Goal: Task Accomplishment & Management: Complete application form

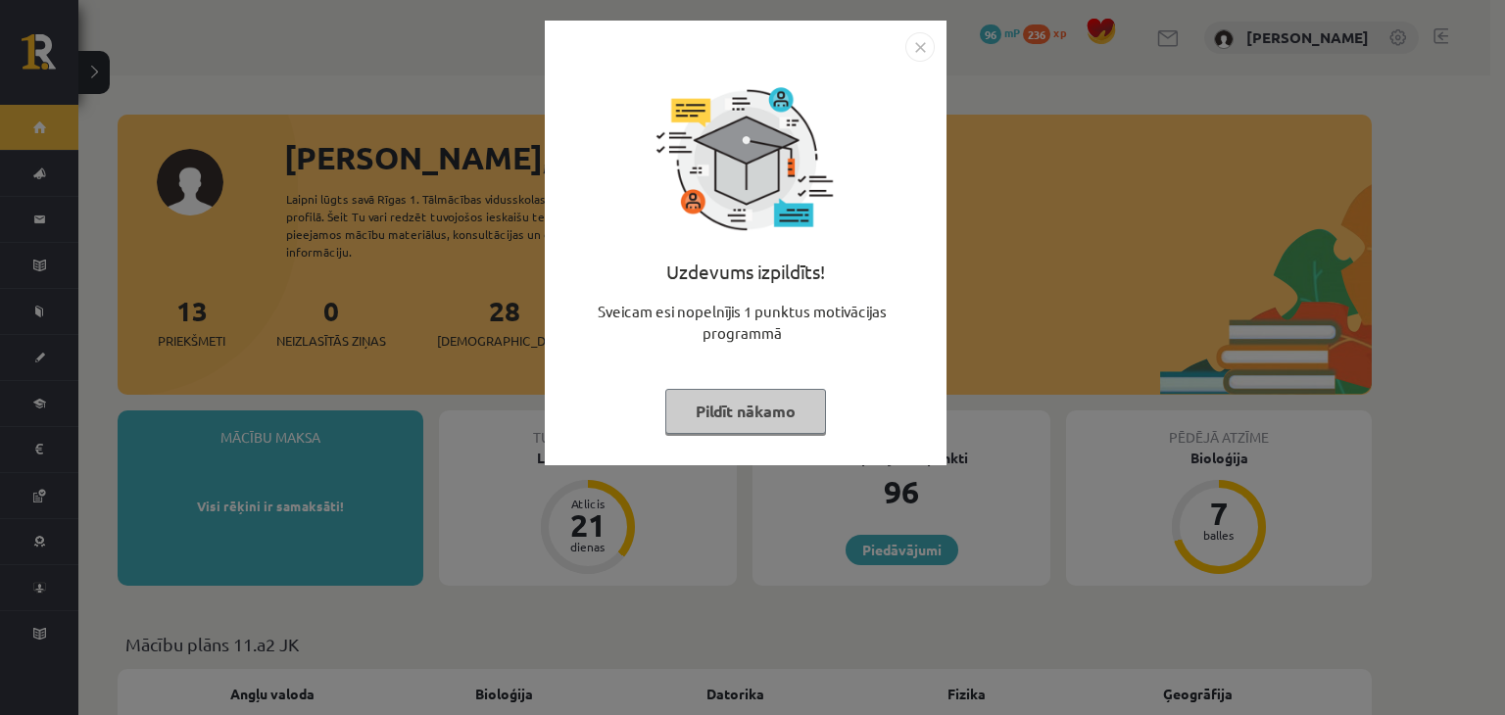
click at [723, 412] on button "Pildīt nākamo" at bounding box center [745, 411] width 161 height 45
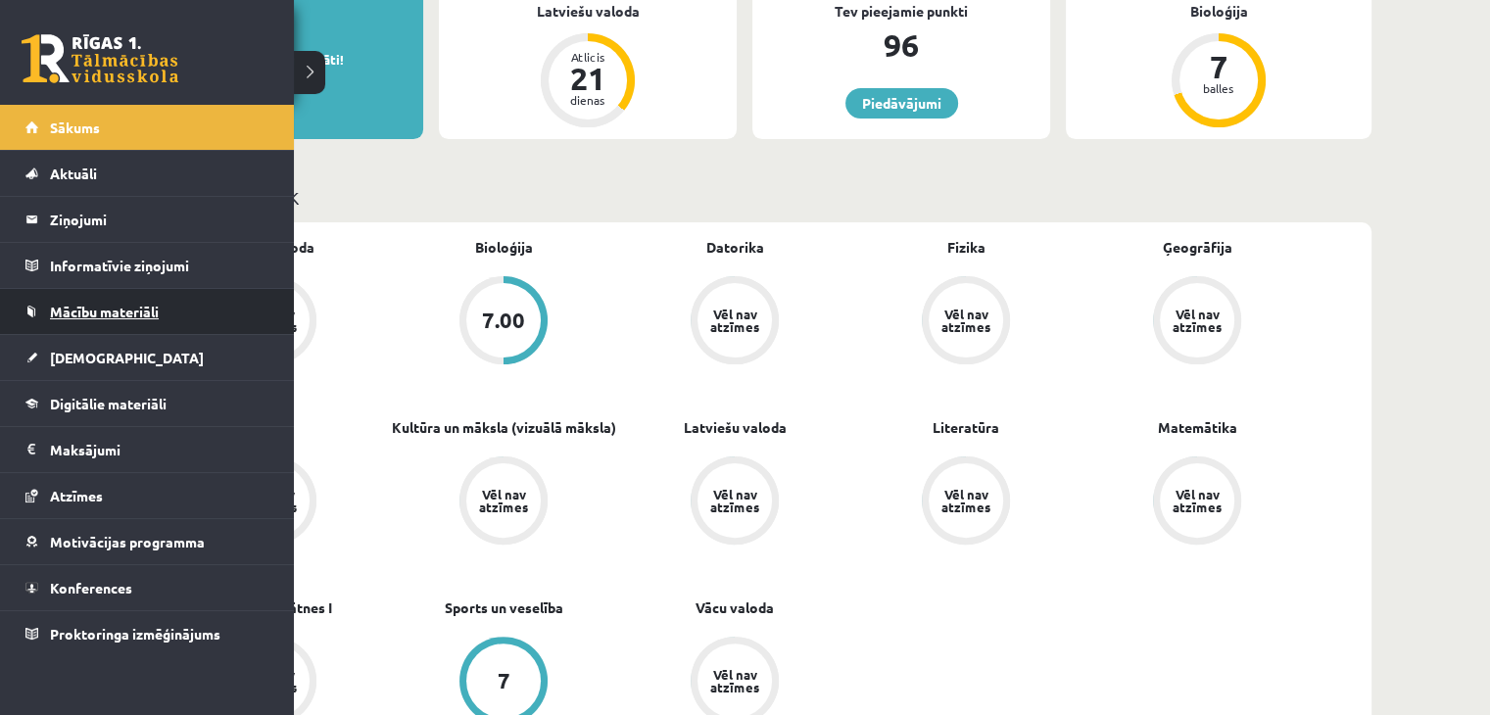
scroll to position [445, 0]
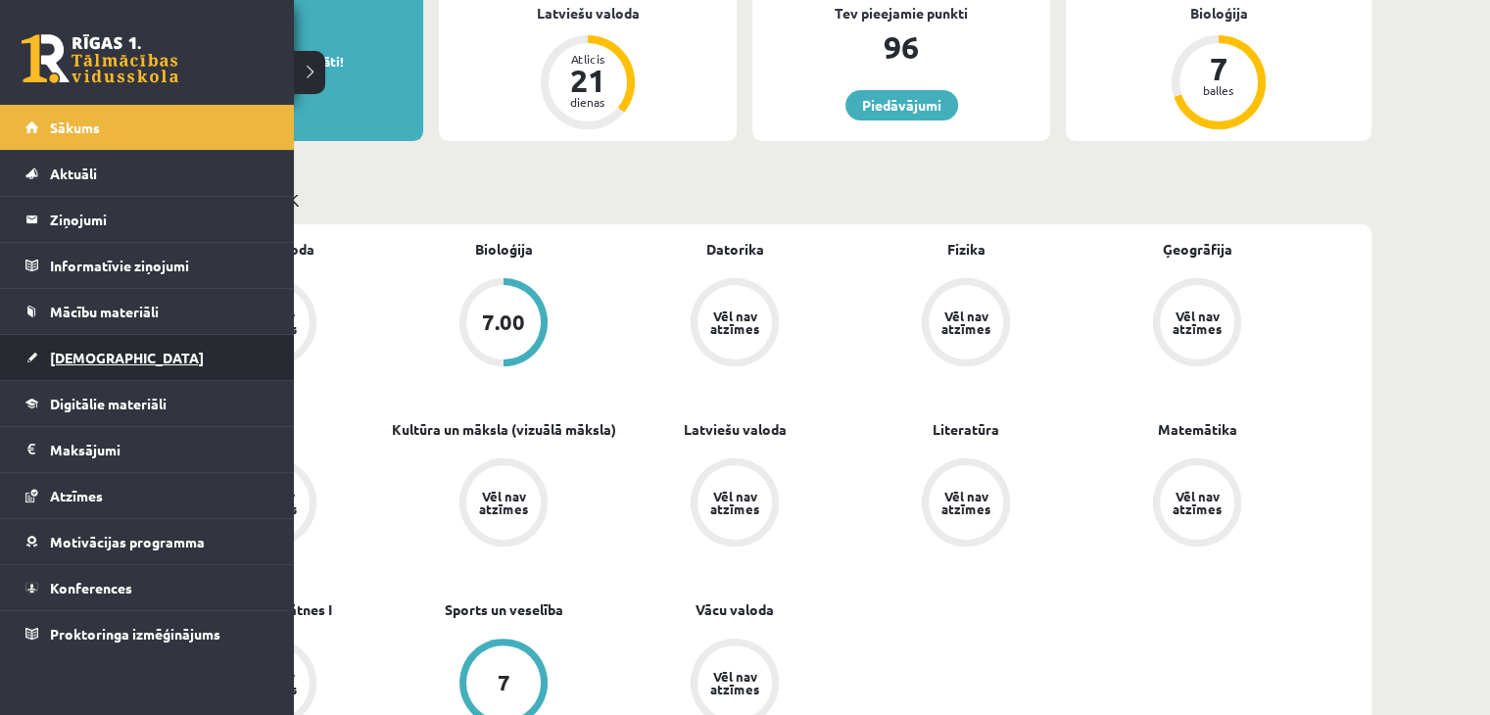
click at [81, 354] on span "[DEMOGRAPHIC_DATA]" at bounding box center [127, 358] width 154 height 18
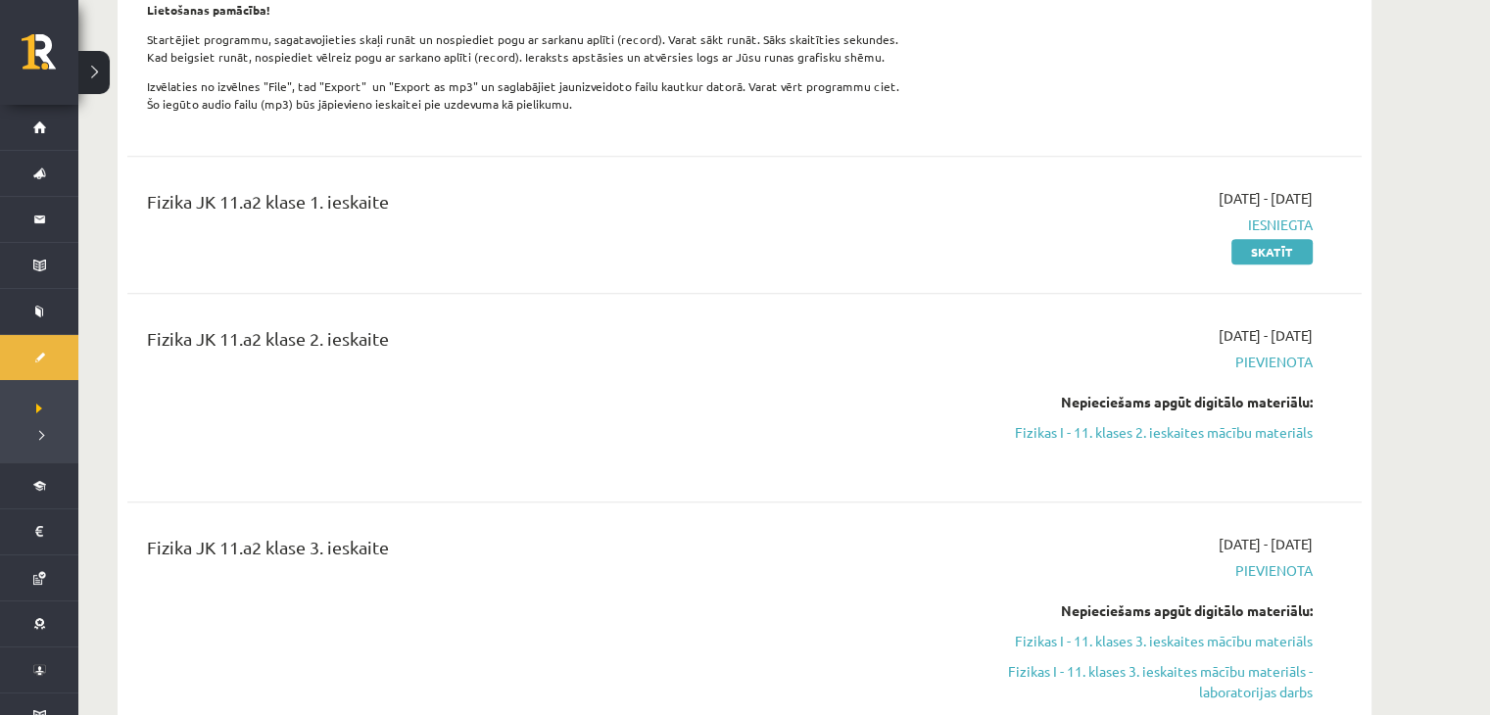
scroll to position [1023, 0]
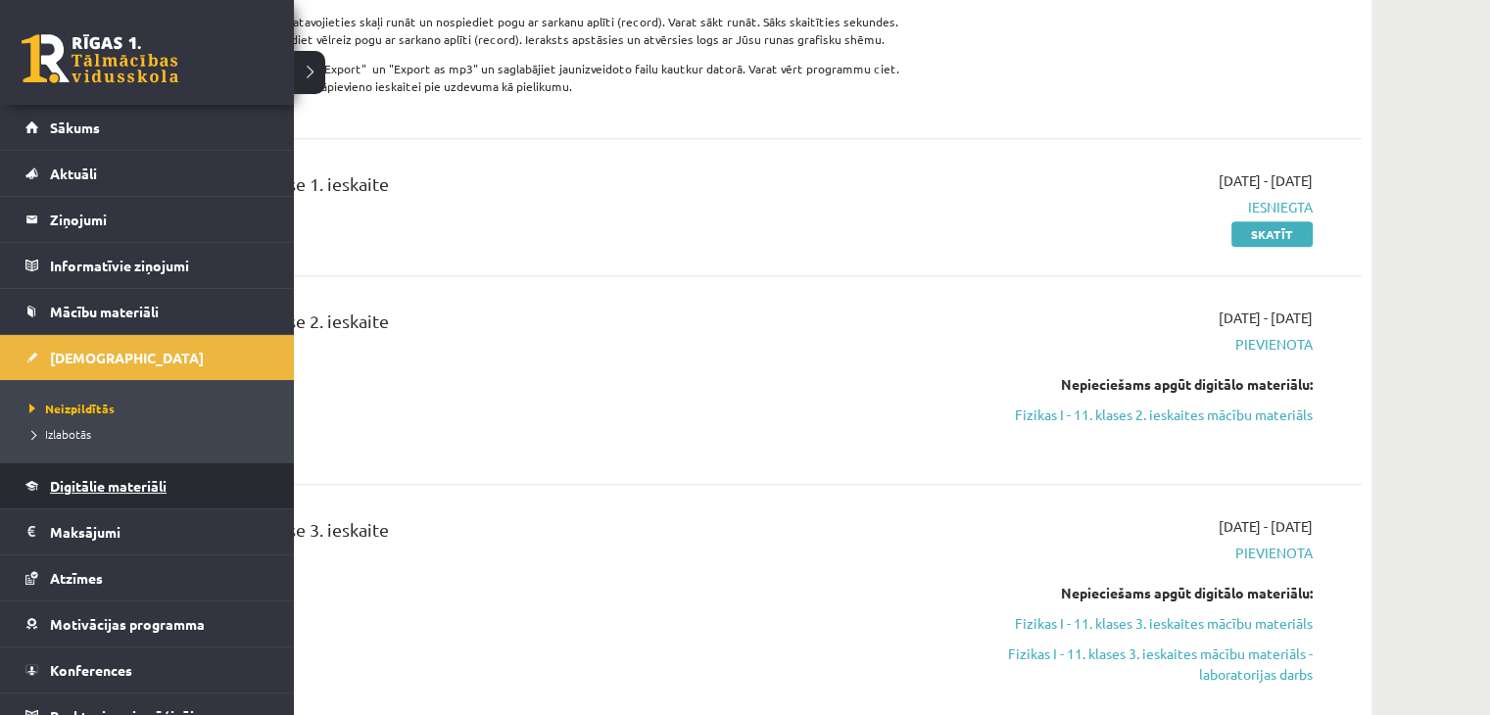
click at [97, 485] on span "Digitālie materiāli" at bounding box center [108, 486] width 117 height 18
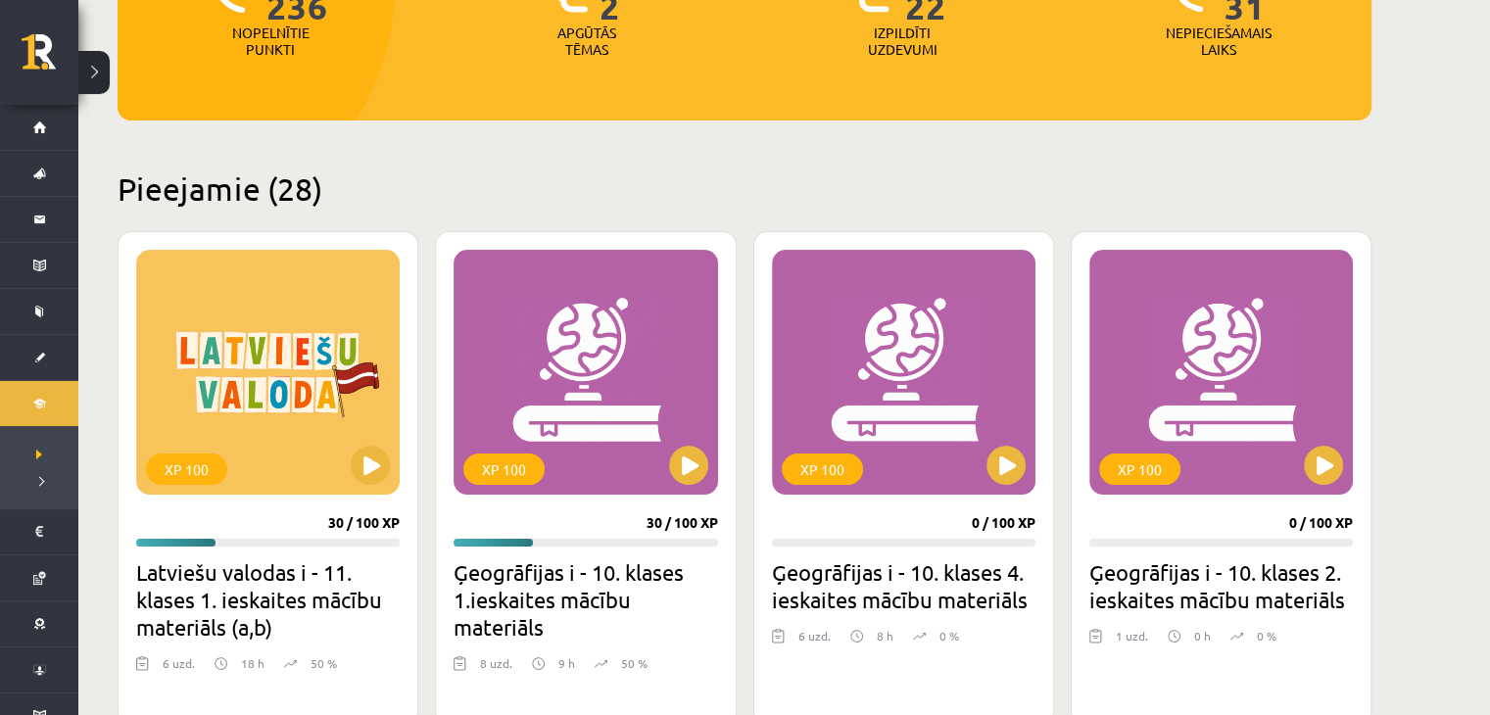
scroll to position [380, 0]
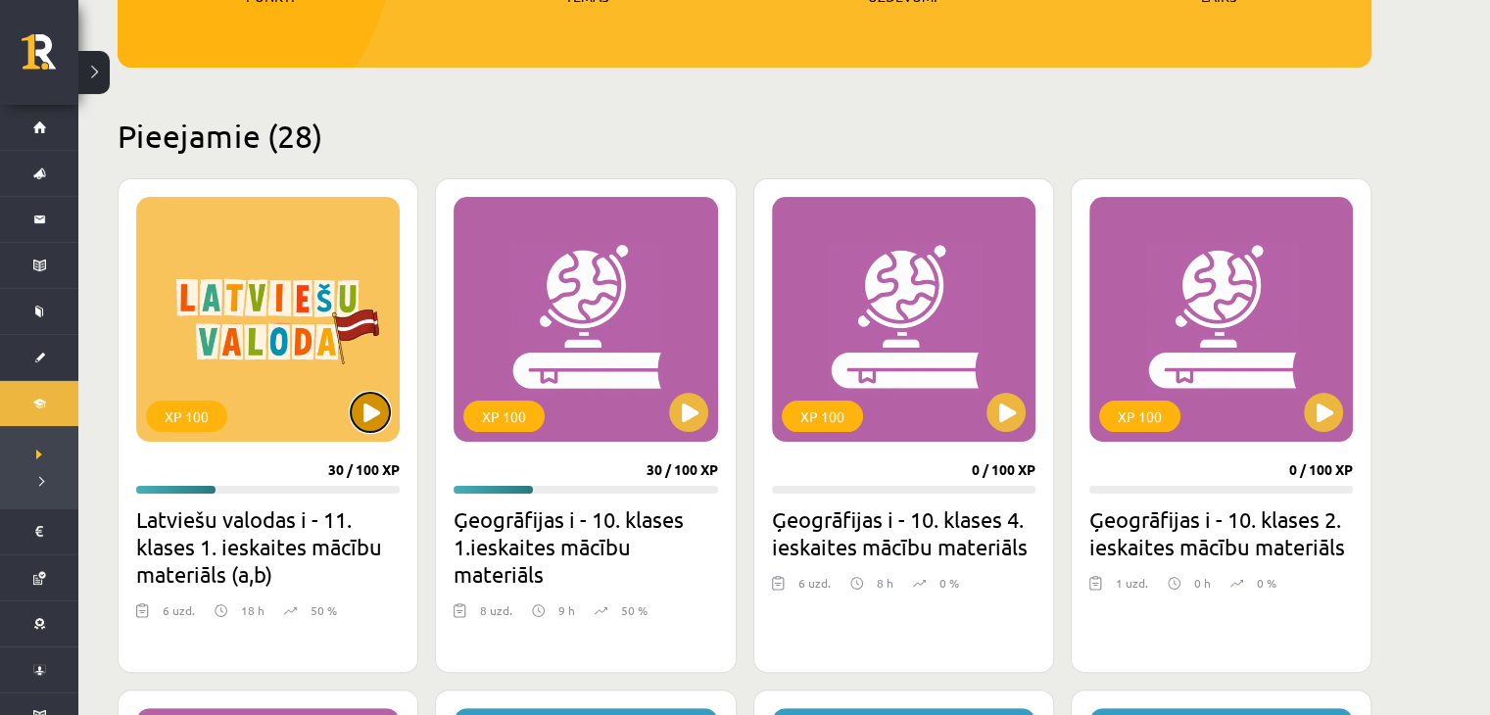
click at [355, 422] on button at bounding box center [370, 412] width 39 height 39
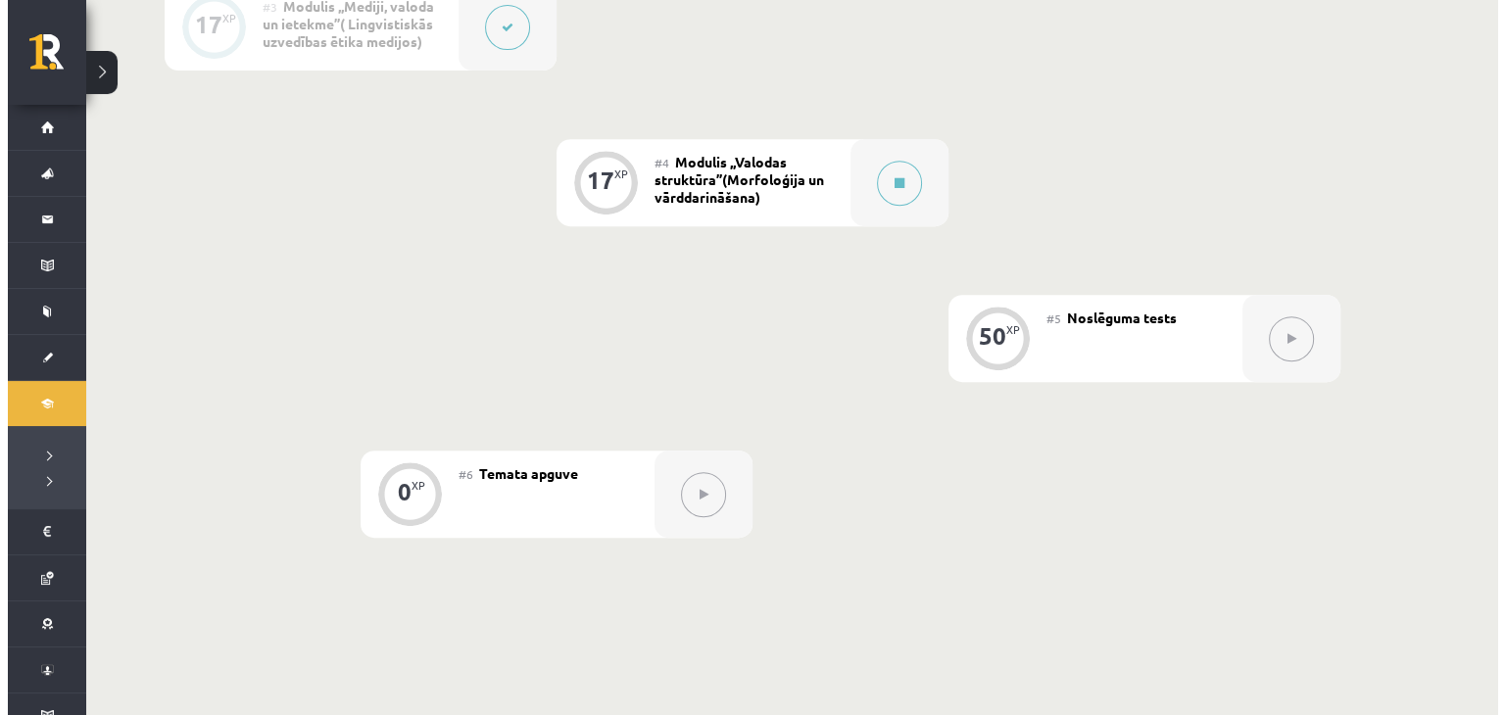
scroll to position [810, 0]
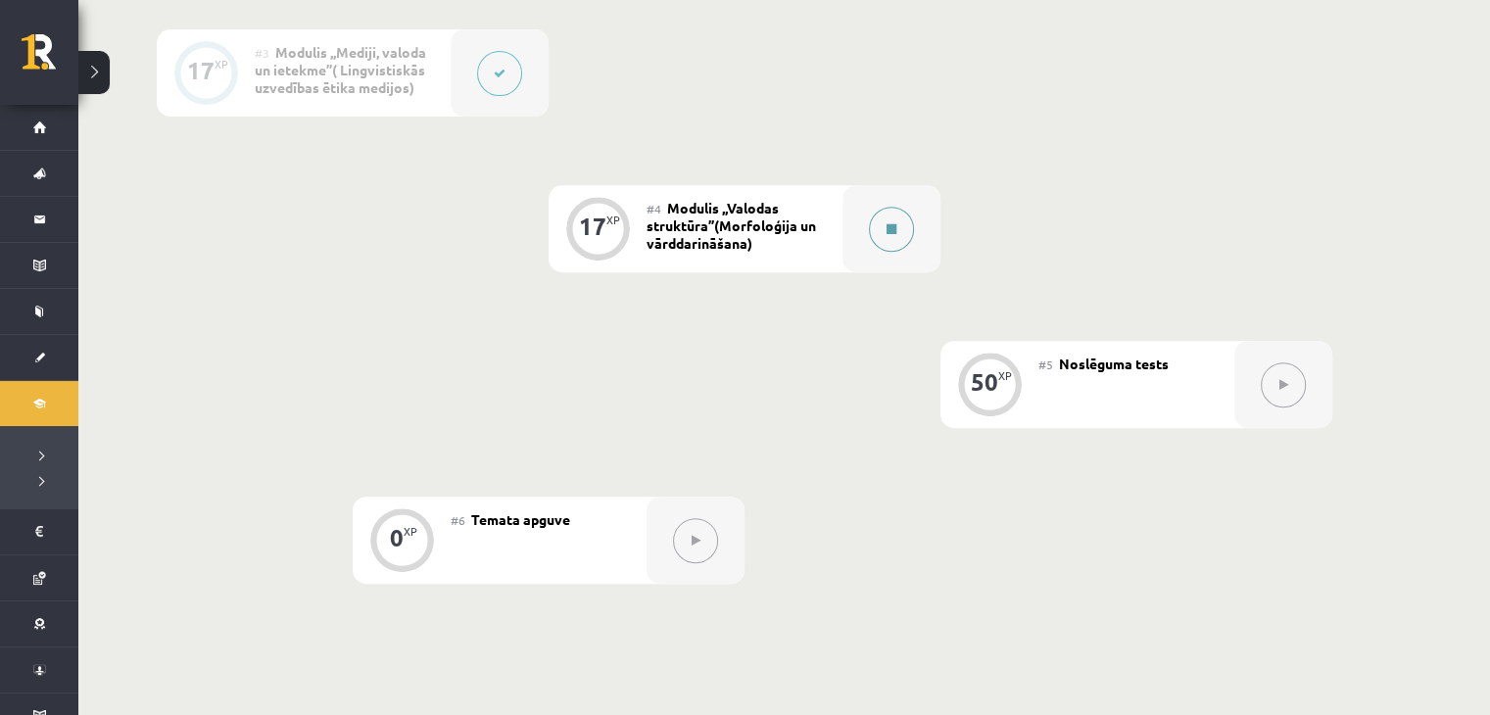
click at [909, 229] on button at bounding box center [891, 229] width 45 height 45
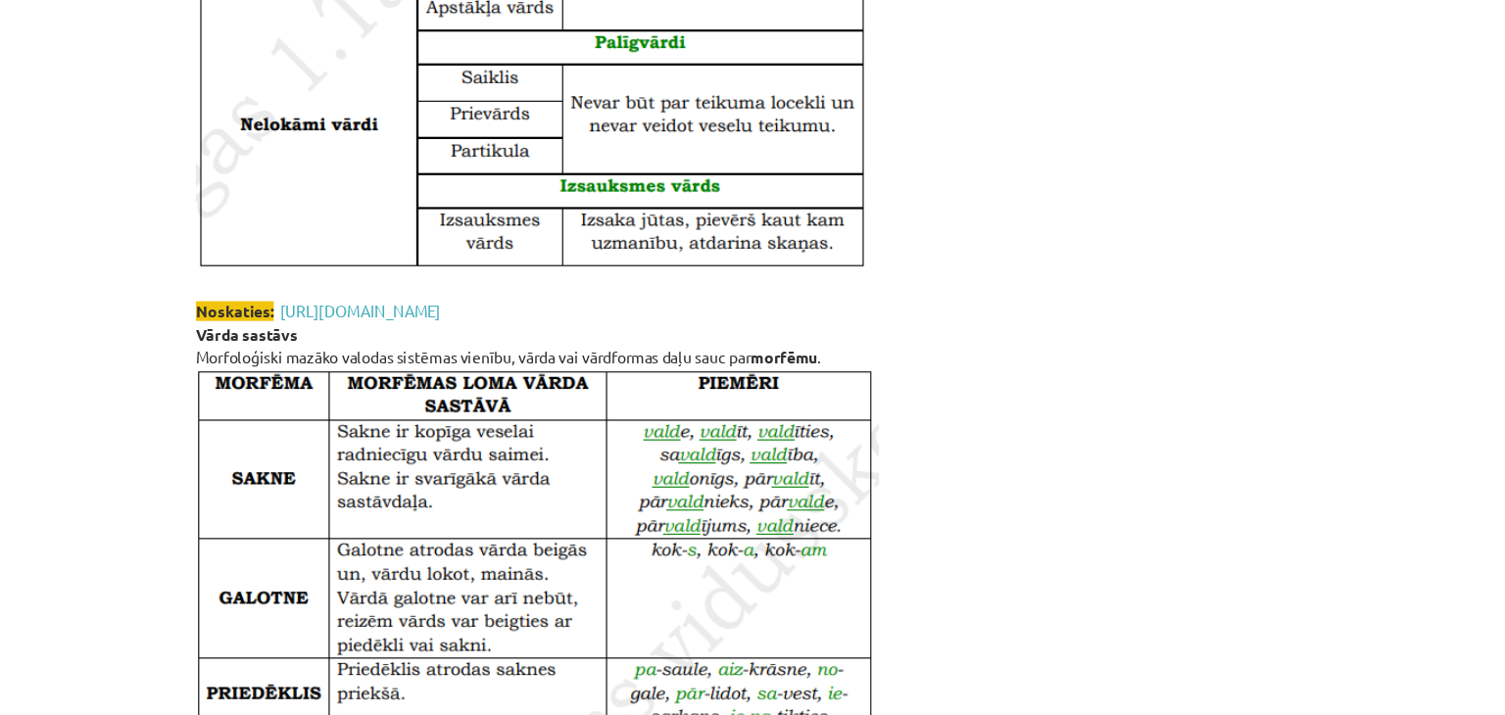
scroll to position [843, 0]
click at [498, 317] on link "https://www.tavaklase.lv/video/gramatiska-kategorija/" at bounding box center [426, 314] width 143 height 18
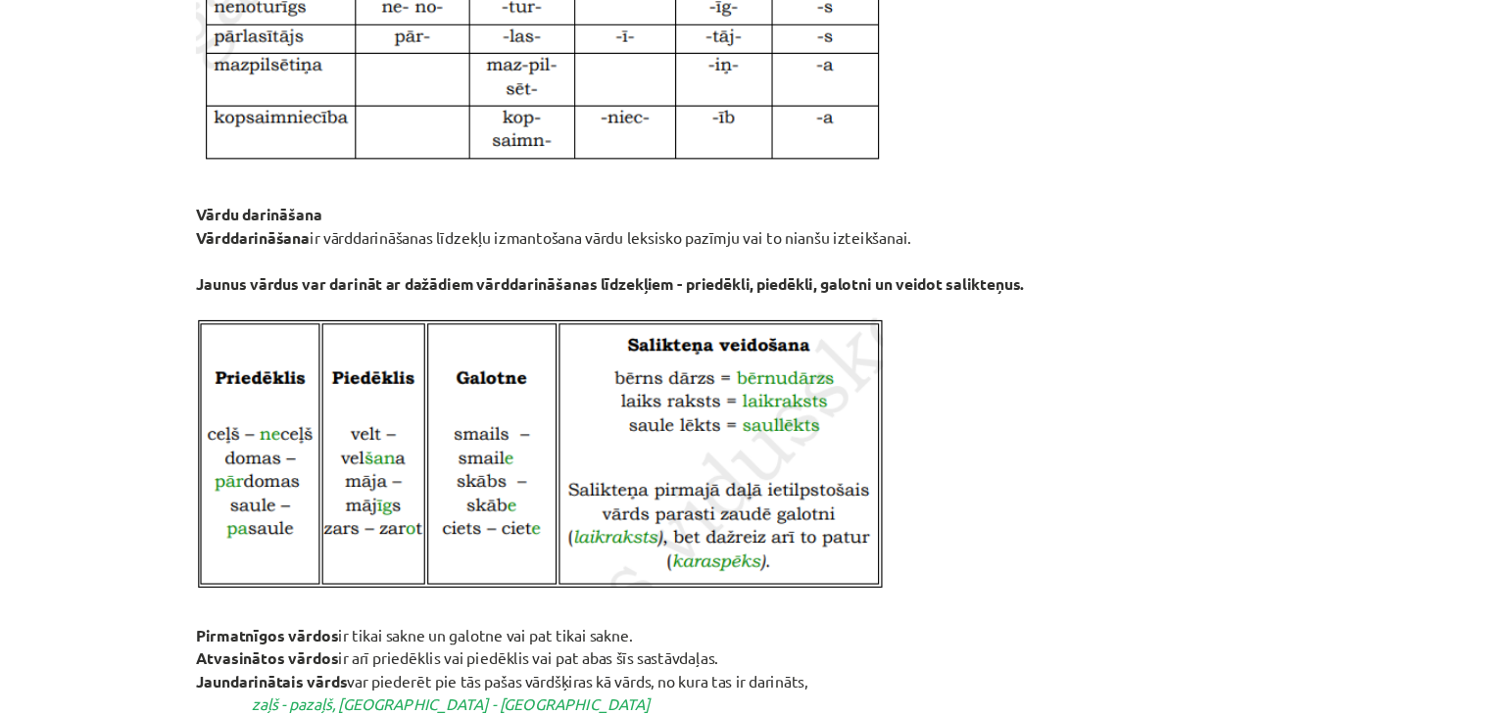
scroll to position [1835, 0]
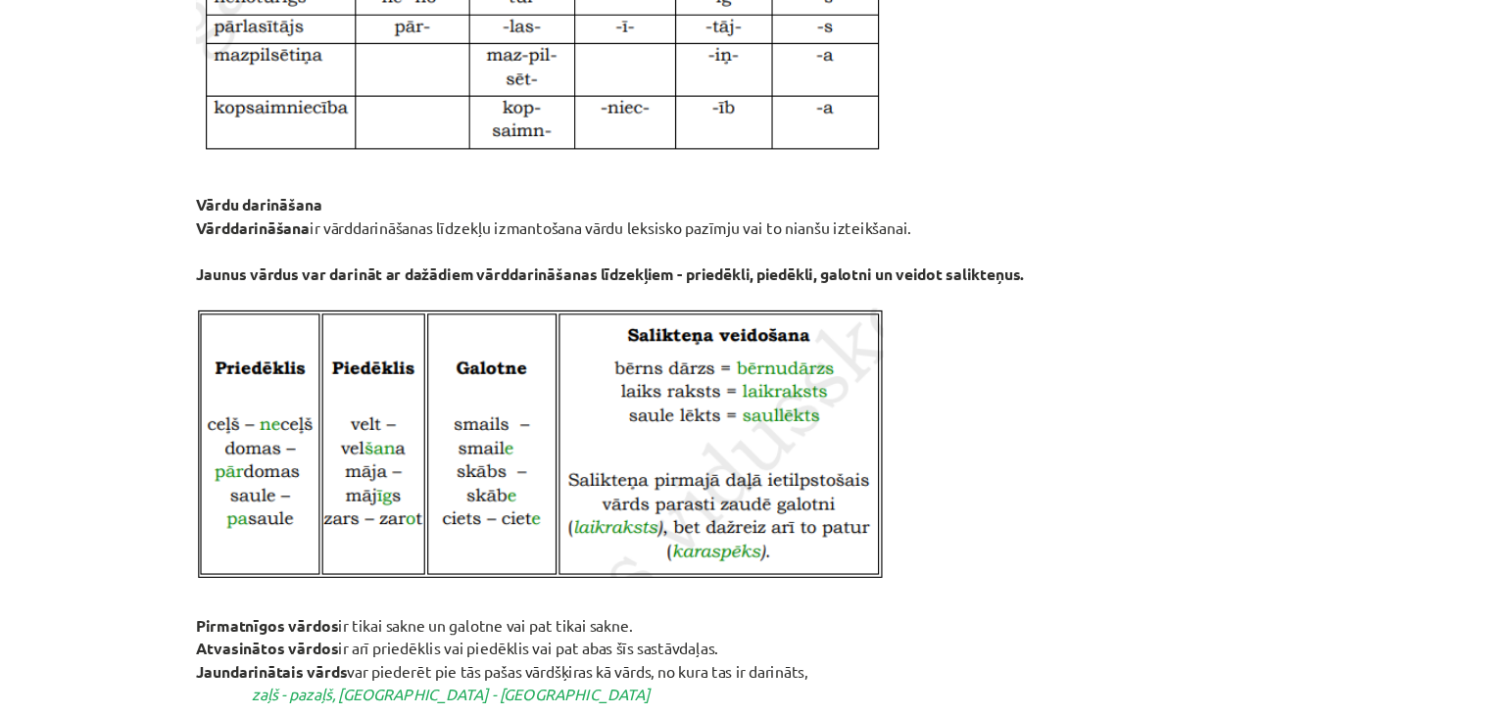
click at [956, 453] on p "Vārdu darināšana Vārddarināšana ir vārddarināšanas līdzekļu izmantošana vārdu l…" at bounding box center [752, 368] width 946 height 364
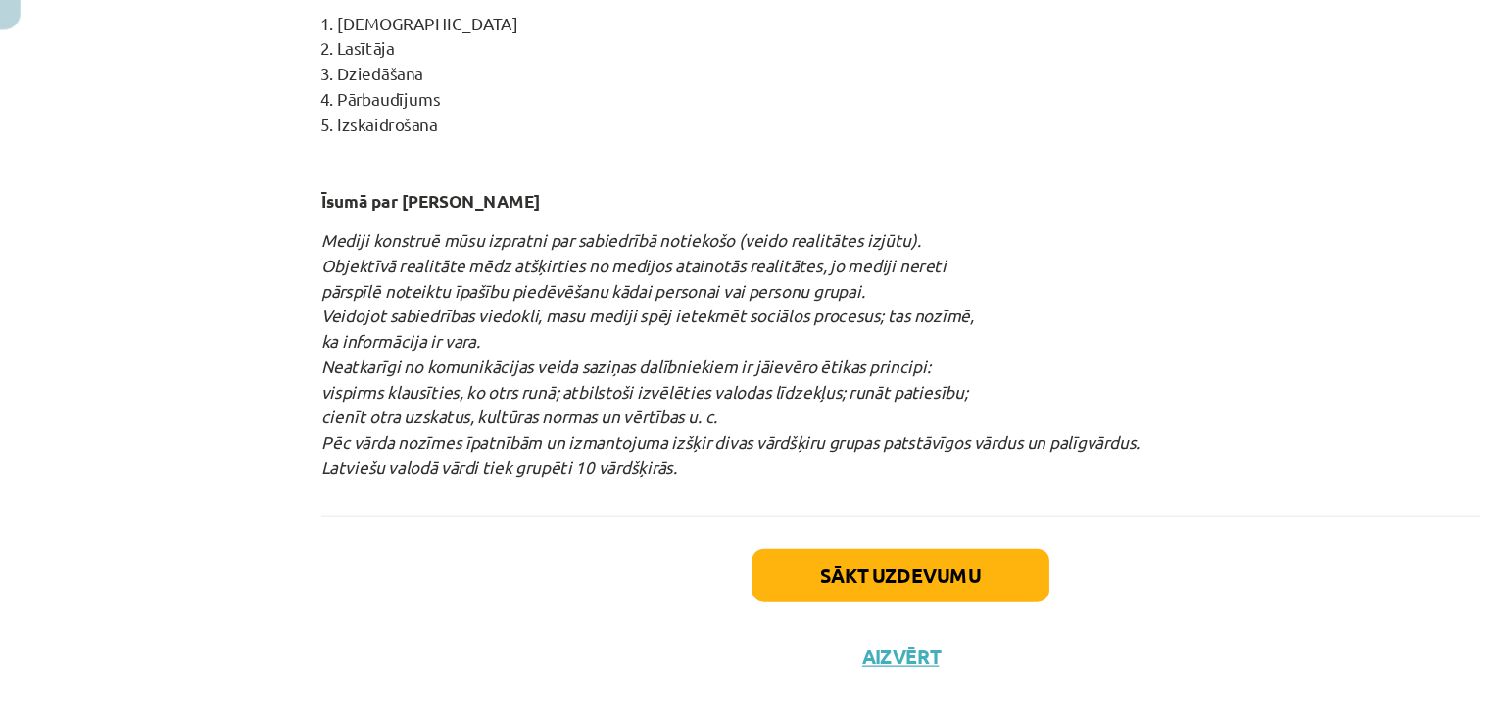
scroll to position [810, 0]
click at [787, 575] on button "Sākt uzdevumu" at bounding box center [752, 567] width 243 height 43
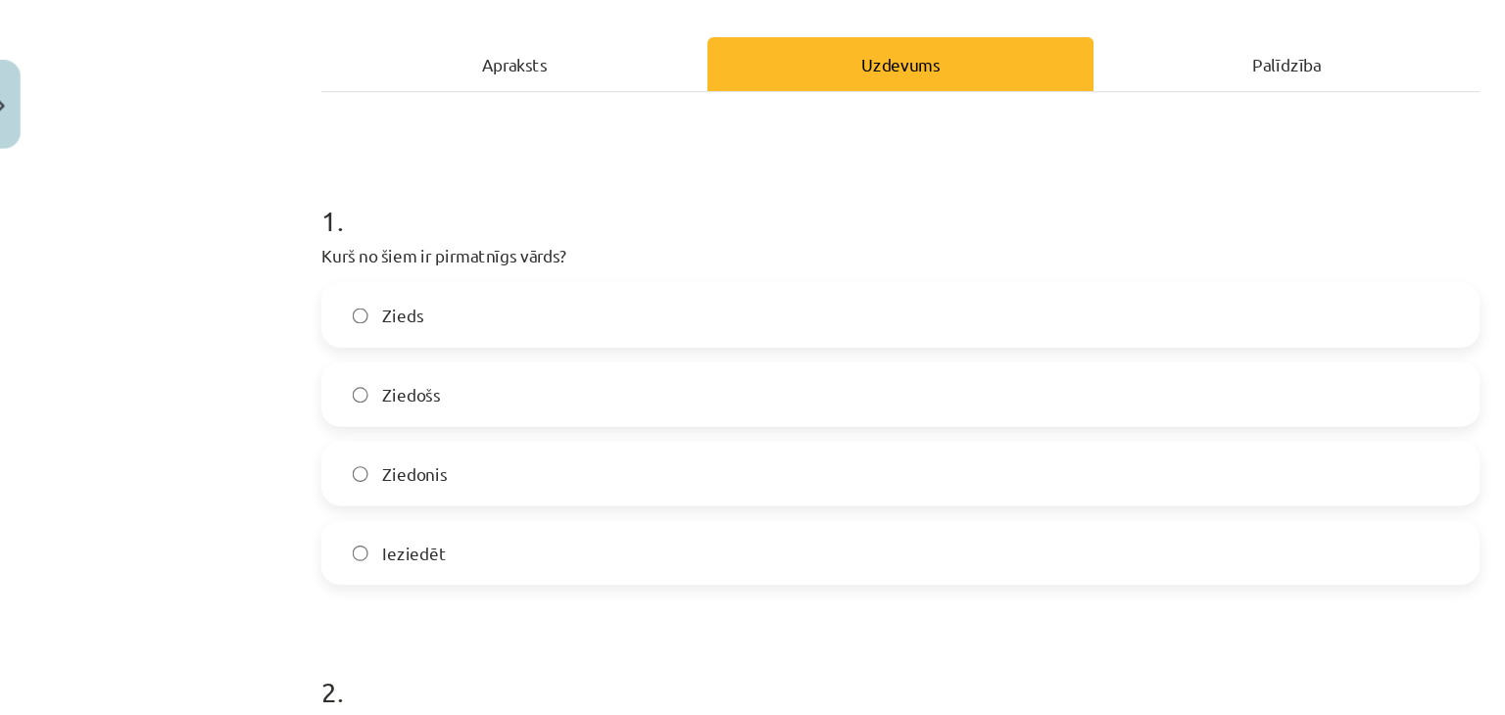
scroll to position [259, 0]
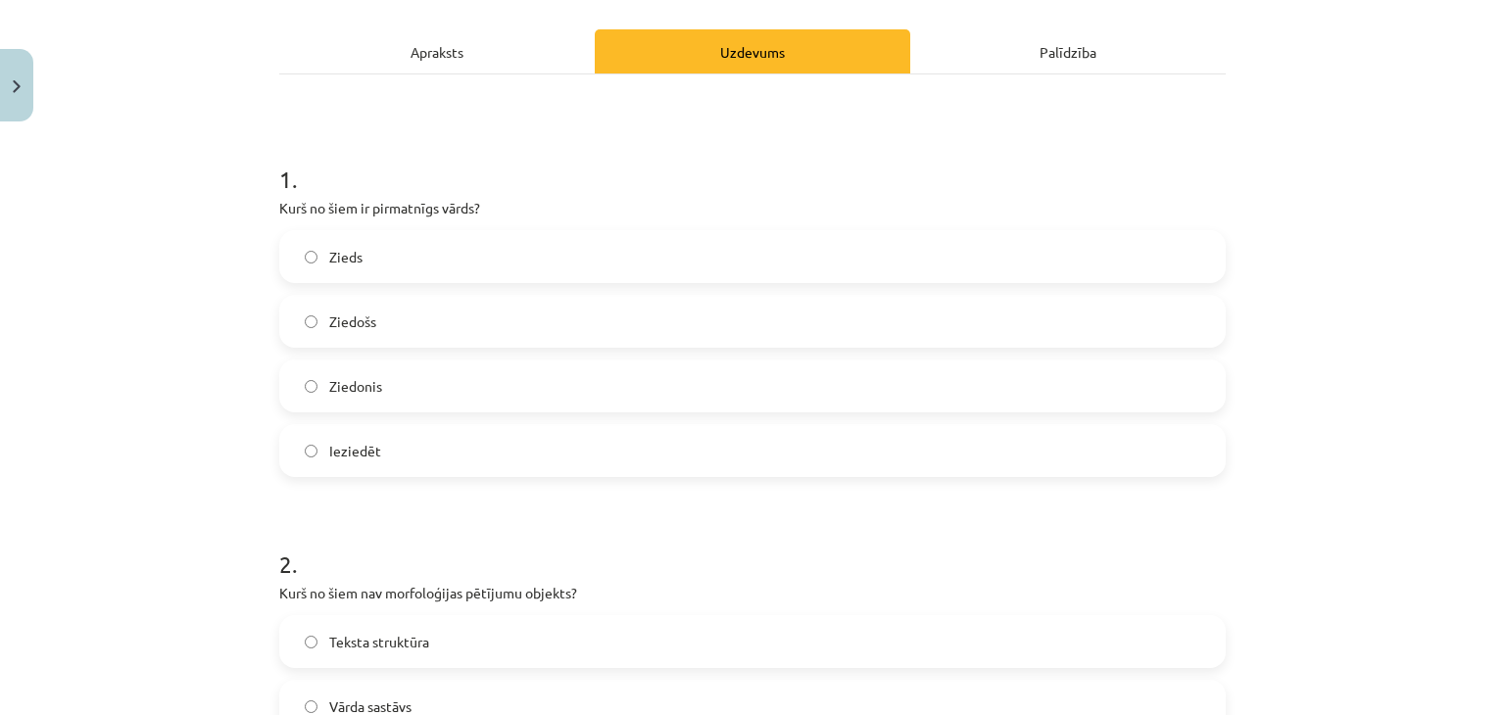
click at [756, 248] on label "Zieds" at bounding box center [752, 256] width 942 height 49
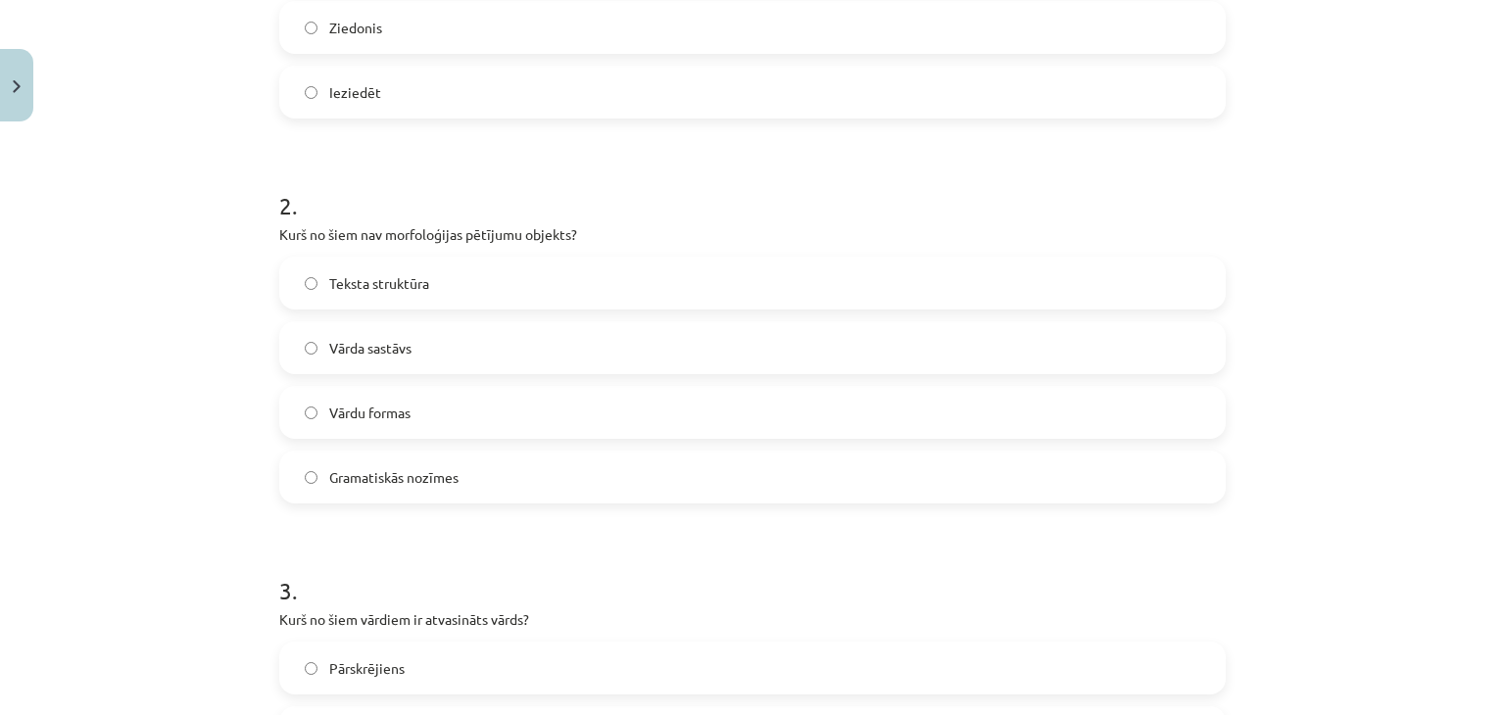
scroll to position [619, 0]
click at [793, 467] on label "Gramatiskās nozīmes" at bounding box center [752, 475] width 942 height 49
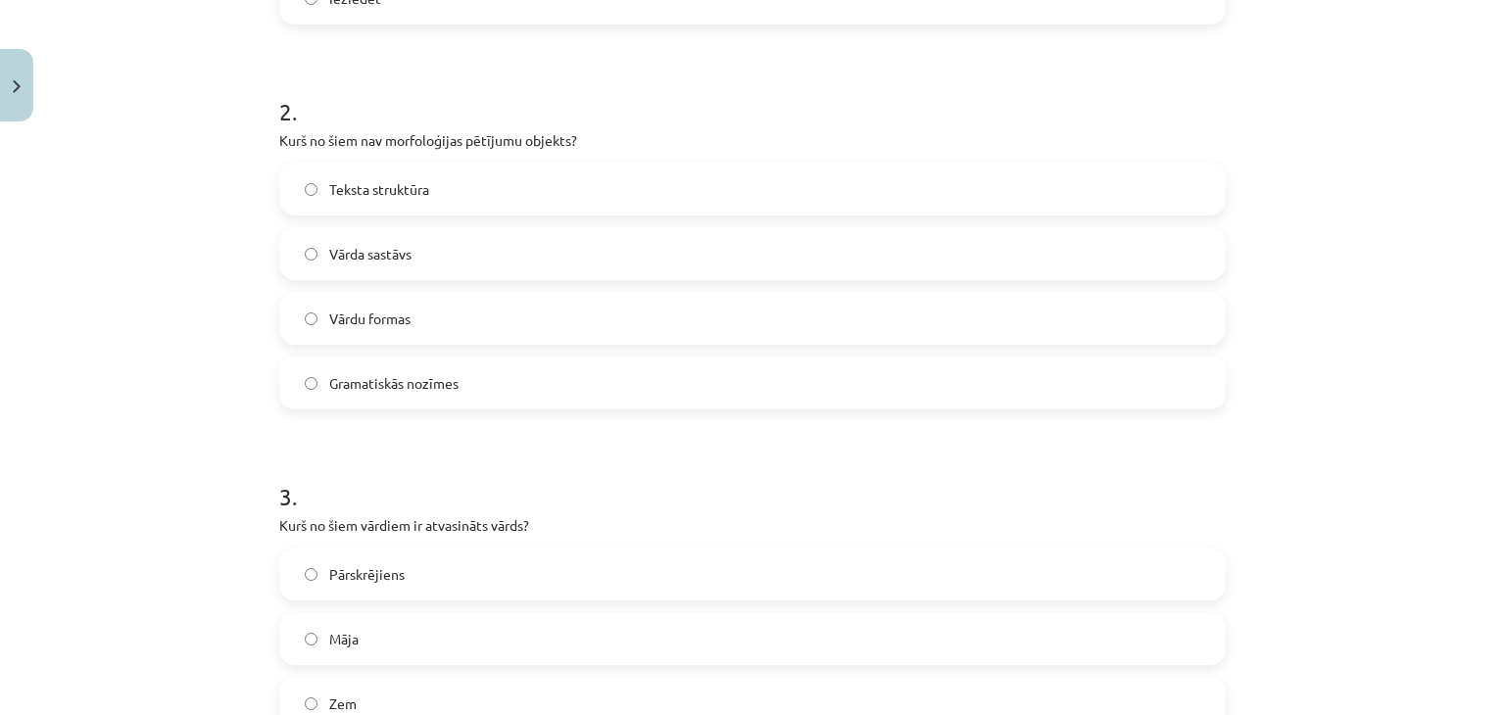
scroll to position [713, 0]
click at [977, 189] on label "Teksta struktūra" at bounding box center [752, 187] width 942 height 49
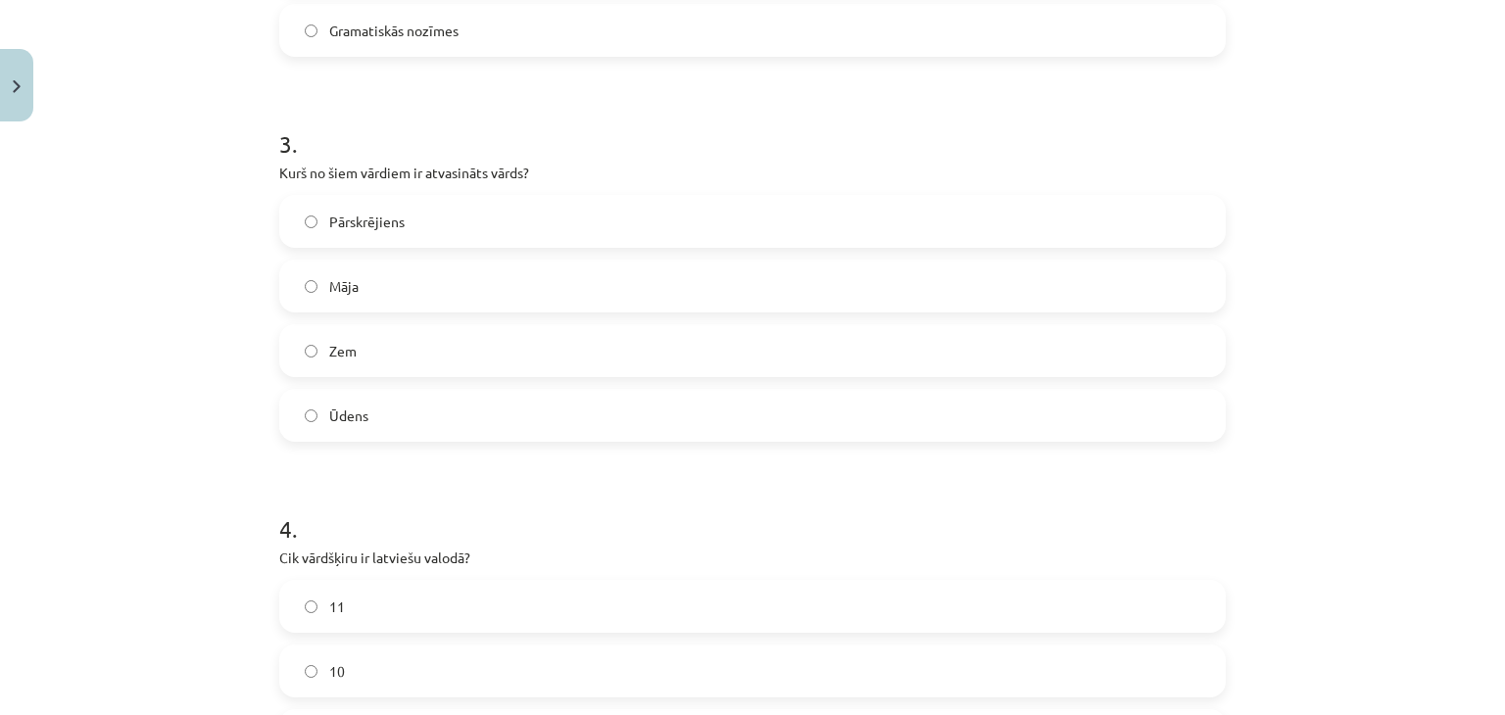
scroll to position [1066, 0]
click at [926, 240] on label "Pārskrējiens" at bounding box center [752, 219] width 942 height 49
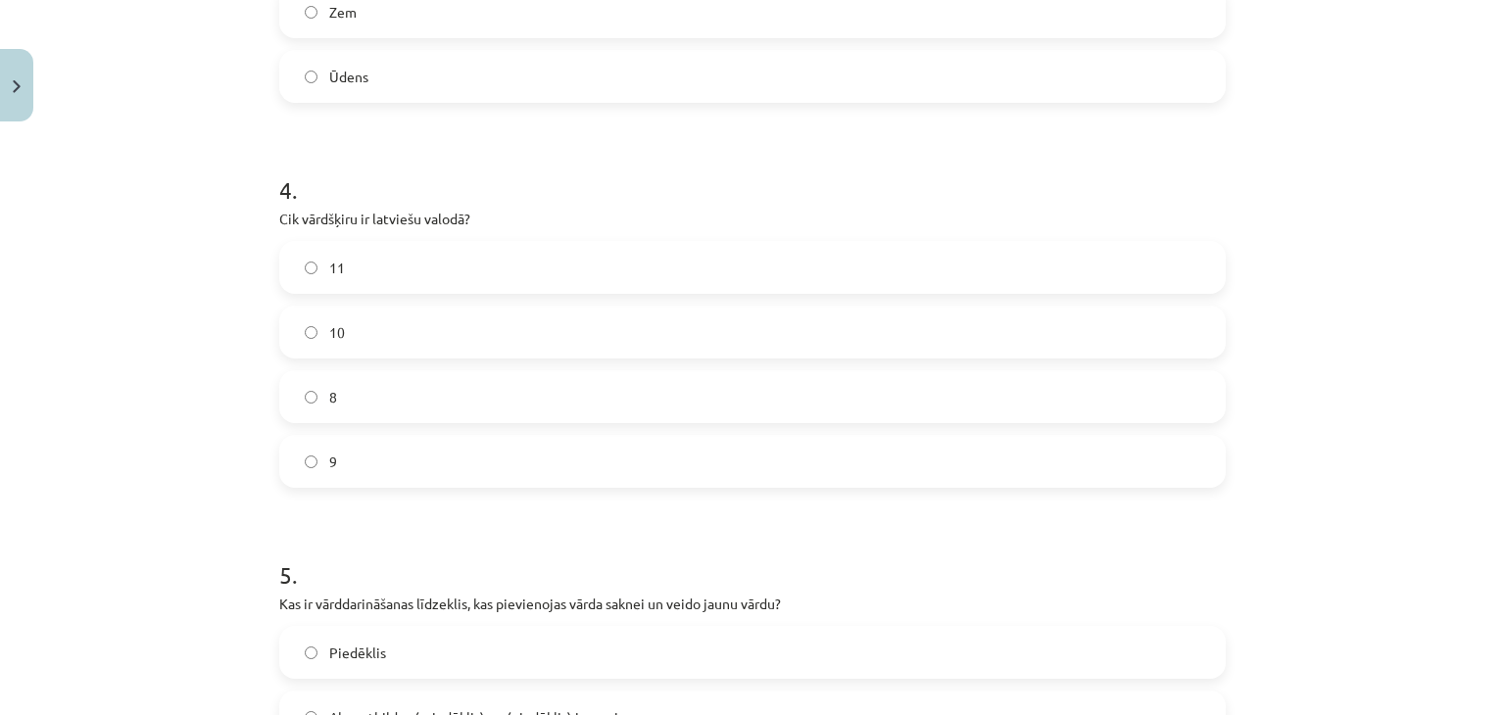
scroll to position [1404, 0]
click at [1190, 330] on label "10" at bounding box center [752, 331] width 942 height 49
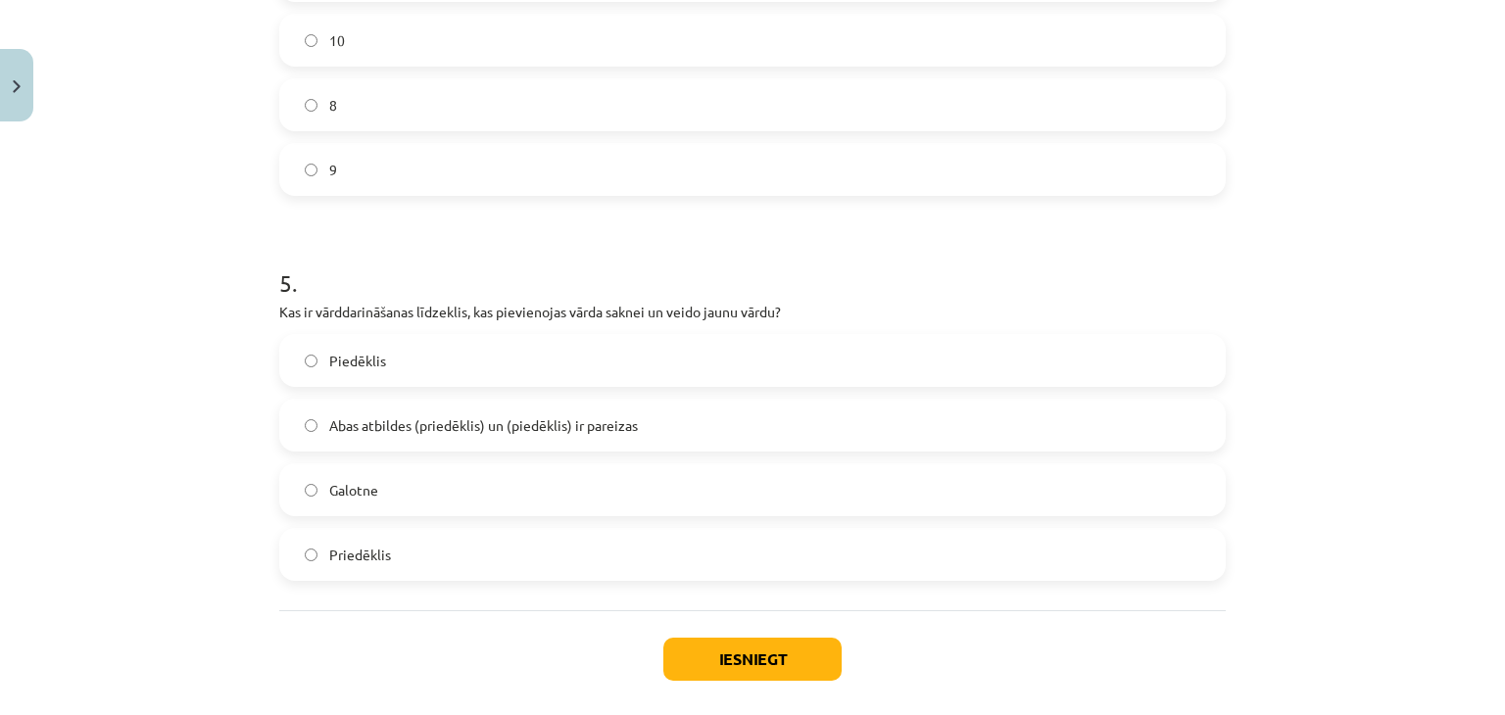
scroll to position [1694, 0]
click at [1020, 504] on label "Galotne" at bounding box center [752, 490] width 942 height 49
click at [764, 669] on button "Iesniegt" at bounding box center [752, 660] width 178 height 43
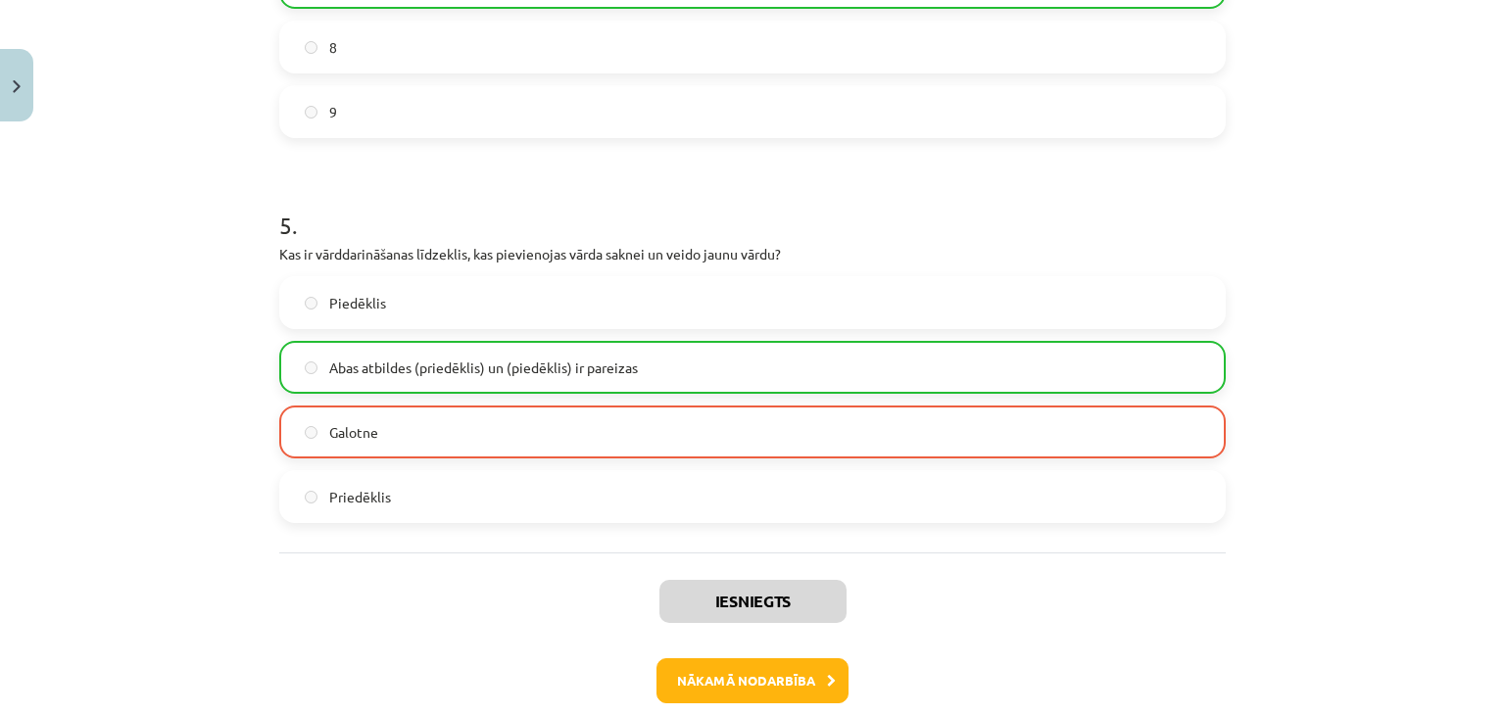
scroll to position [1849, 0]
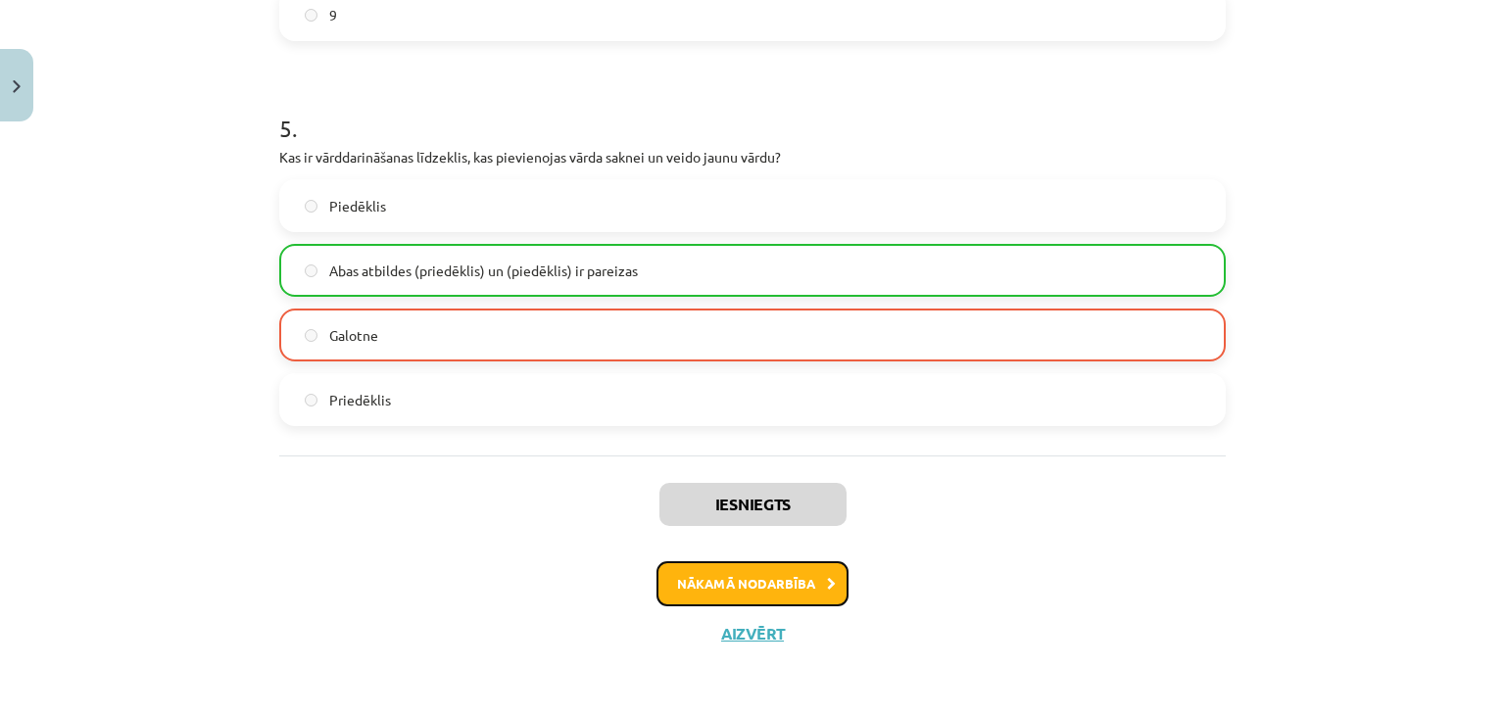
click at [792, 572] on button "Nākamā nodarbība" at bounding box center [752, 583] width 192 height 45
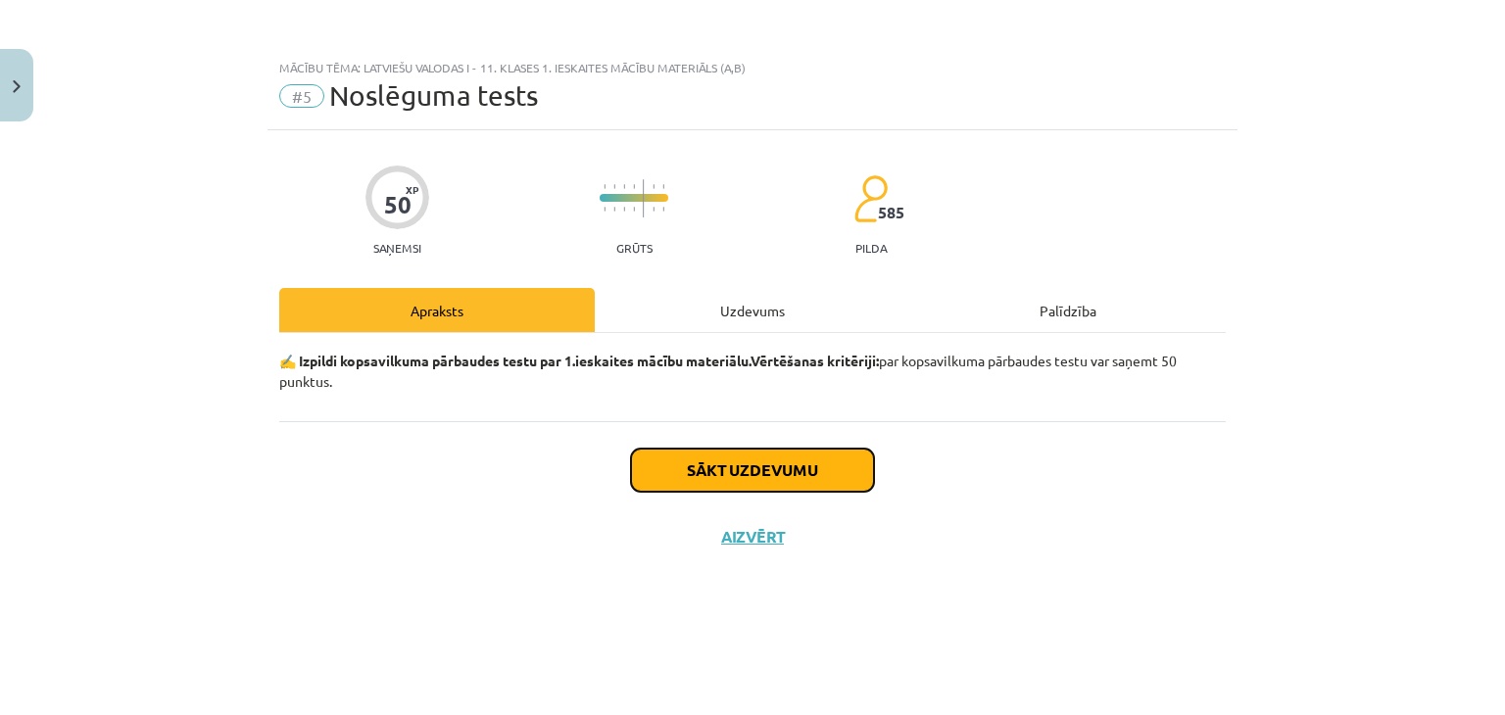
click at [780, 477] on button "Sākt uzdevumu" at bounding box center [752, 470] width 243 height 43
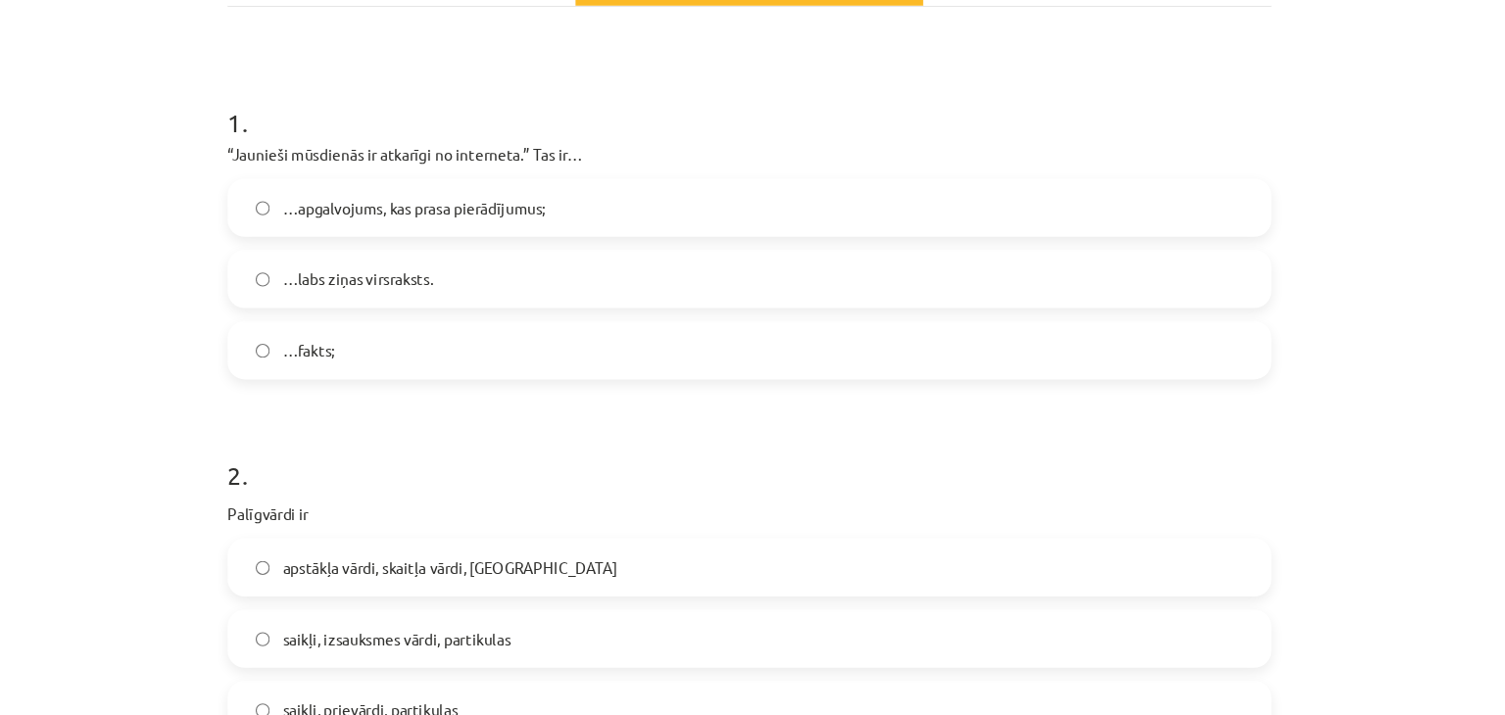
scroll to position [281, 0]
click at [891, 237] on label "…apgalvojums, kas prasa pierādījumus;" at bounding box center [752, 234] width 942 height 49
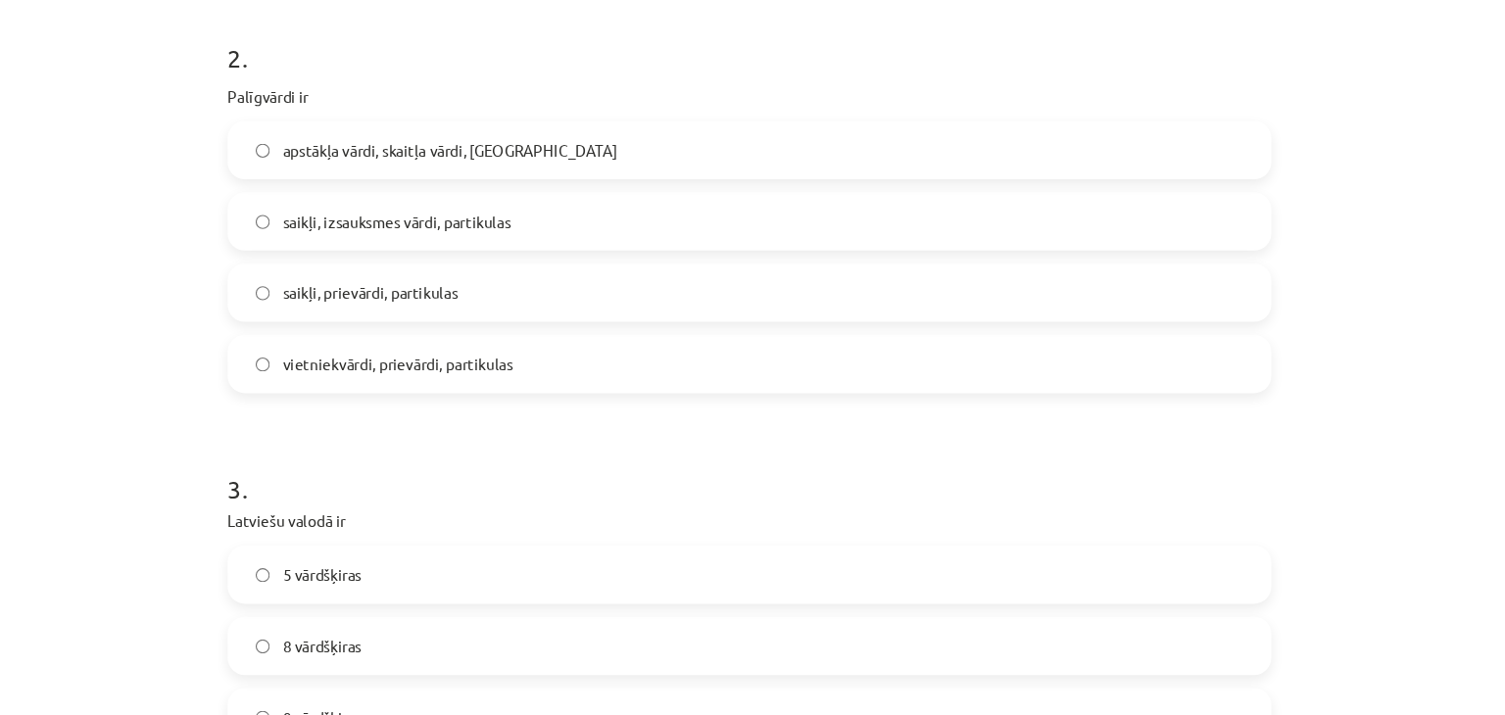
scroll to position [659, 0]
click at [504, 328] on label "saikļi, prievārdi, partikulas" at bounding box center [752, 311] width 942 height 49
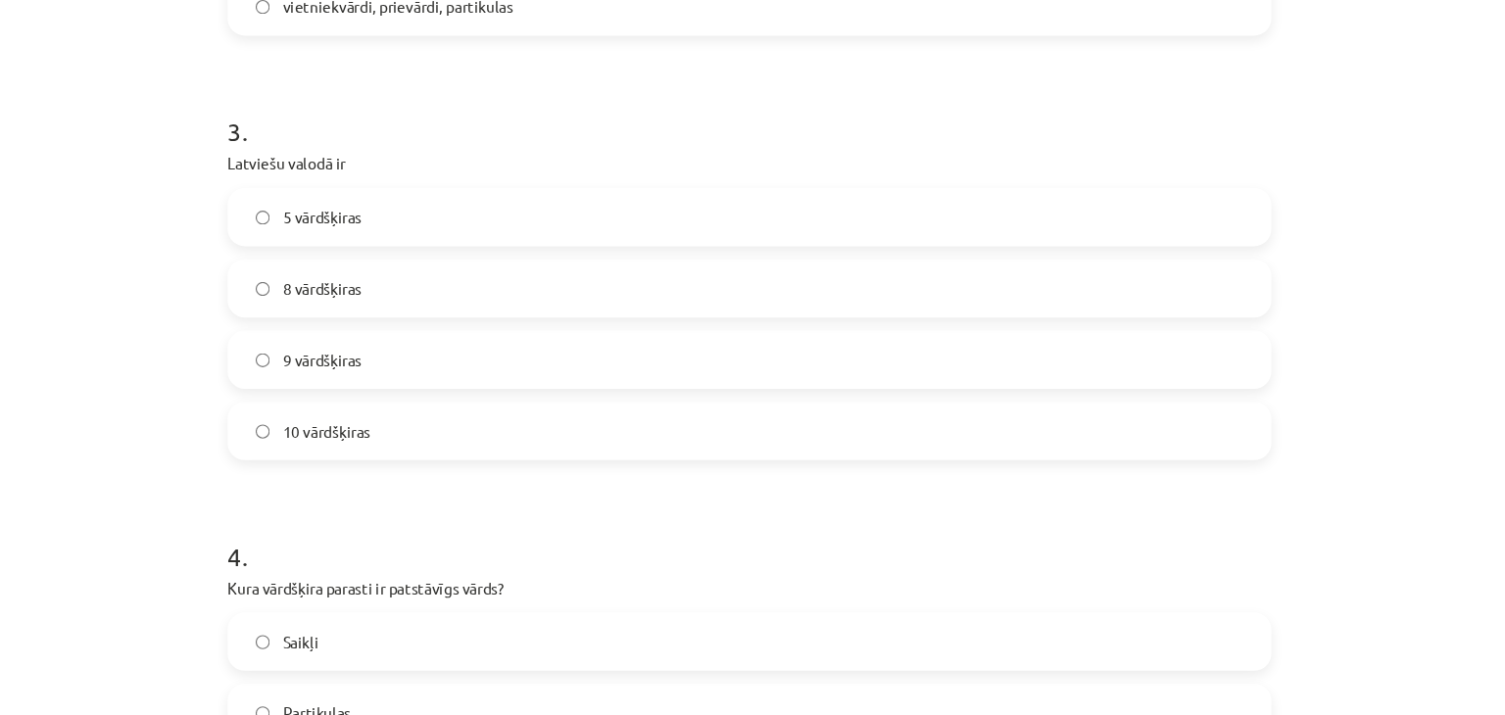
scroll to position [992, 0]
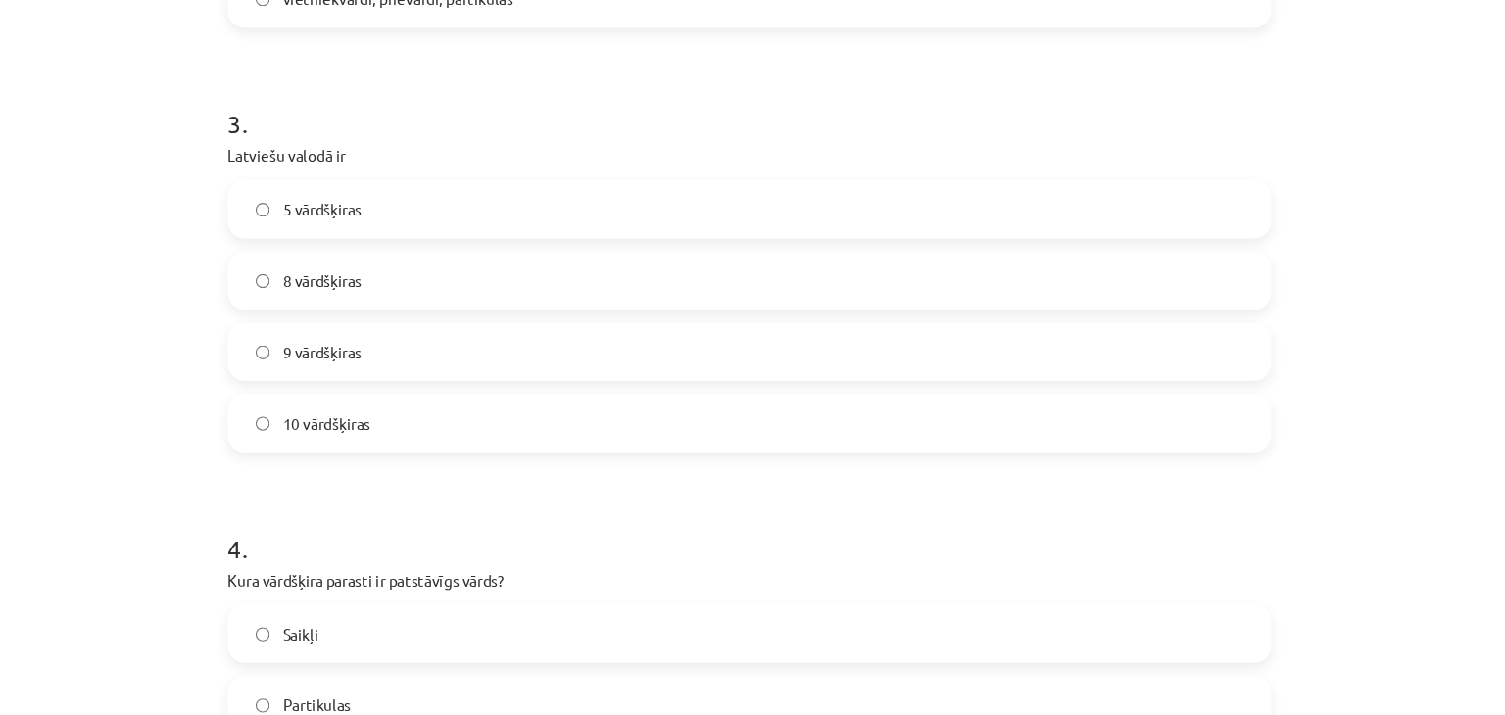
click at [553, 435] on label "10 vārdšķiras" at bounding box center [752, 428] width 942 height 49
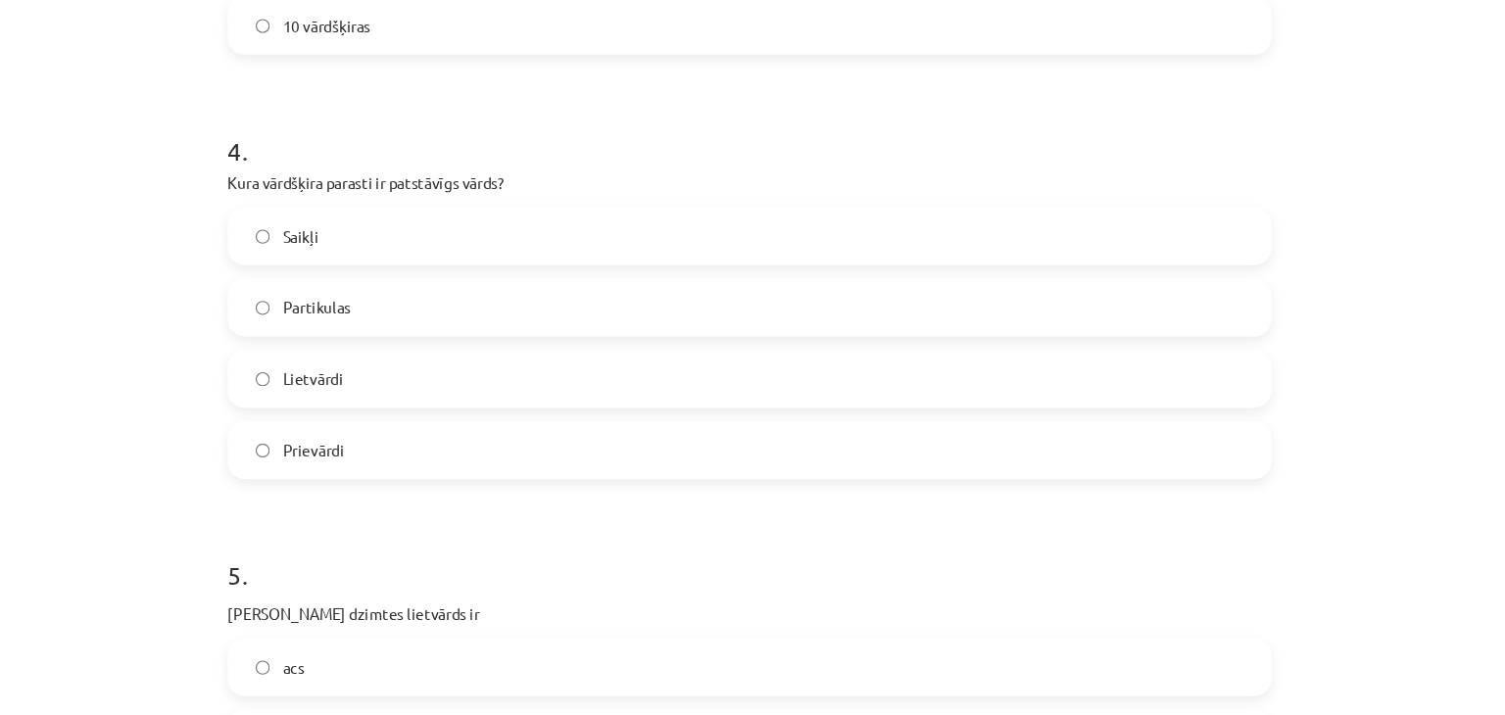
scroll to position [1368, 0]
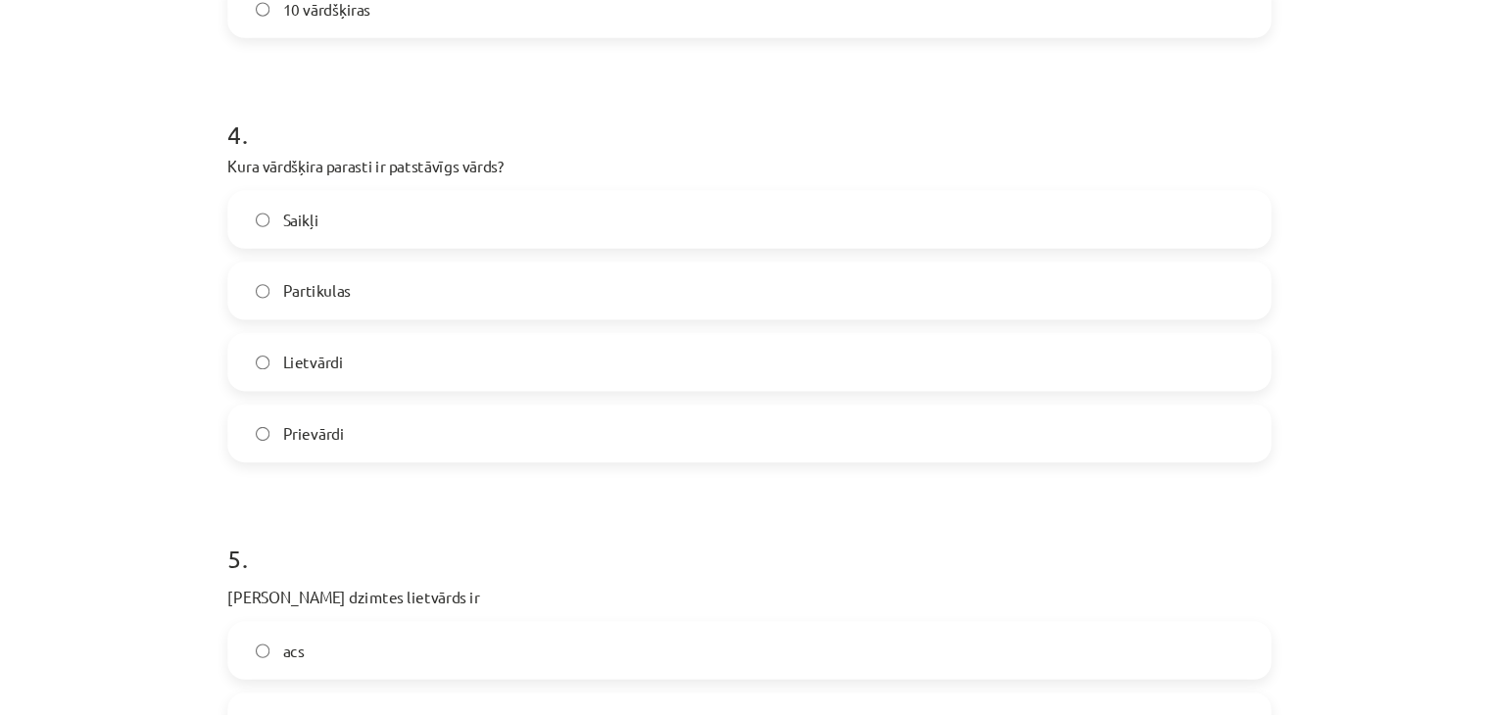
click at [783, 385] on label "Lietvārdi" at bounding box center [752, 373] width 942 height 49
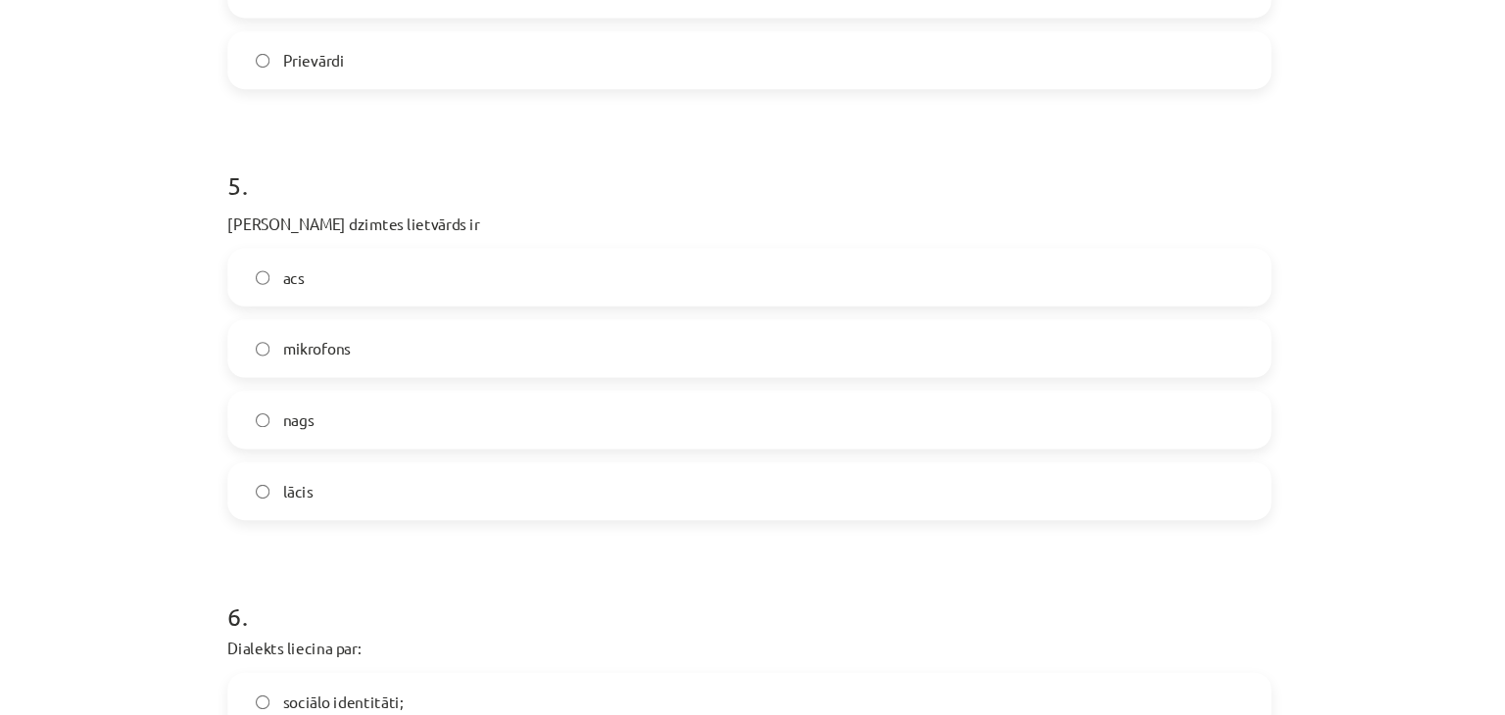
scroll to position [1711, 0]
click at [499, 300] on label "acs" at bounding box center [752, 290] width 942 height 49
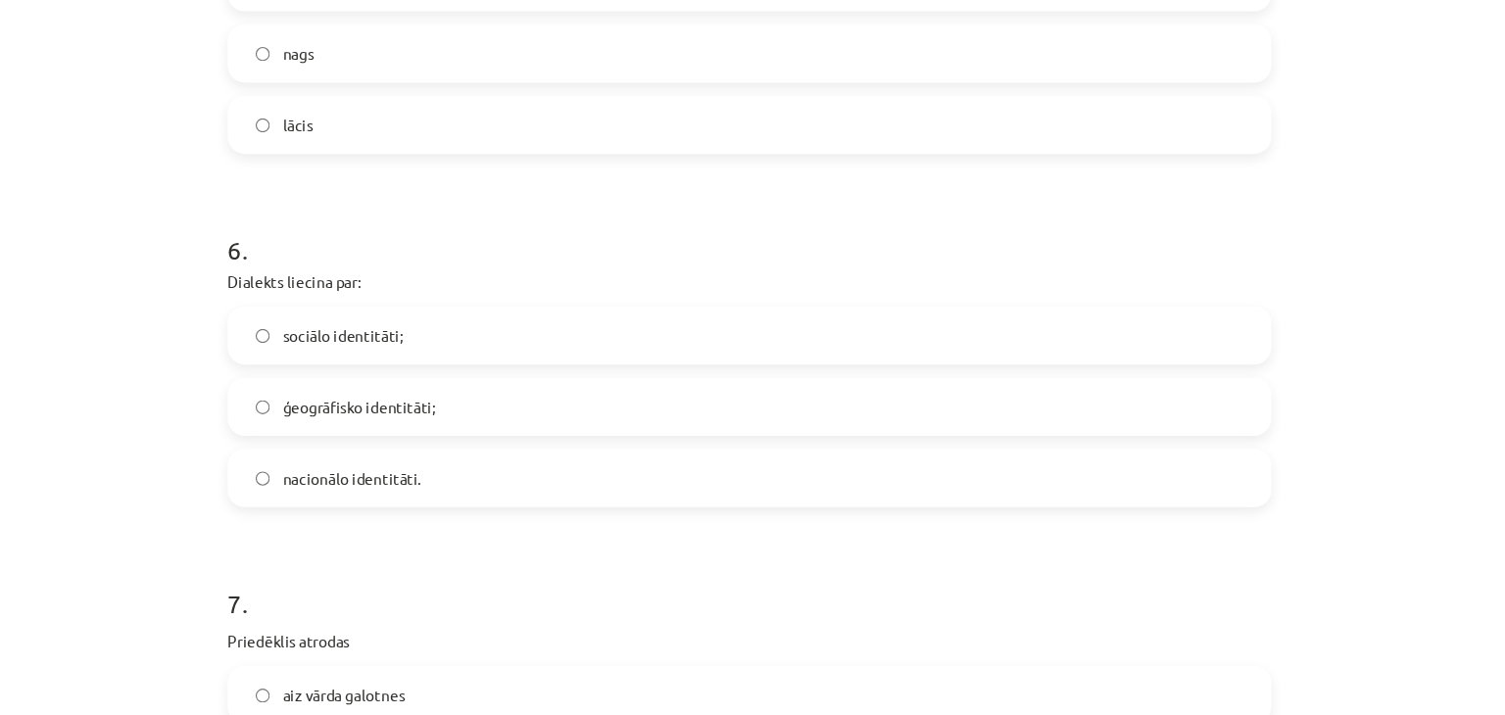
scroll to position [2092, 0]
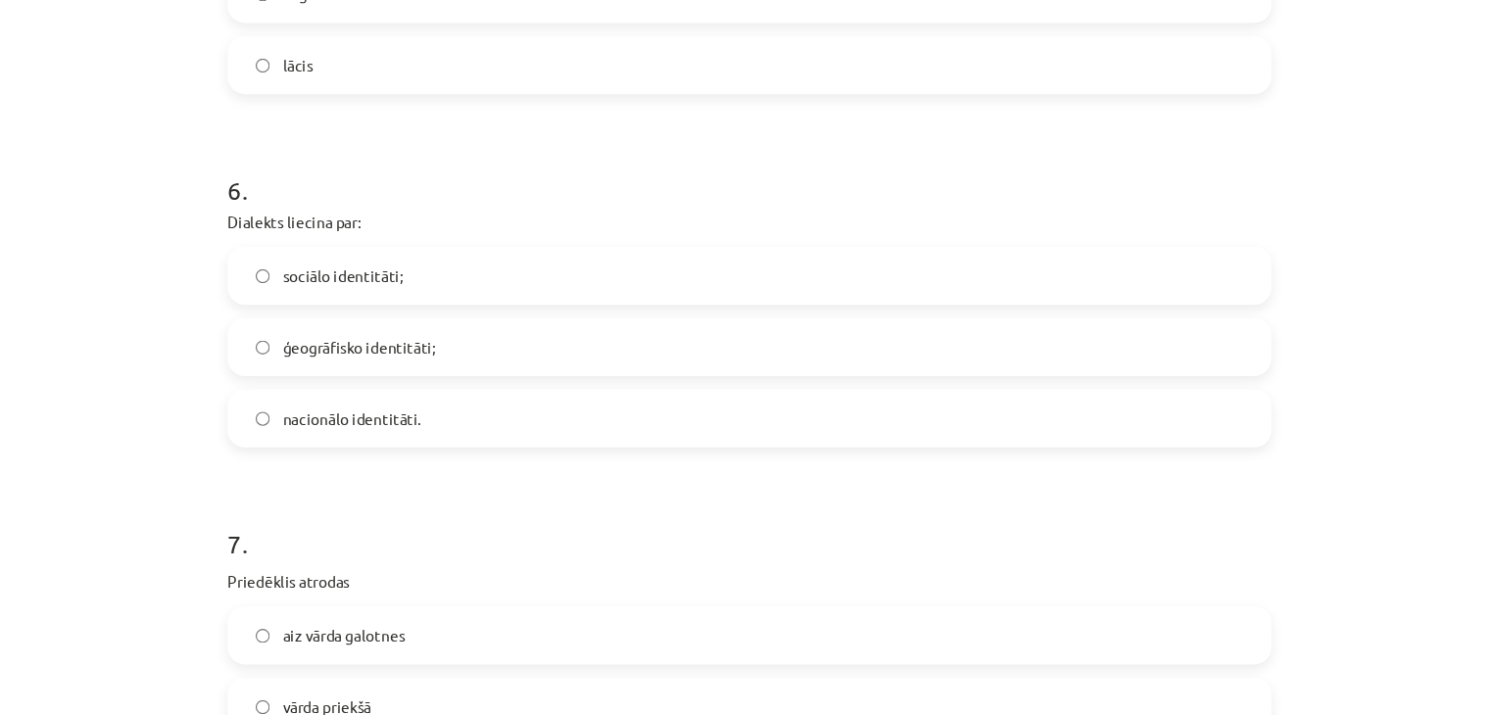
click at [435, 352] on span "ģeogrāfisko identitāti;" at bounding box center [398, 360] width 138 height 21
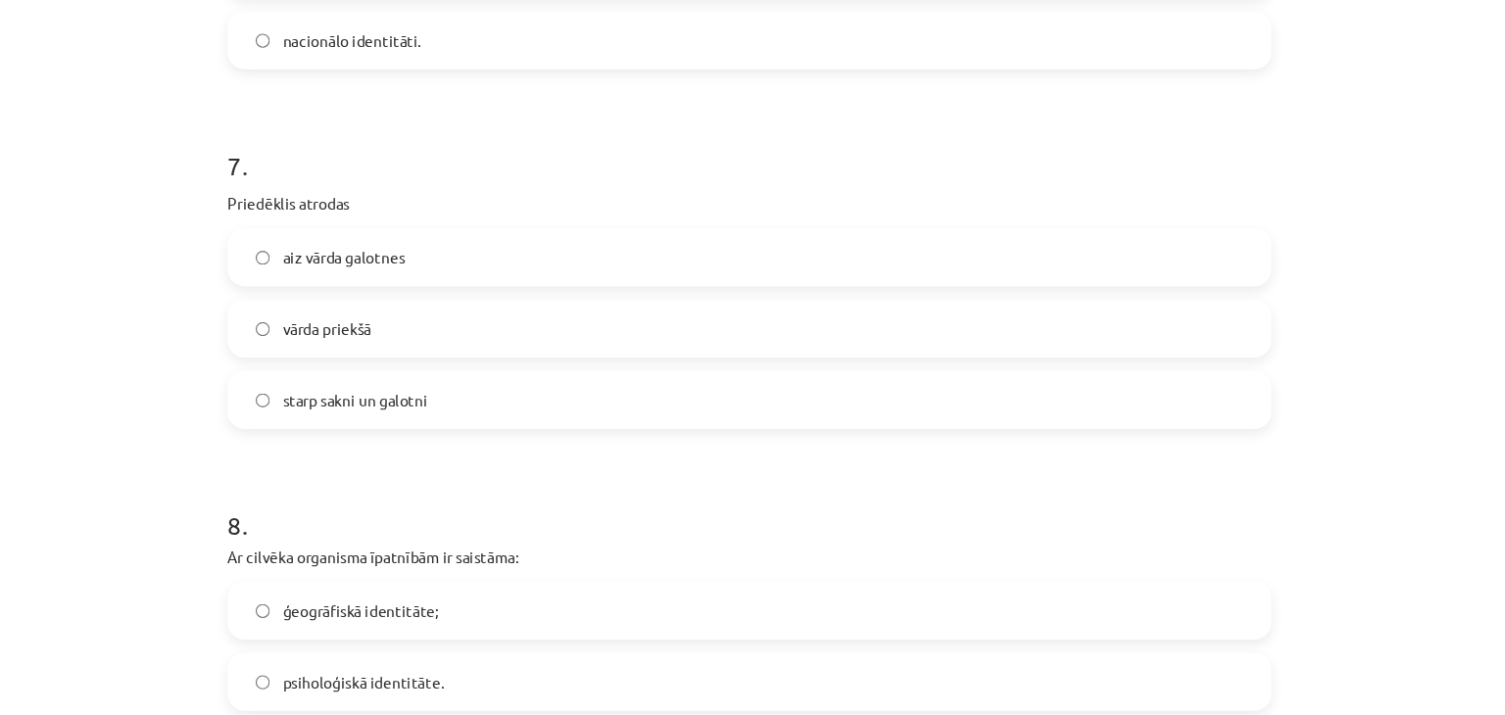
scroll to position [2436, 0]
click at [409, 348] on label "vārda priekšā" at bounding box center [752, 341] width 942 height 49
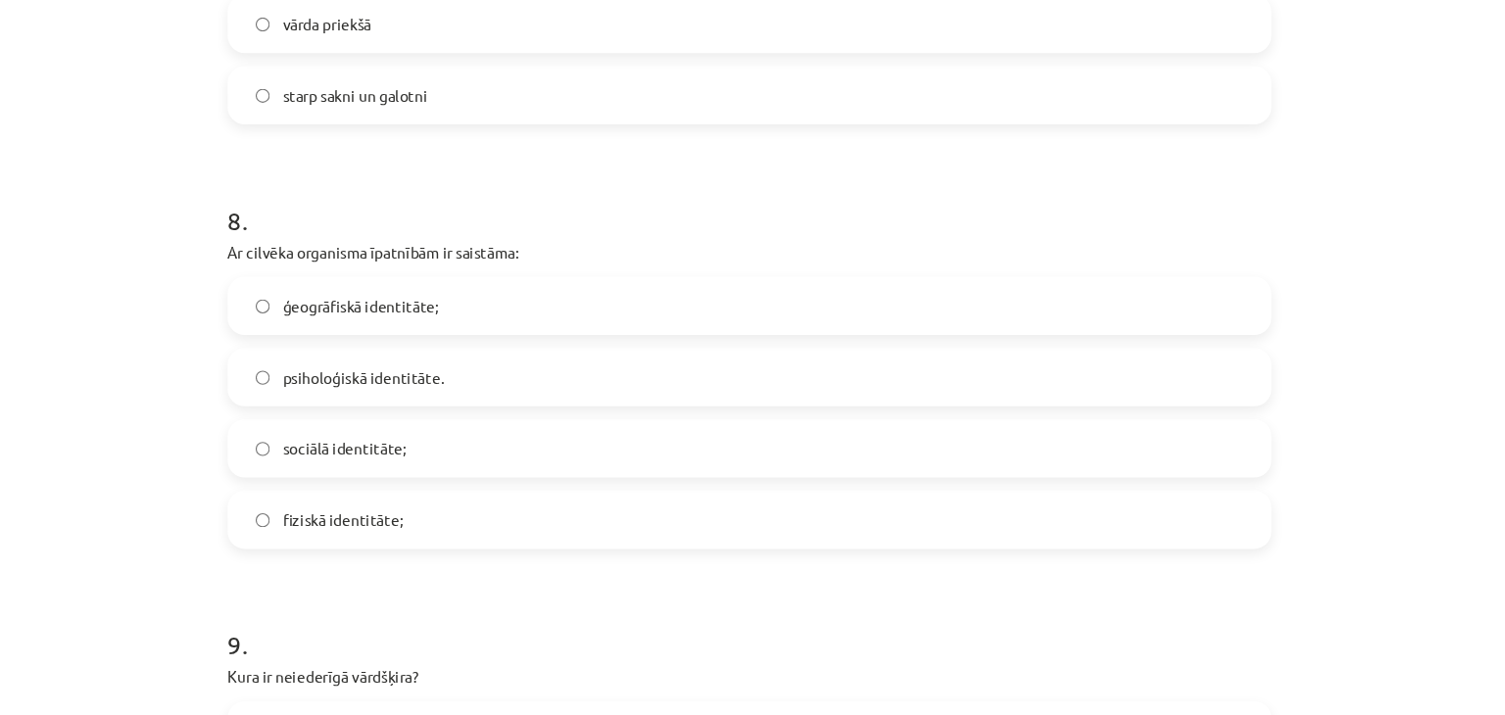
scroll to position [2724, 0]
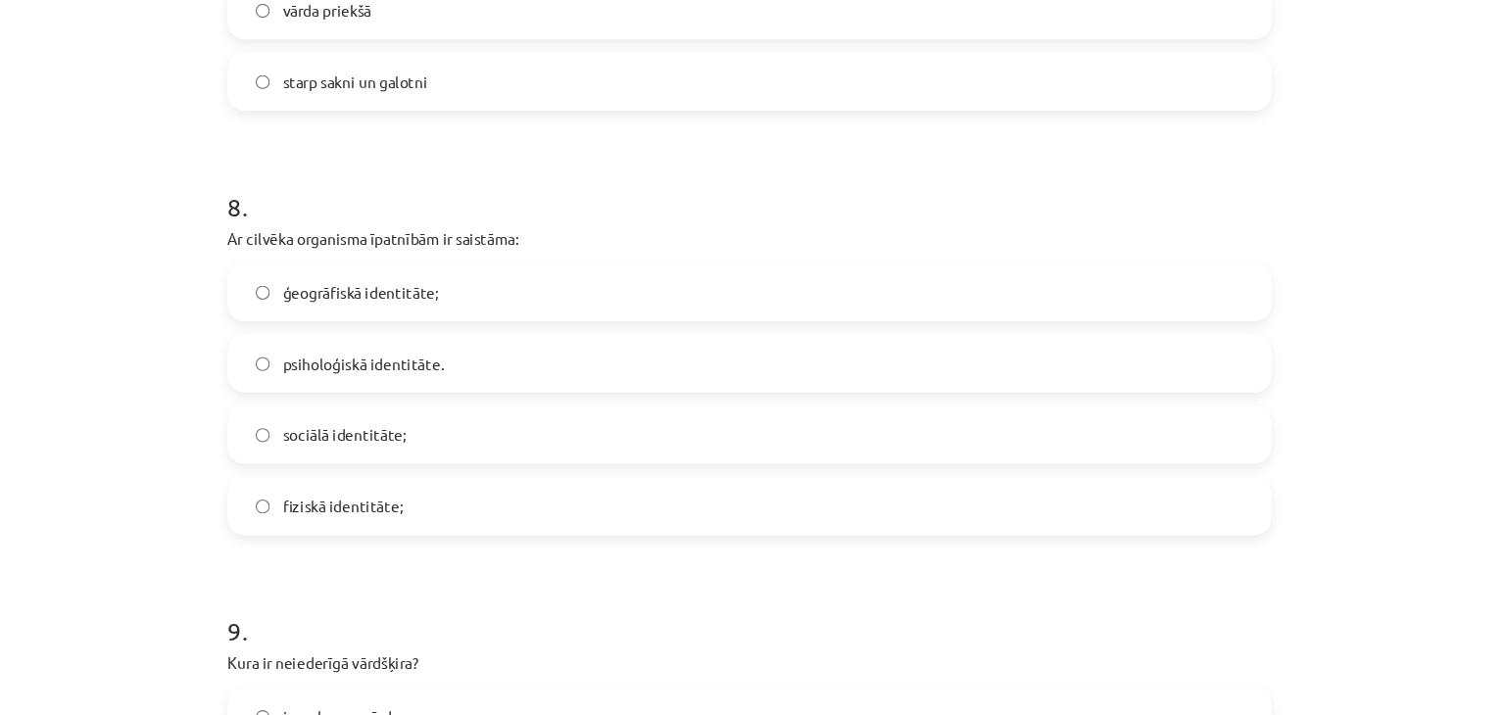
click at [533, 385] on label "psiholoģiskā identitāte." at bounding box center [752, 374] width 942 height 49
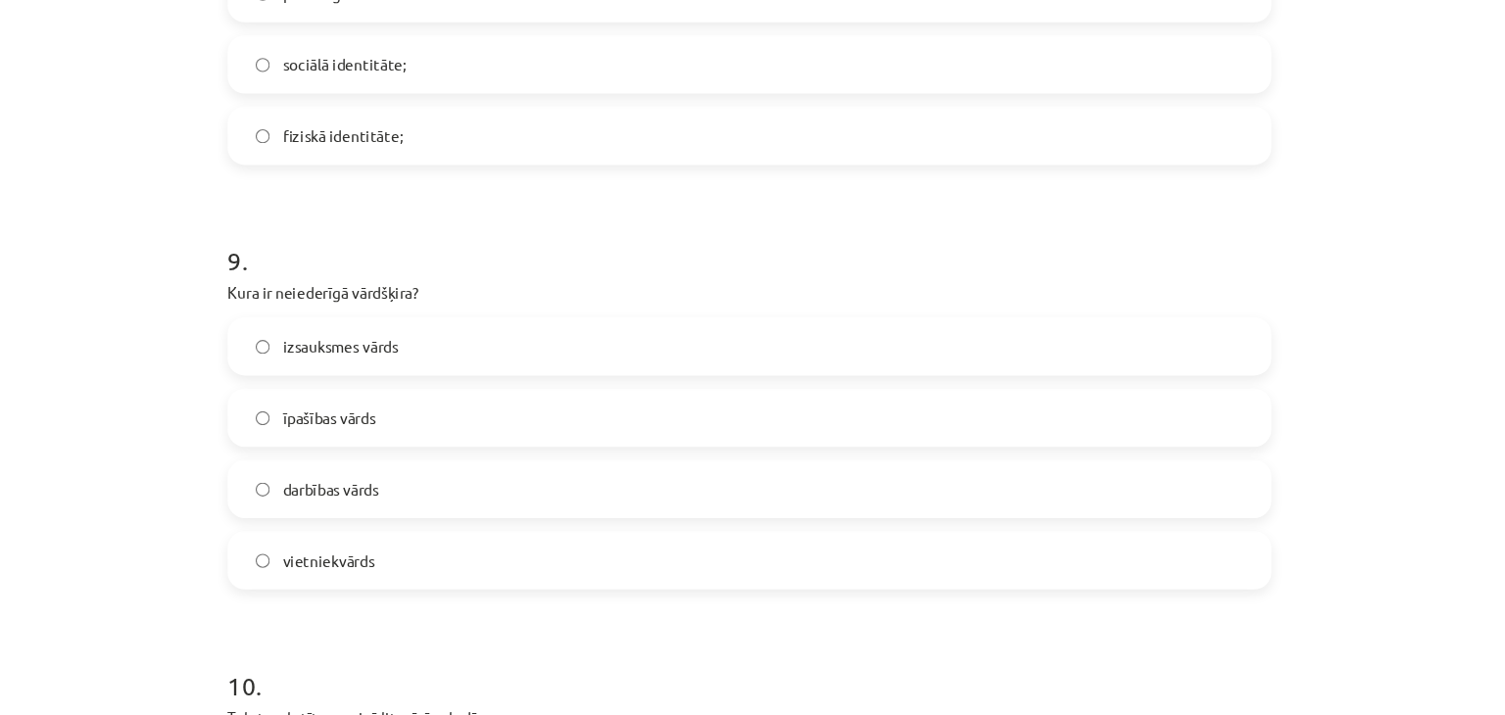
scroll to position [3088, 0]
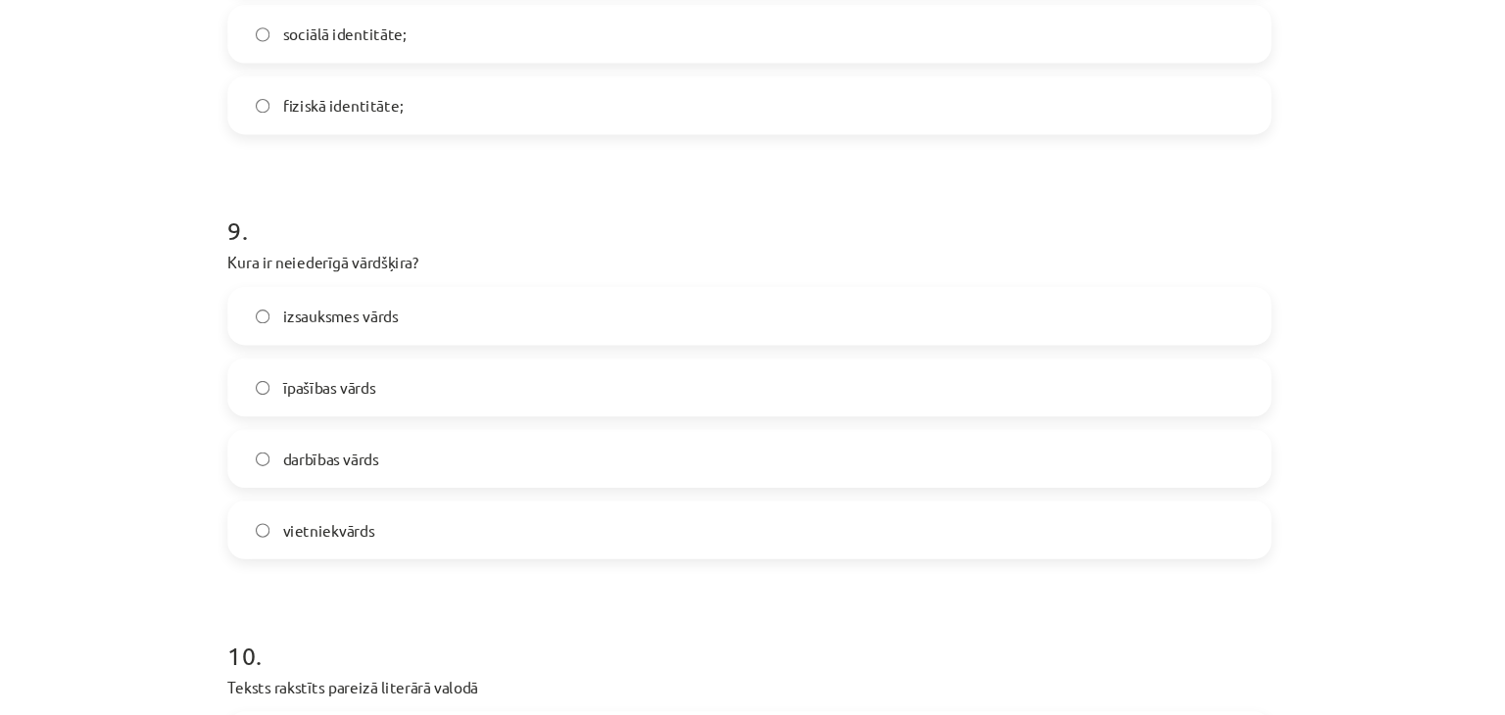
click at [518, 117] on label "fiziskā identitāte;" at bounding box center [752, 140] width 942 height 49
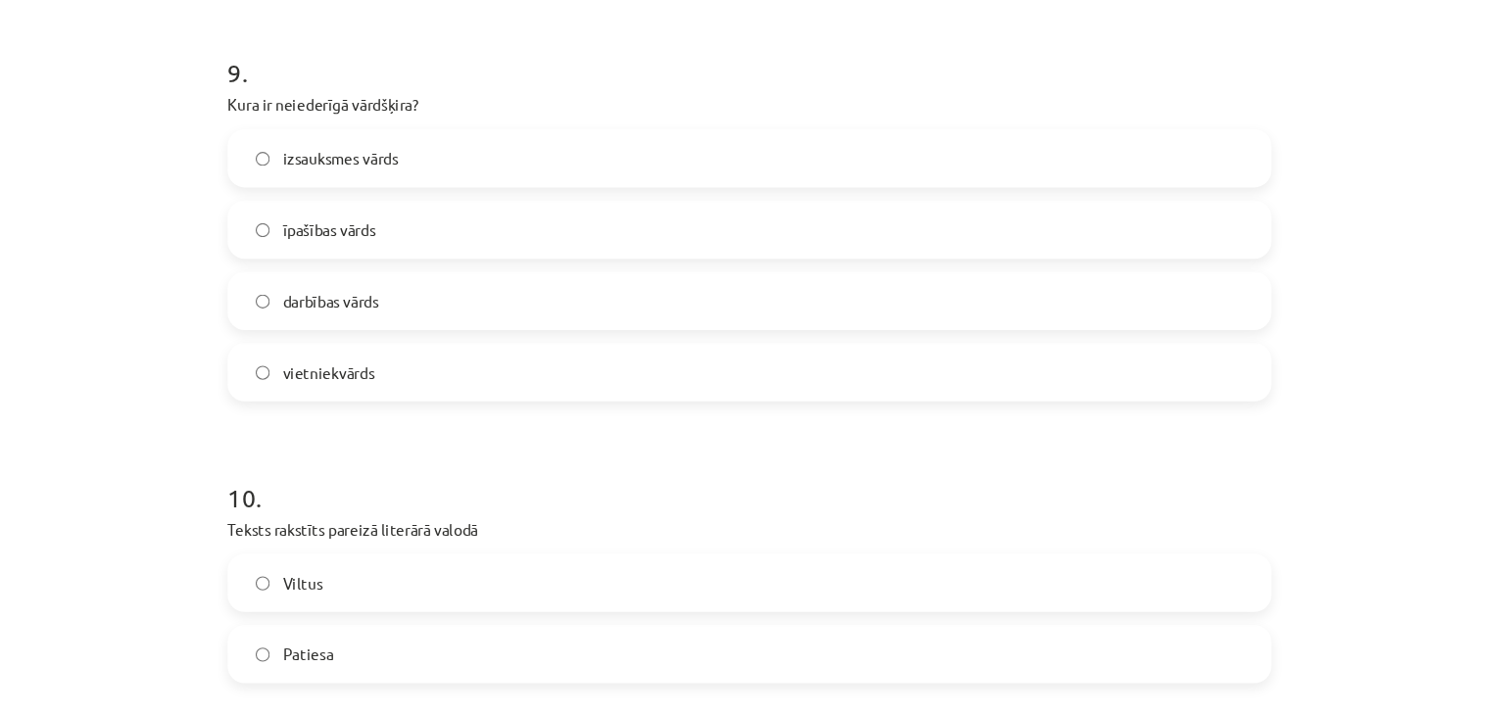
scroll to position [3232, 0]
click at [503, 204] on label "izsauksmes vārds" at bounding box center [752, 187] width 942 height 49
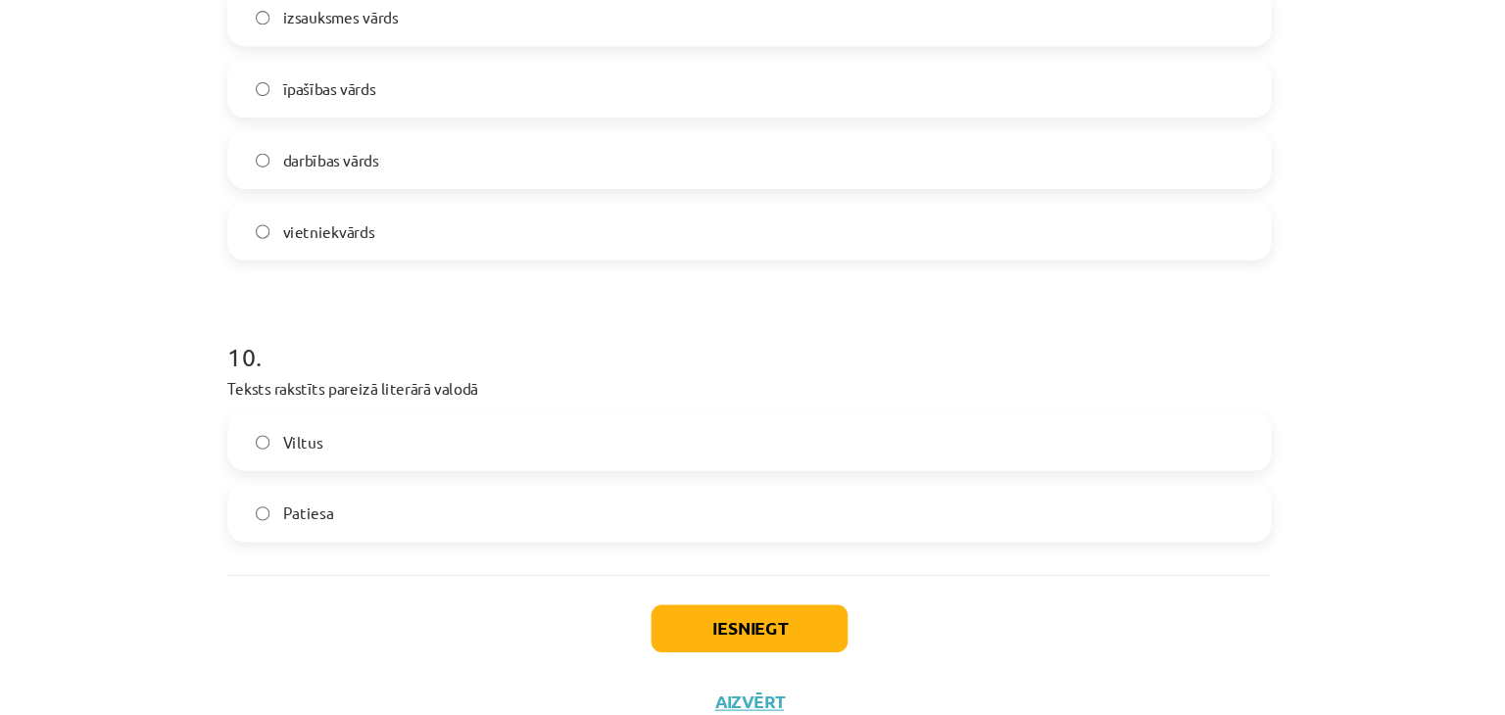
scroll to position [3406, 0]
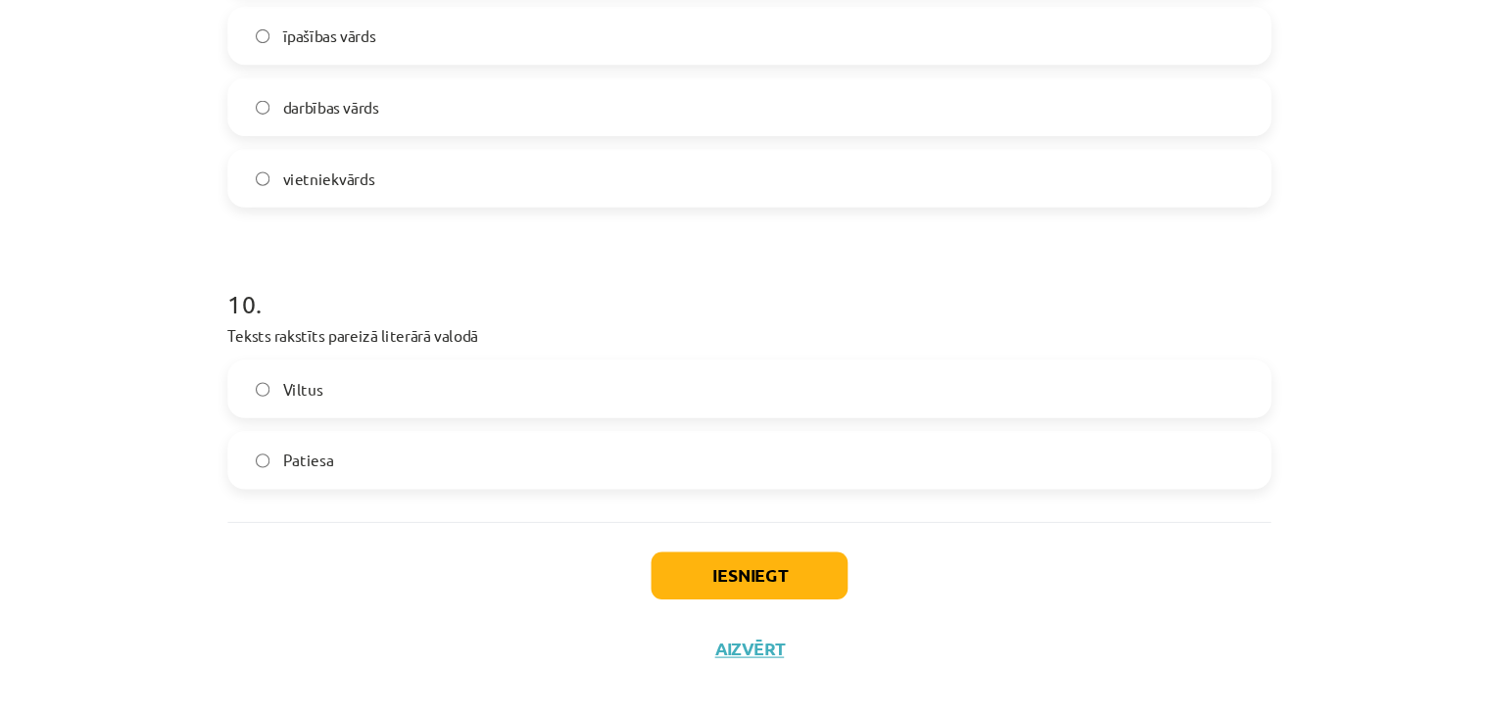
click at [543, 471] on label "Patiesa" at bounding box center [752, 462] width 942 height 49
click at [766, 559] on button "Iesniegt" at bounding box center [752, 567] width 178 height 43
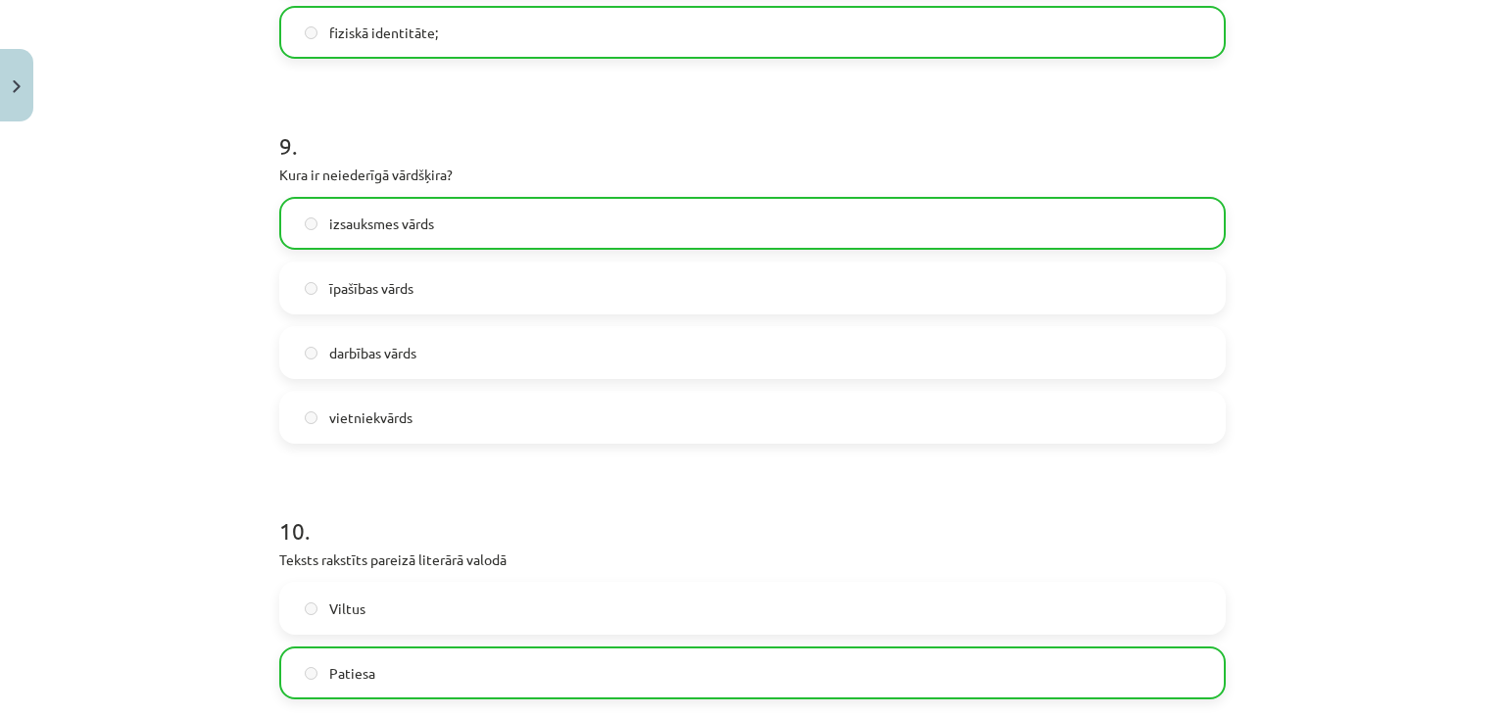
scroll to position [3468, 0]
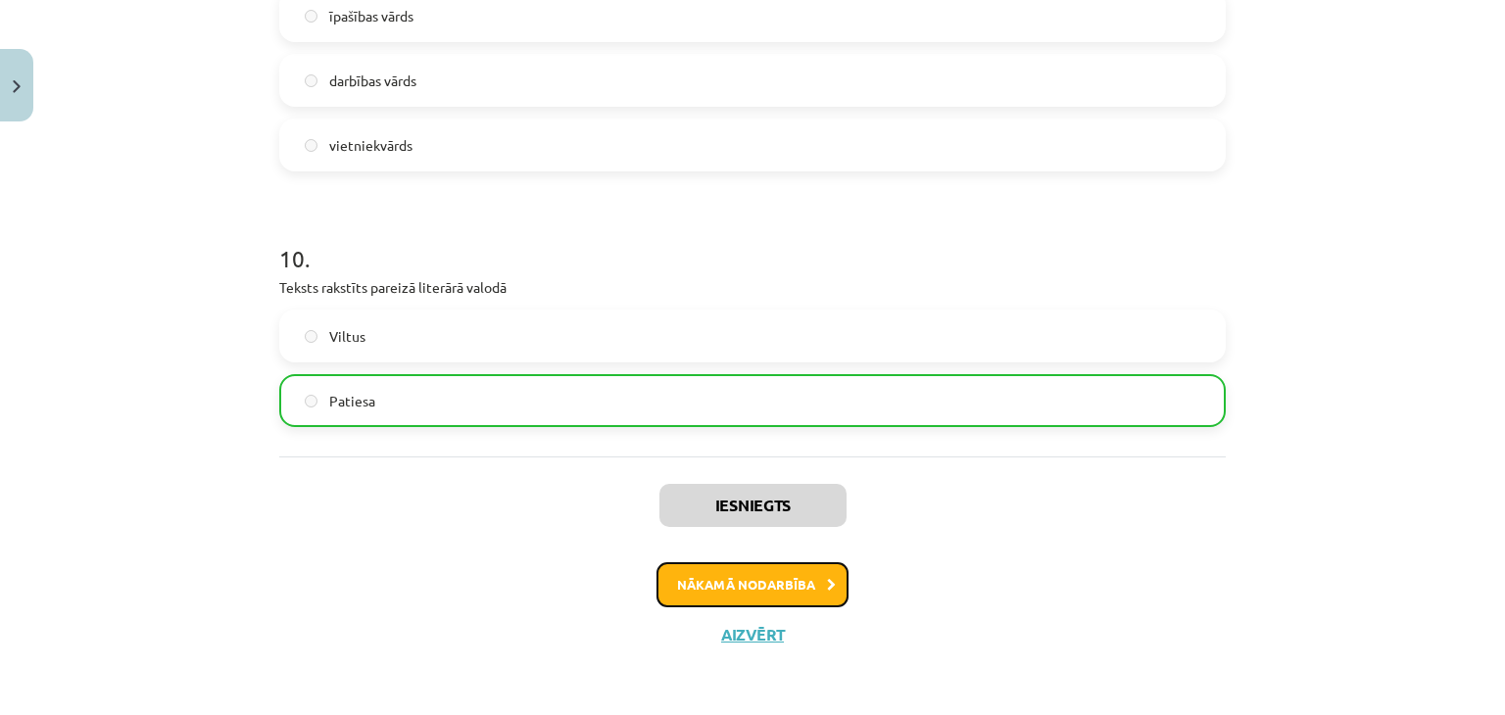
click at [754, 589] on button "Nākamā nodarbība" at bounding box center [752, 584] width 192 height 45
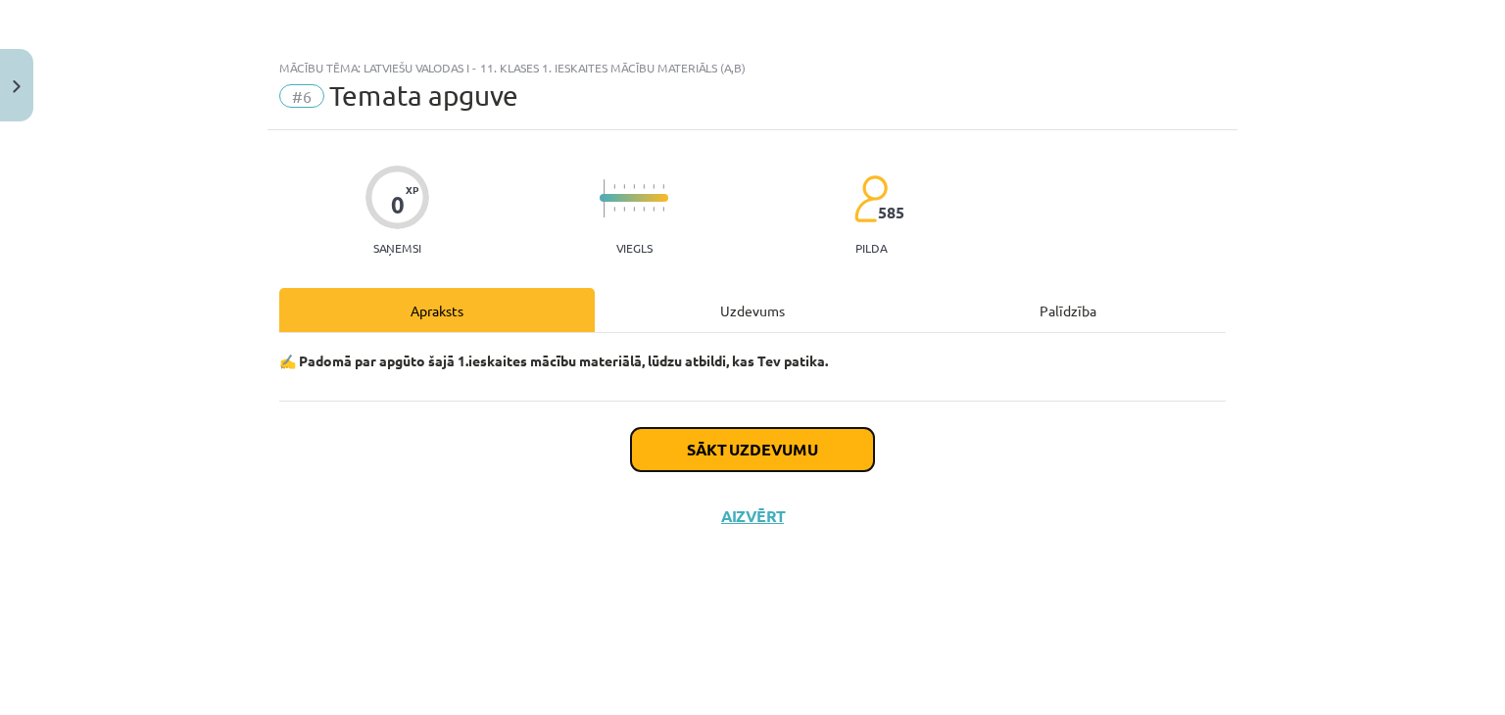
click at [782, 456] on button "Sākt uzdevumu" at bounding box center [752, 449] width 243 height 43
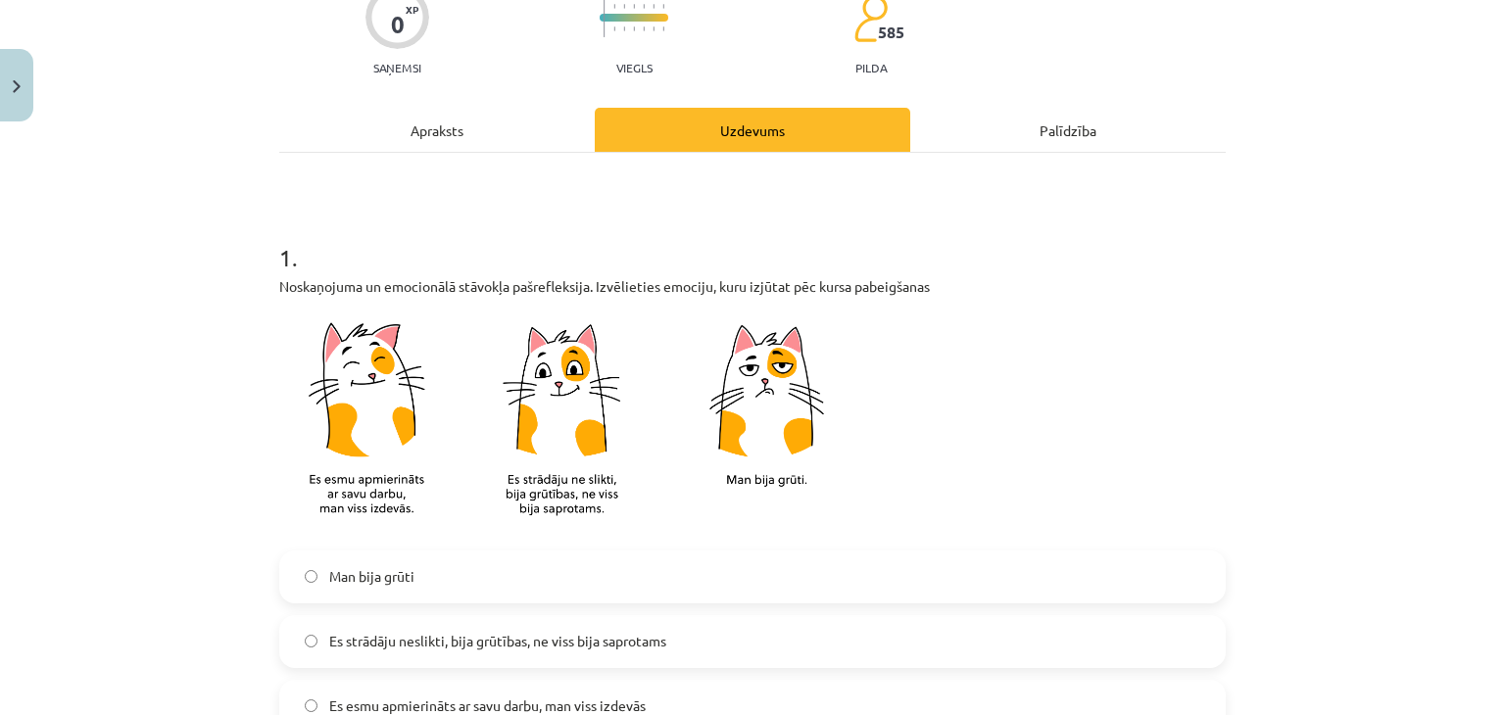
scroll to position [309, 0]
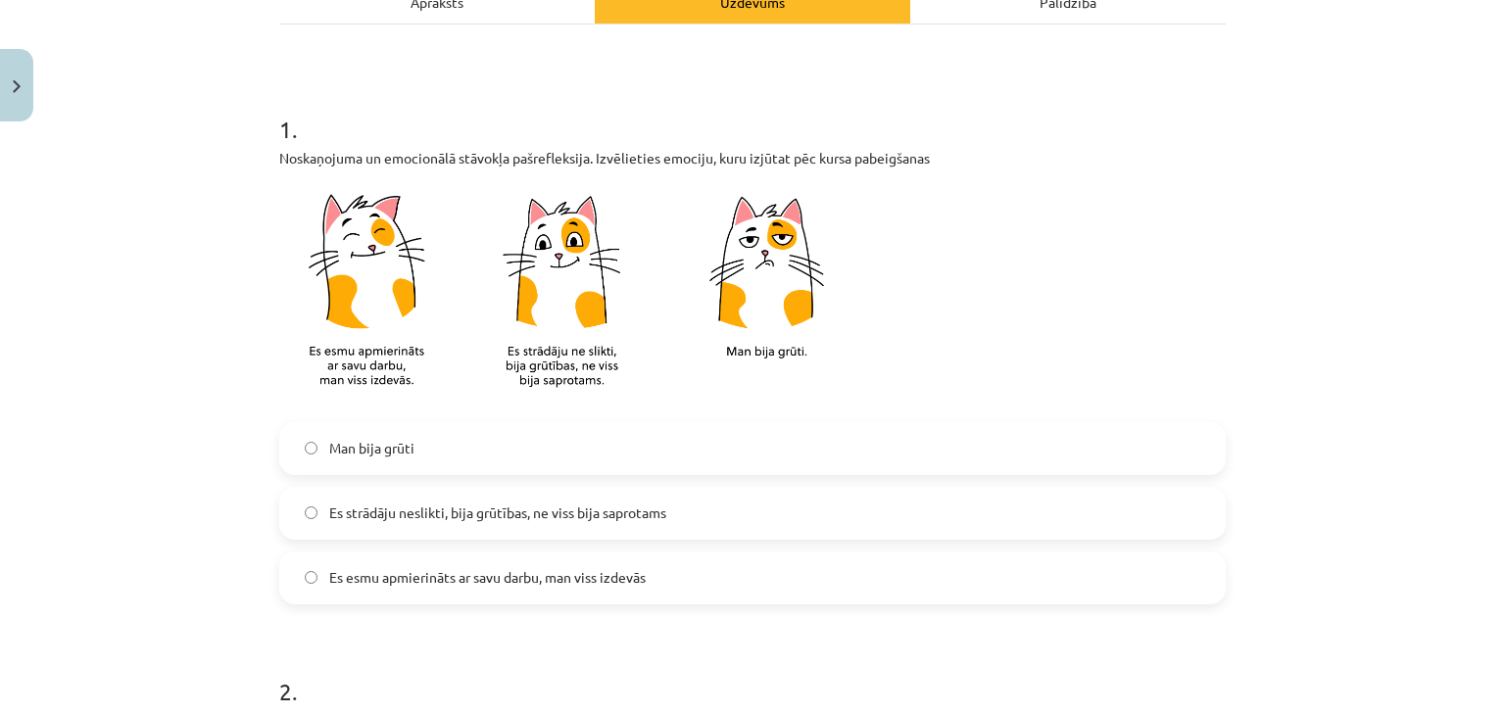
click at [545, 573] on span "Es esmu apmierināts ar savu darbu, man viss izdevās" at bounding box center [487, 577] width 316 height 21
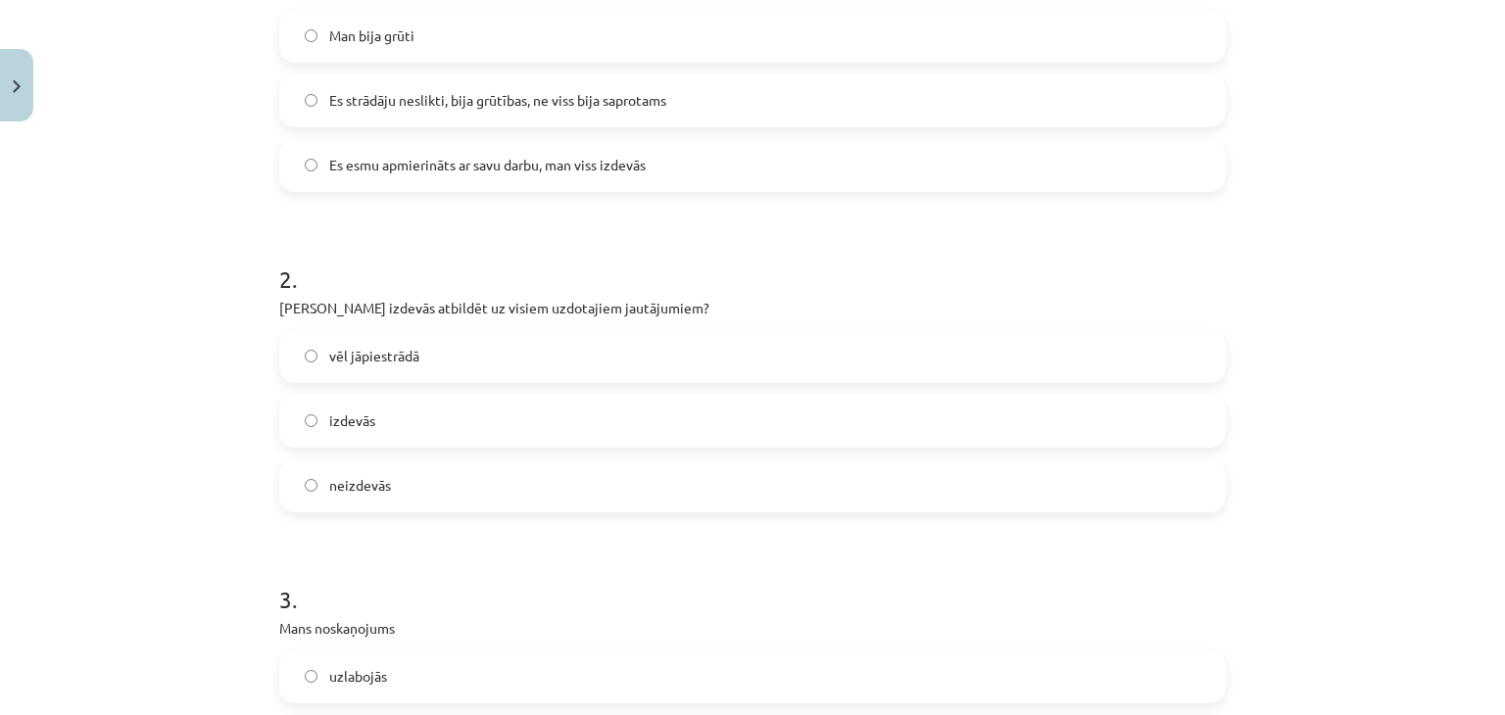
scroll to position [724, 0]
click at [493, 431] on label "izdevās" at bounding box center [752, 418] width 942 height 49
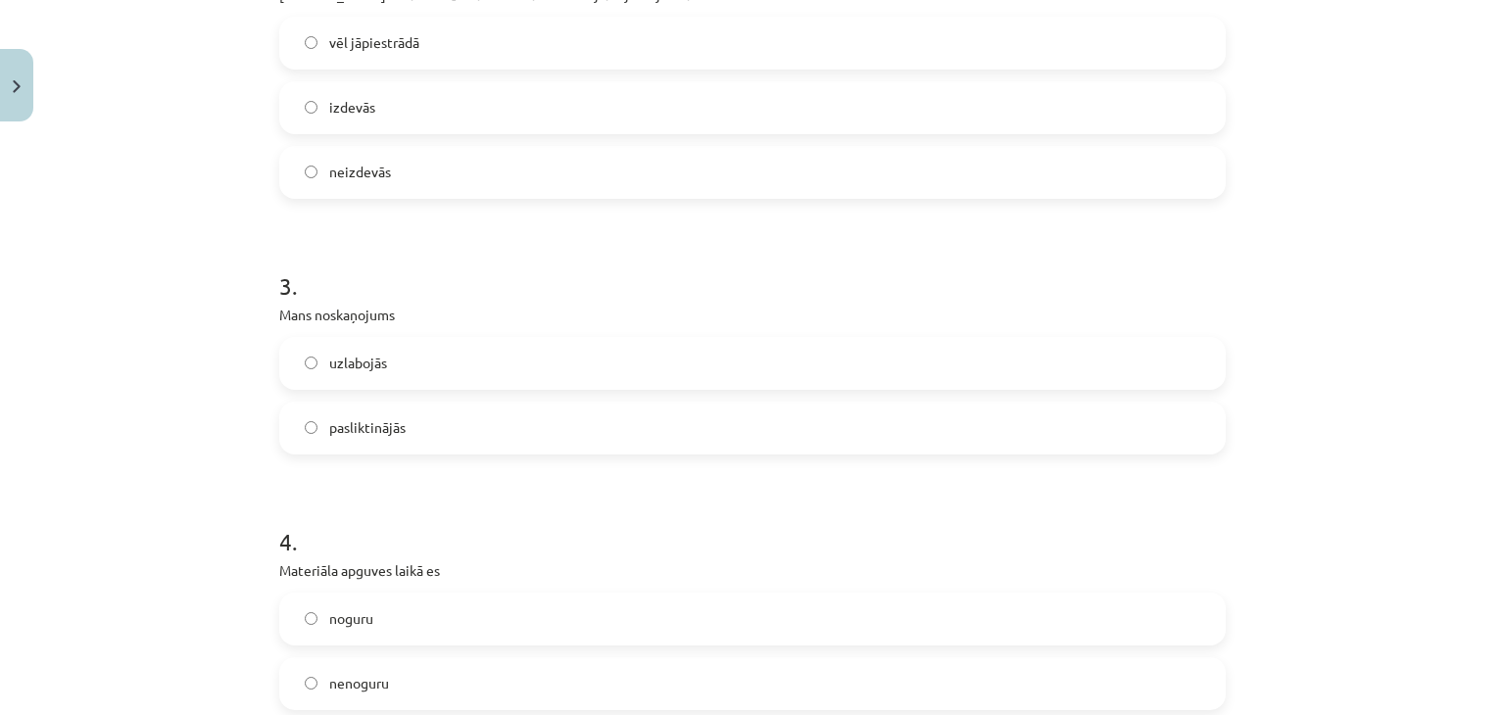
scroll to position [1062, 0]
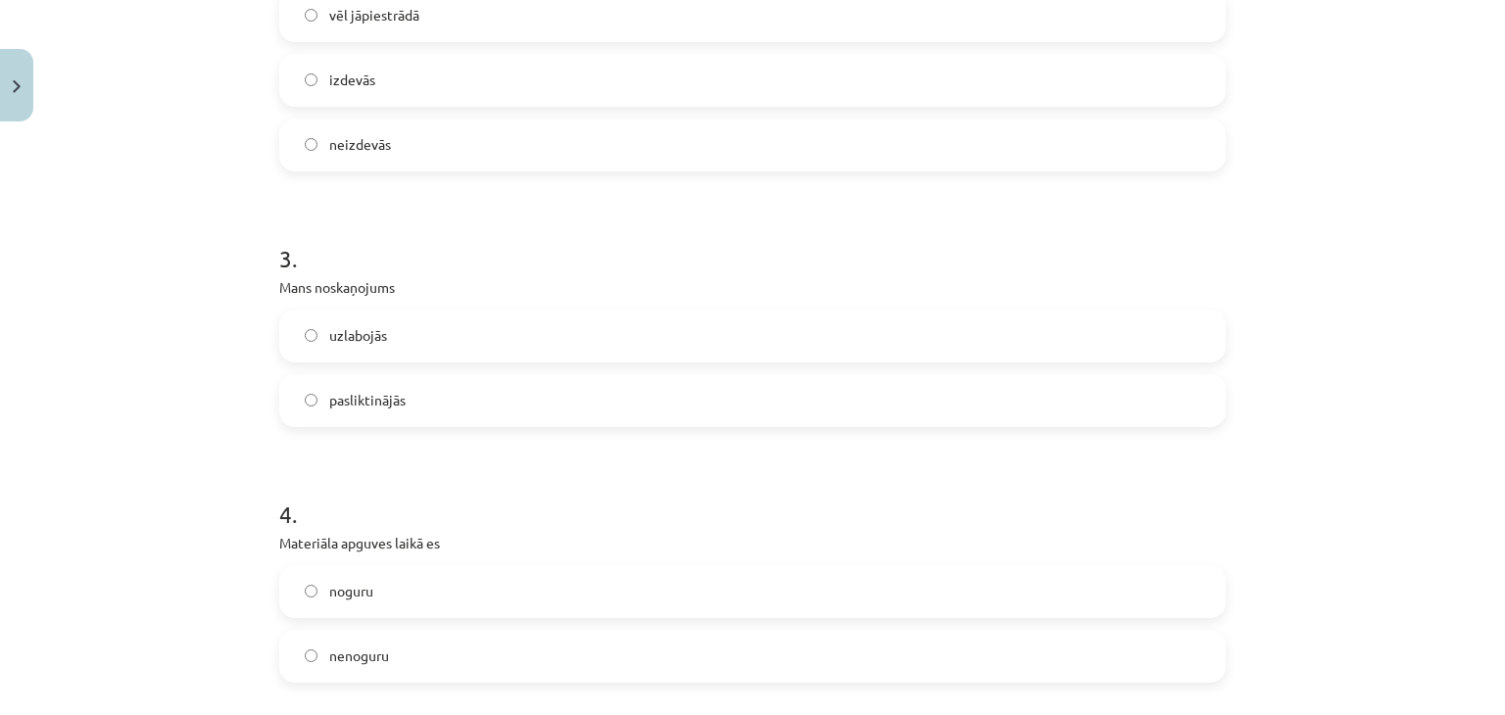
click at [443, 327] on label "uzlabojās" at bounding box center [752, 336] width 942 height 49
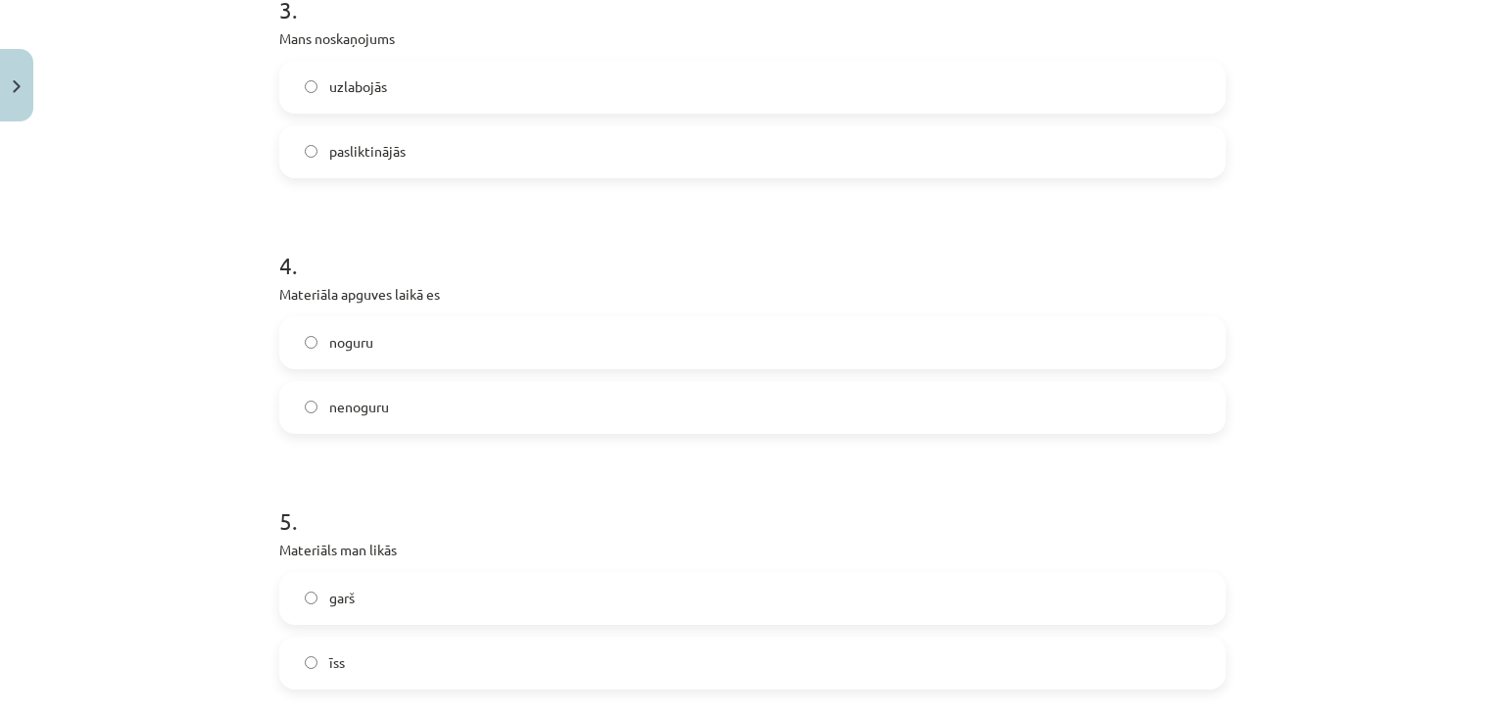
scroll to position [1312, 0]
click at [430, 397] on label "nenoguru" at bounding box center [752, 406] width 942 height 49
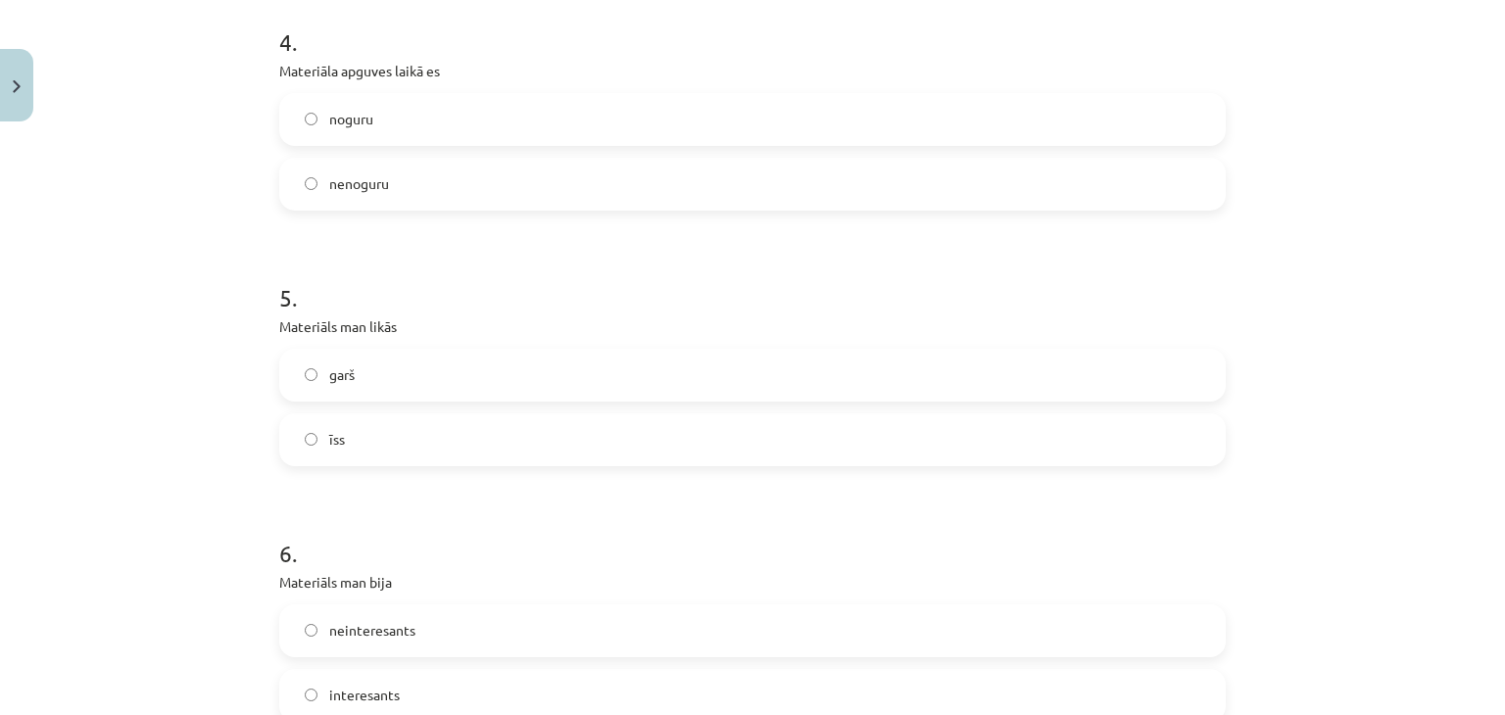
scroll to position [1535, 0]
click at [443, 424] on label "īss" at bounding box center [752, 438] width 942 height 49
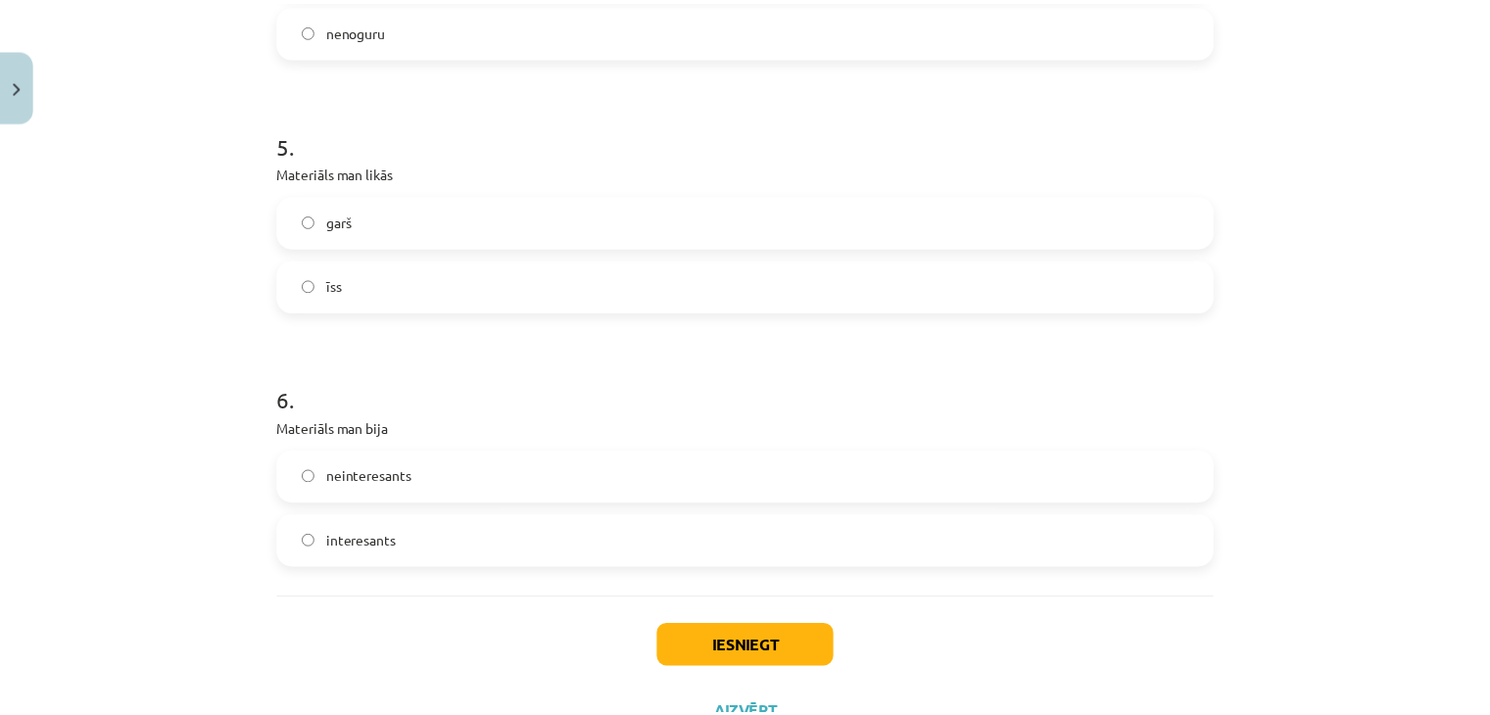
scroll to position [1767, 0]
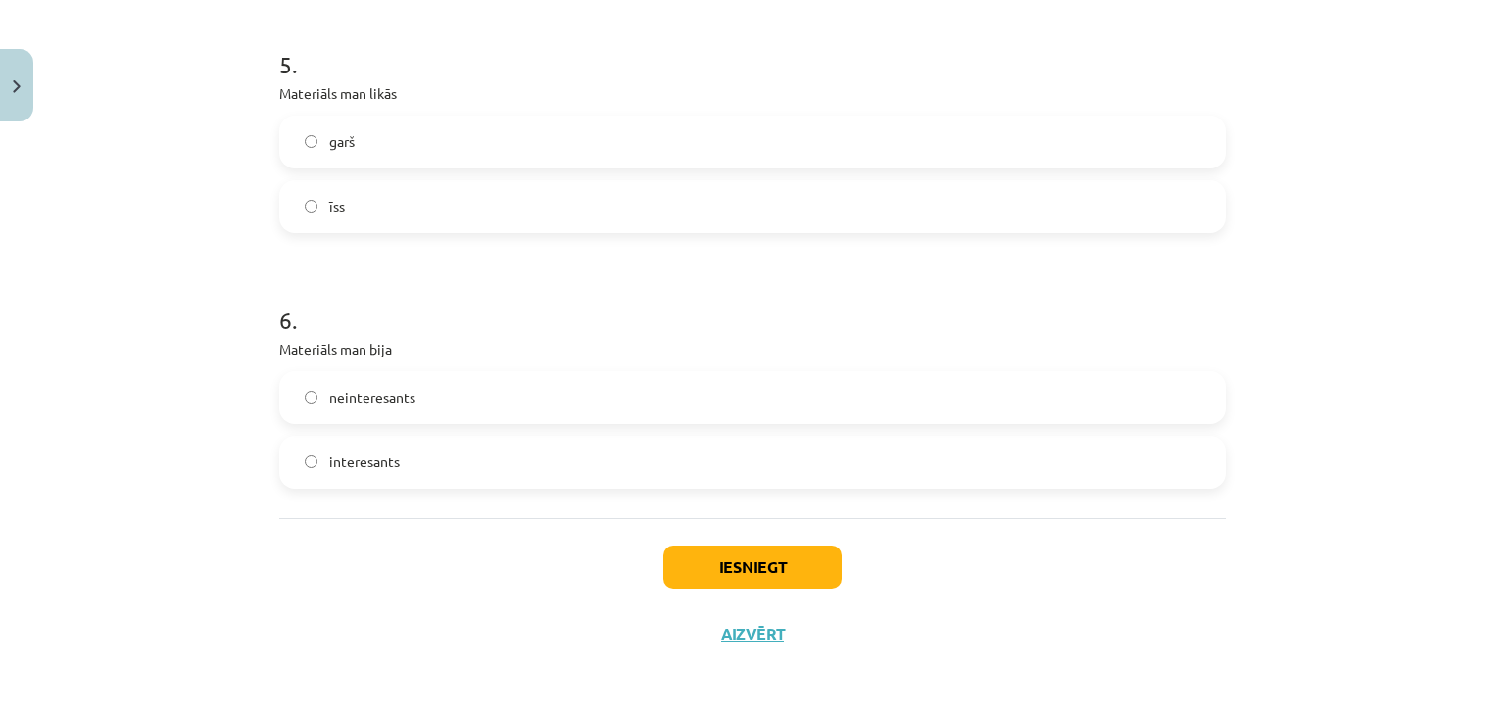
click at [382, 452] on span "interesants" at bounding box center [364, 462] width 71 height 21
click at [729, 574] on button "Iesniegt" at bounding box center [752, 567] width 178 height 43
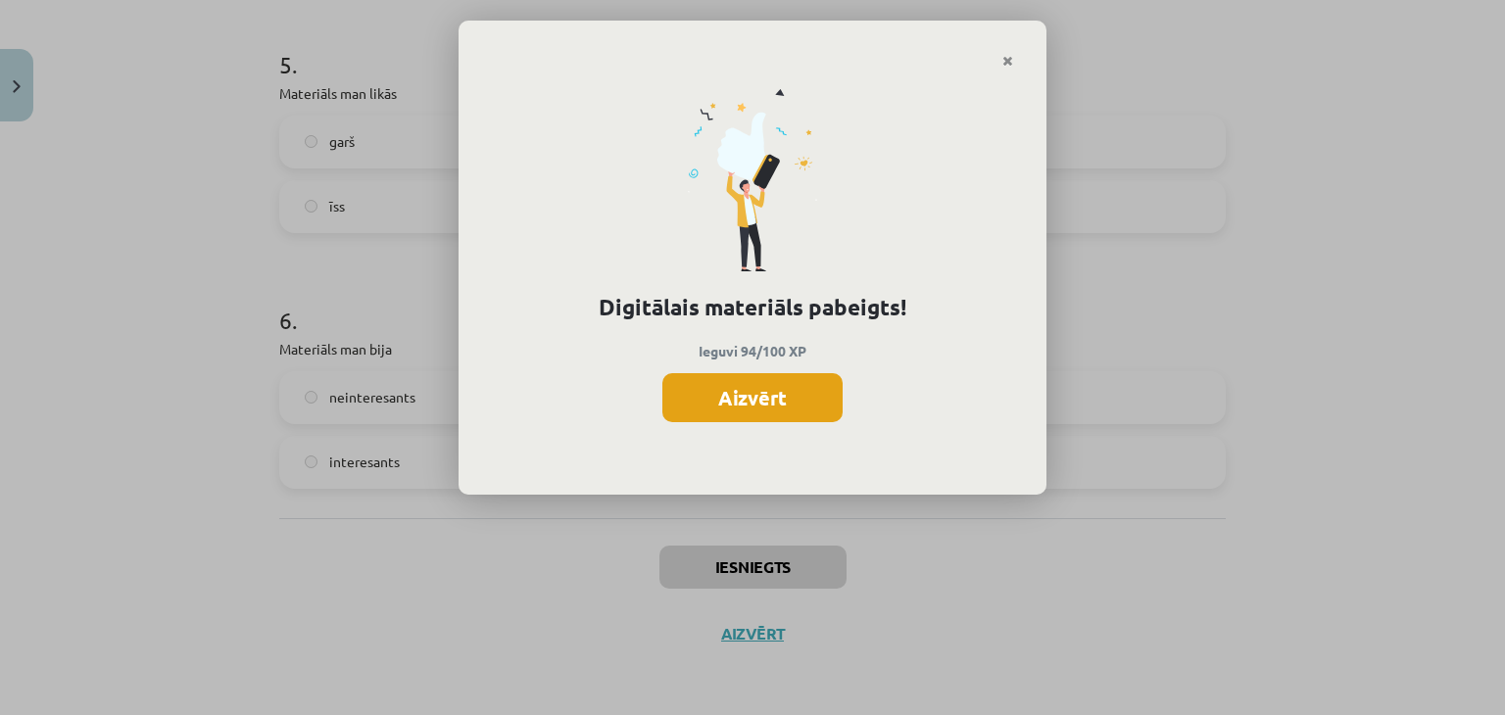
click at [752, 407] on button "Aizvērt" at bounding box center [752, 397] width 180 height 49
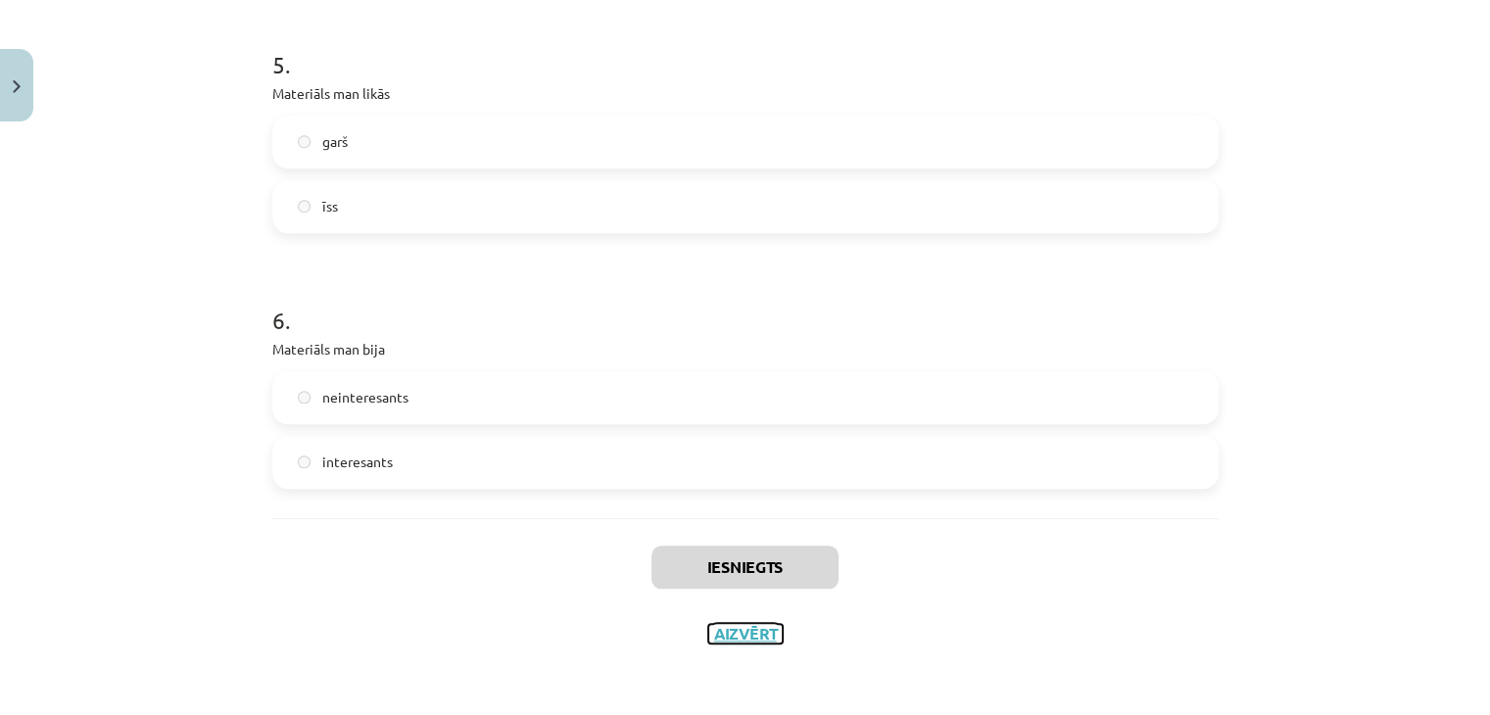
click at [751, 634] on button "Aizvērt" at bounding box center [745, 634] width 74 height 20
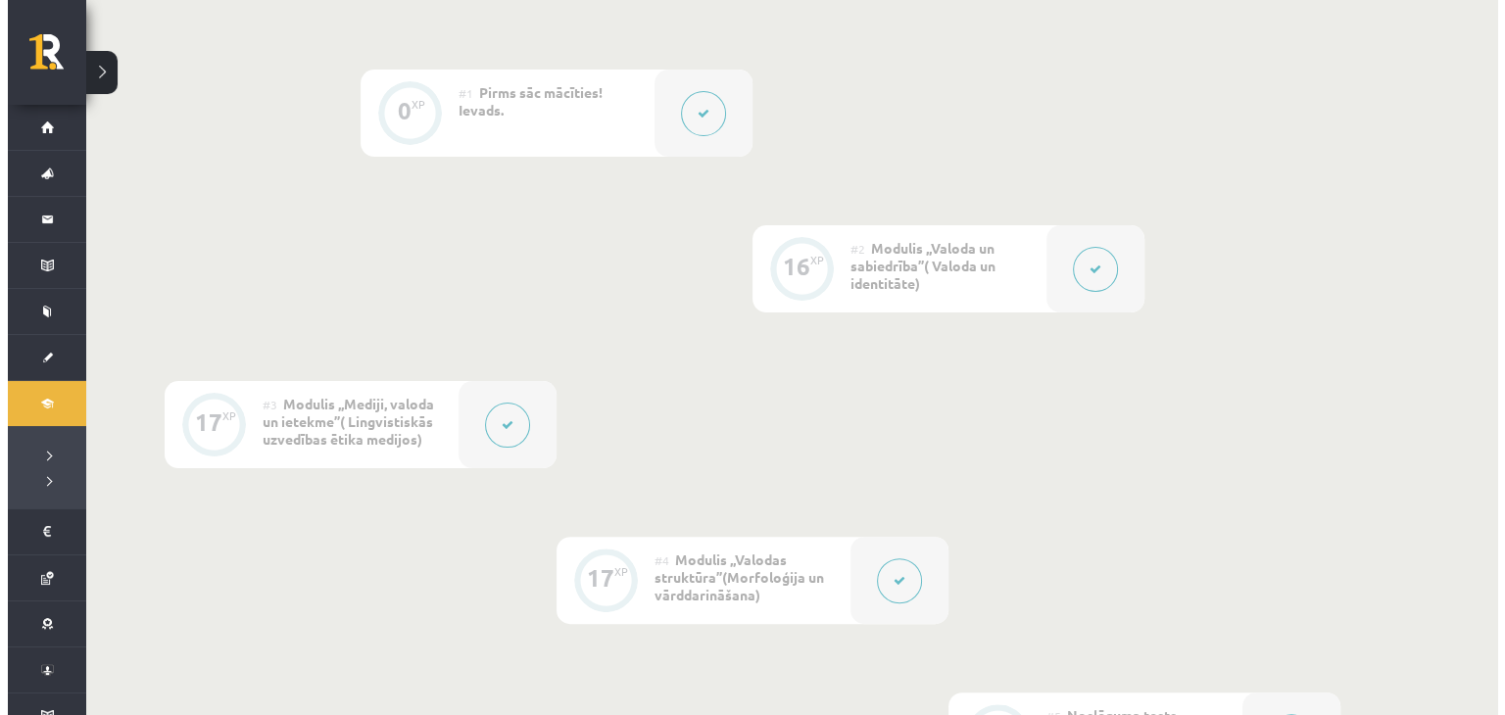
scroll to position [458, 0]
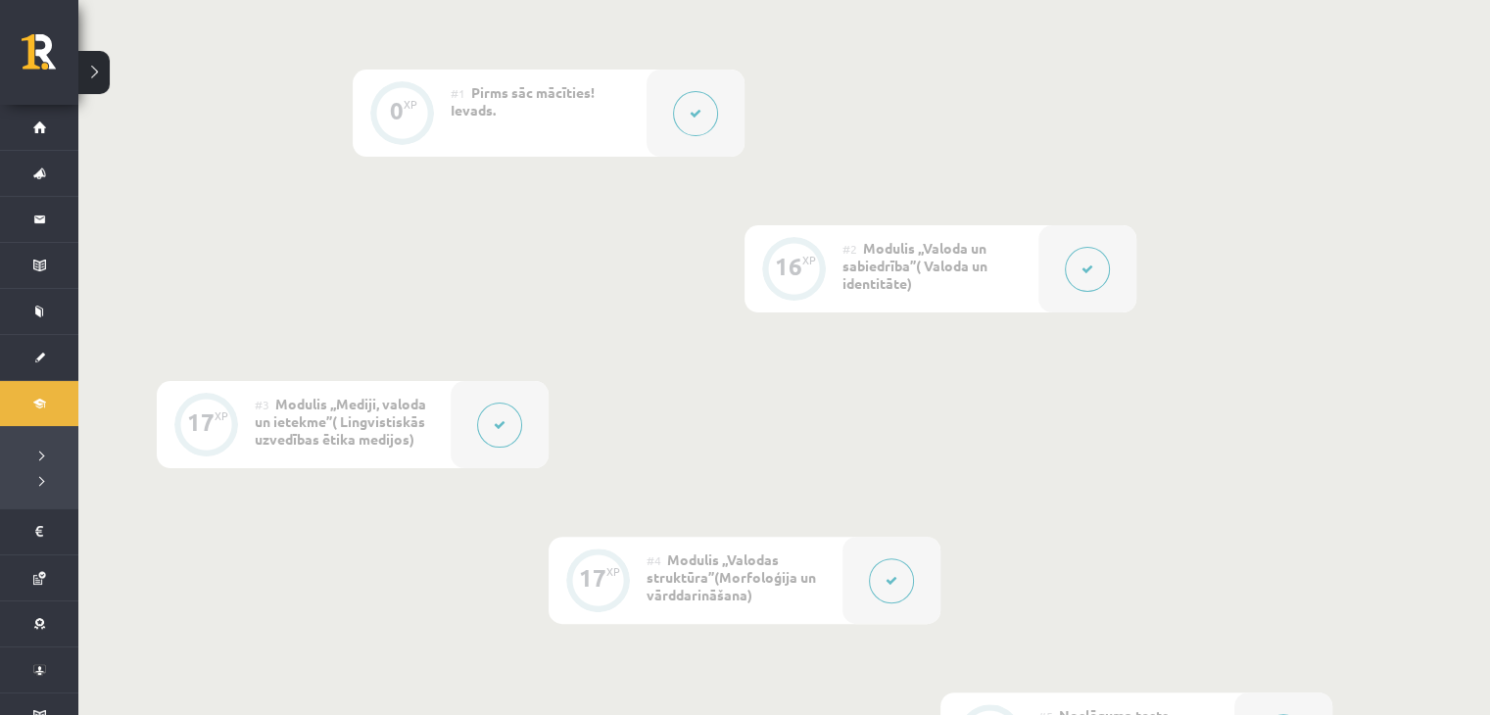
click at [1088, 261] on button at bounding box center [1087, 269] width 45 height 45
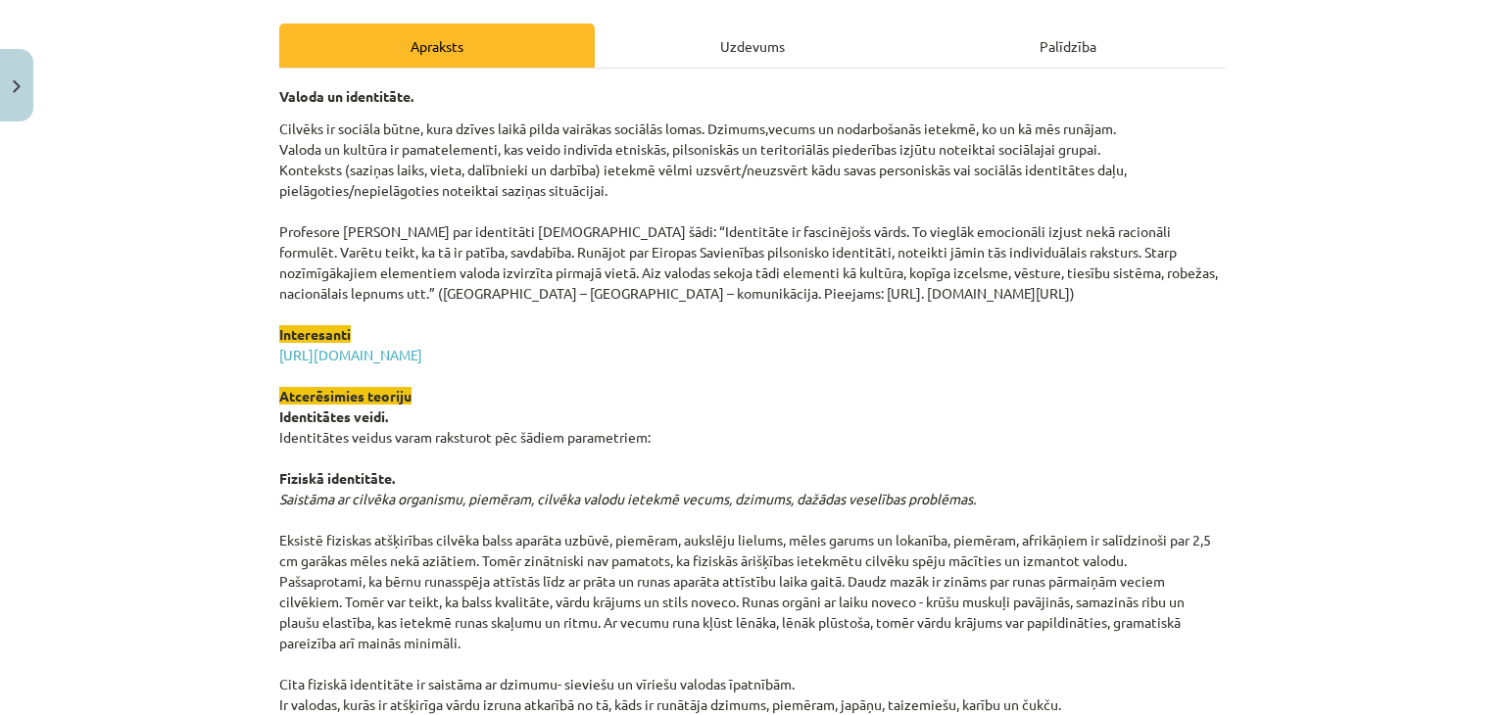
scroll to position [297, 0]
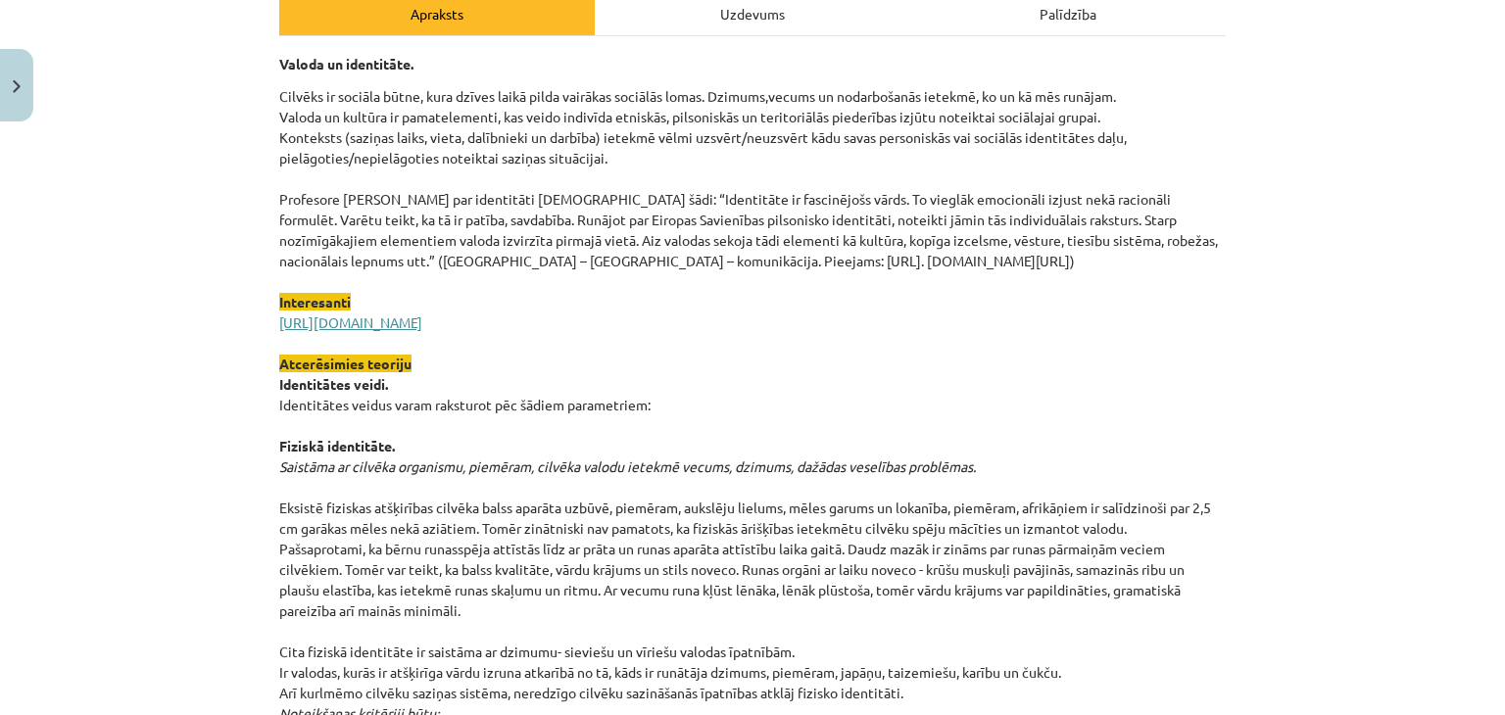
click at [325, 322] on link "https://lingvo.info/babylon?hl=lv" at bounding box center [350, 322] width 143 height 18
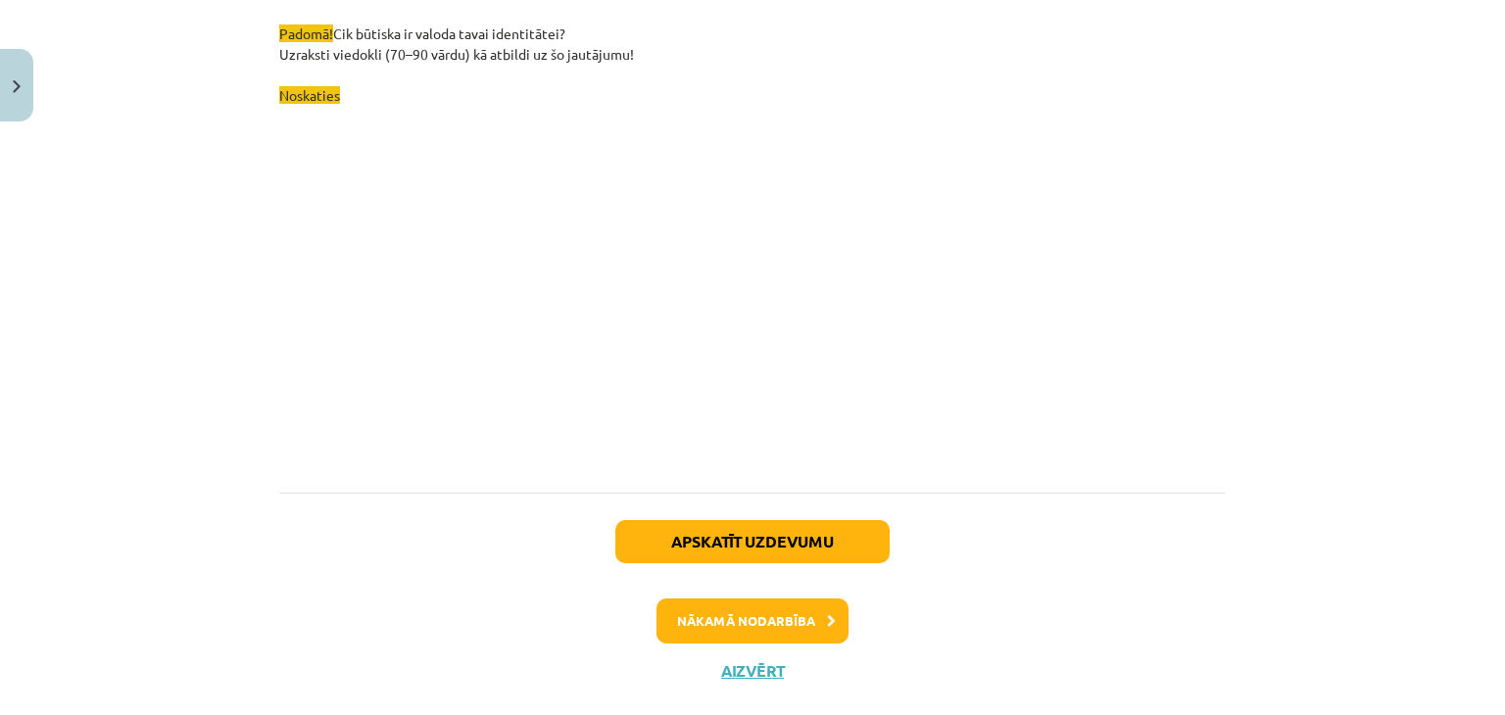
scroll to position [5679, 0]
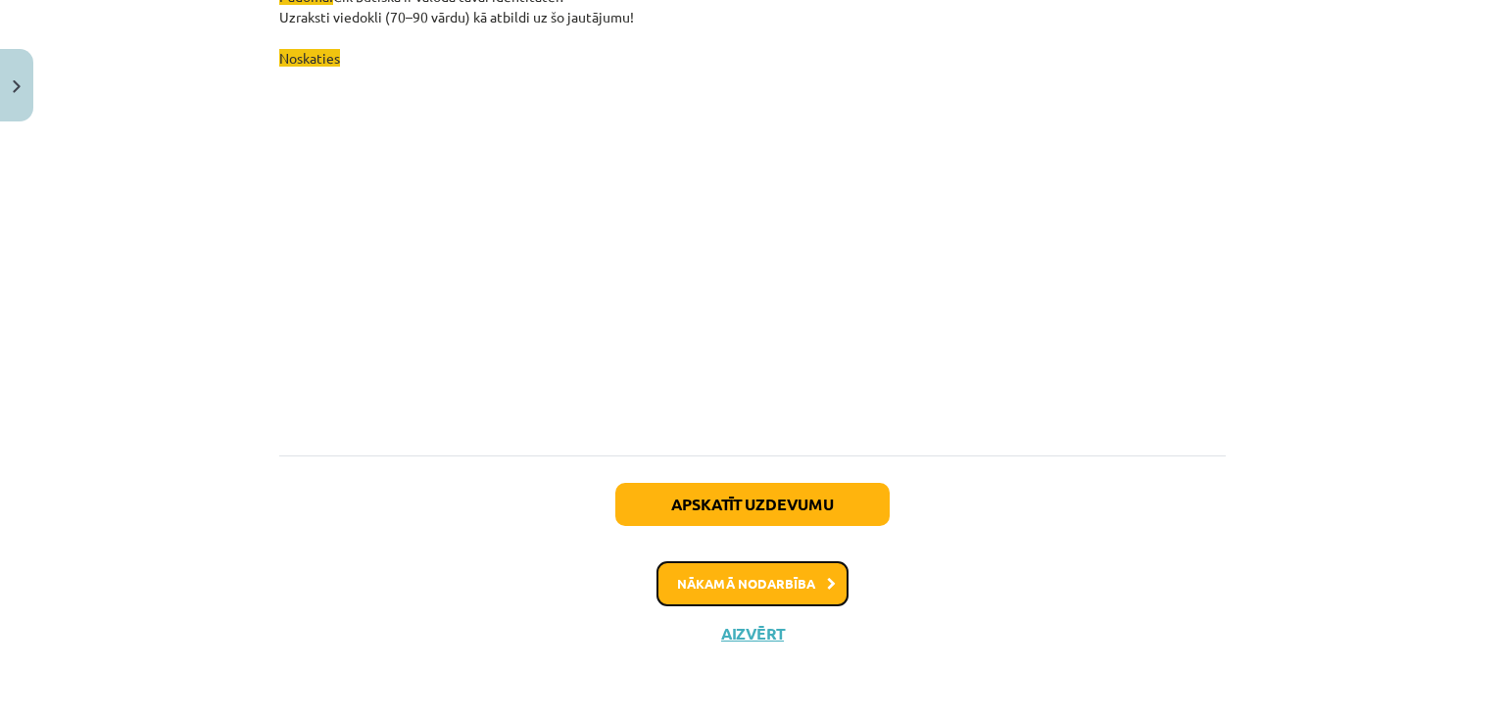
click at [776, 577] on button "Nākamā nodarbība" at bounding box center [752, 583] width 192 height 45
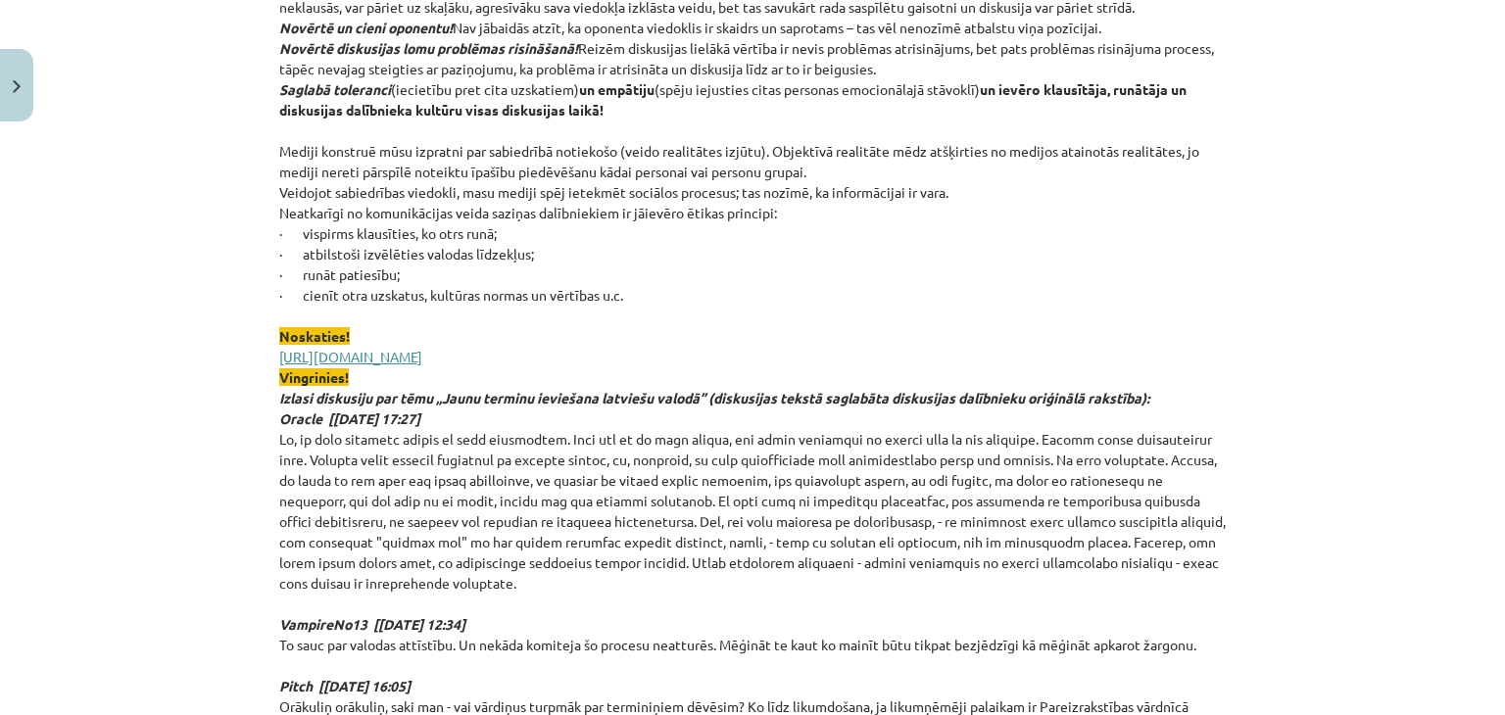
scroll to position [3403, 0]
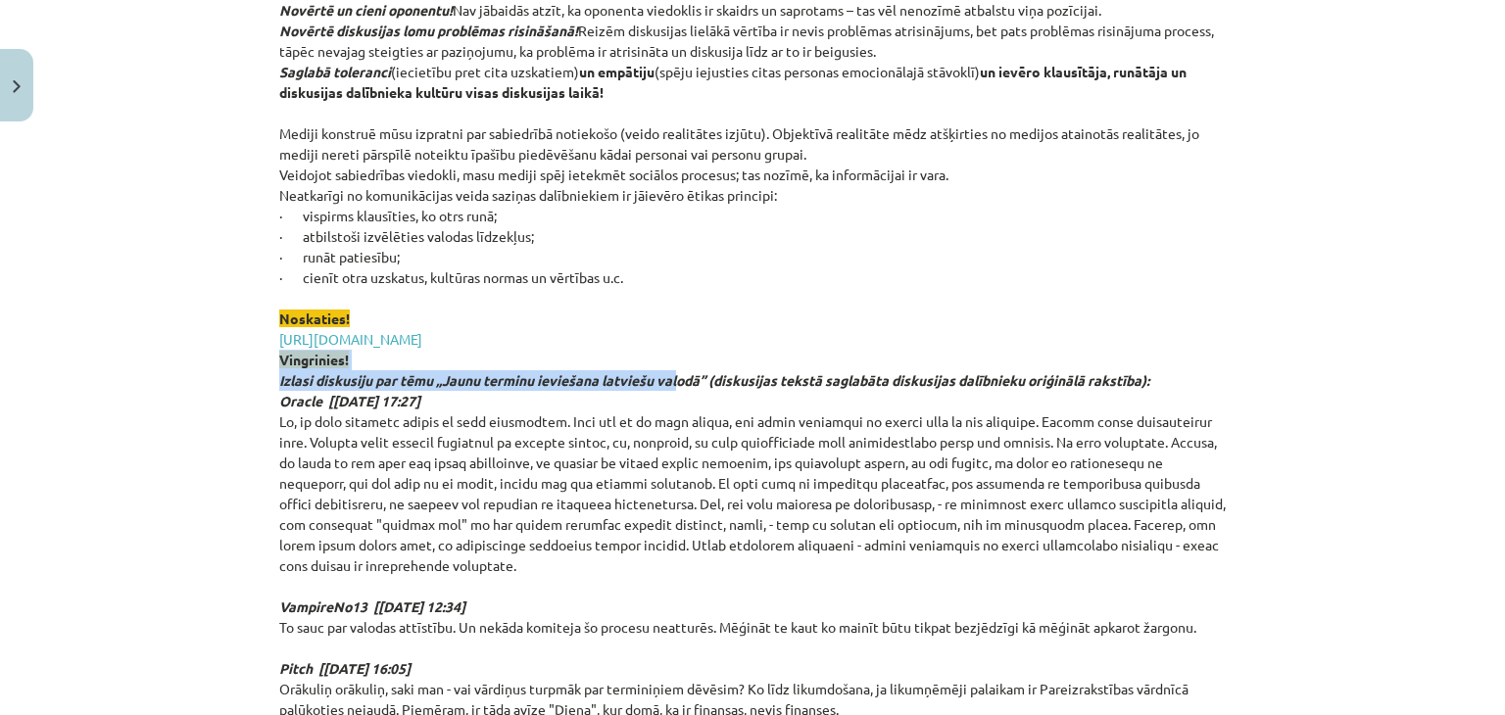
drag, startPoint x: 651, startPoint y: 359, endPoint x: 675, endPoint y: 449, distance: 93.1
click at [675, 449] on p "Argumentācija Argumentācijas procesā jāmin divi virzieni: 1) pierādošā argument…" at bounding box center [752, 92] width 946 height 2983
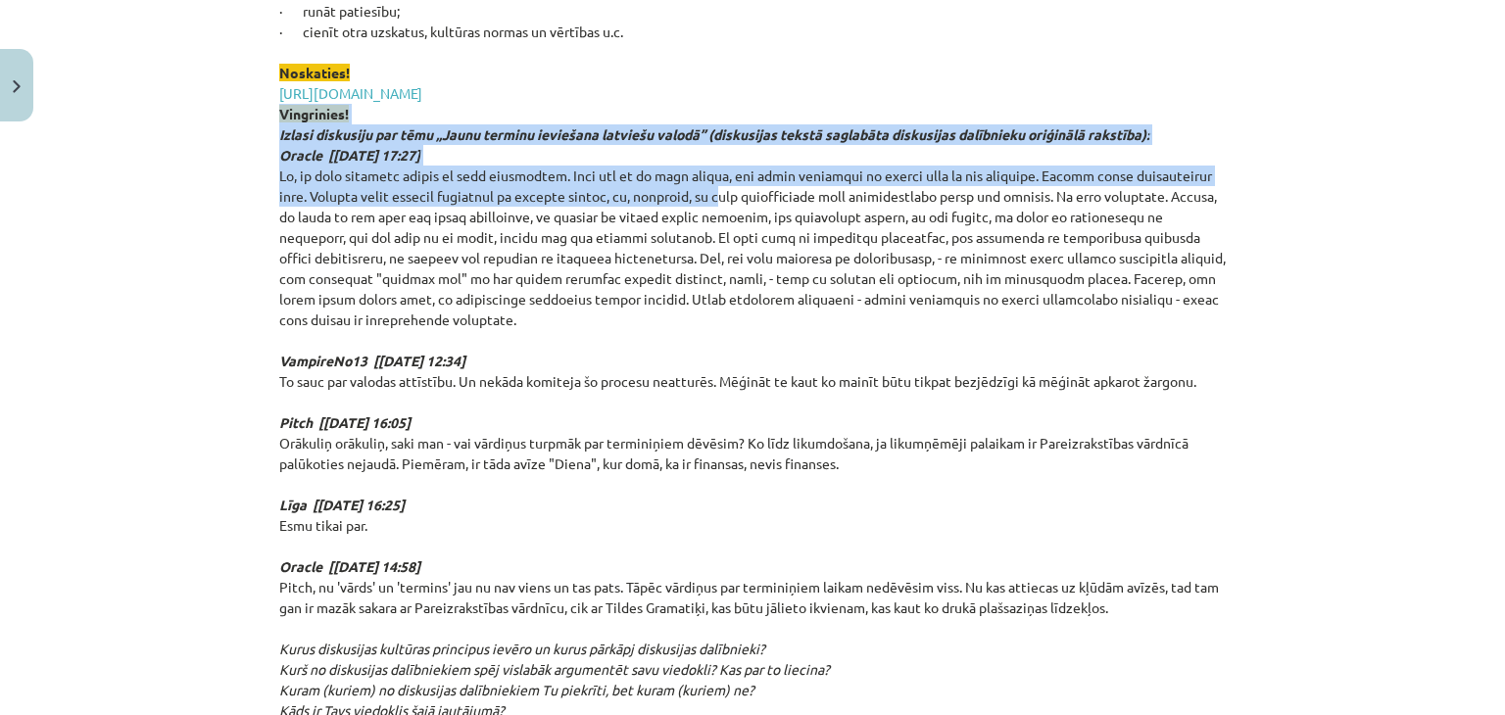
scroll to position [3692, 0]
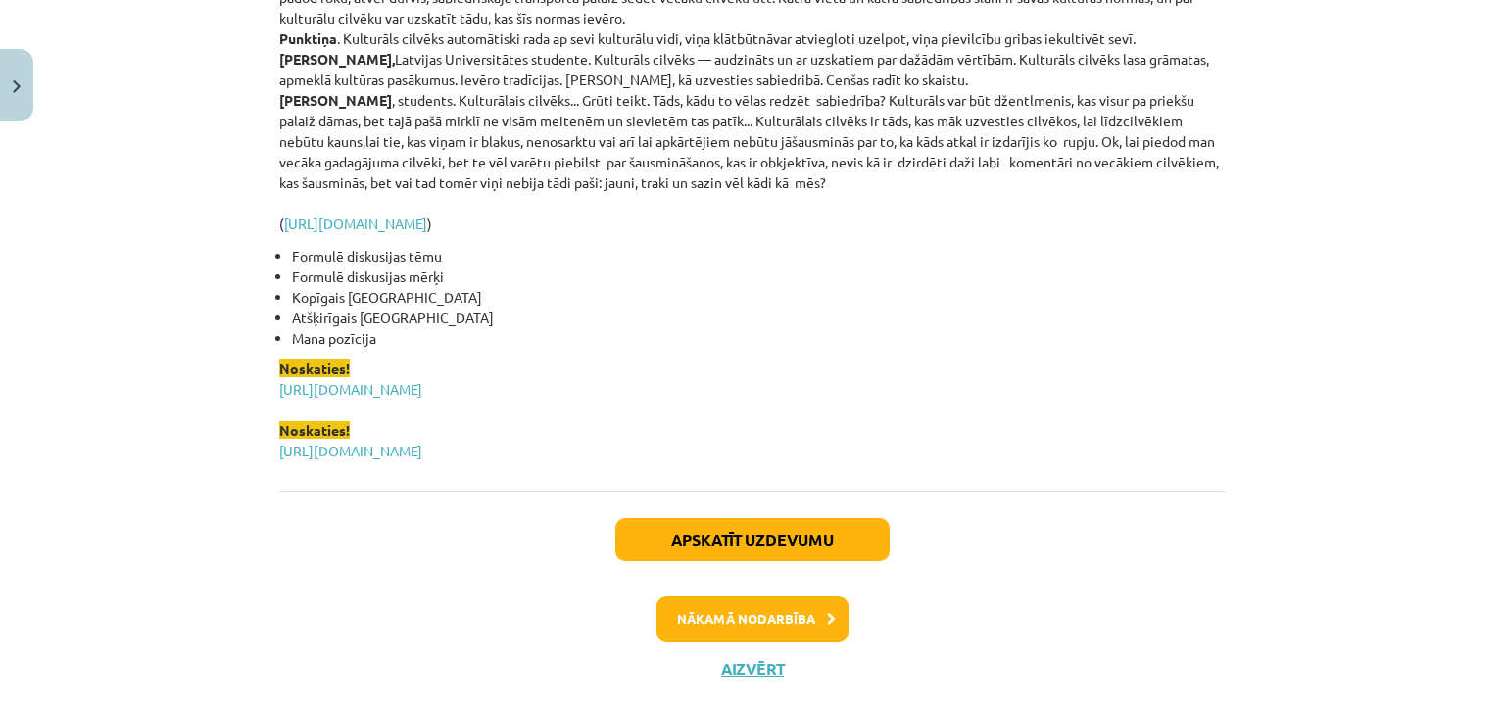
scroll to position [4768, 0]
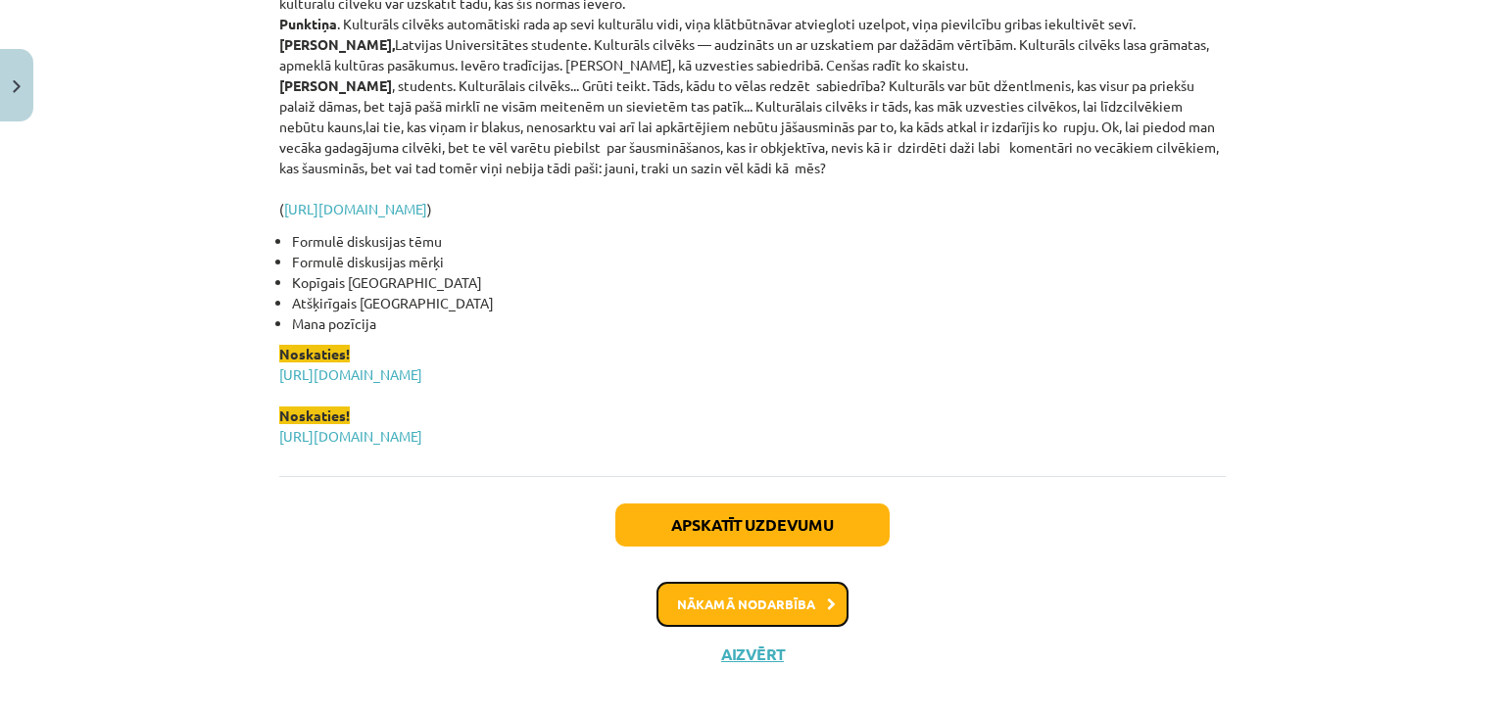
click at [785, 582] on button "Nākamā nodarbība" at bounding box center [752, 604] width 192 height 45
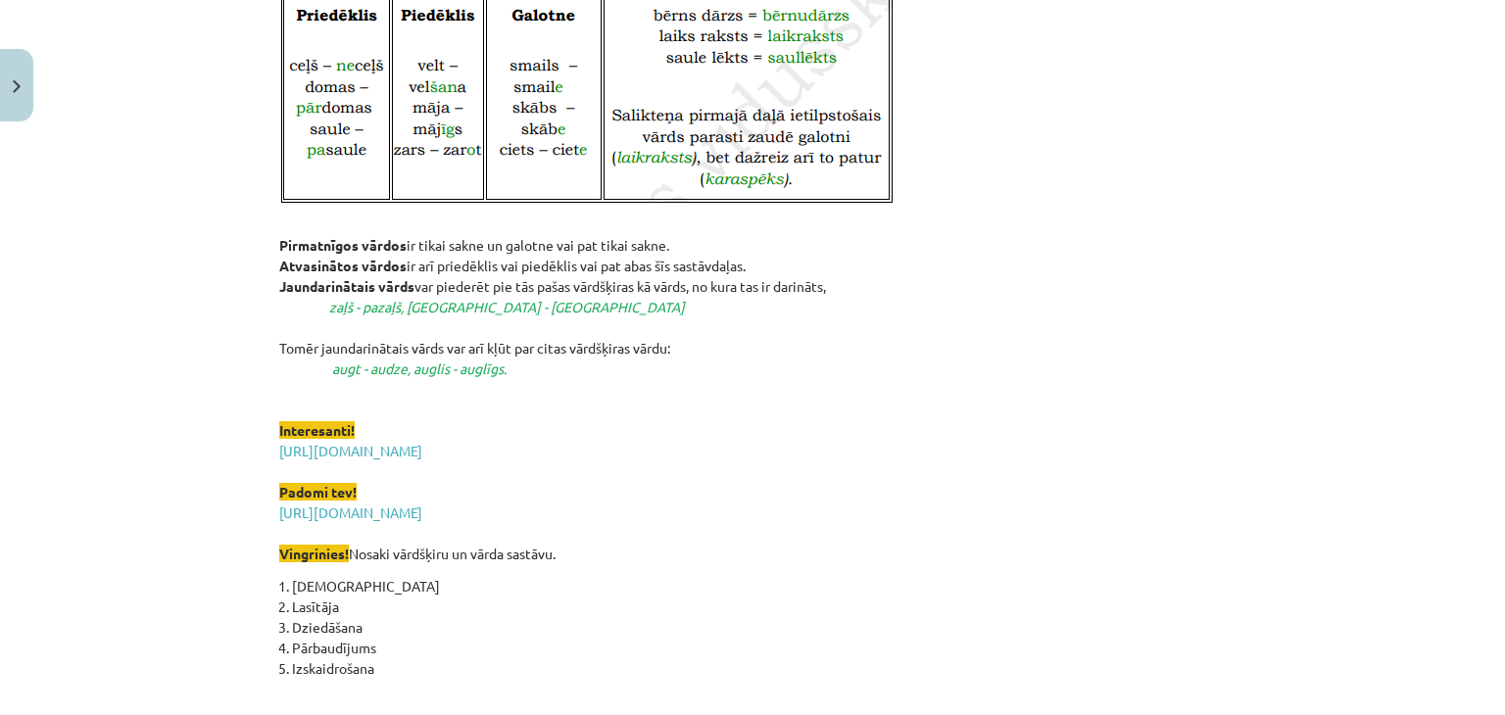
scroll to position [2715, 0]
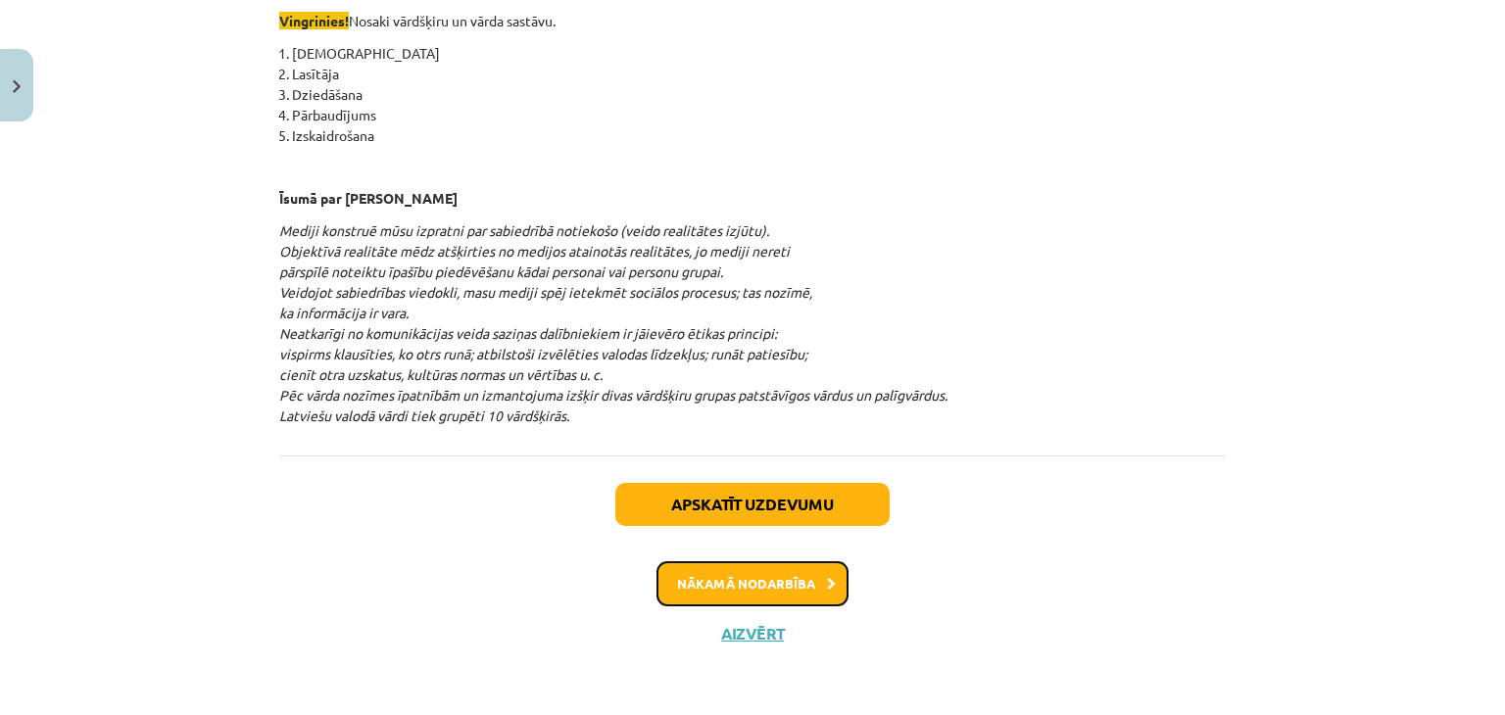
click at [787, 585] on button "Nākamā nodarbība" at bounding box center [752, 583] width 192 height 45
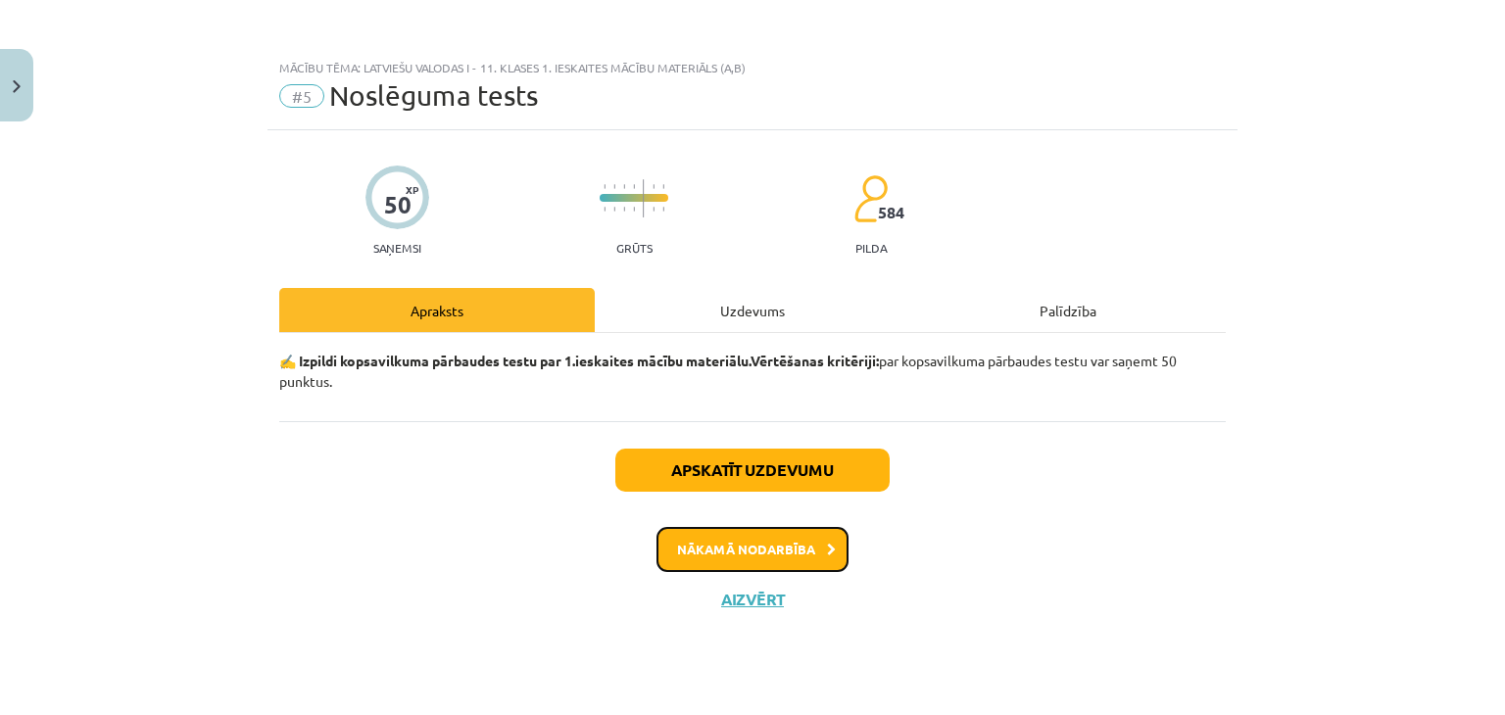
scroll to position [0, 0]
click at [764, 550] on button "Nākamā nodarbība" at bounding box center [752, 549] width 192 height 45
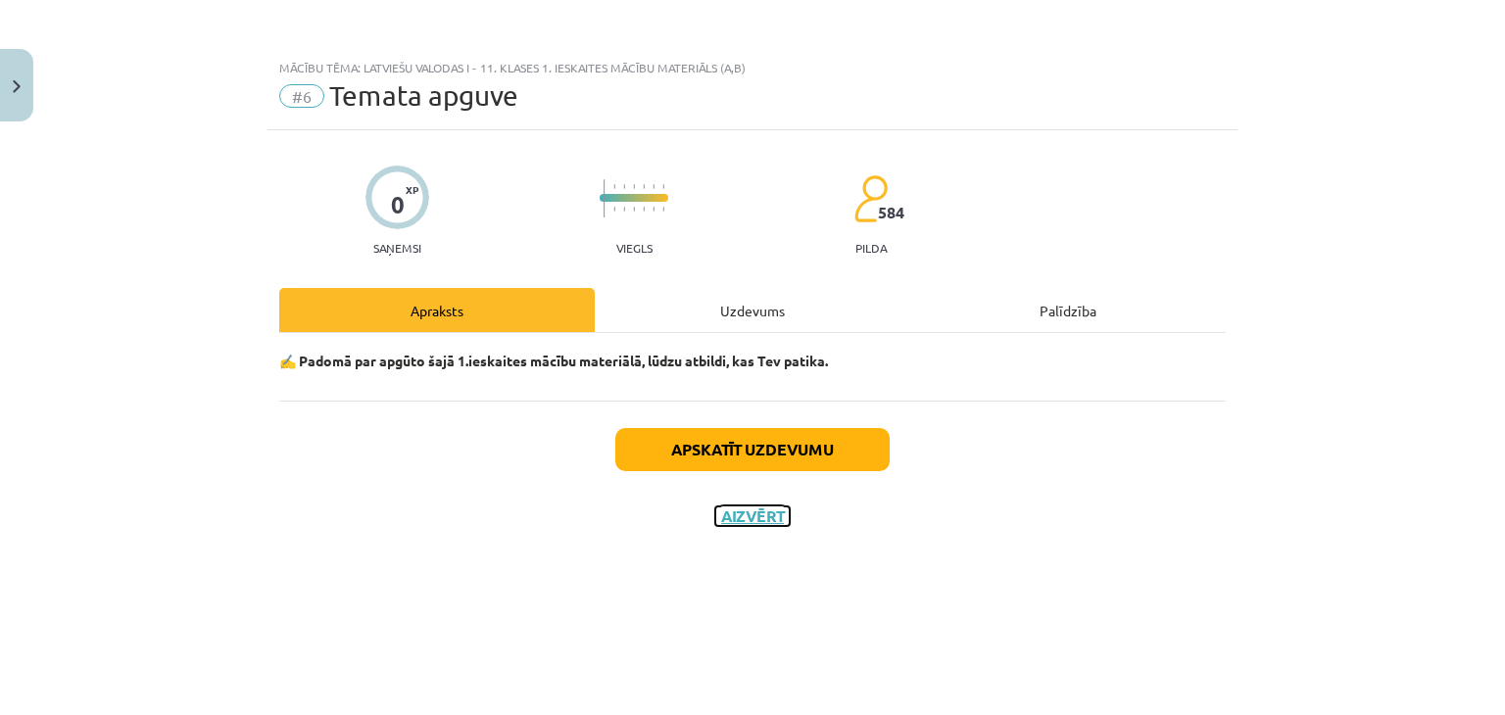
click at [757, 518] on button "Aizvērt" at bounding box center [752, 516] width 74 height 20
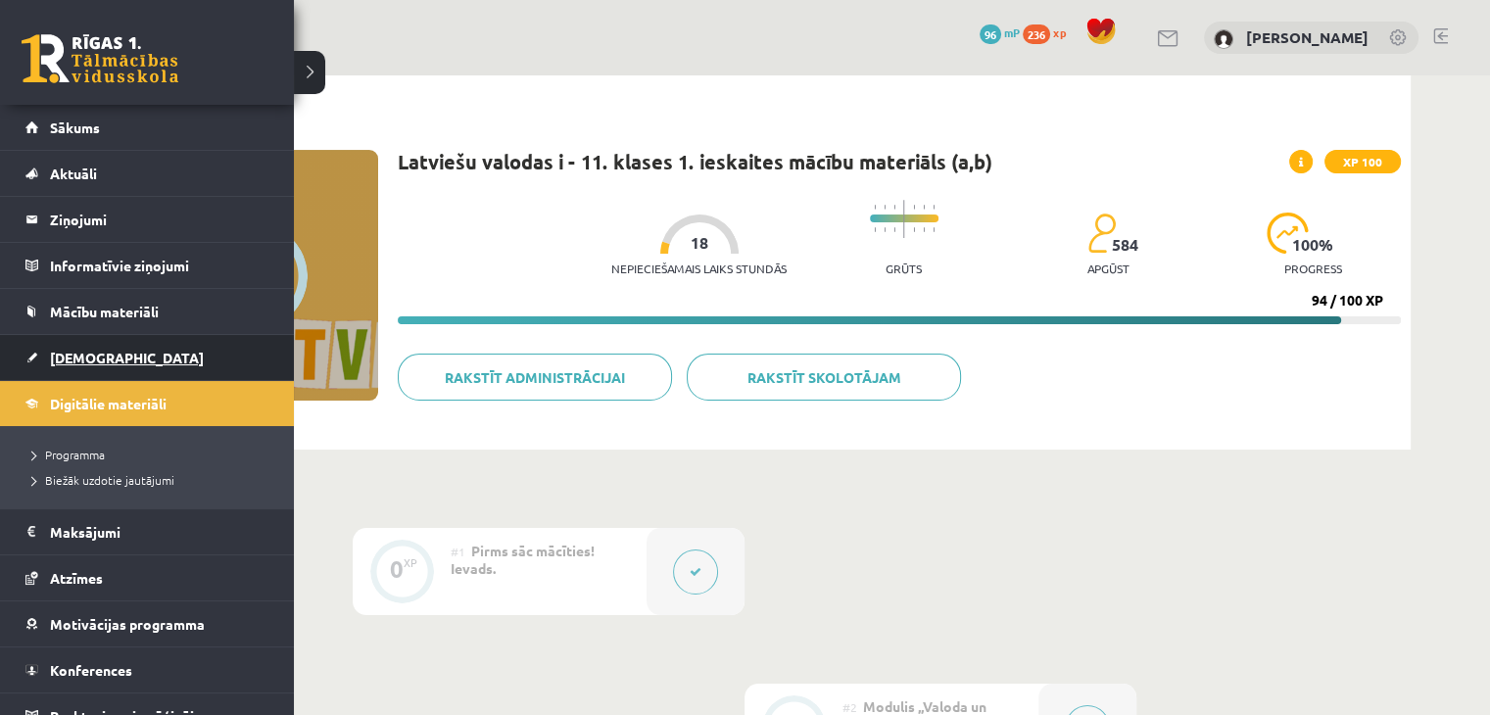
click at [73, 359] on span "[DEMOGRAPHIC_DATA]" at bounding box center [127, 358] width 154 height 18
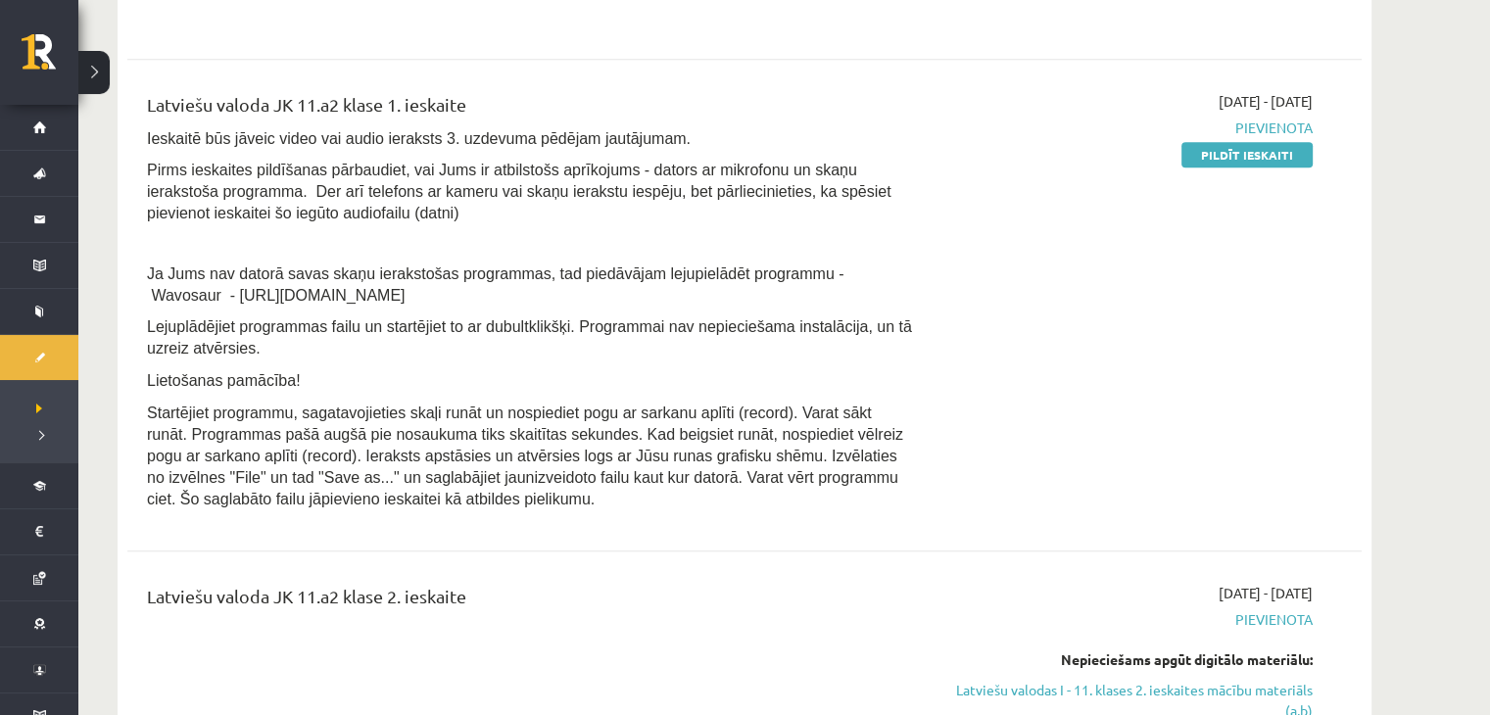
scroll to position [1920, 0]
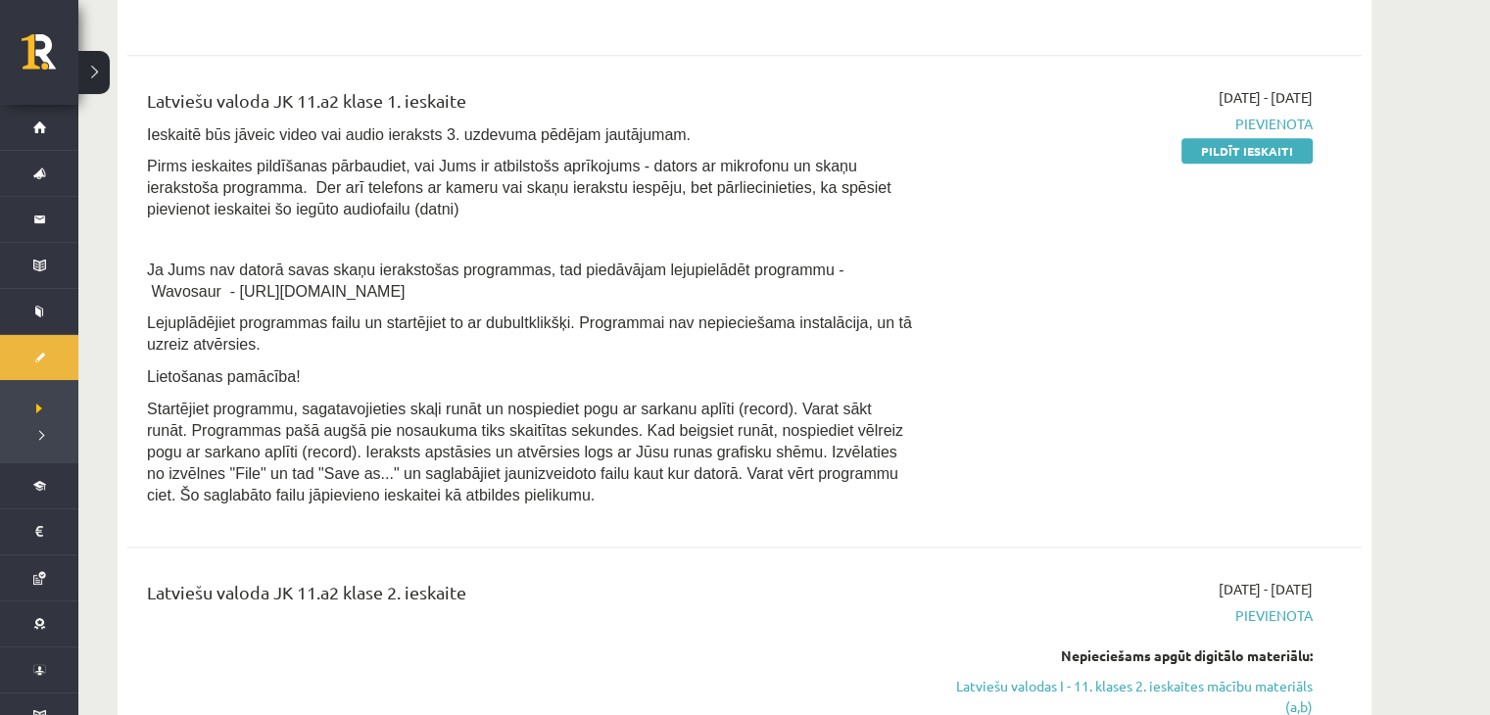
click at [144, 307] on div "Latviešu valoda JK 11.a2 klase 1. ieskaite Ieskaitē būs jāveic video vai audio …" at bounding box center [530, 301] width 796 height 429
drag, startPoint x: 149, startPoint y: 303, endPoint x: 357, endPoint y: 314, distance: 208.0
click at [357, 302] on p "Ja Jums nav datorā savas skaņu ierakstošas programmas, tad piedāvājam lejupielā…" at bounding box center [530, 280] width 767 height 43
copy span "https://www.wavosaur.com/"
click at [431, 219] on p "Pirms ieskaites pildīšanas pārbaudiet, vai Jums ir atbilstošs aprīkojums - dato…" at bounding box center [530, 187] width 767 height 65
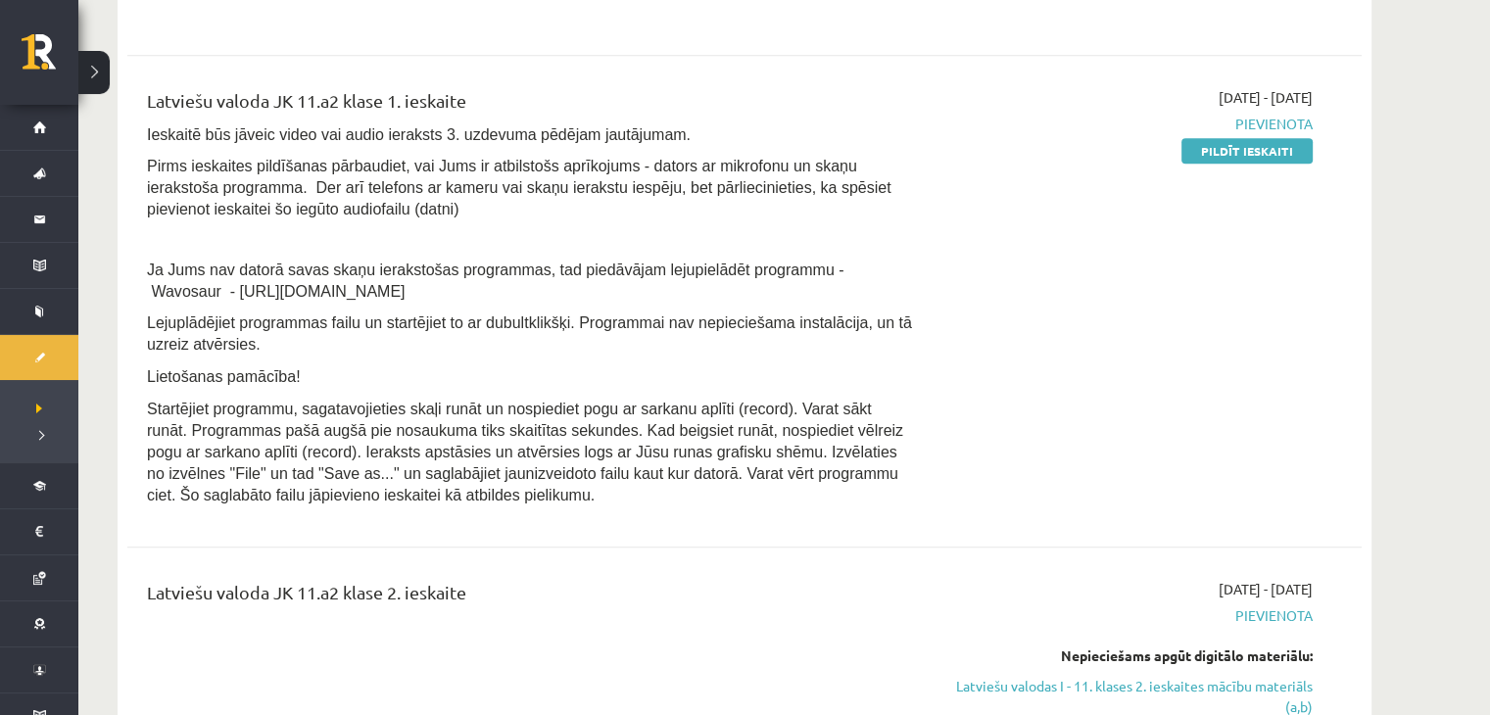
scroll to position [1932, 0]
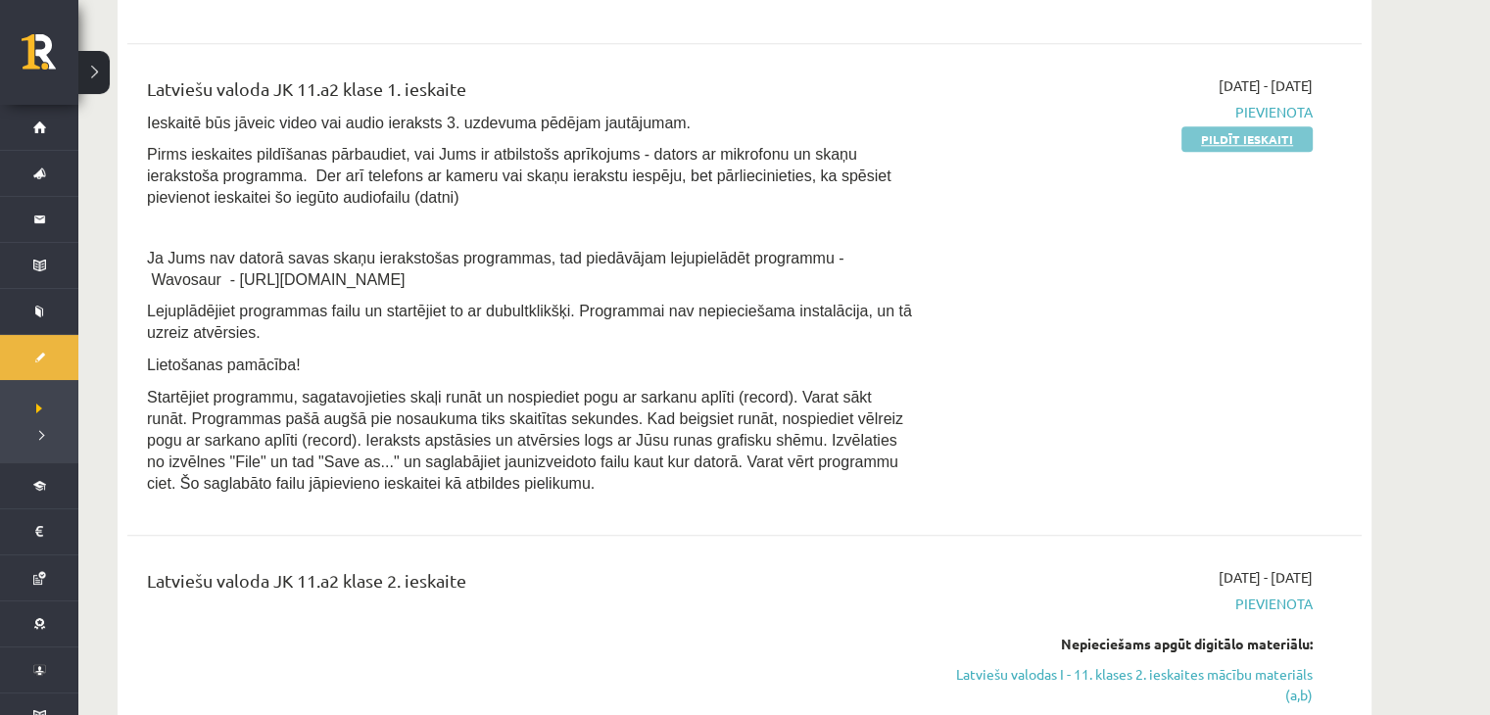
click at [1215, 152] on link "Pildīt ieskaiti" at bounding box center [1246, 138] width 131 height 25
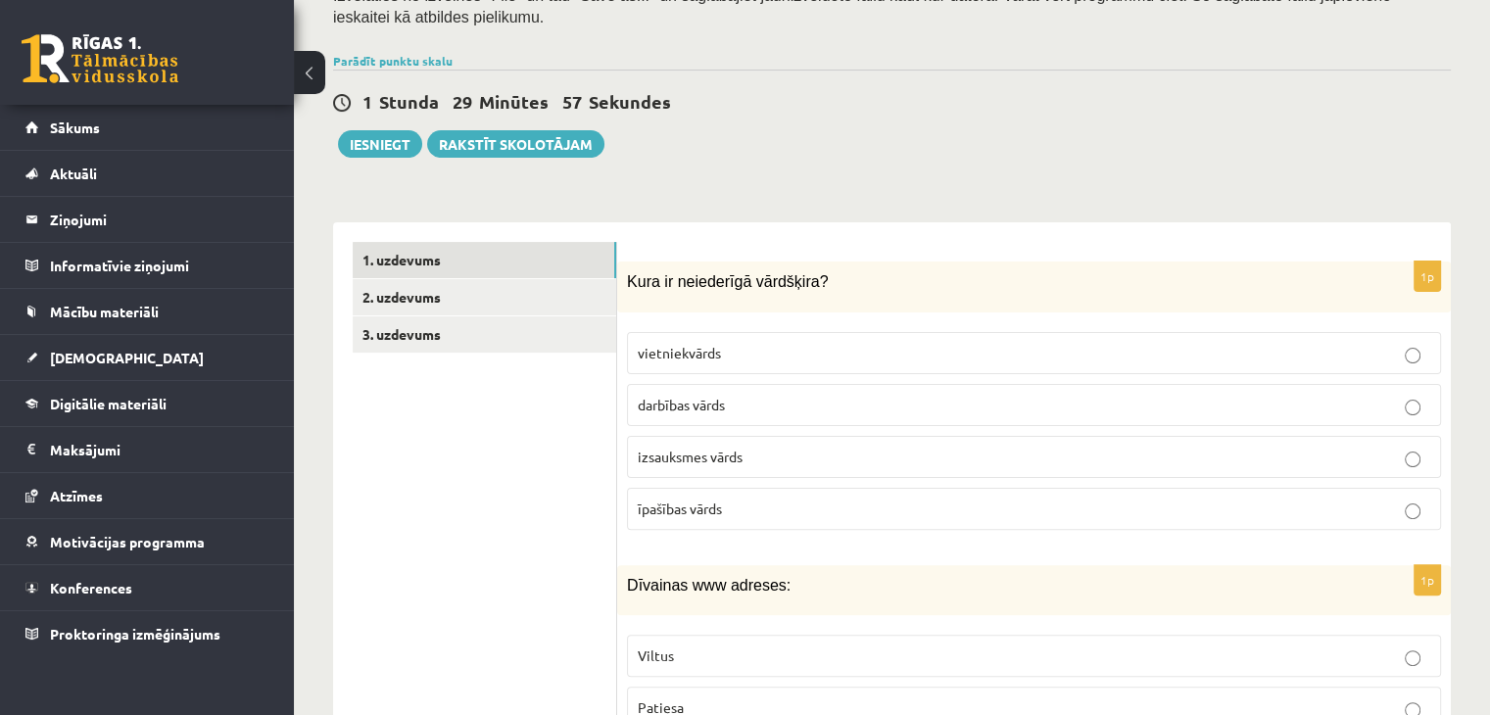
scroll to position [229, 0]
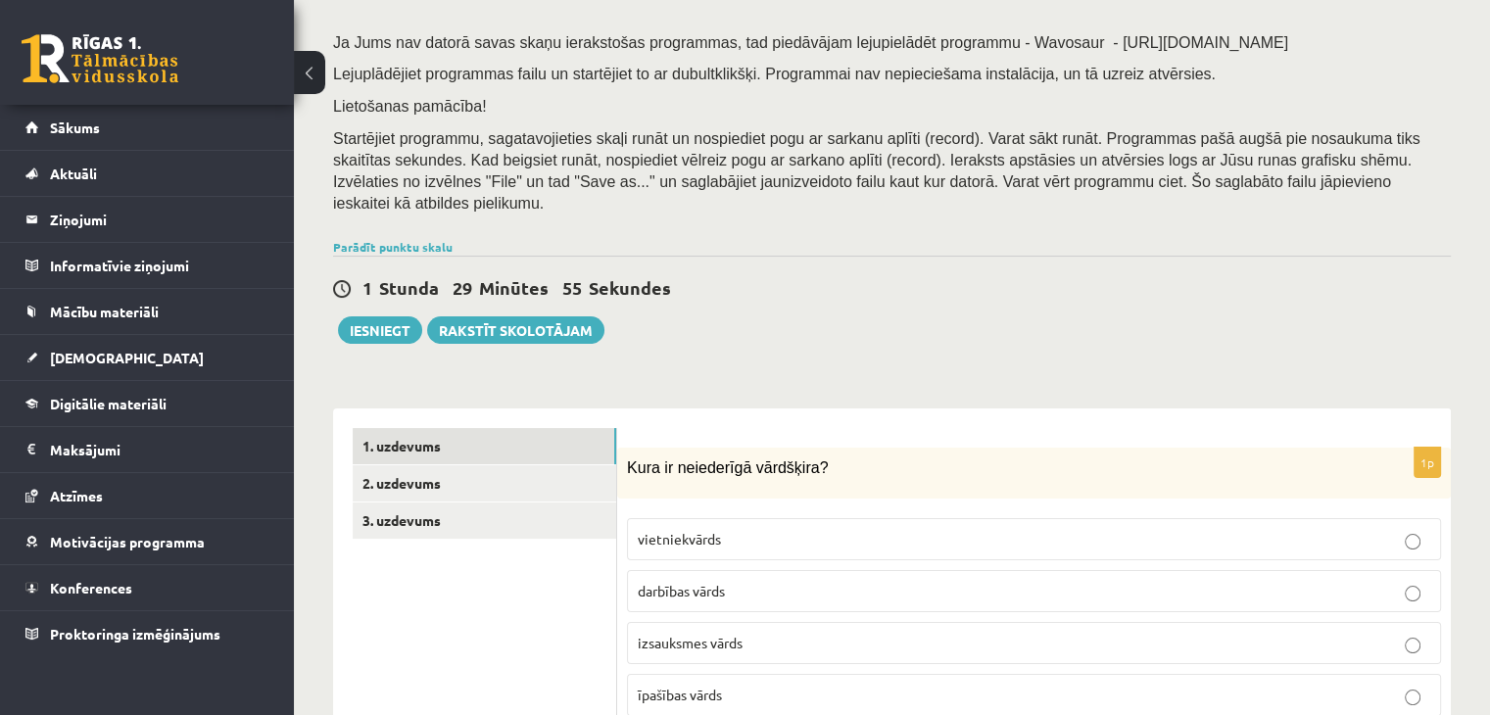
click at [310, 71] on button at bounding box center [309, 72] width 31 height 43
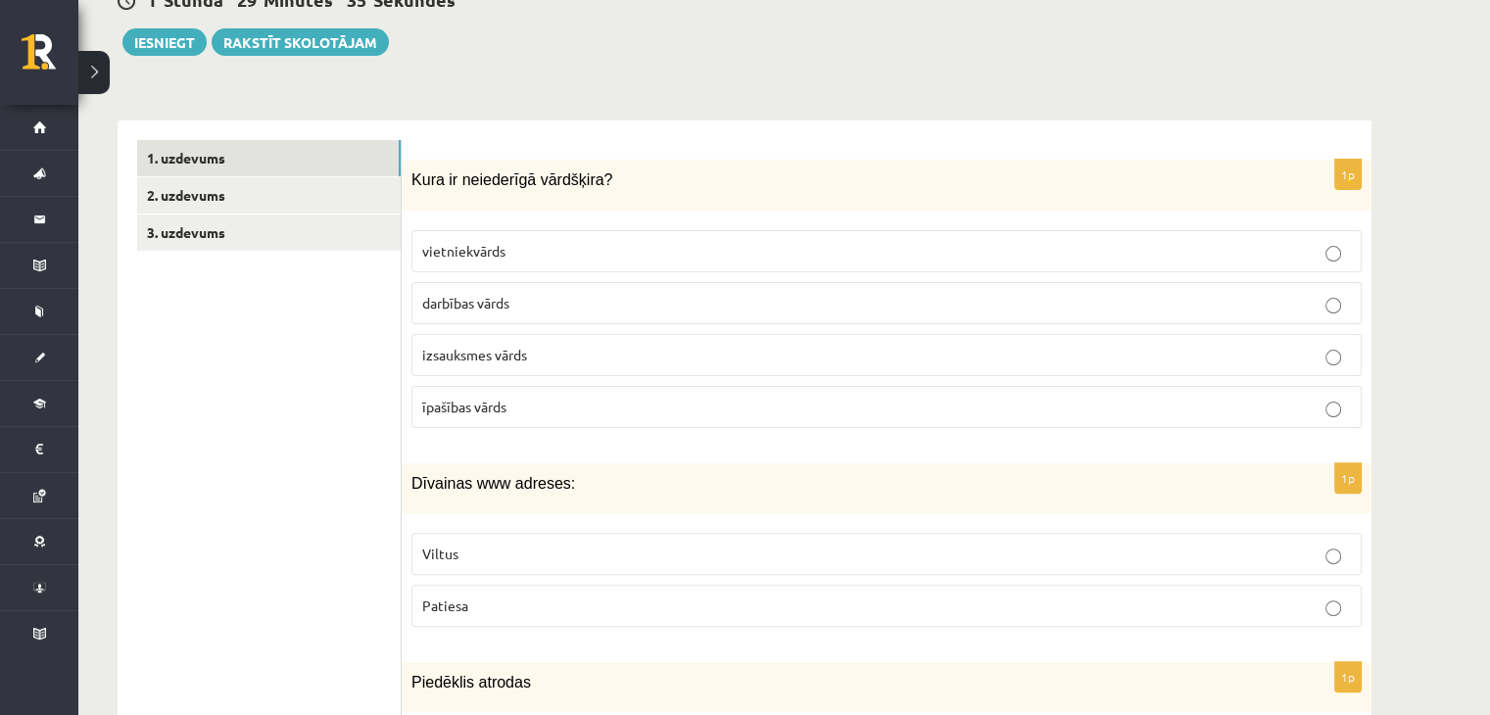
scroll to position [505, 0]
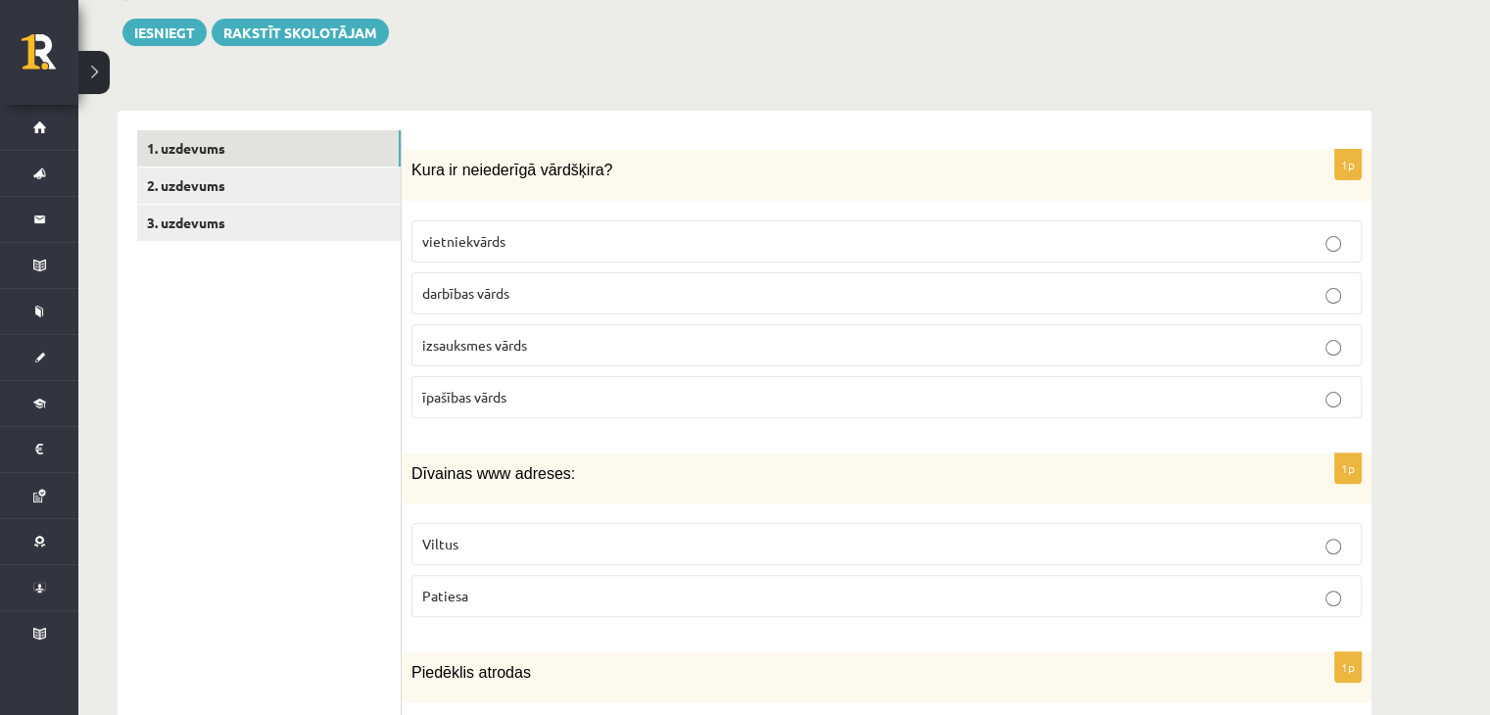
click at [553, 350] on p "izsauksmes vārds" at bounding box center [886, 345] width 929 height 21
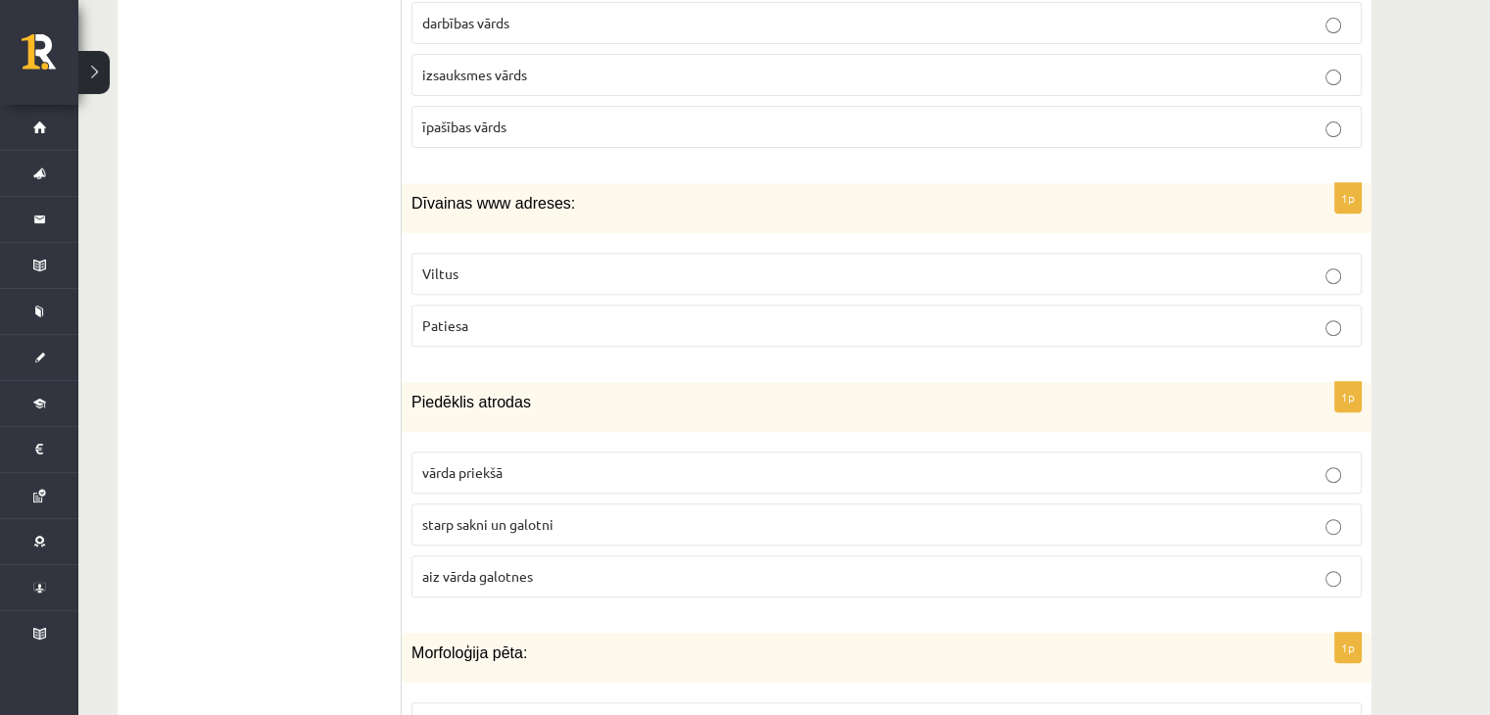
scroll to position [783, 0]
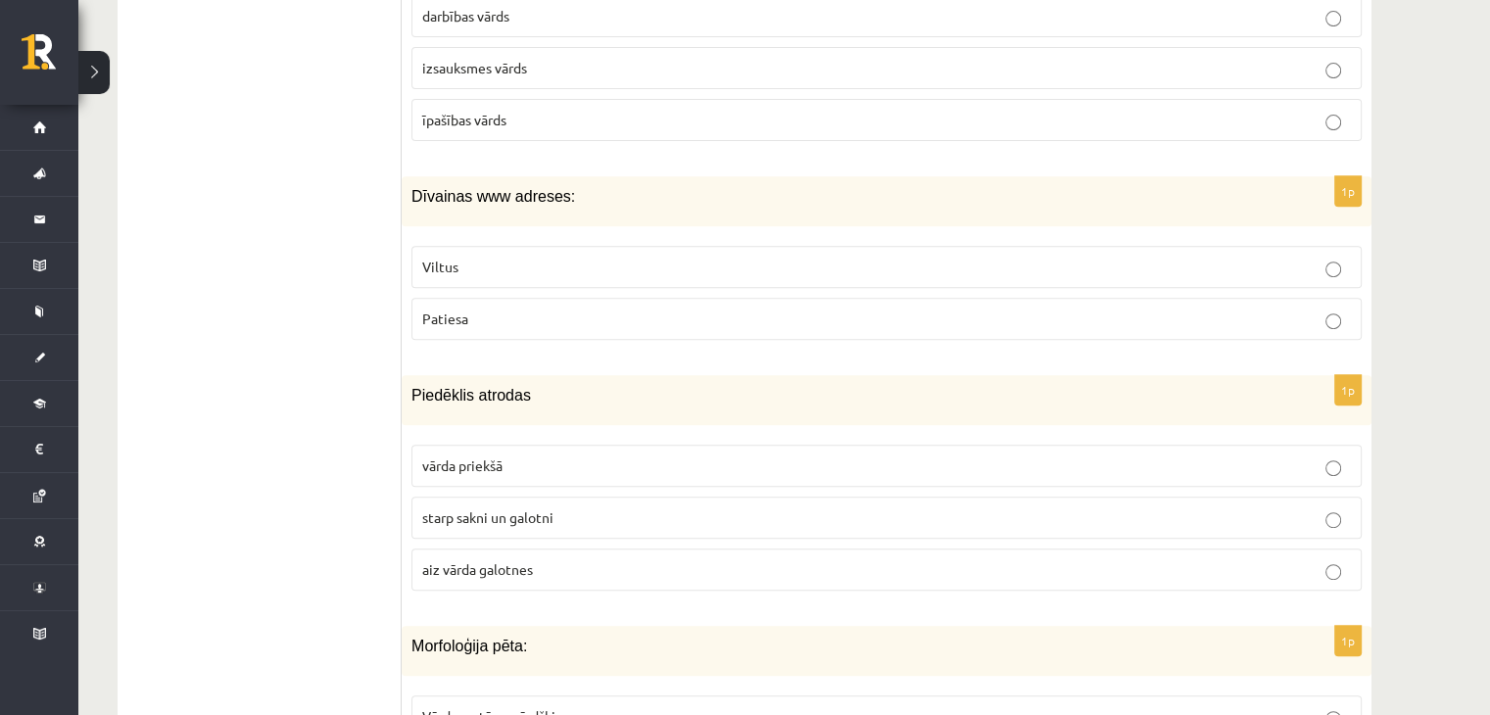
click at [525, 264] on p "Viltus" at bounding box center [886, 267] width 929 height 21
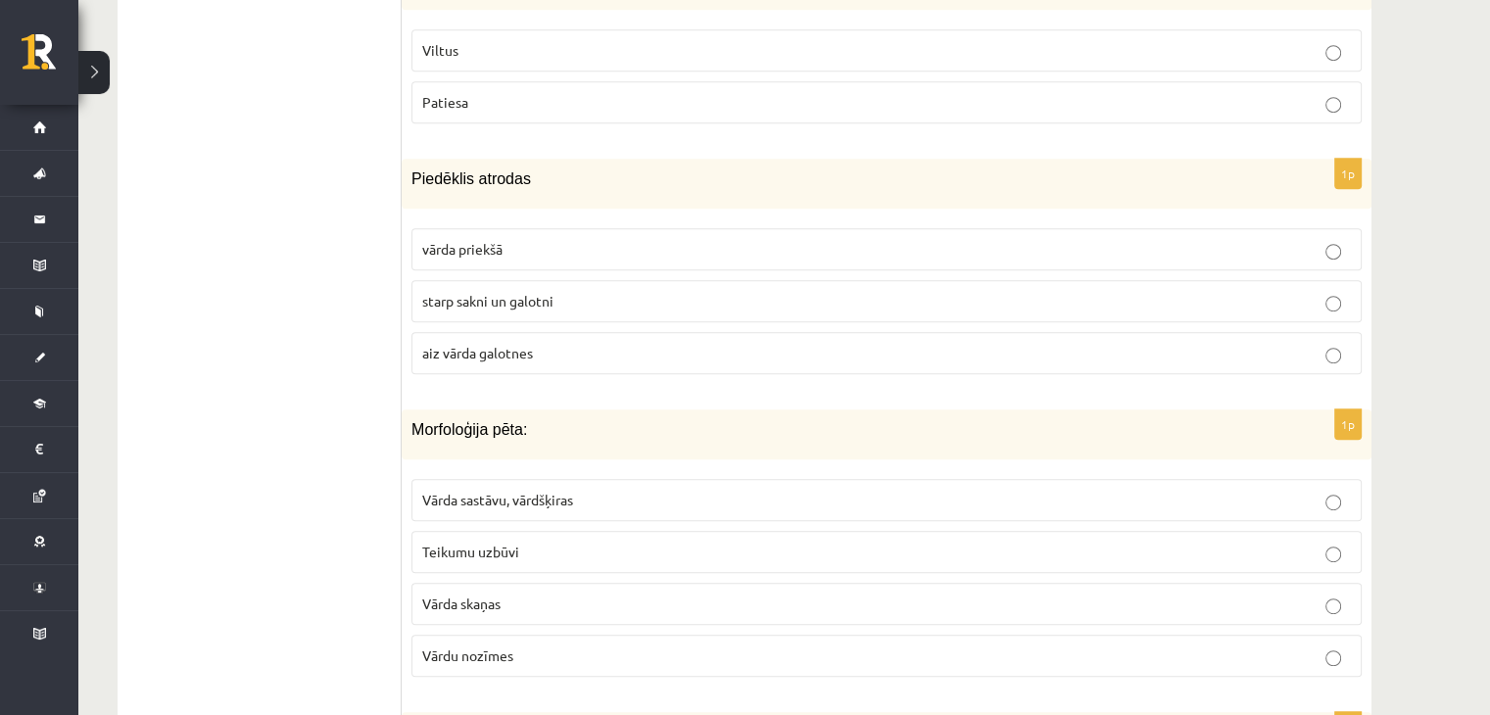
scroll to position [1001, 0]
click at [484, 297] on span "starp sakni un galotni" at bounding box center [487, 299] width 131 height 18
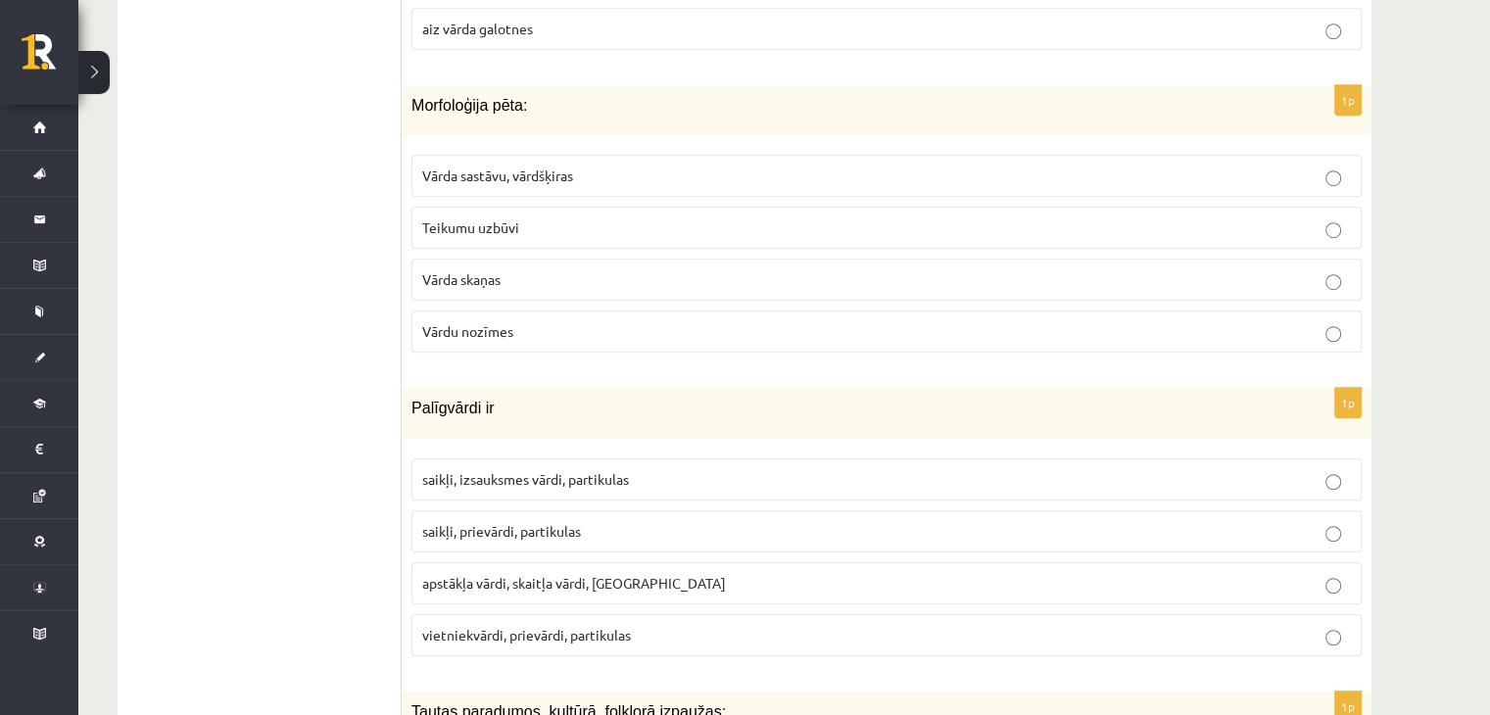
scroll to position [1324, 0]
click at [497, 177] on span "Vārda sastāvu, vārdšķiras" at bounding box center [497, 175] width 151 height 18
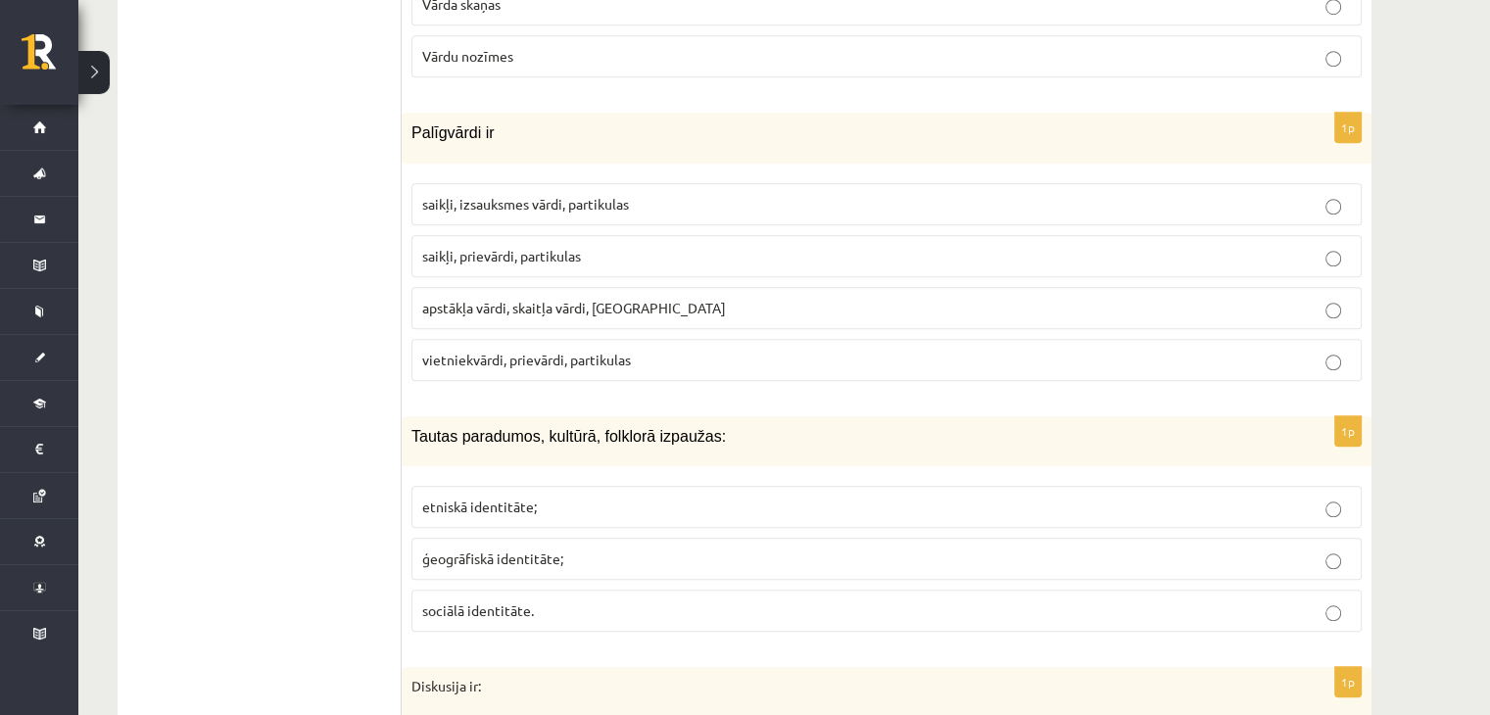
scroll to position [1599, 0]
click at [492, 248] on span "saikļi, prievārdi, partikulas" at bounding box center [501, 256] width 159 height 18
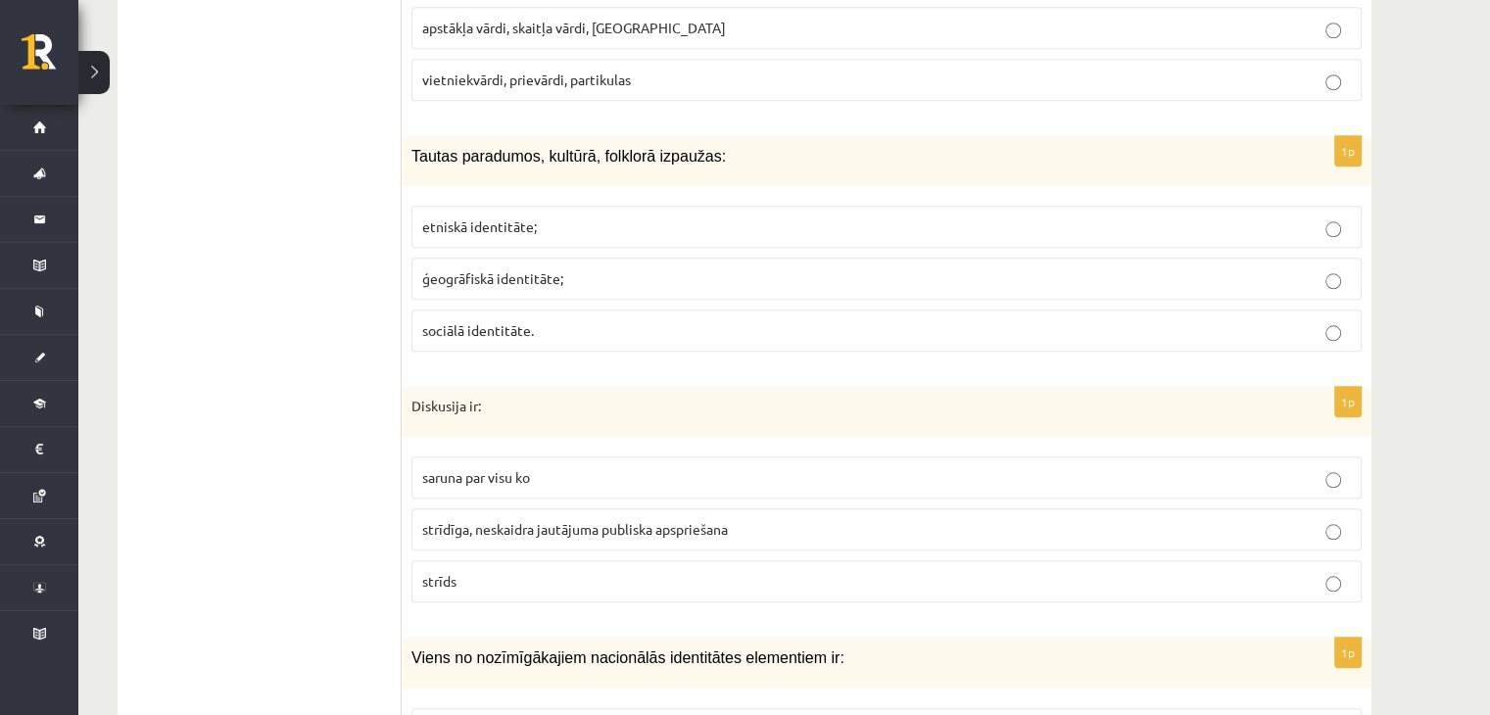
scroll to position [1885, 0]
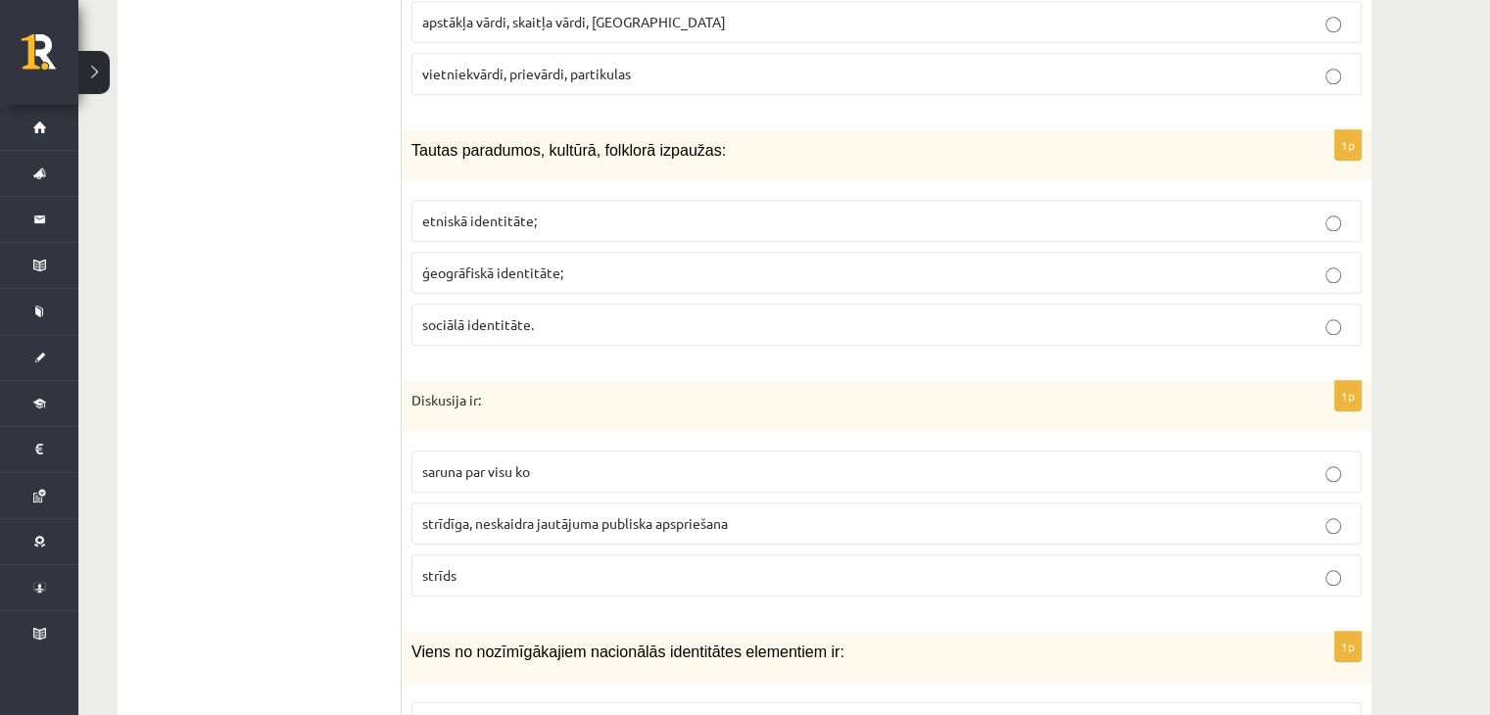
click at [564, 211] on p "etniskā identitāte;" at bounding box center [886, 221] width 929 height 21
click at [588, 263] on p "ģeogrāfiskā identitāte;" at bounding box center [886, 273] width 929 height 21
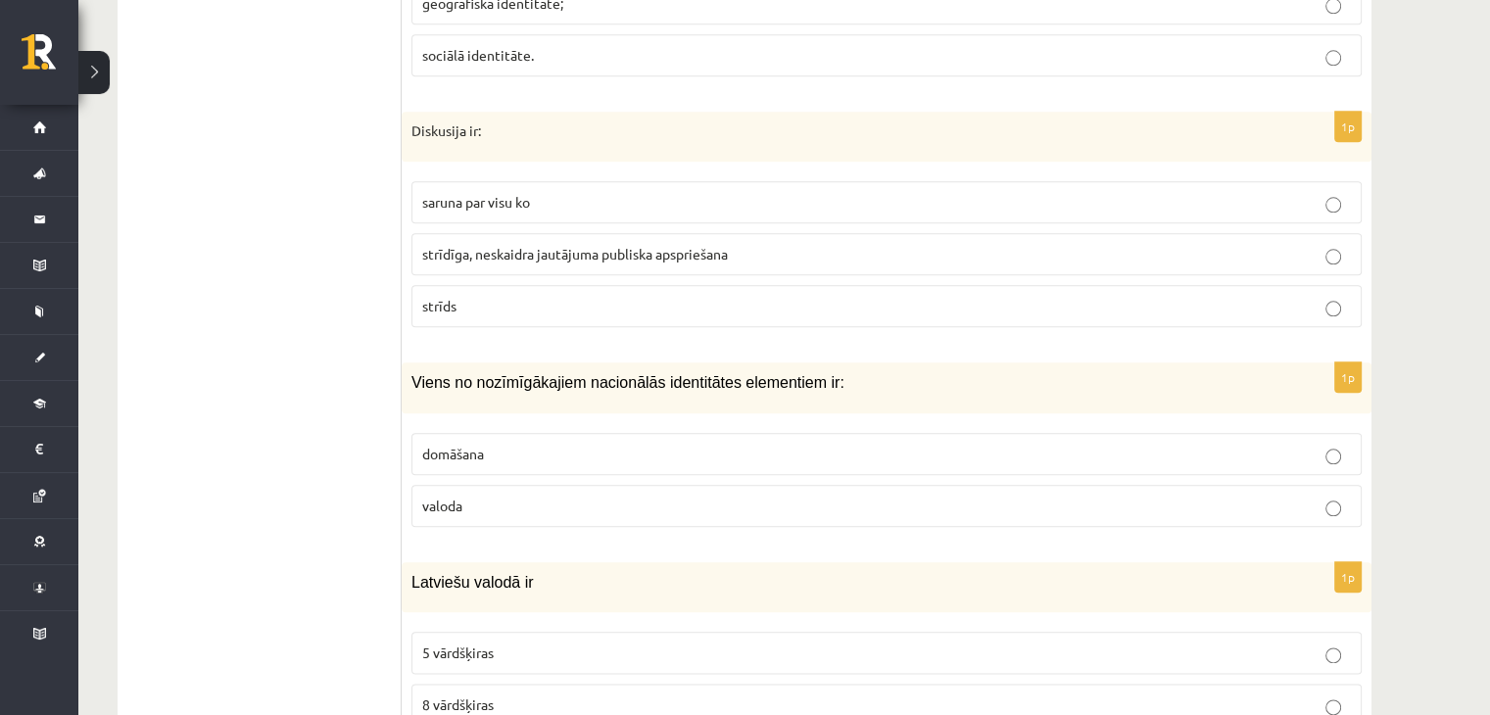
scroll to position [2161, 0]
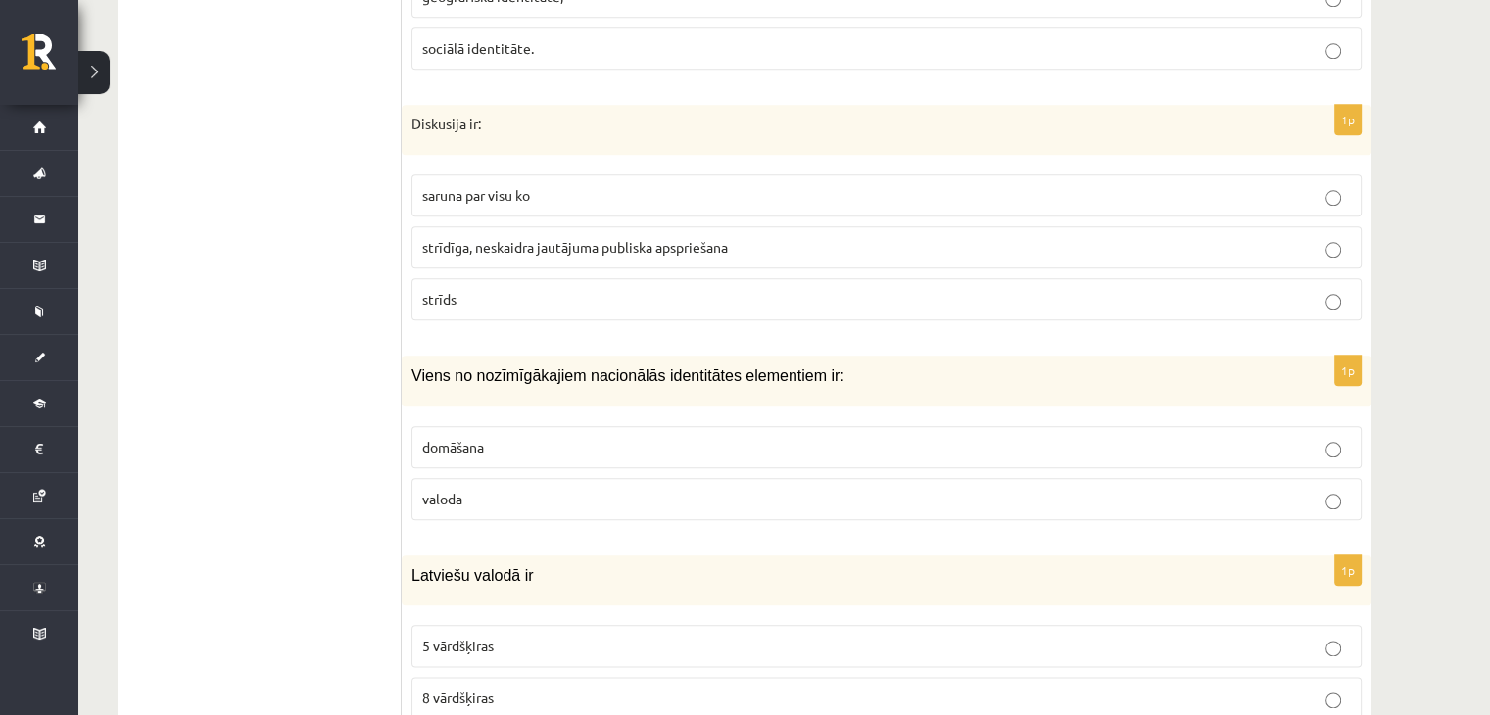
click at [456, 244] on span "strīdīga, neskaidra jautājuma publiska apspriešana" at bounding box center [575, 247] width 306 height 18
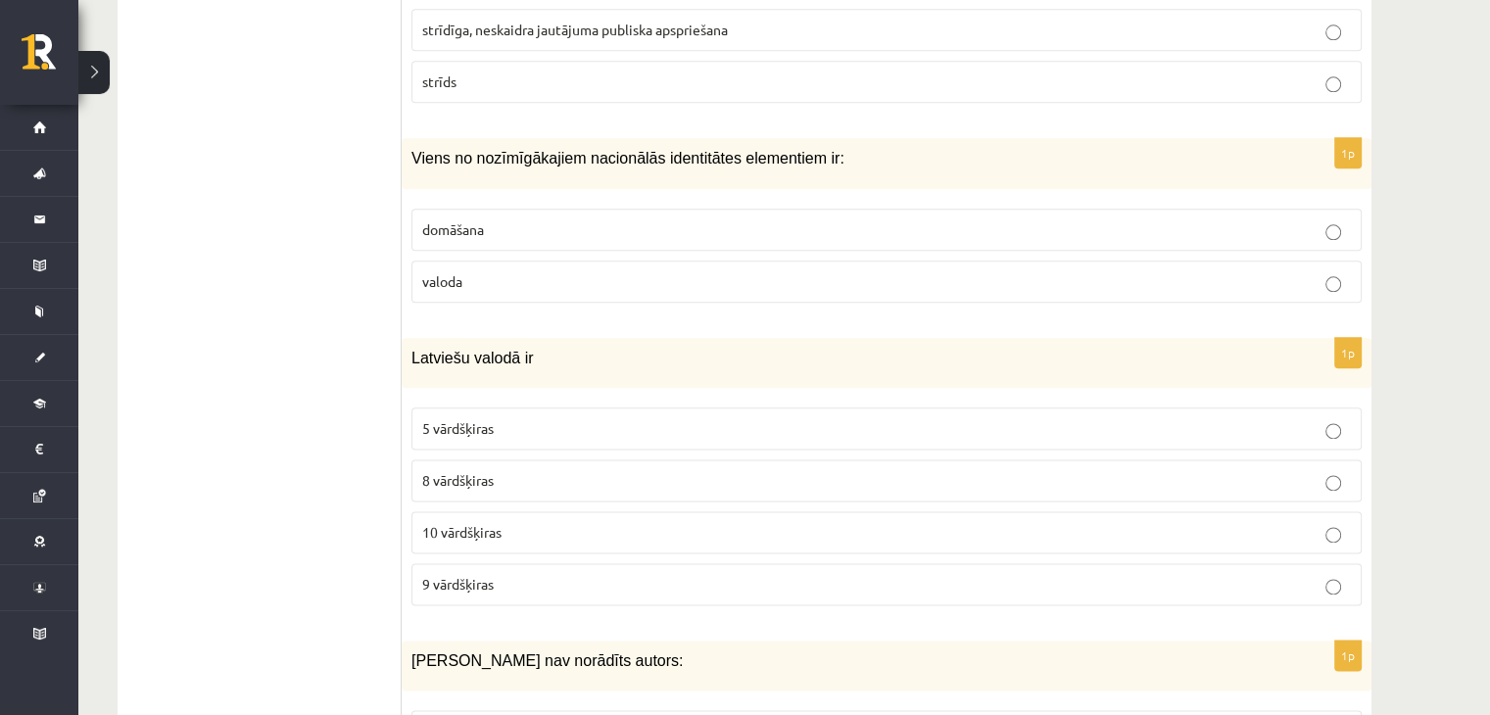
scroll to position [2378, 0]
click at [462, 282] on label "valoda" at bounding box center [886, 282] width 950 height 42
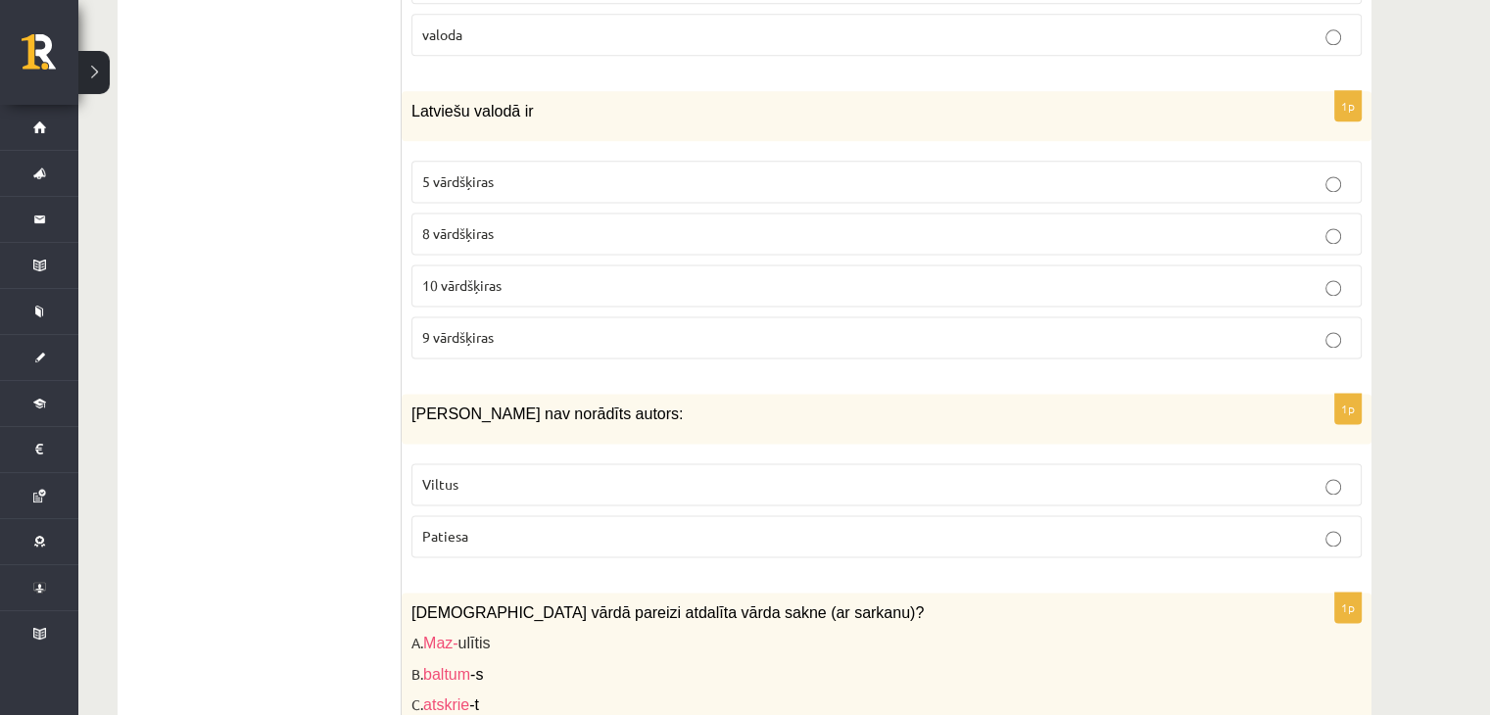
scroll to position [2625, 0]
click at [478, 276] on span "10 vārdšķiras" at bounding box center [461, 285] width 79 height 18
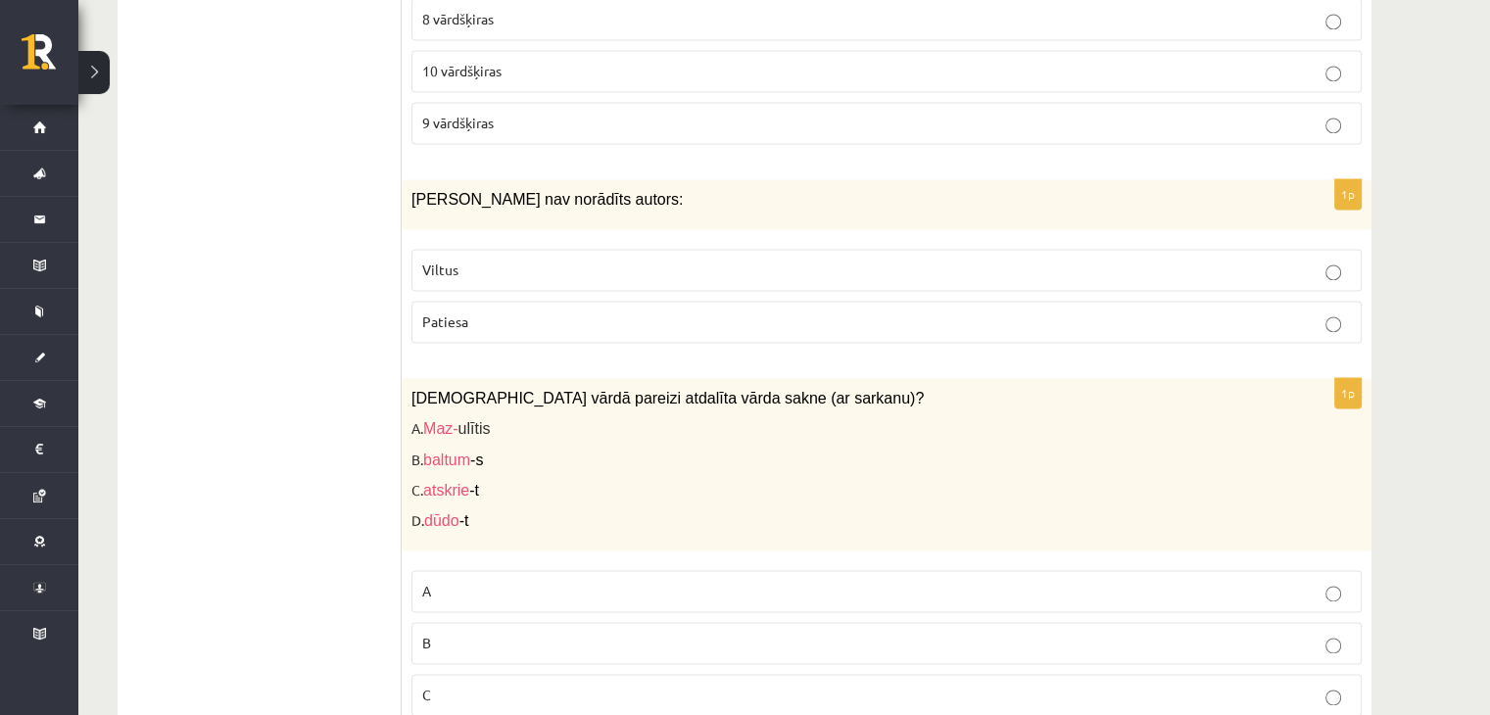
scroll to position [2841, 0]
click at [451, 260] on span "Viltus" at bounding box center [440, 269] width 36 height 18
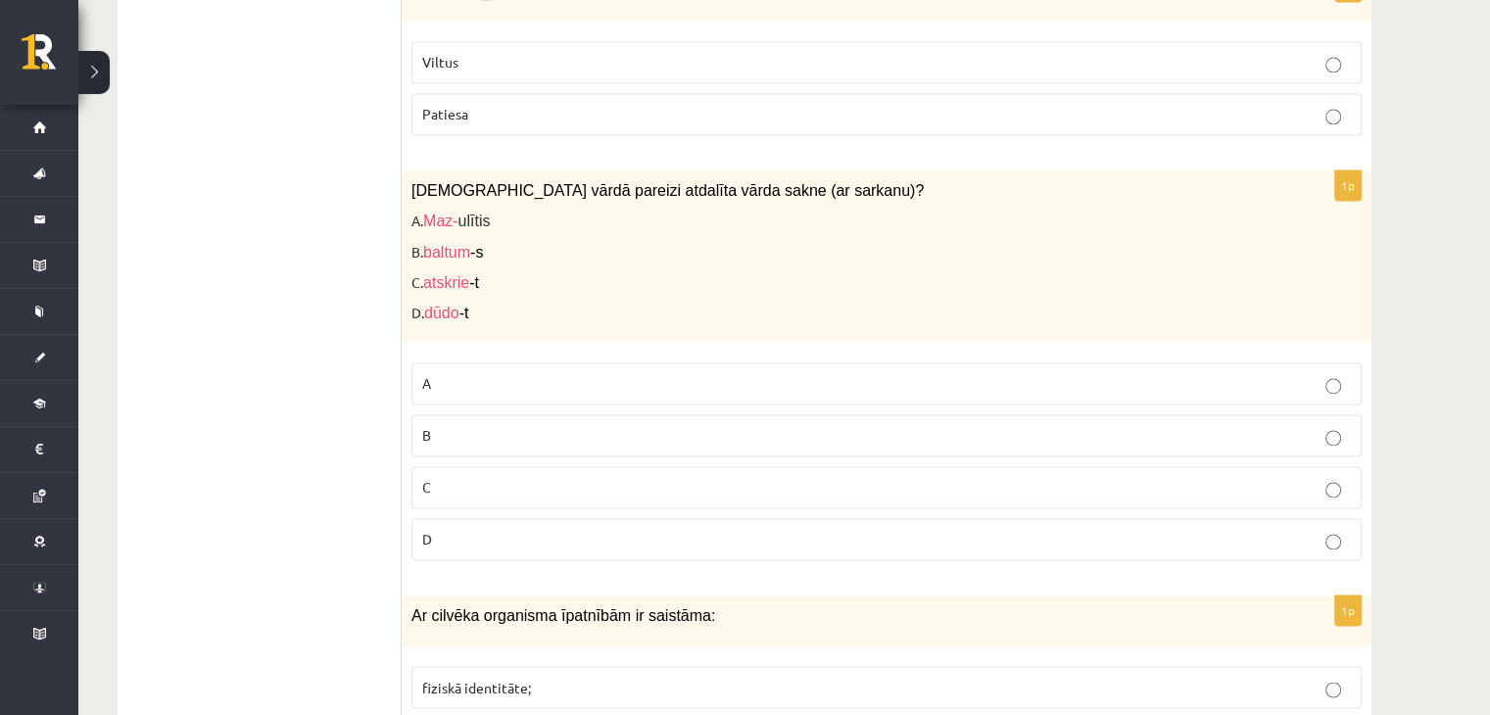
scroll to position [3050, 0]
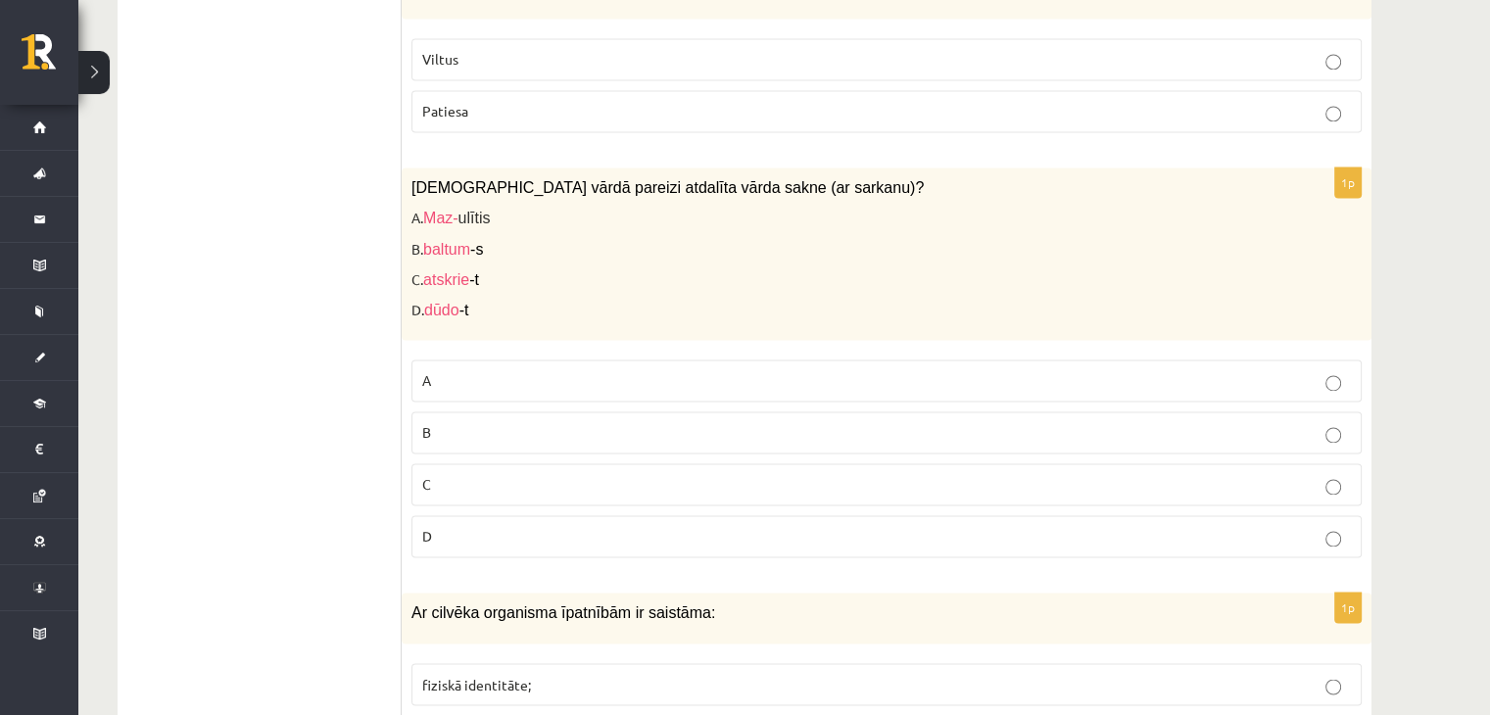
click at [475, 526] on p "D" at bounding box center [886, 536] width 929 height 21
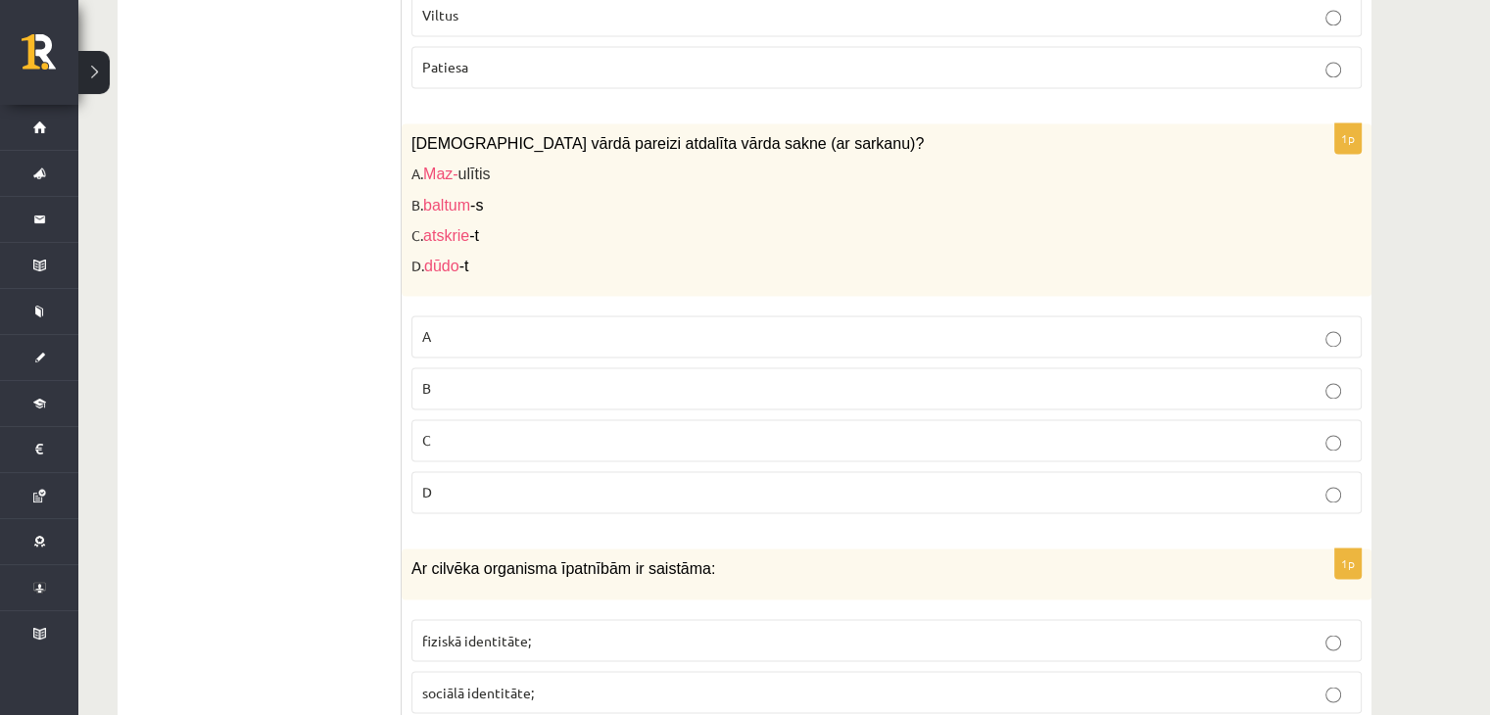
scroll to position [3098, 0]
click at [554, 331] on label "A" at bounding box center [886, 333] width 950 height 42
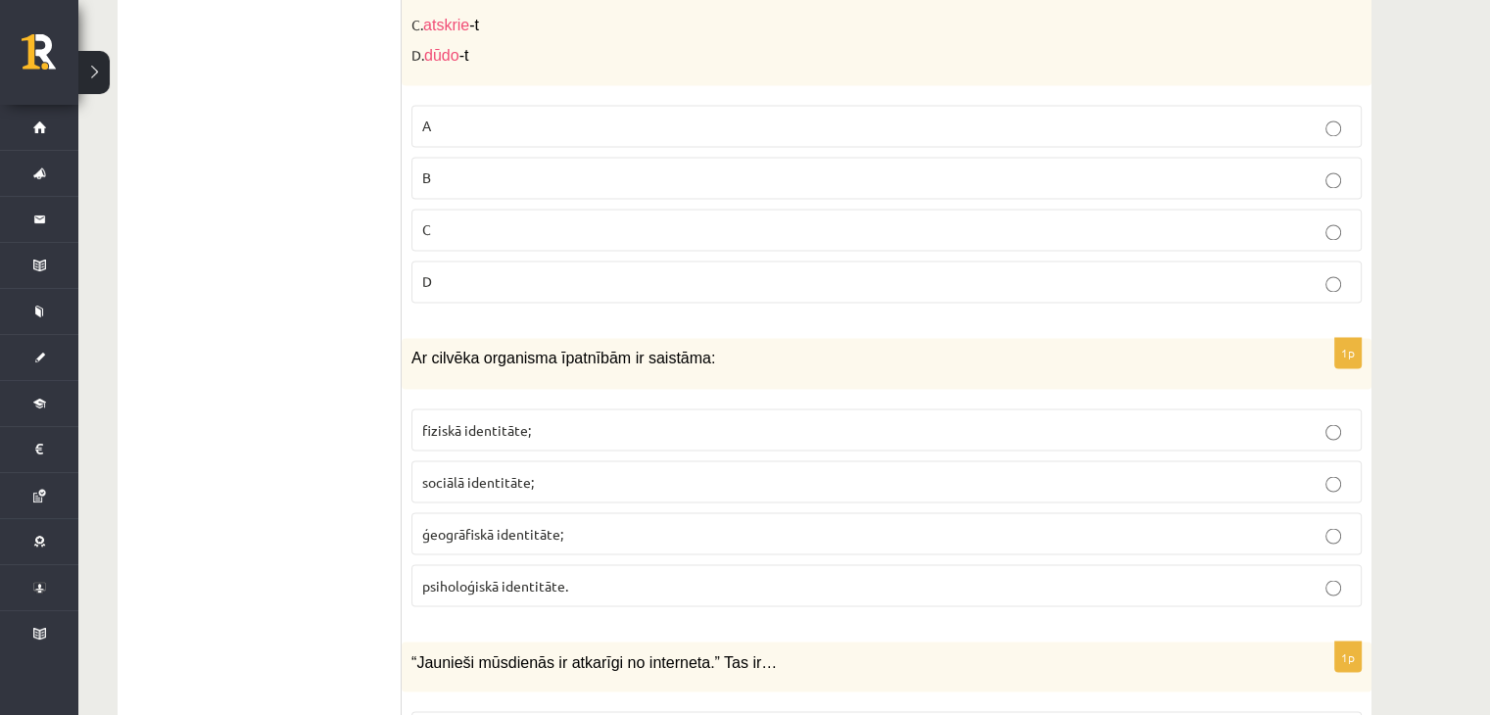
scroll to position [3478, 0]
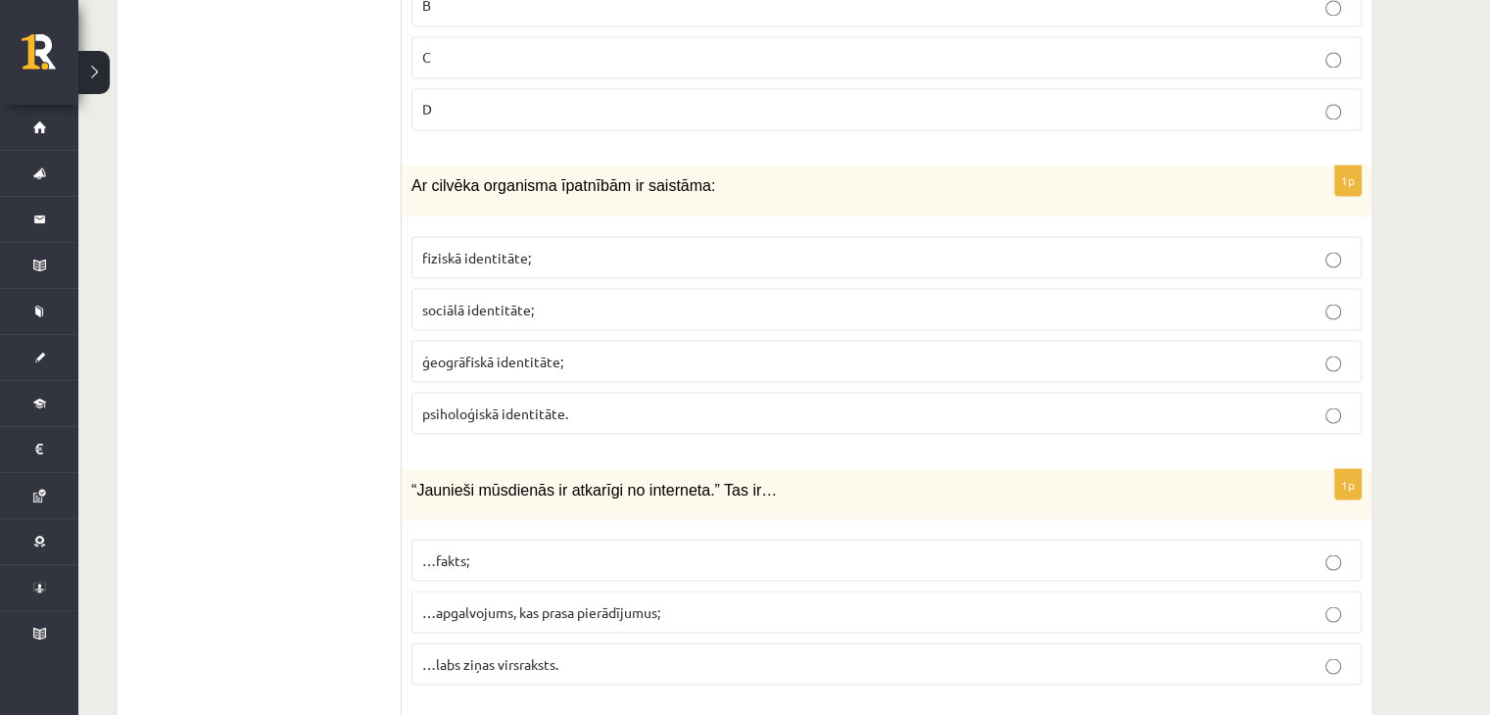
click at [516, 252] on p "fiziskā identitāte;" at bounding box center [886, 257] width 929 height 21
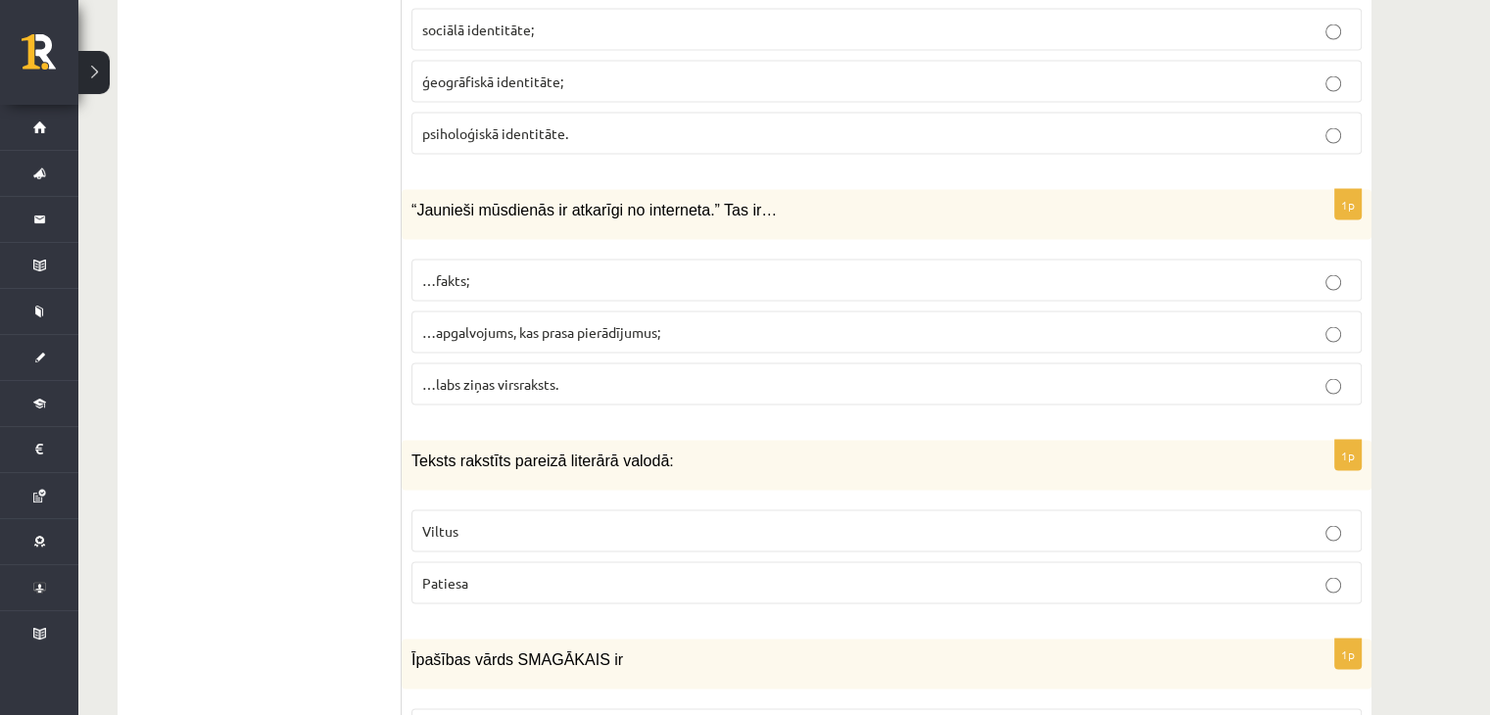
scroll to position [3830, 0]
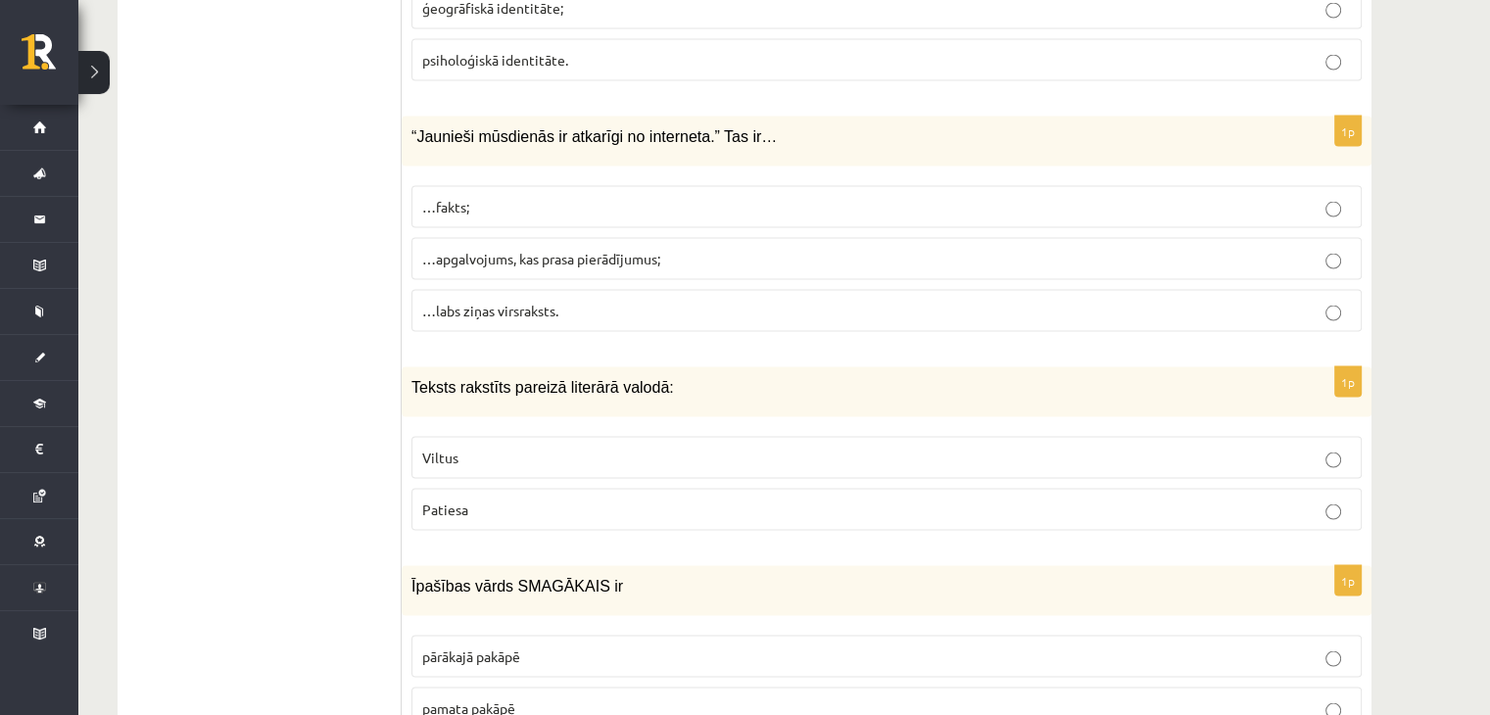
click at [508, 250] on span "…apgalvojums, kas prasa pierādījumus;" at bounding box center [541, 259] width 238 height 18
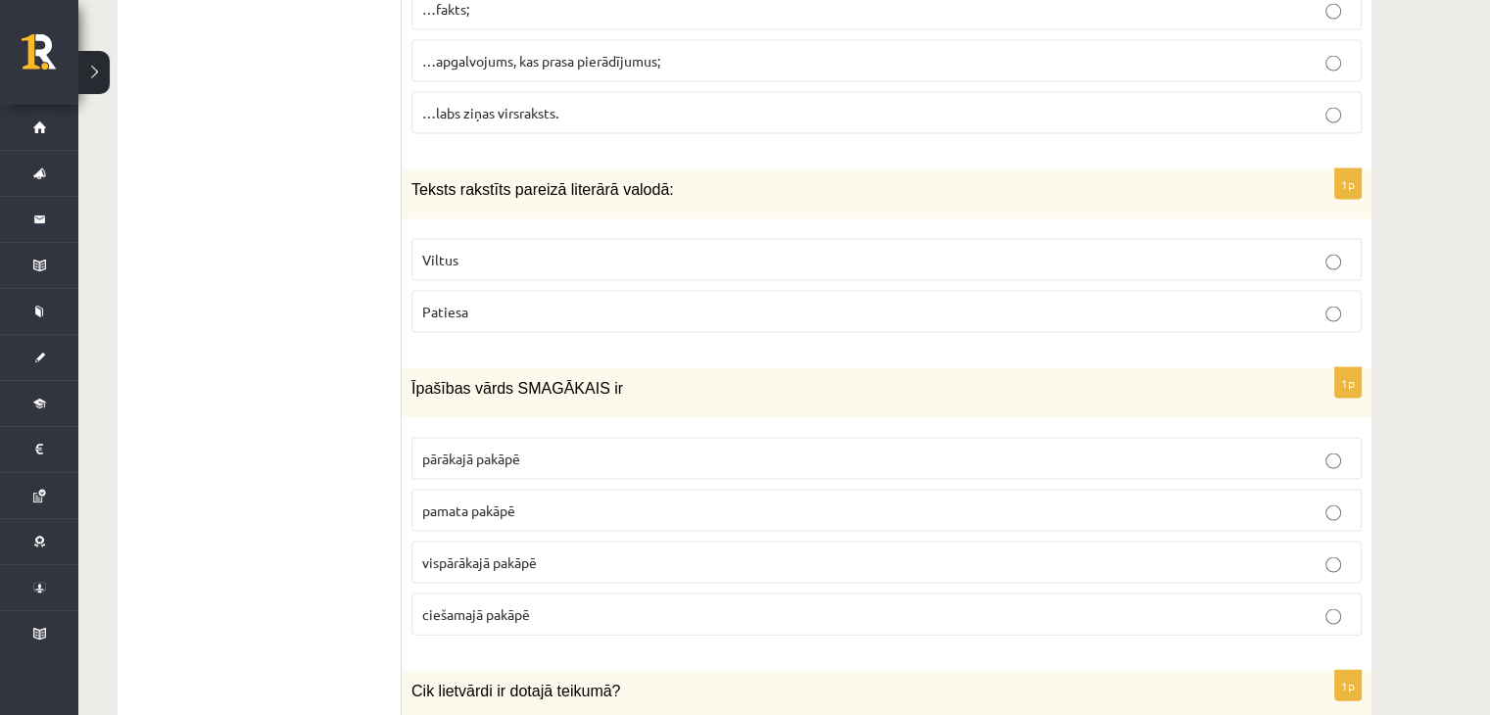
scroll to position [4028, 0]
click at [462, 303] on span "Patiesa" at bounding box center [445, 312] width 46 height 18
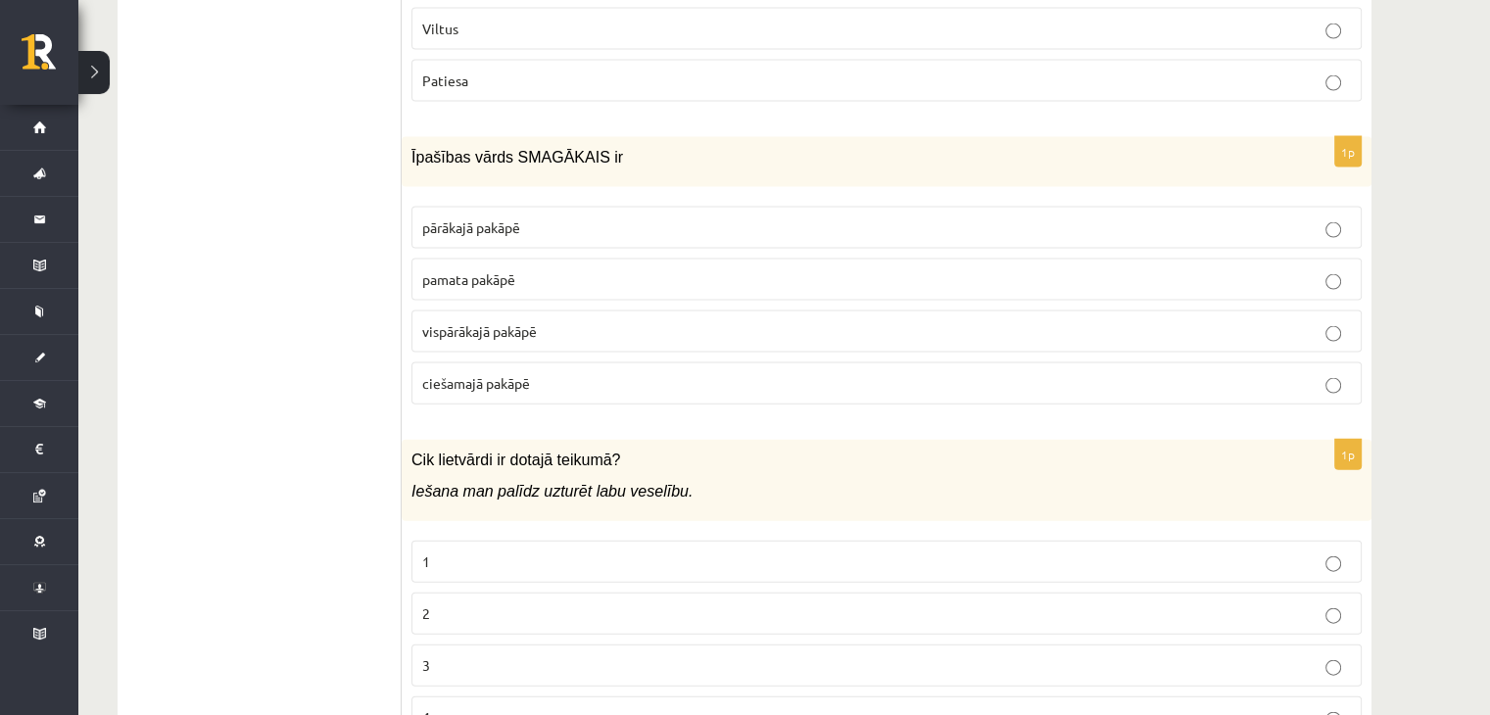
scroll to position [4271, 0]
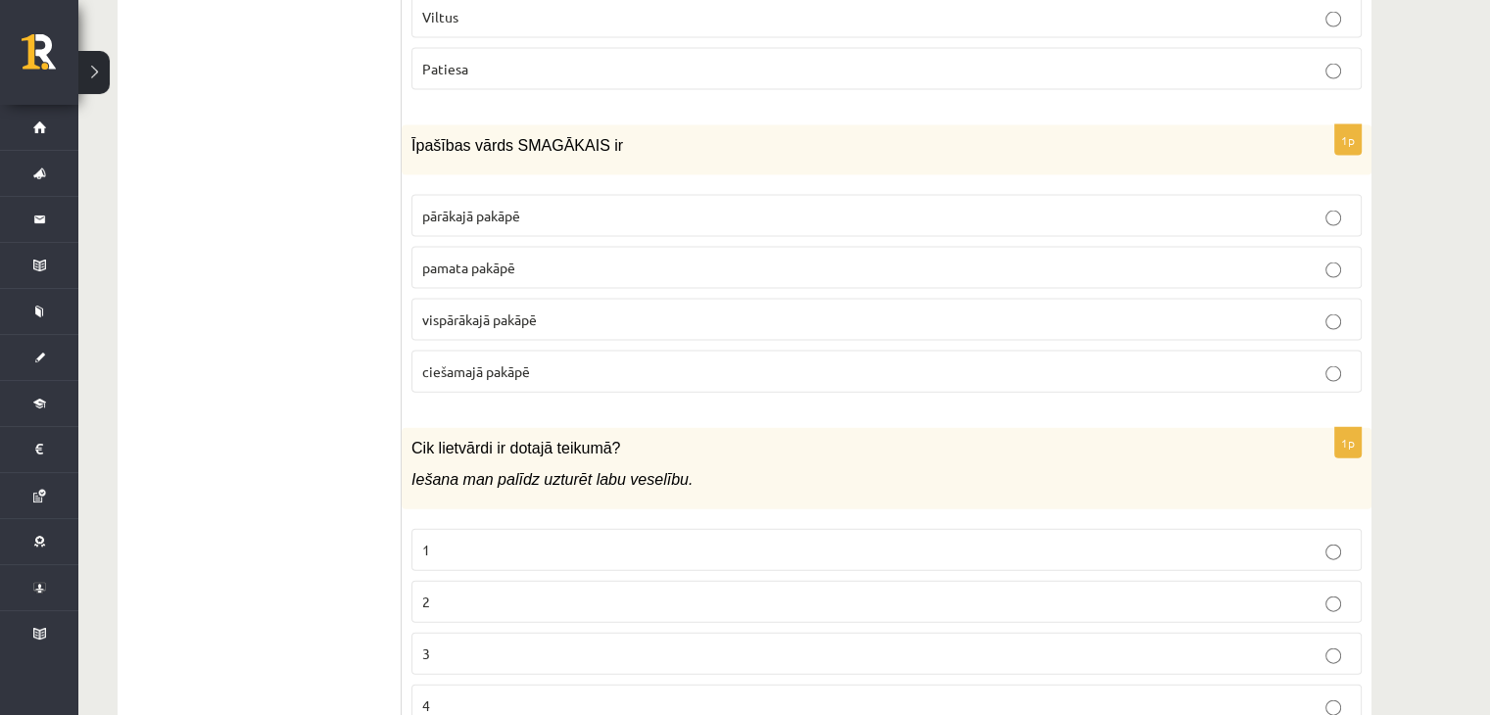
click at [598, 206] on p "pārākajā pakāpē" at bounding box center [886, 216] width 929 height 21
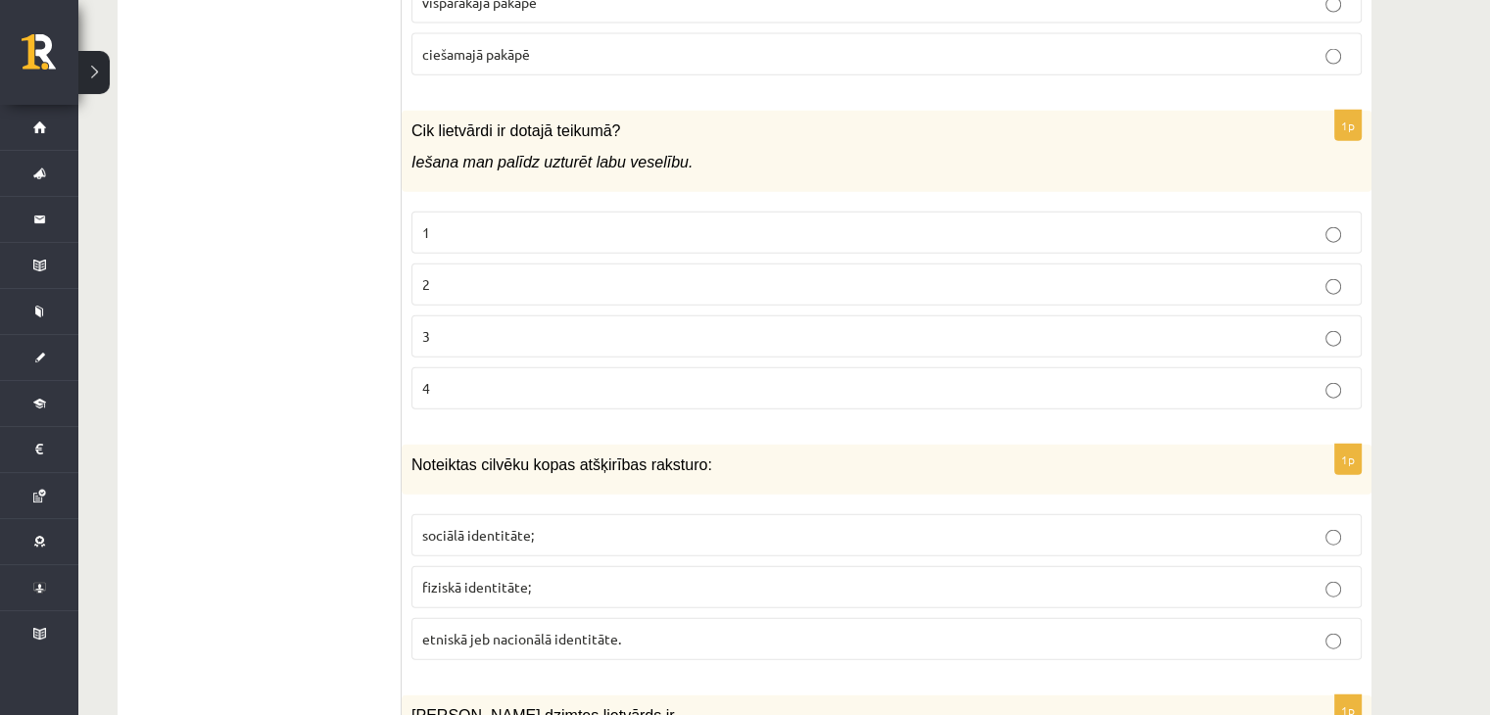
scroll to position [4596, 0]
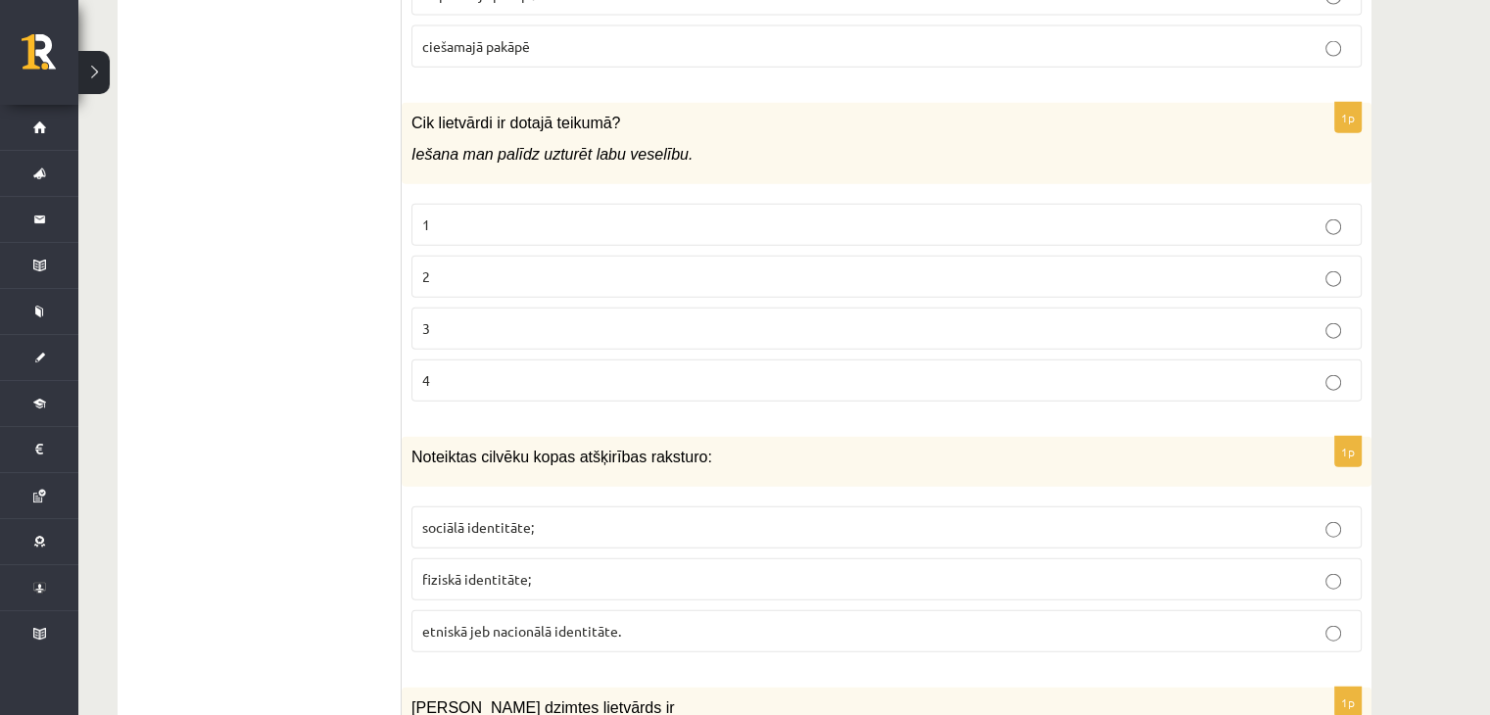
click at [568, 266] on p "2" at bounding box center [886, 276] width 929 height 21
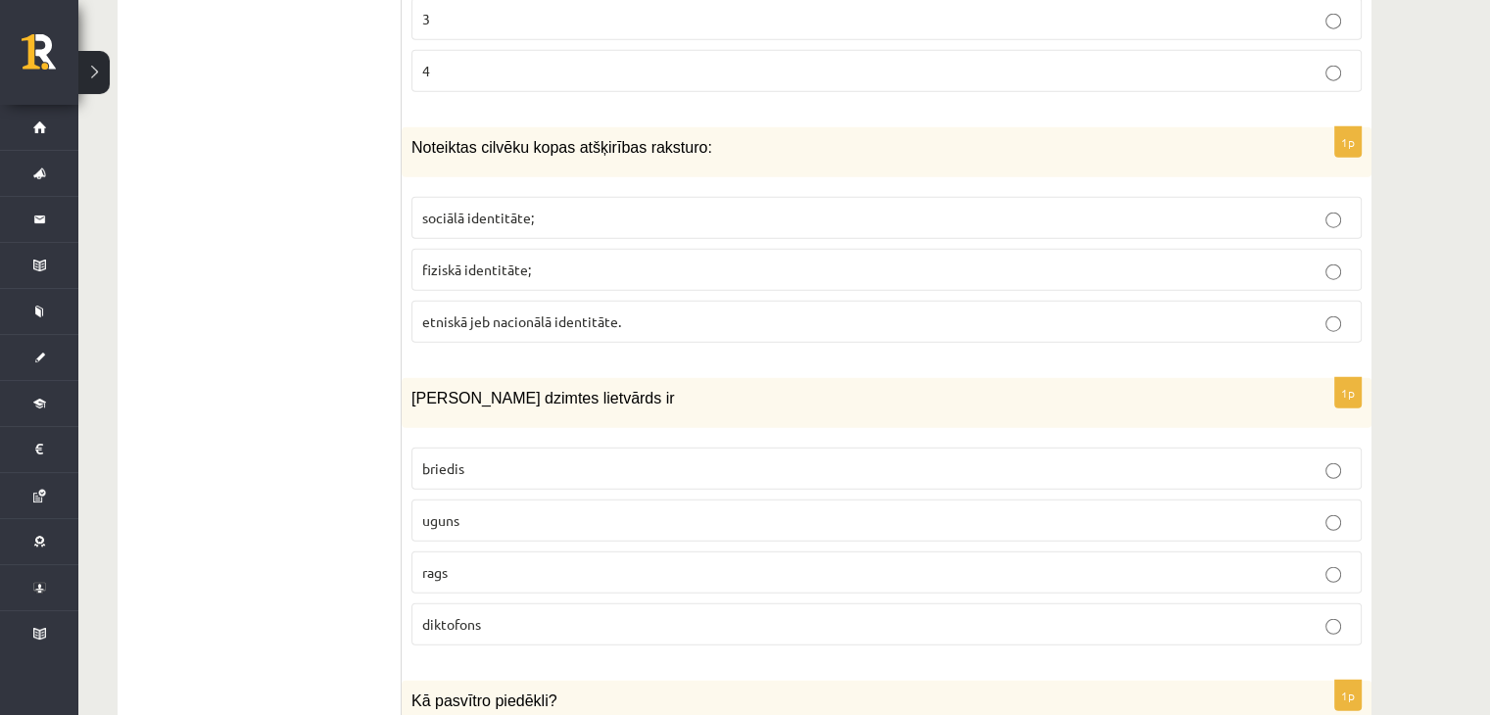
scroll to position [4910, 0]
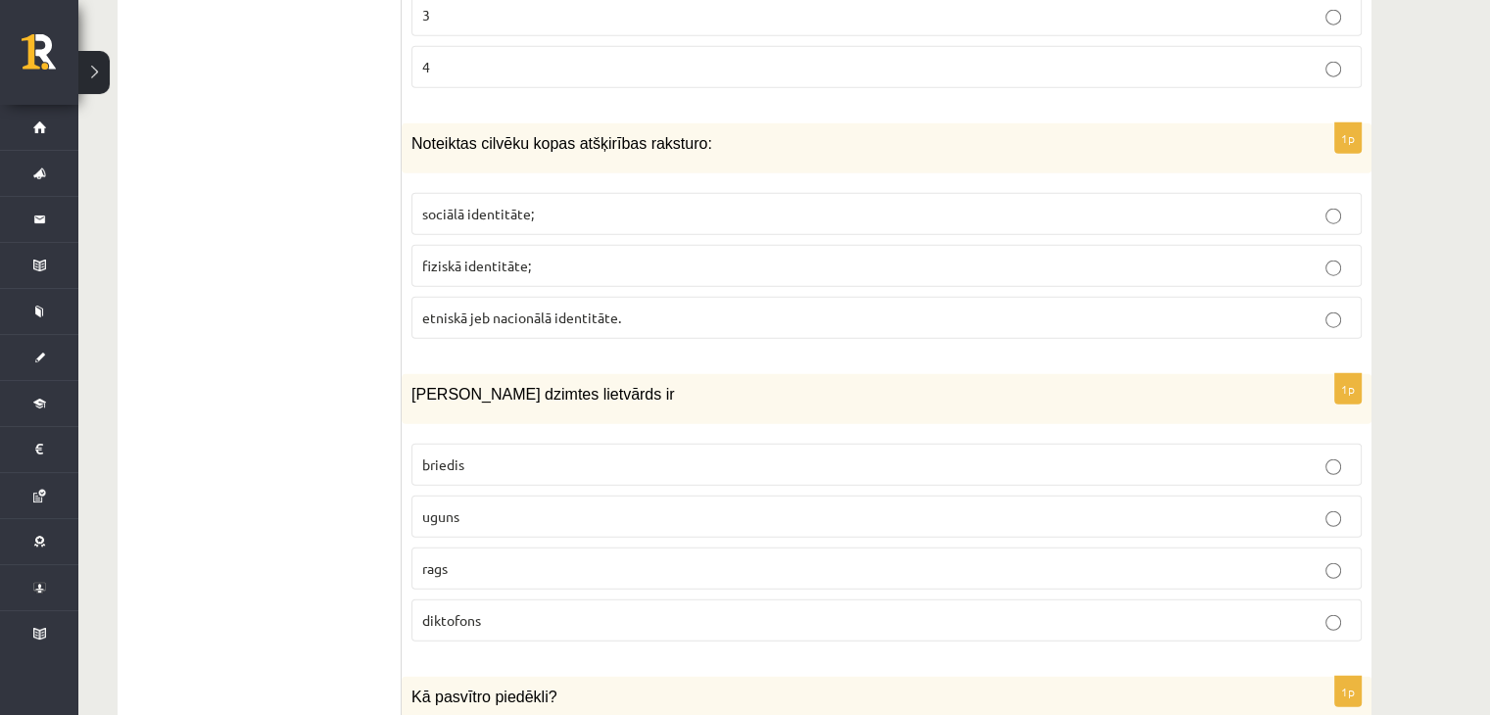
click at [493, 309] on span "etniskā jeb nacionālā identitāte." at bounding box center [521, 318] width 199 height 18
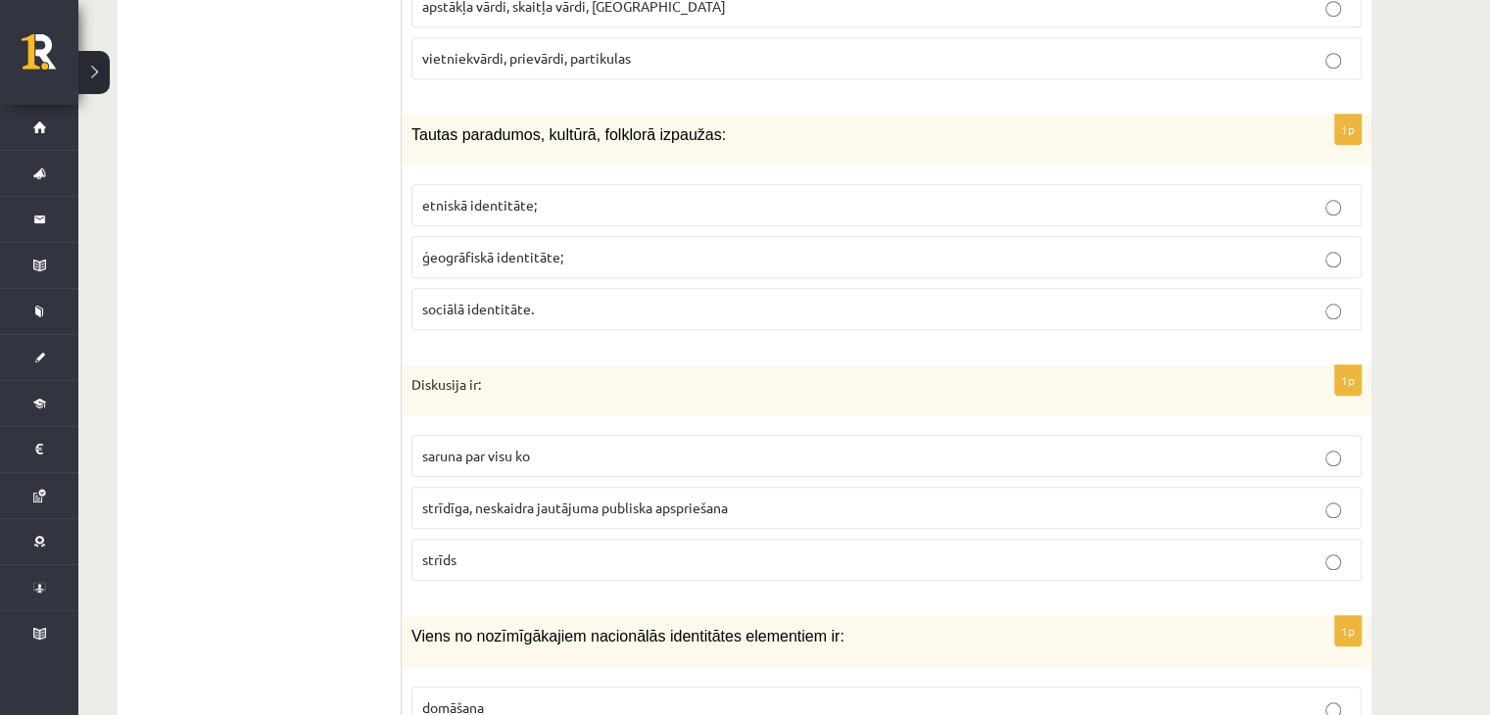
scroll to position [1902, 0]
click at [469, 194] on span "etniskā identitāte;" at bounding box center [479, 203] width 115 height 18
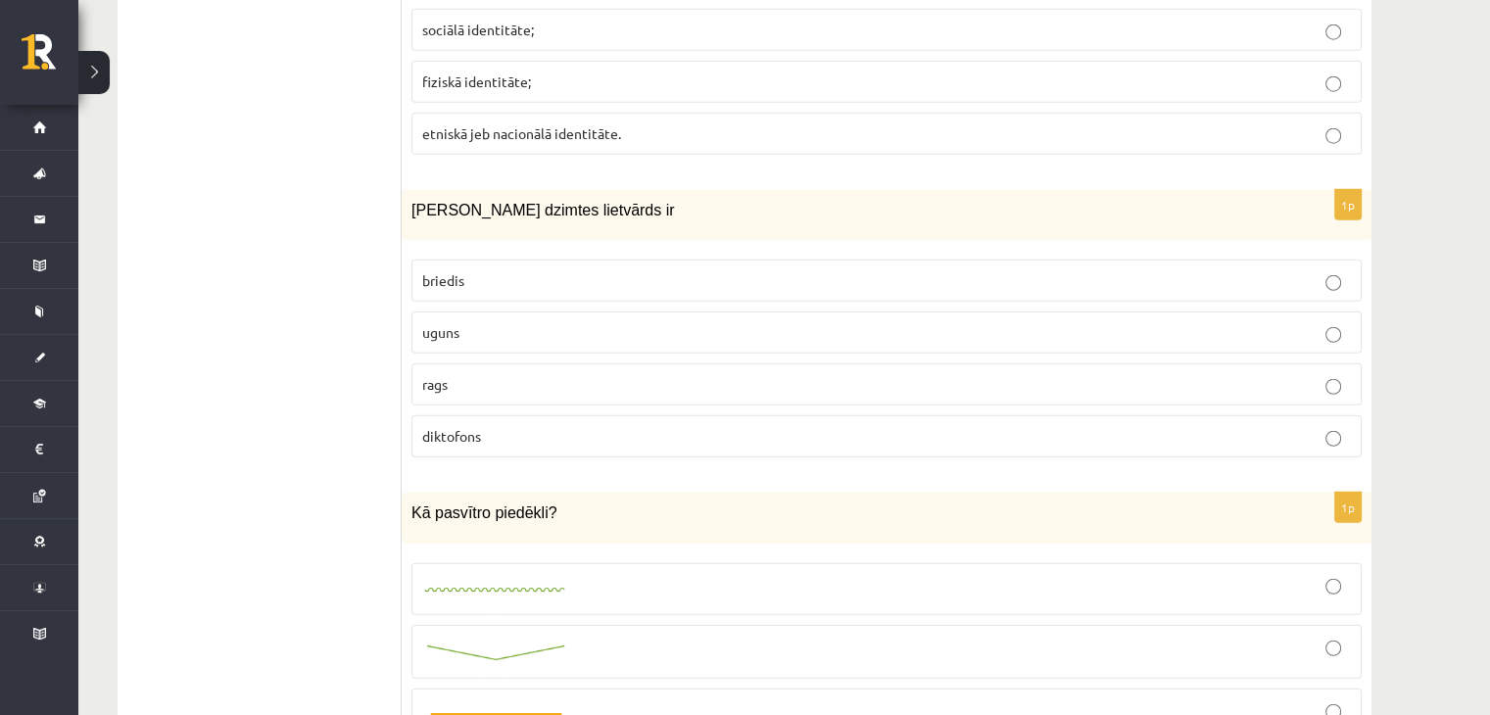
scroll to position [5098, 0]
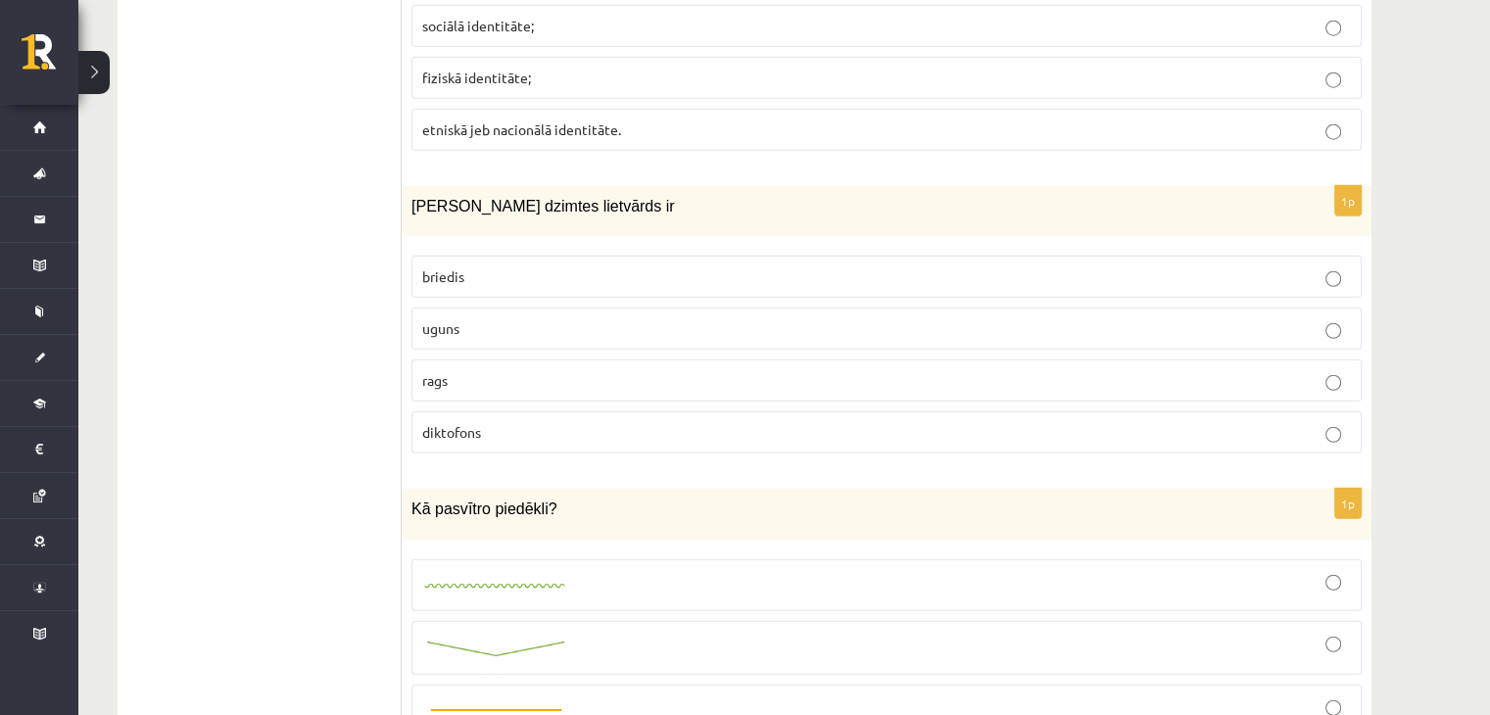
click at [470, 318] on p "uguns" at bounding box center [886, 328] width 929 height 21
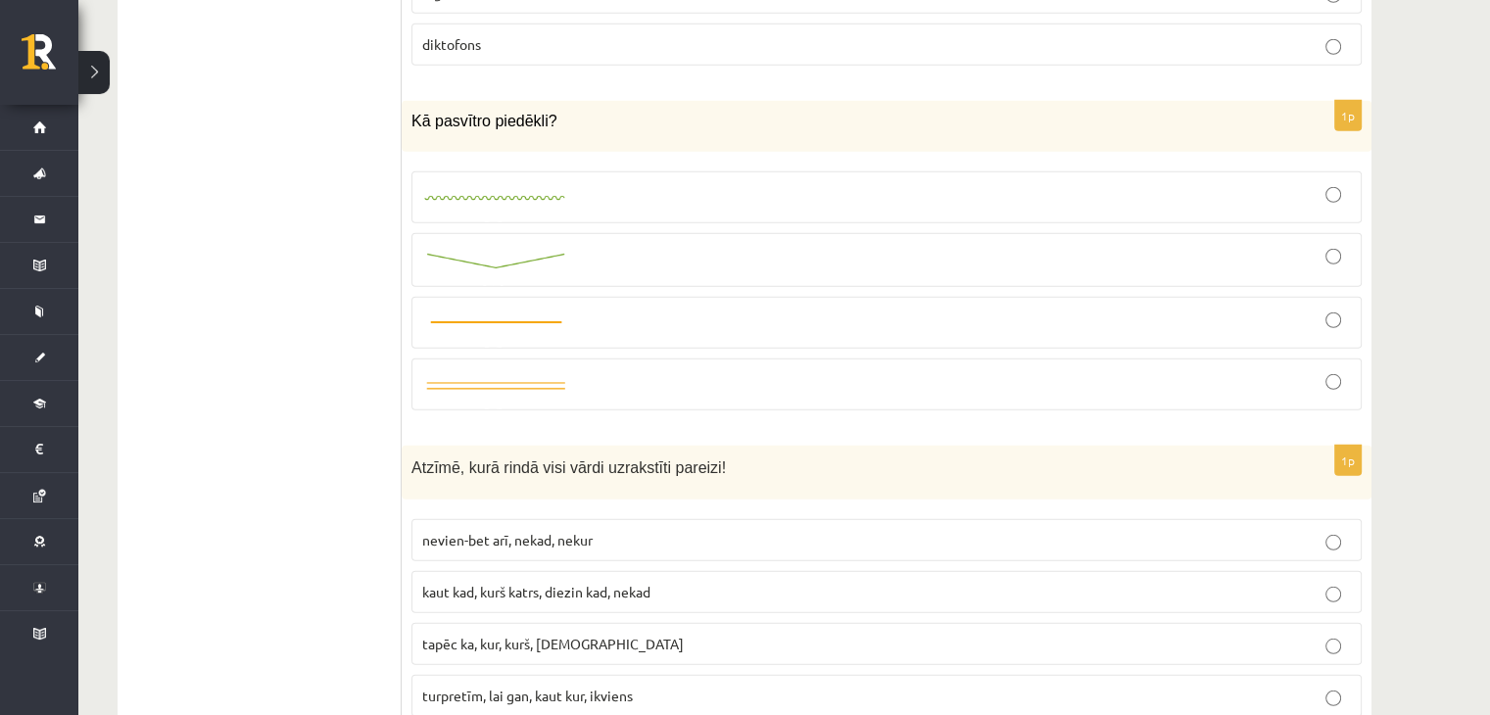
scroll to position [5489, 0]
click at [568, 179] on div at bounding box center [886, 194] width 929 height 30
click at [572, 241] on div at bounding box center [886, 257] width 929 height 32
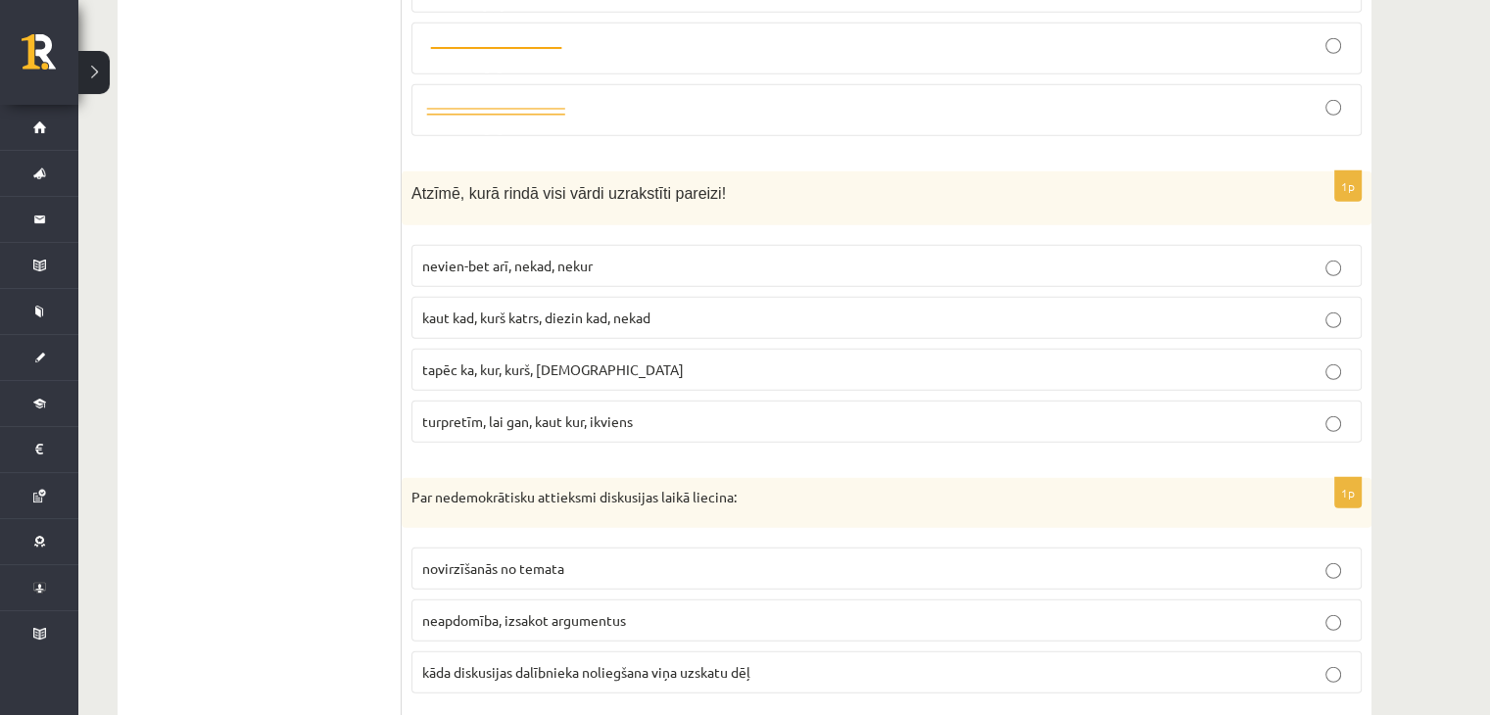
scroll to position [5787, 0]
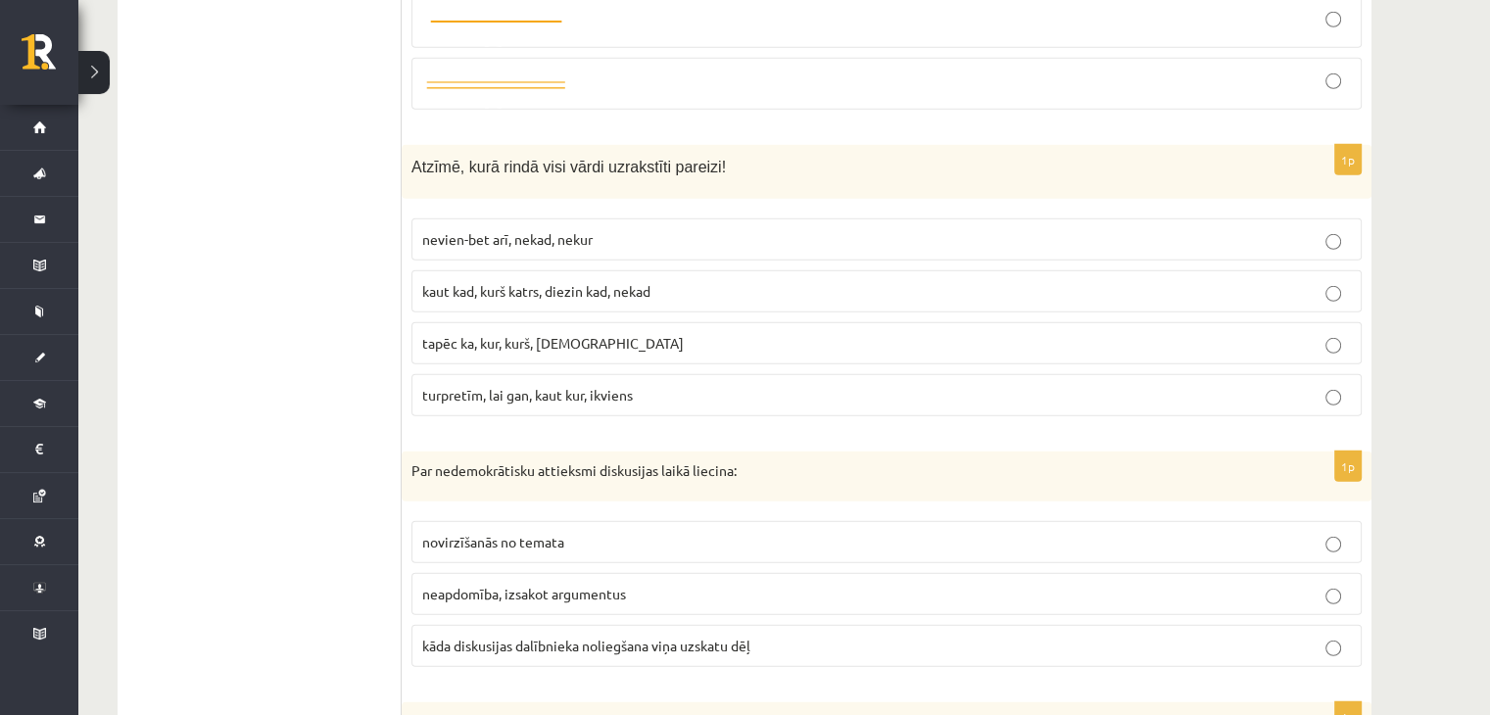
click at [464, 386] on span "turpretīm, lai gan, kaut kur, ikviens" at bounding box center [527, 395] width 211 height 18
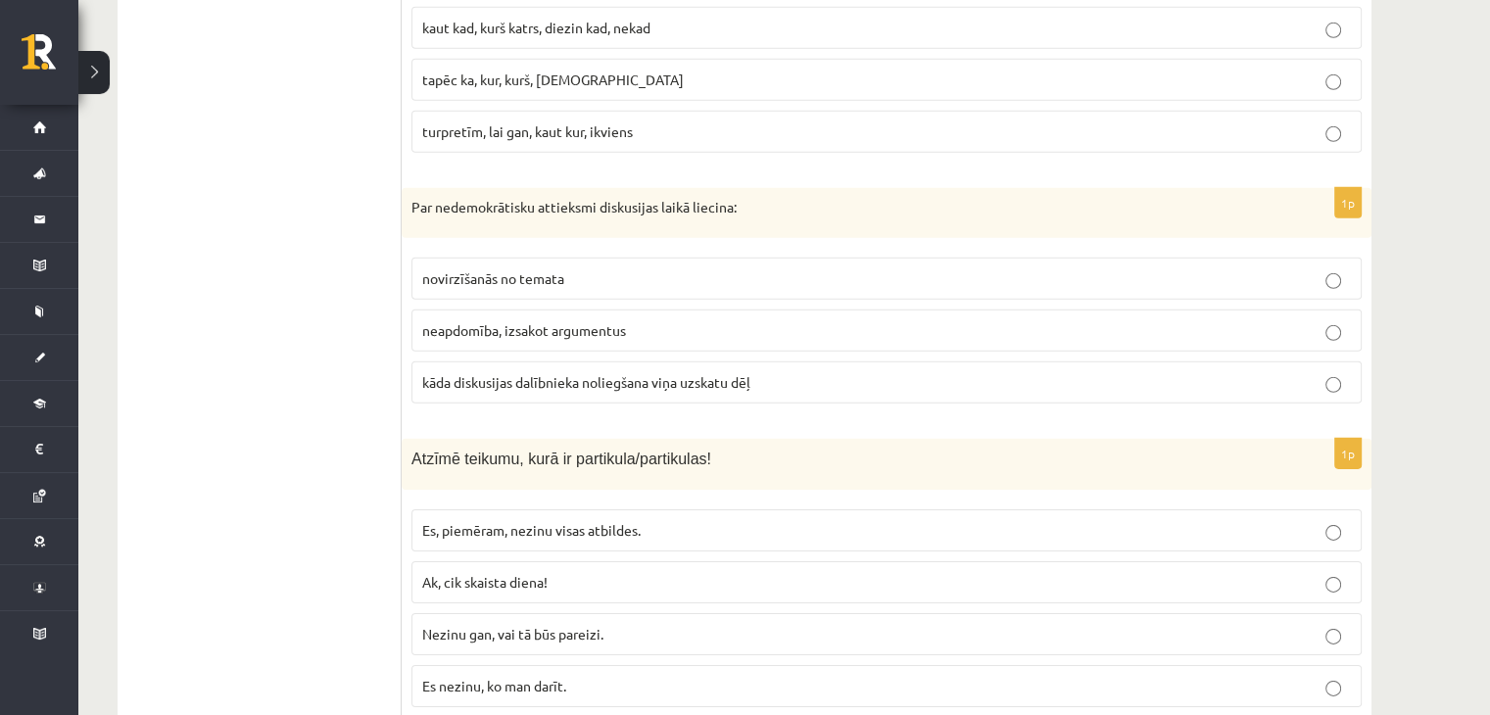
scroll to position [6085, 0]
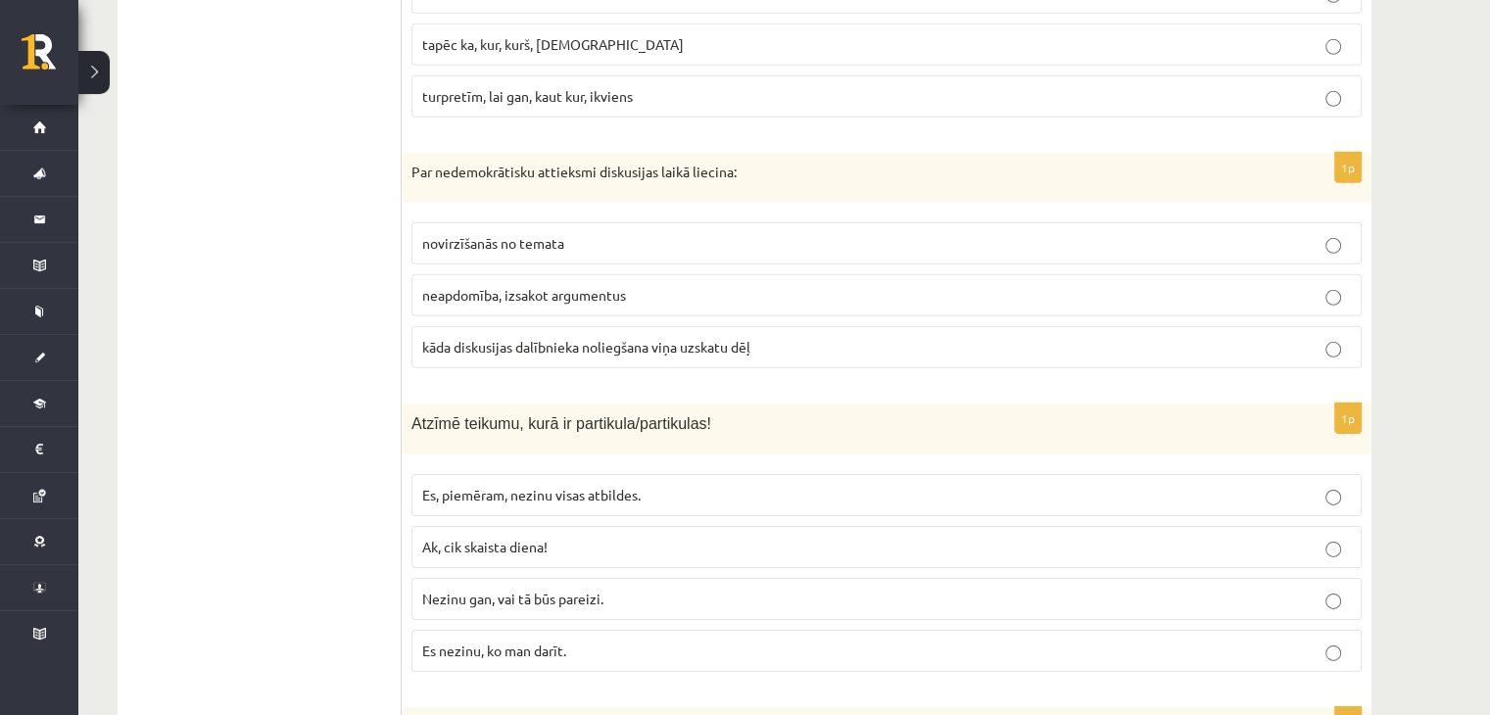
click at [486, 338] on span "kāda diskusijas dalībnieka noliegšana viņa uzskatu dēļ" at bounding box center [586, 347] width 328 height 18
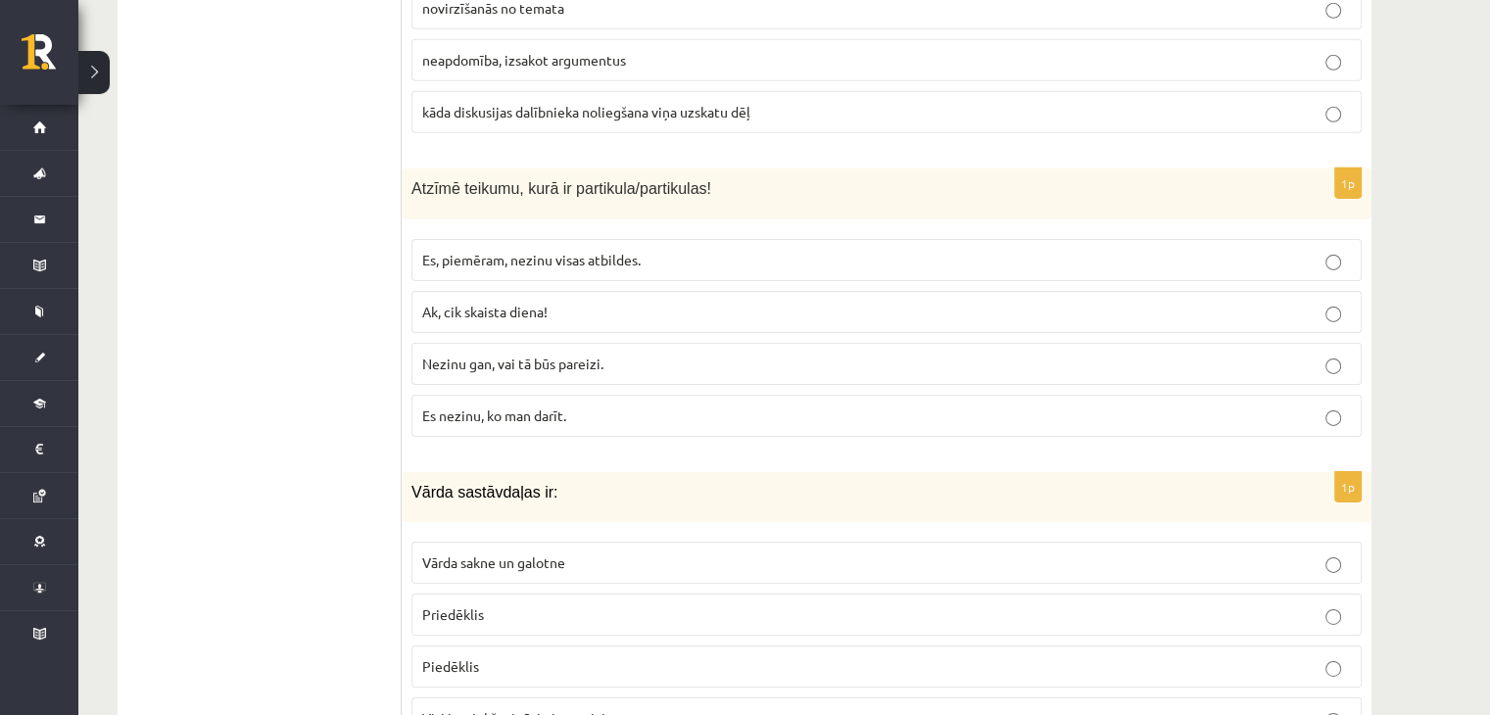
scroll to position [6334, 0]
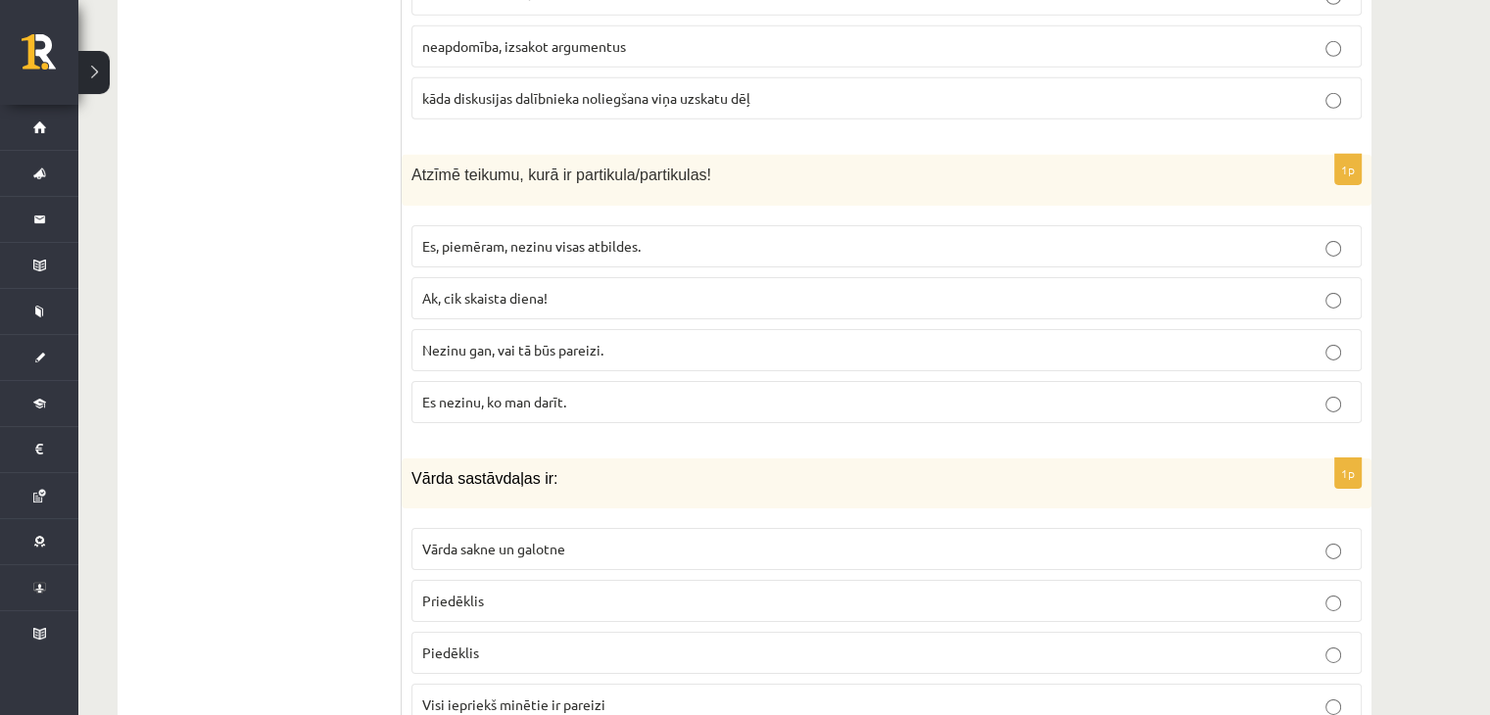
click at [511, 341] on span "Nezinu gan, vai tā būs pareizi." at bounding box center [512, 350] width 181 height 18
click at [474, 289] on span "Ak, cik skaista diena!" at bounding box center [484, 298] width 125 height 18
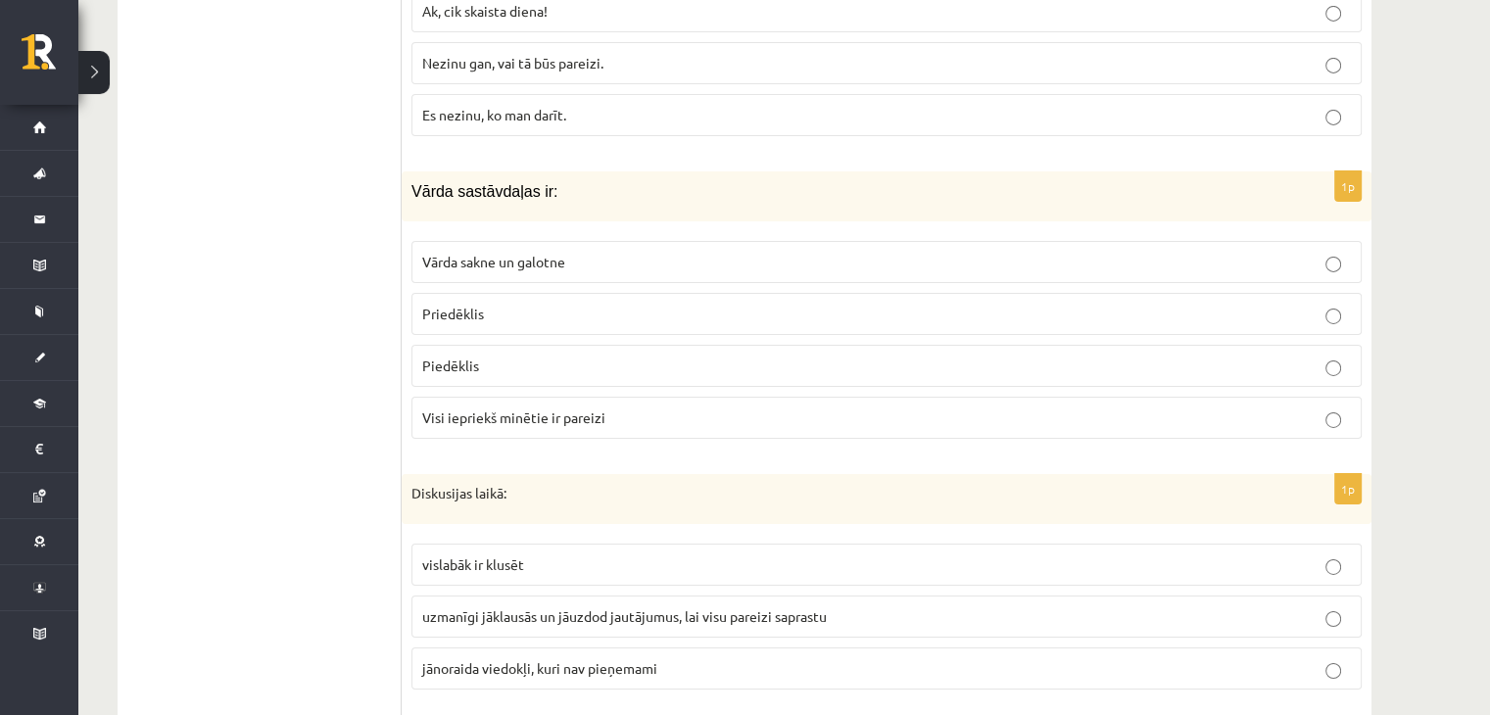
scroll to position [6622, 0]
click at [481, 408] on span "Visi iepriekš minētie ir pareizi" at bounding box center [513, 417] width 183 height 18
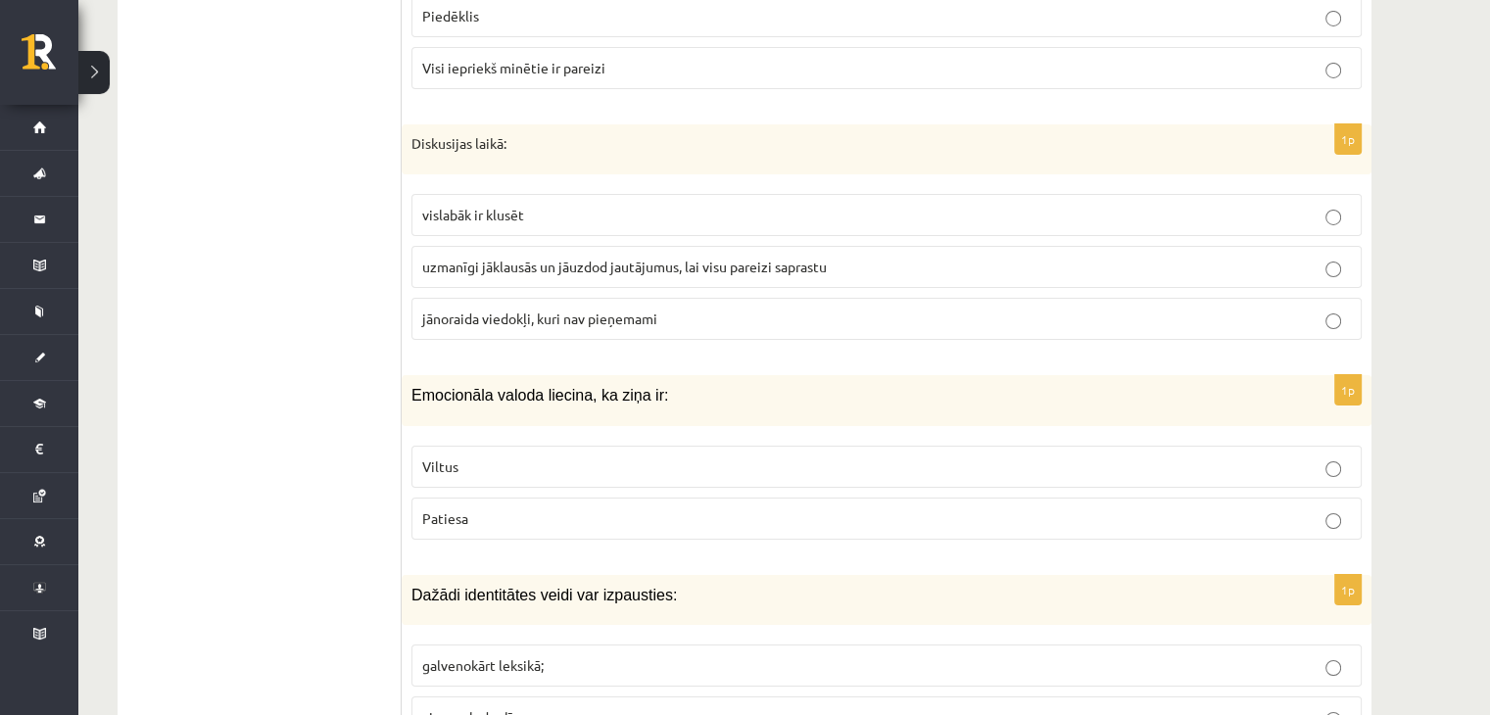
scroll to position [6990, 0]
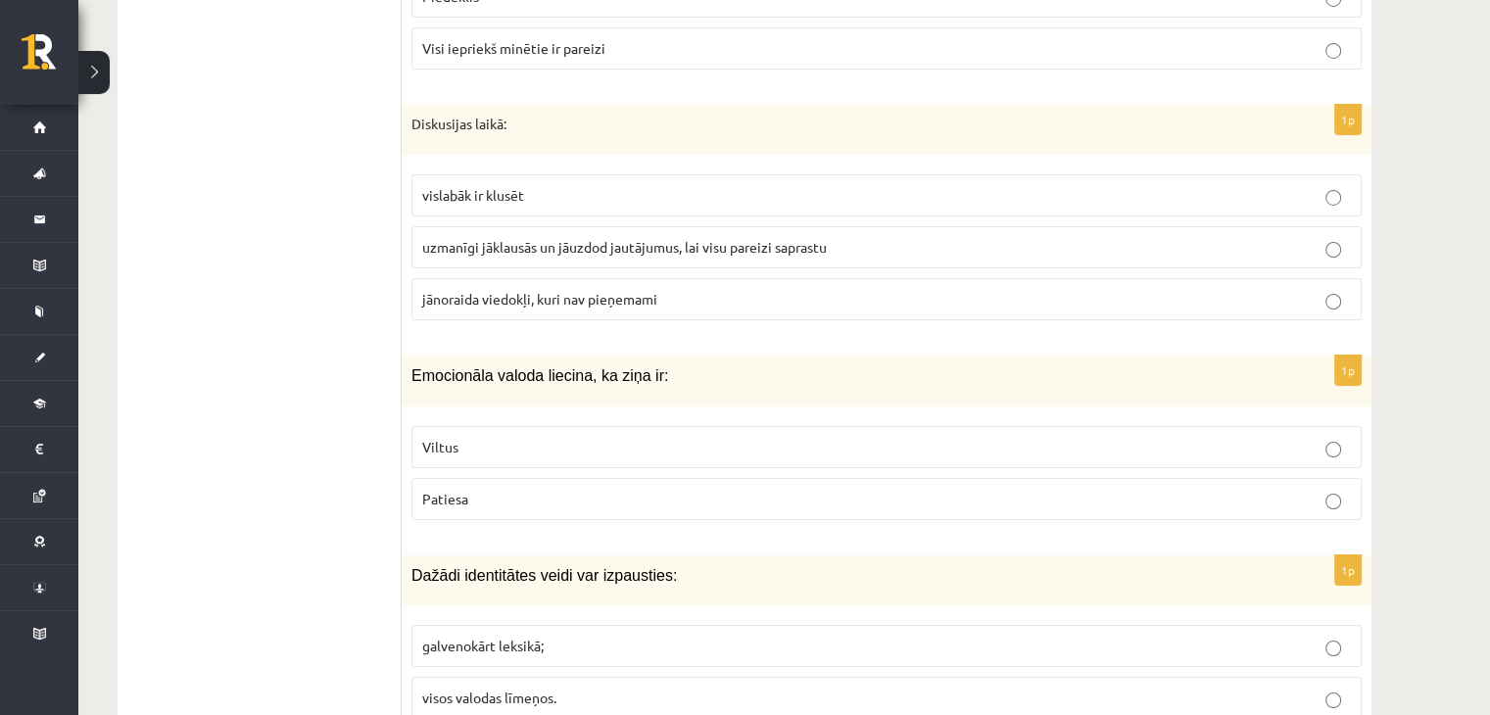
click at [588, 238] on span "uzmanīgi jāklausās un jāuzdod jautājumus, lai visu pareizi saprastu" at bounding box center [624, 247] width 405 height 18
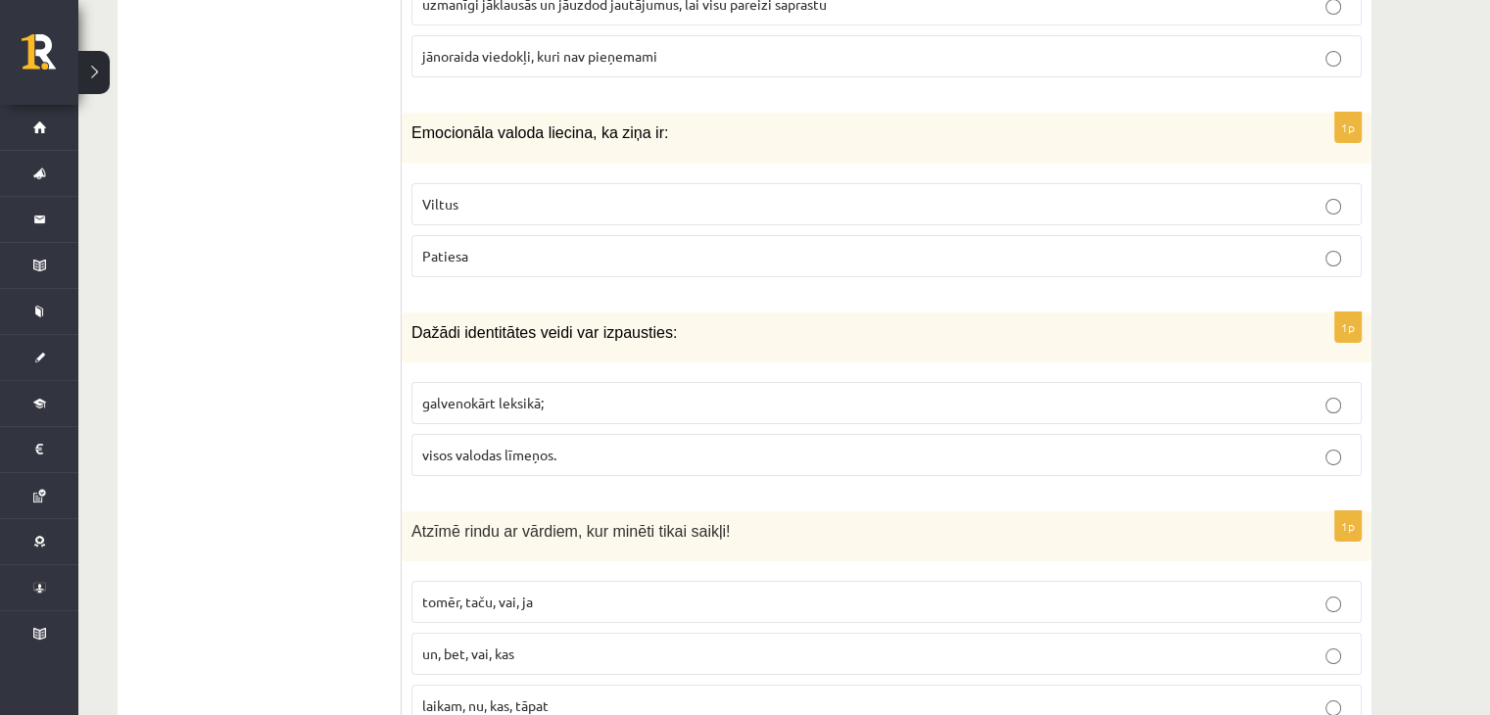
scroll to position [7233, 0]
click at [480, 246] on p "Patiesa" at bounding box center [886, 256] width 929 height 21
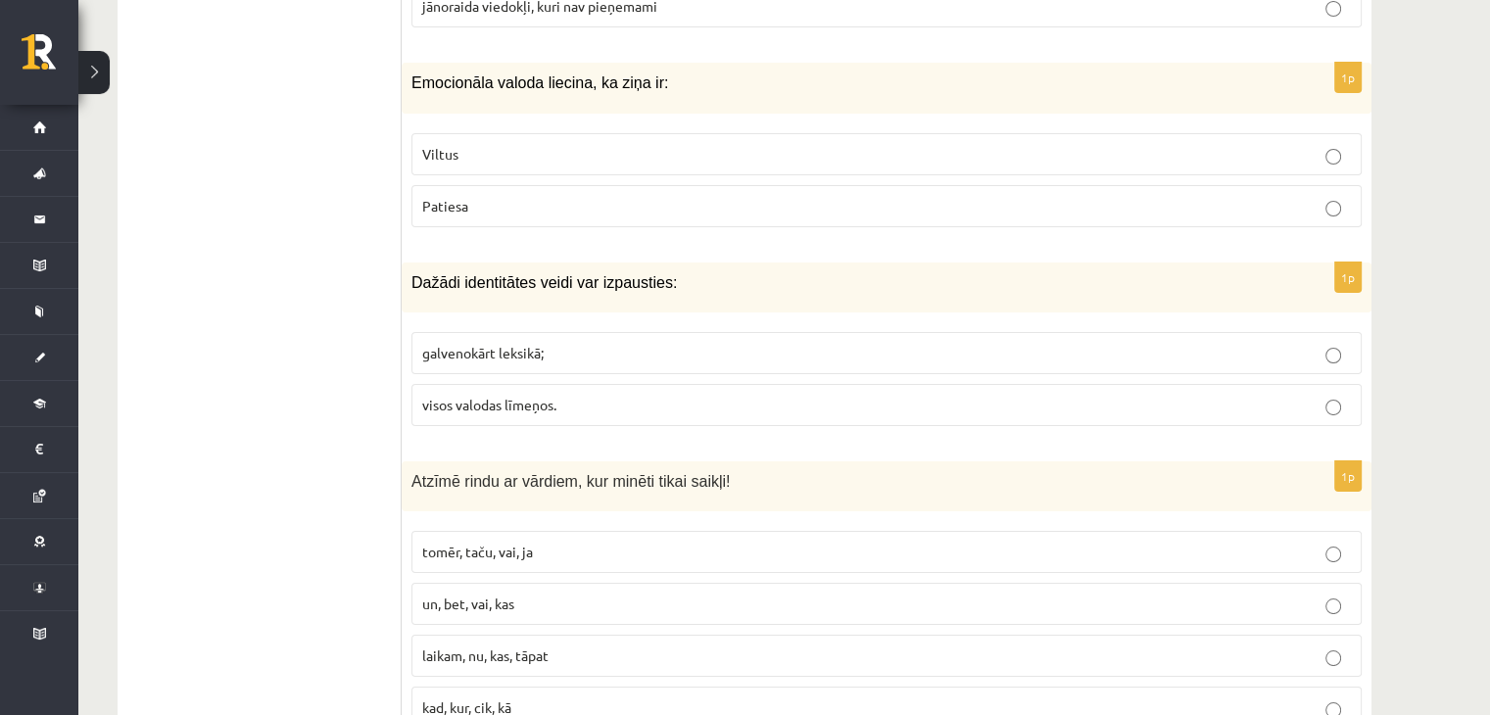
scroll to position [7282, 0]
click at [456, 397] on span "visos valodas līmeņos." at bounding box center [489, 406] width 134 height 18
click at [538, 397] on span "visos valodas līmeņos." at bounding box center [489, 406] width 134 height 18
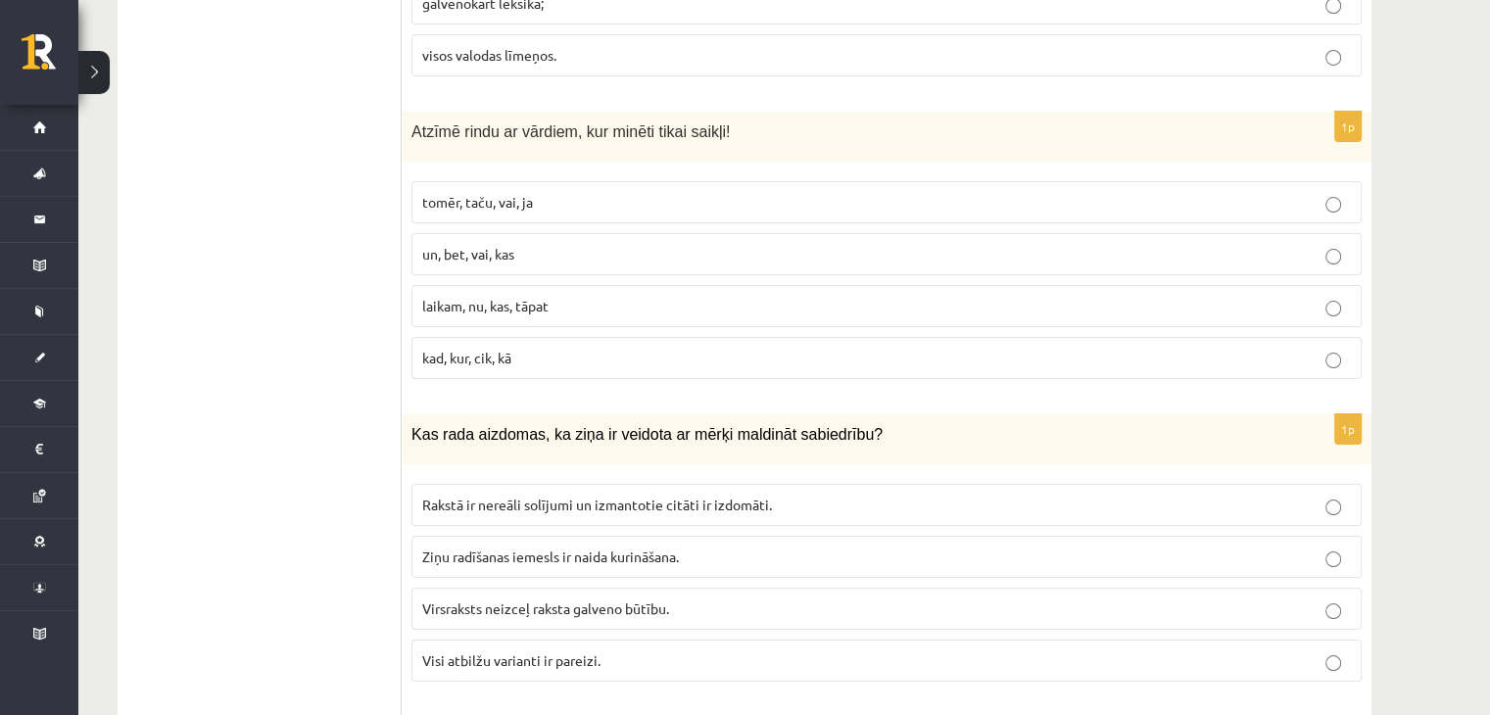
scroll to position [7635, 0]
click at [527, 231] on label "un, bet, vai, kas" at bounding box center [886, 252] width 950 height 42
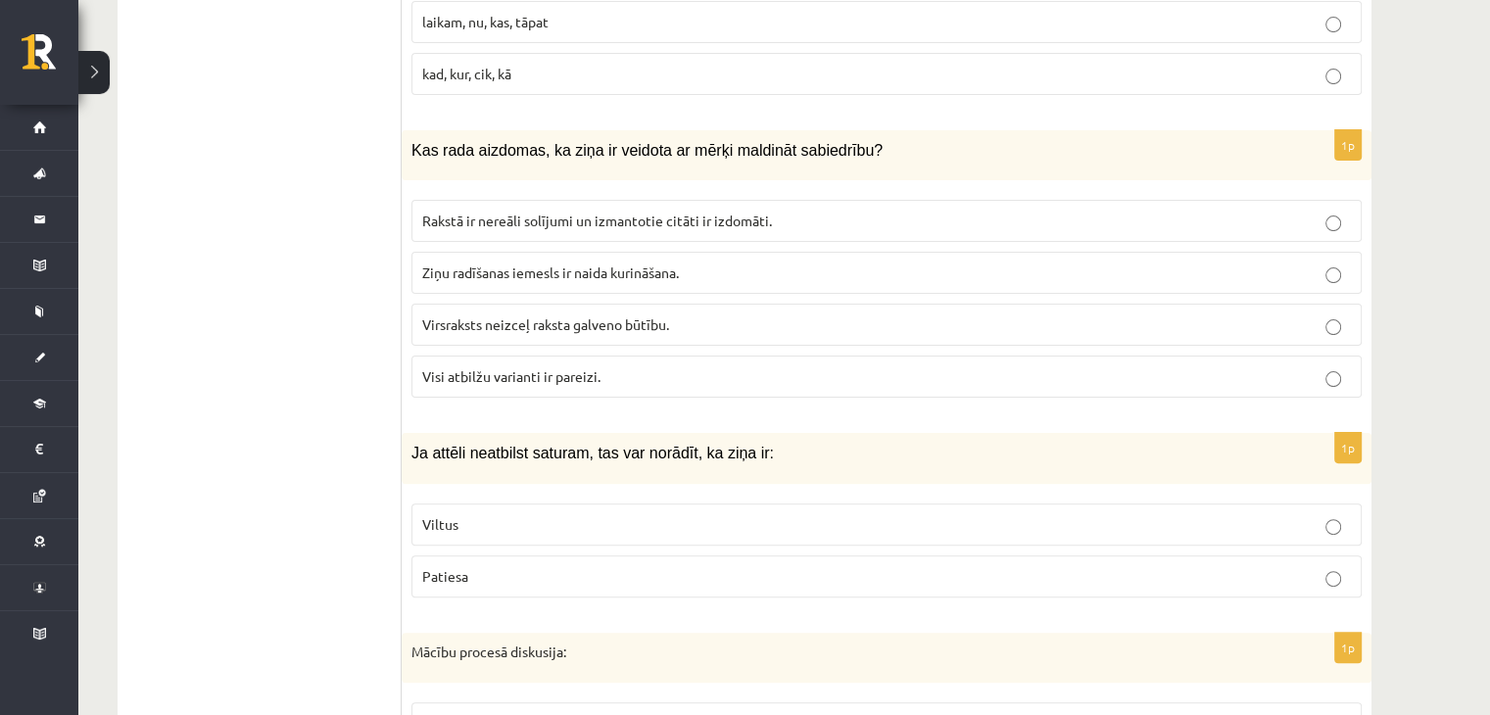
scroll to position [7921, 0]
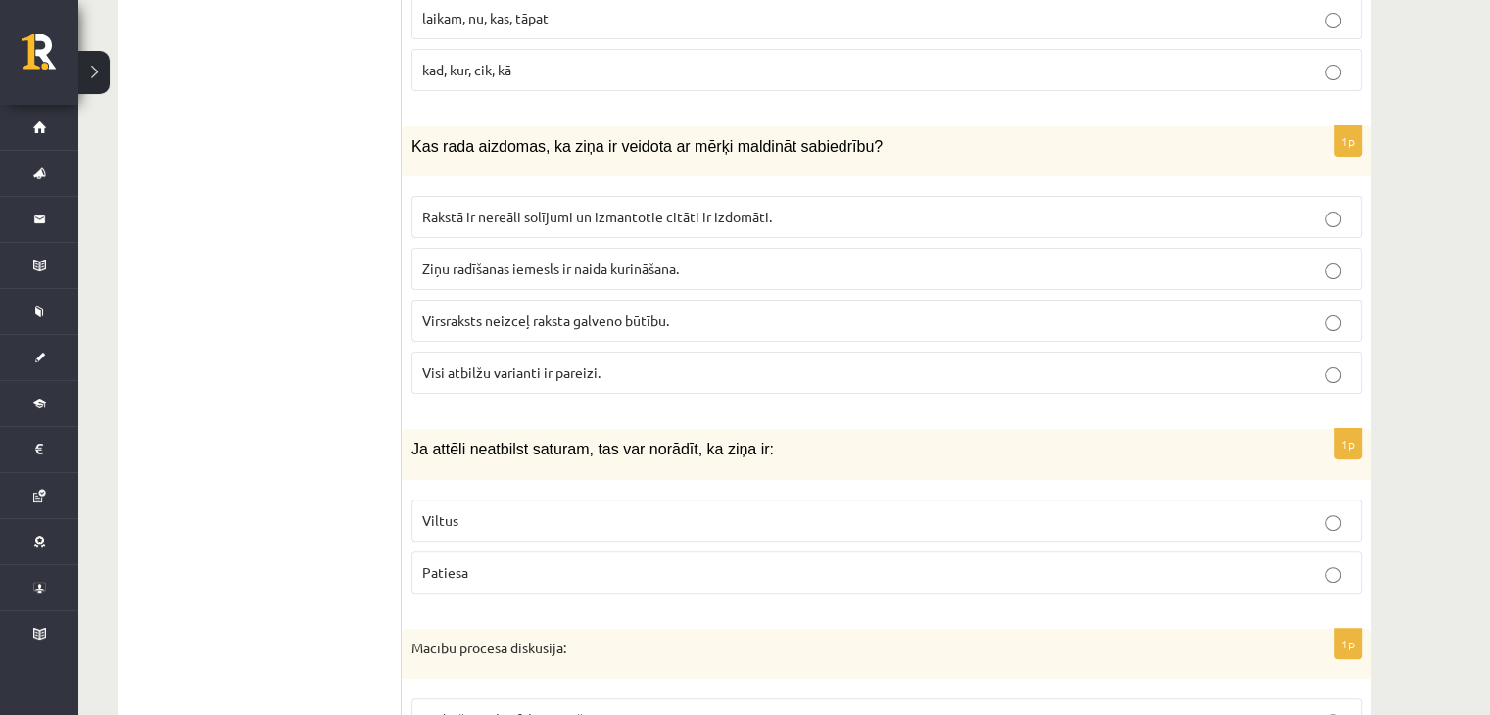
click at [511, 363] on span "Visi atbilžu varianti ir pareizi." at bounding box center [511, 372] width 178 height 18
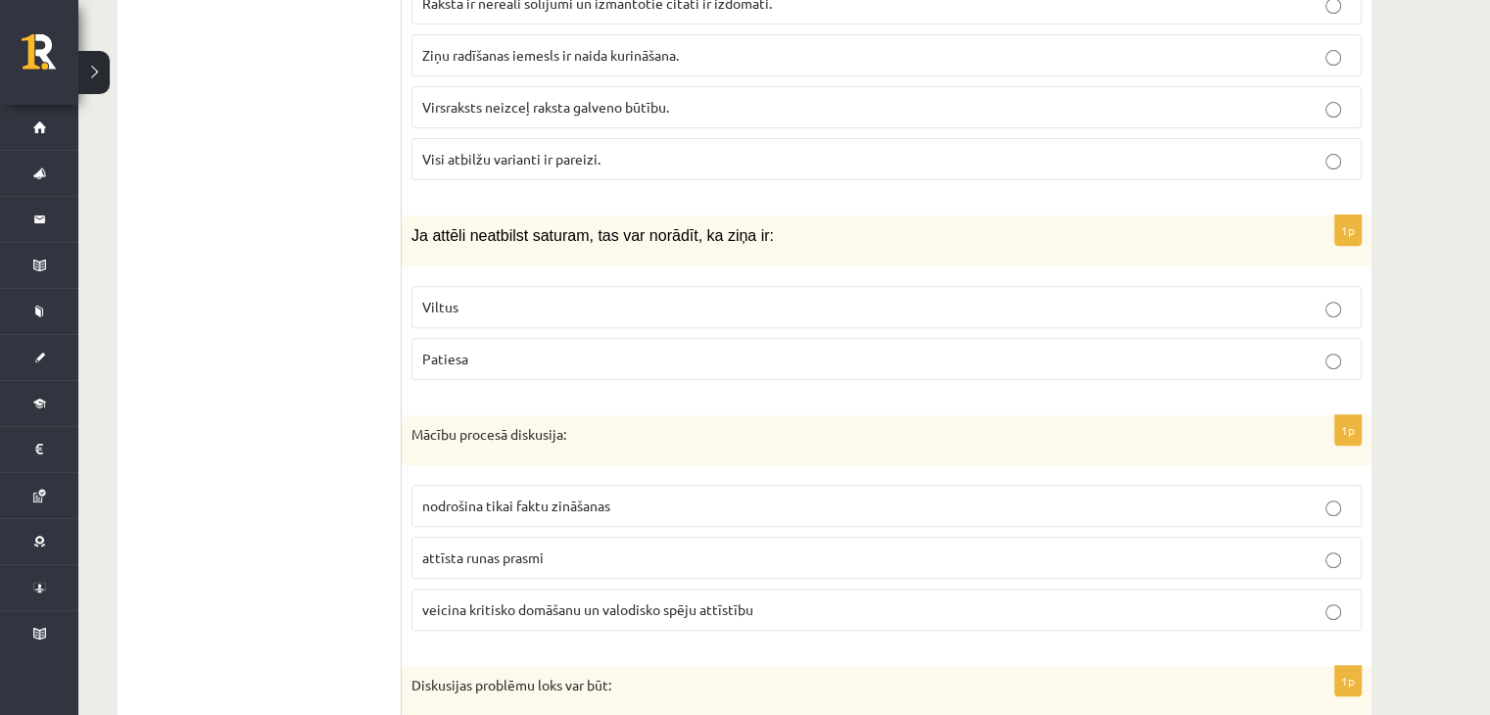
scroll to position [8138, 0]
click at [439, 295] on span "Viltus" at bounding box center [440, 304] width 36 height 18
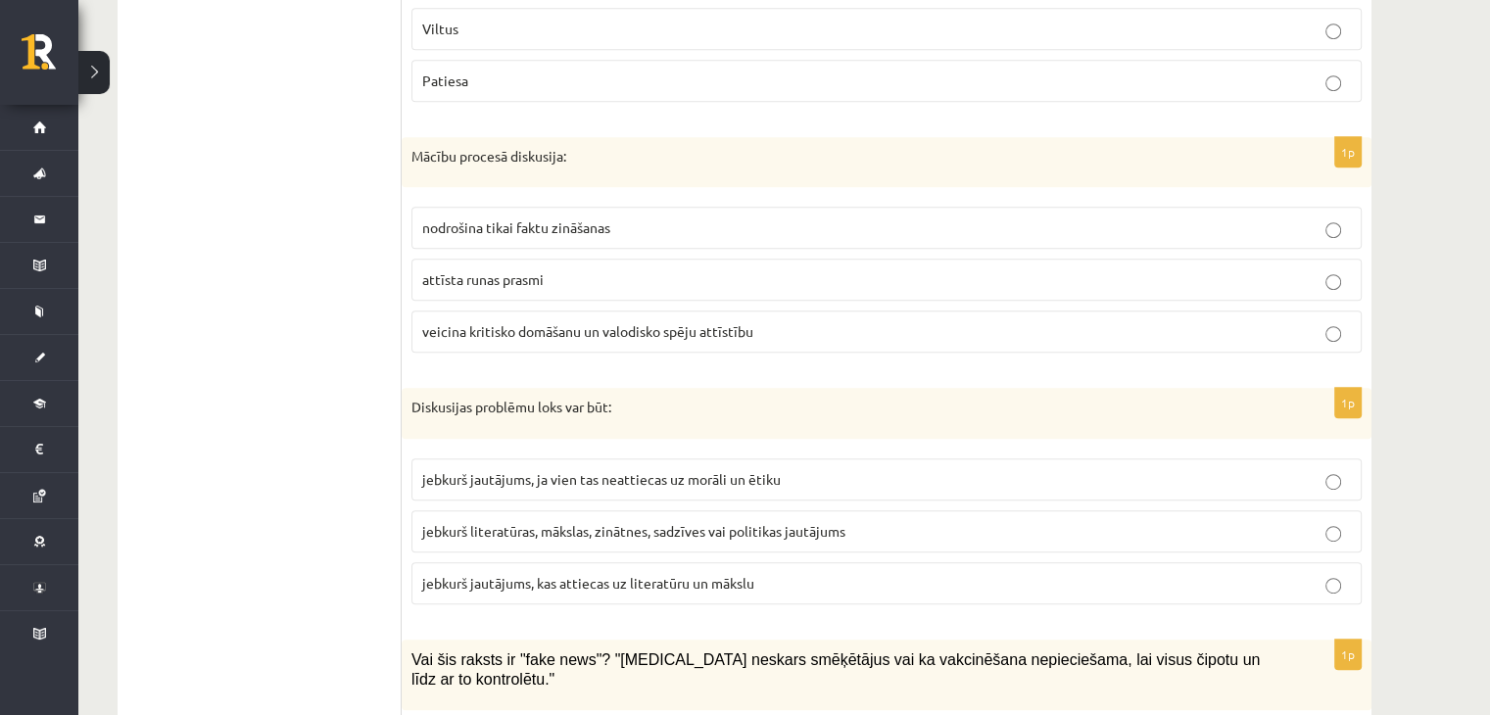
scroll to position [8415, 0]
click at [611, 319] on p "veicina kritisko domāšanu un valodisko spēju attīstību" at bounding box center [886, 329] width 929 height 21
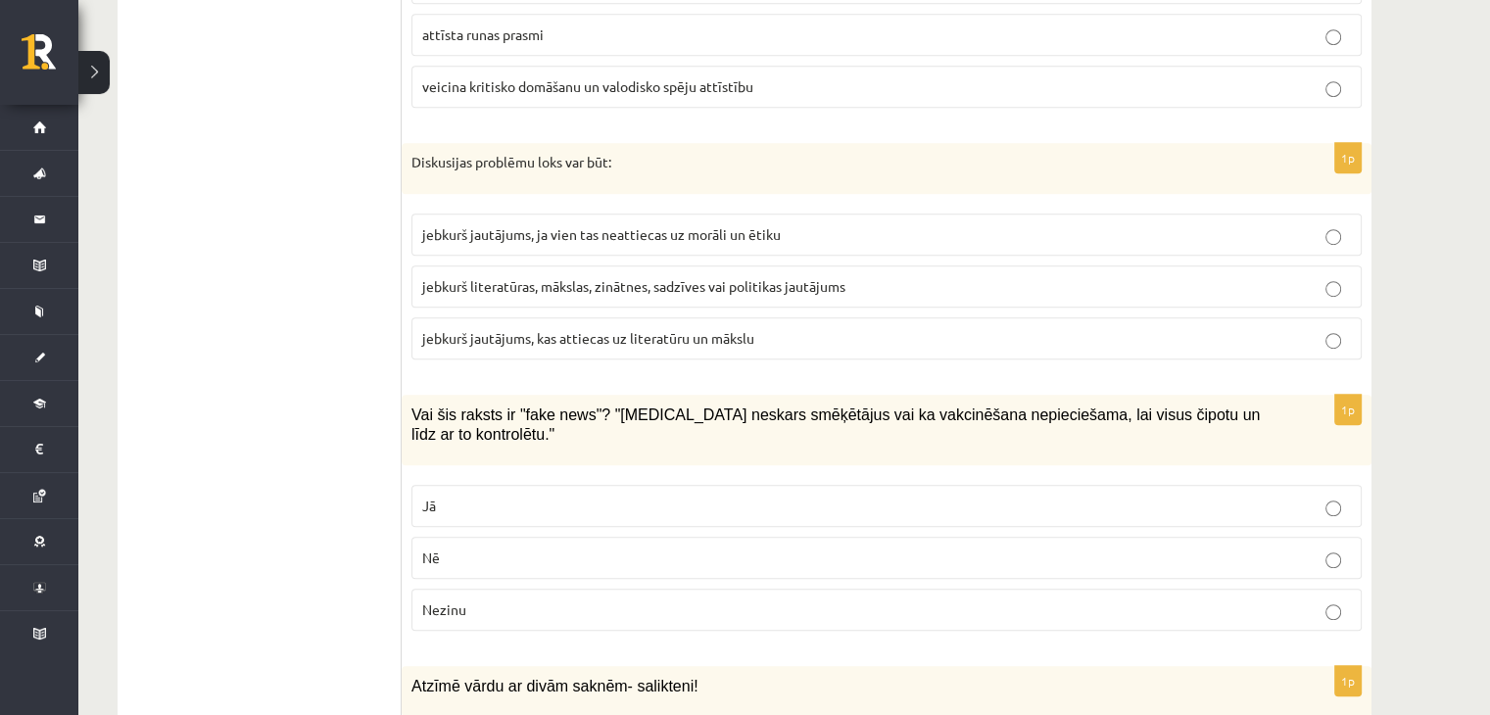
scroll to position [8664, 0]
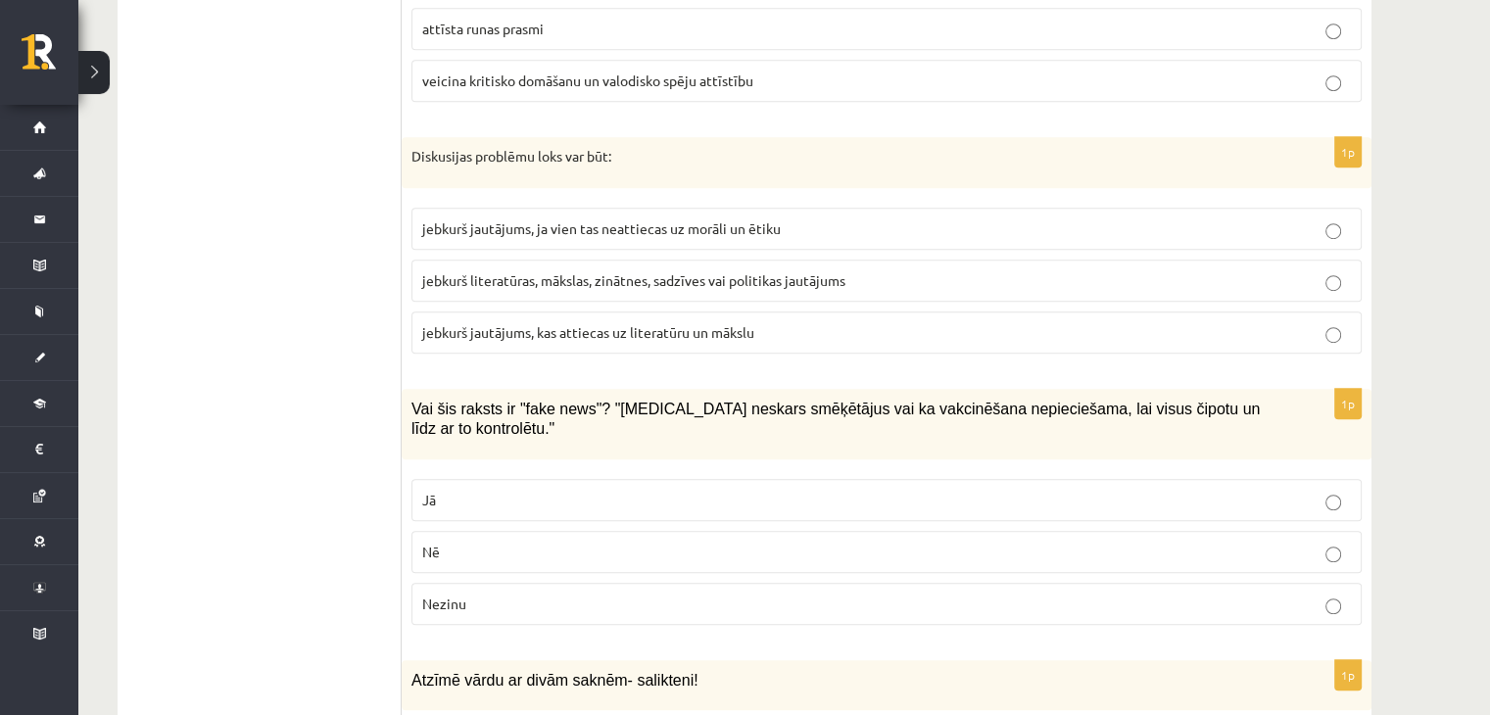
click at [509, 271] on span "jebkurš literatūras, mākslas, zinātnes, sadzīves vai politikas jautājums" at bounding box center [633, 280] width 423 height 18
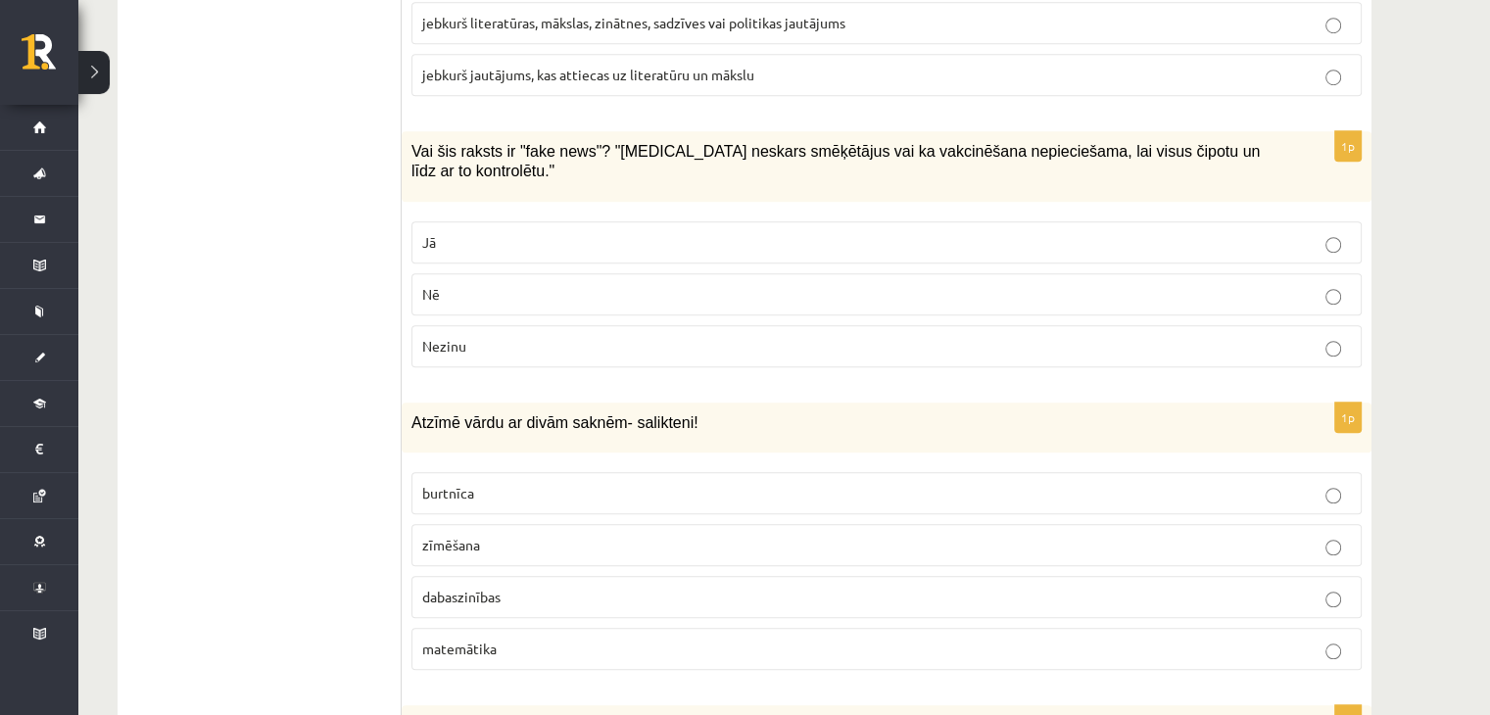
scroll to position [8922, 0]
click at [679, 220] on label "Jā" at bounding box center [886, 241] width 950 height 42
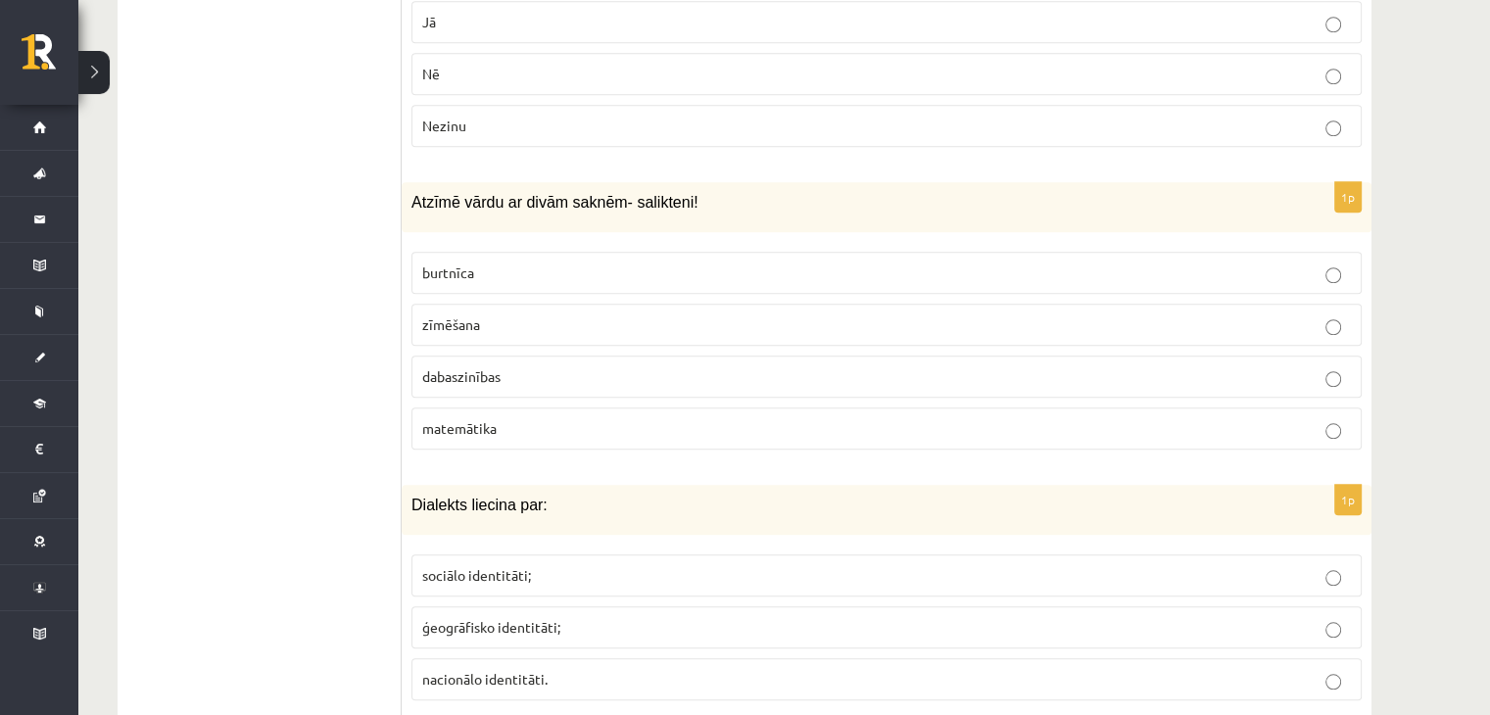
scroll to position [9145, 0]
click at [443, 364] on span "dabaszinības" at bounding box center [461, 373] width 78 height 18
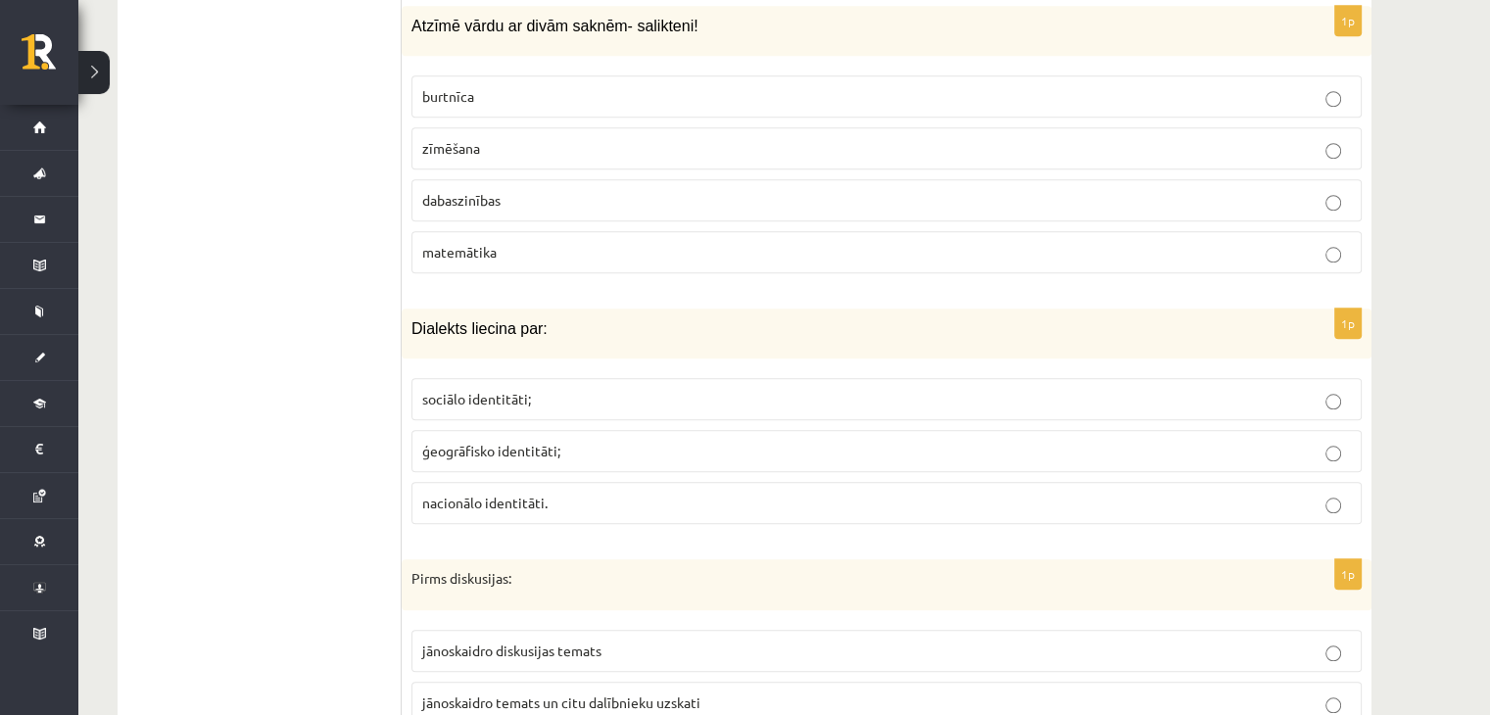
scroll to position [9385, 0]
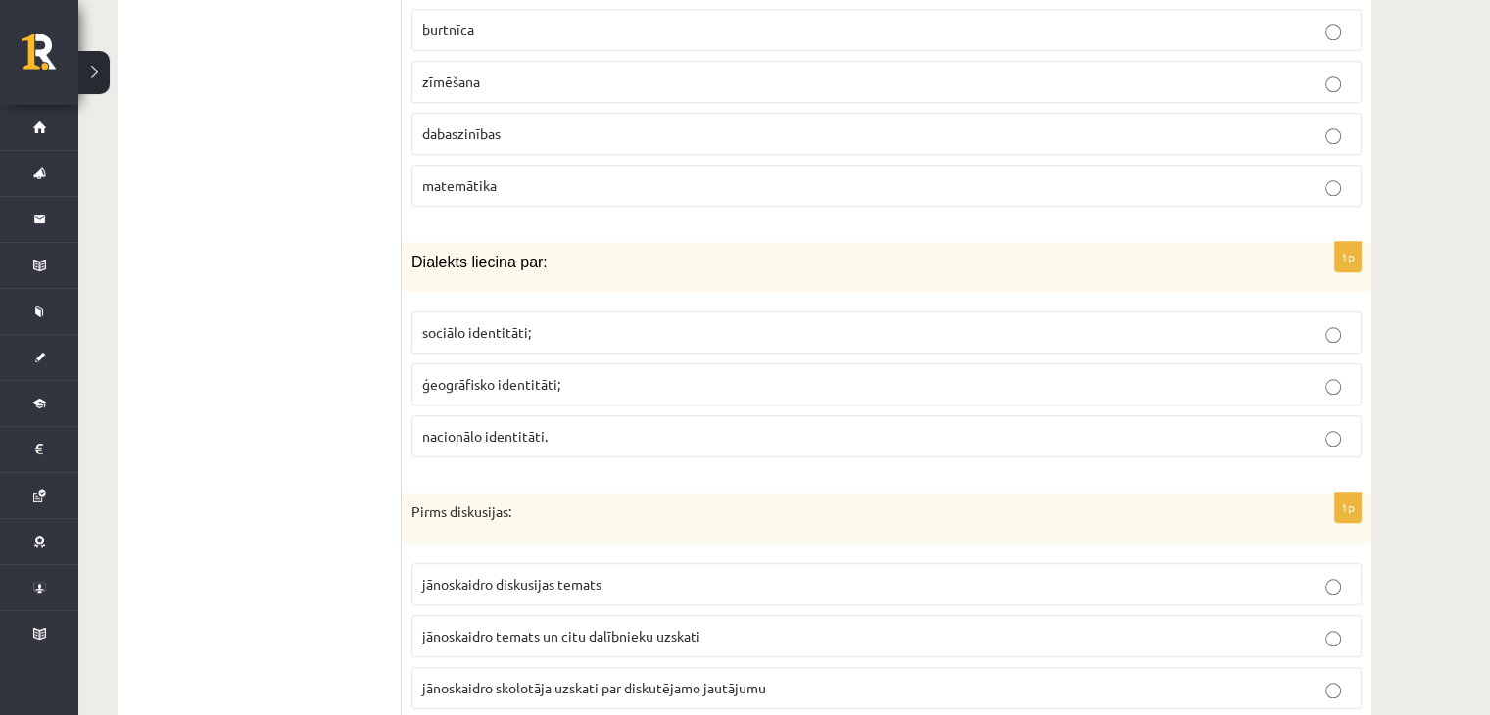
click at [488, 375] on span "ģeogrāfisko identitāti;" at bounding box center [491, 384] width 138 height 18
click at [521, 574] on p "jānoskaidro diskusijas temats" at bounding box center [886, 584] width 929 height 21
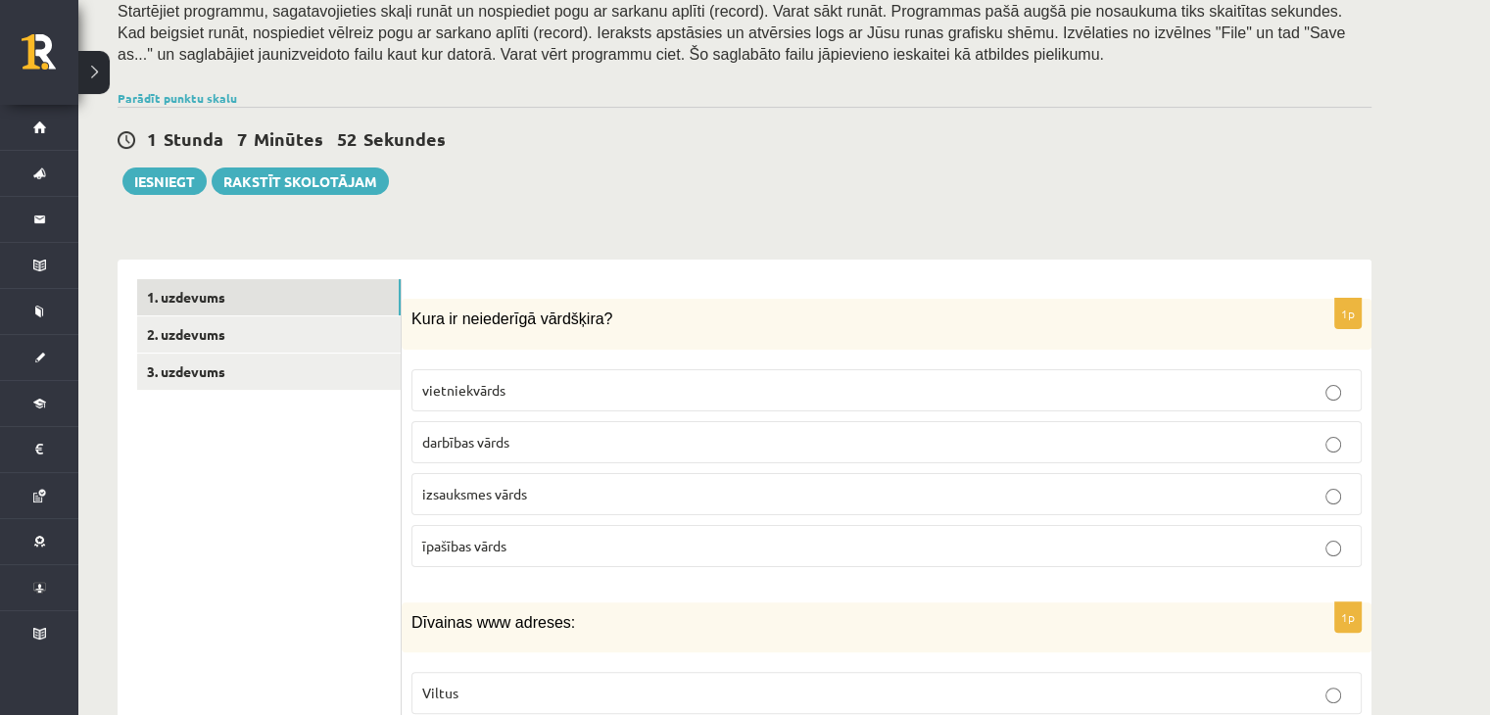
scroll to position [337, 0]
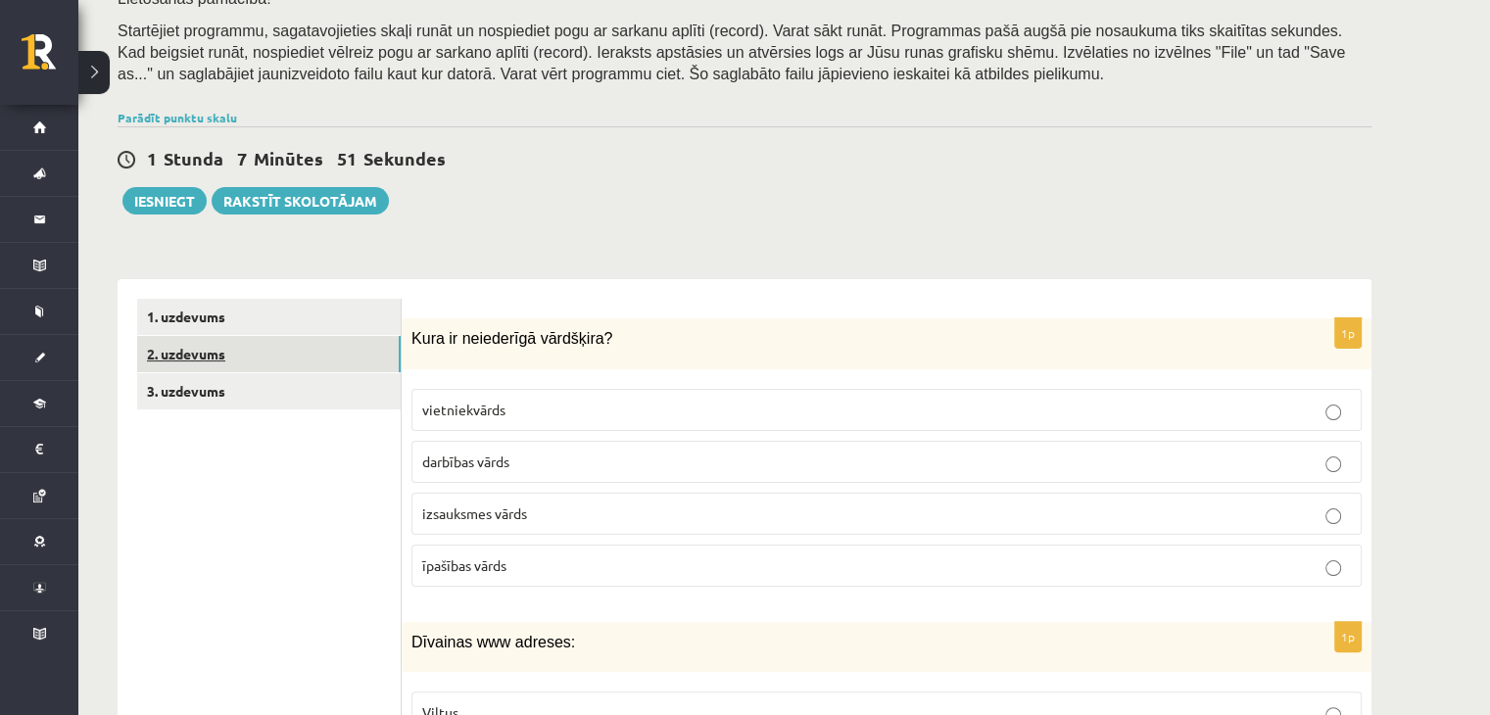
click at [178, 342] on link "2. uzdevums" at bounding box center [269, 354] width 264 height 36
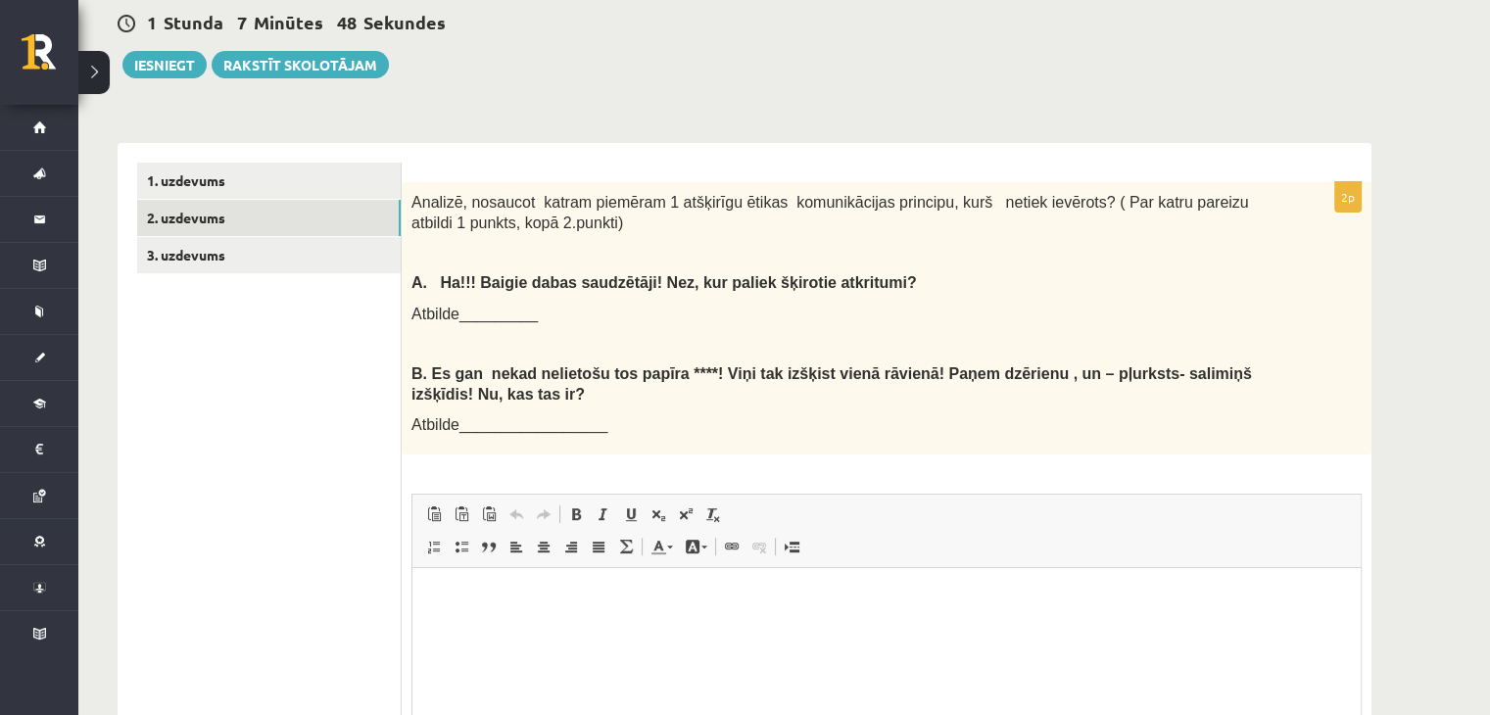
scroll to position [465, 0]
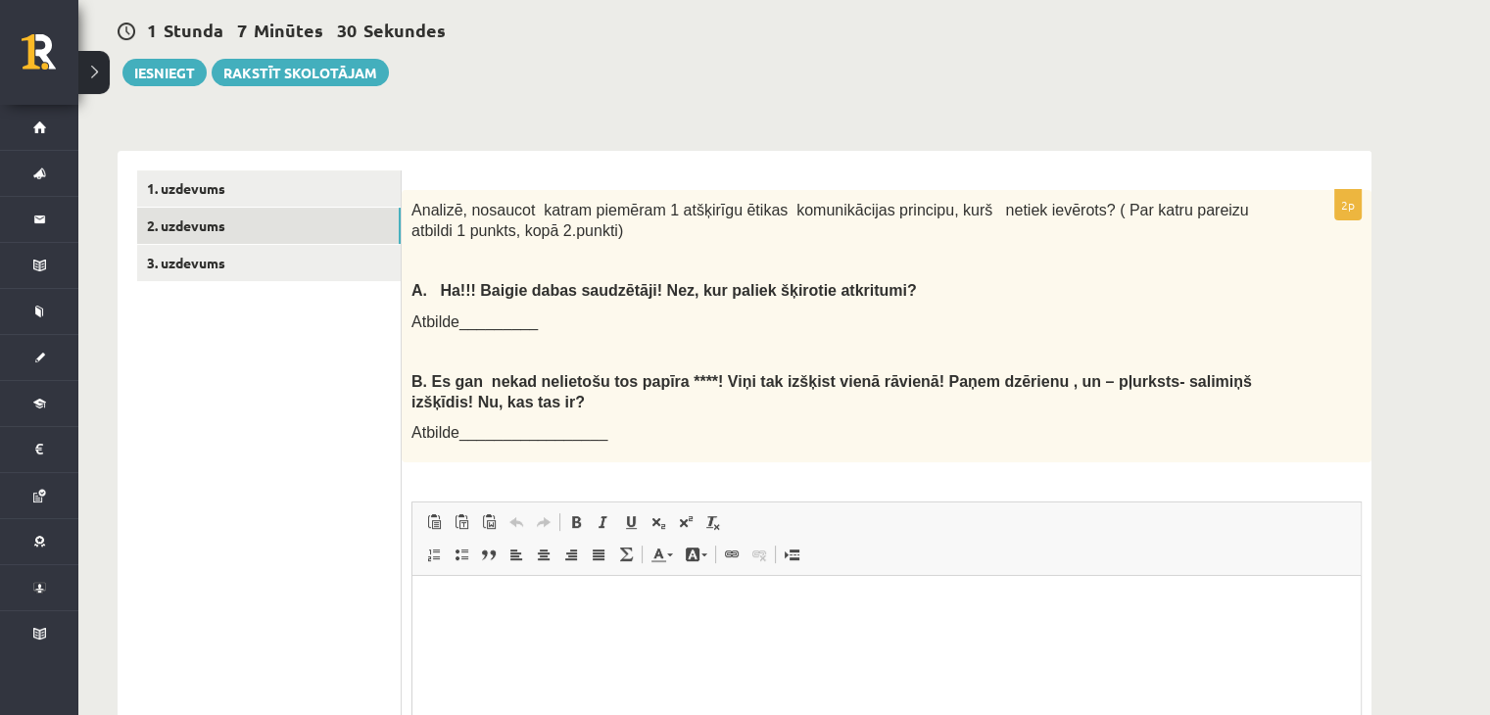
click at [480, 322] on span "Atbilde_________" at bounding box center [474, 321] width 126 height 17
click at [462, 322] on span "Atbilde_________" at bounding box center [474, 321] width 126 height 17
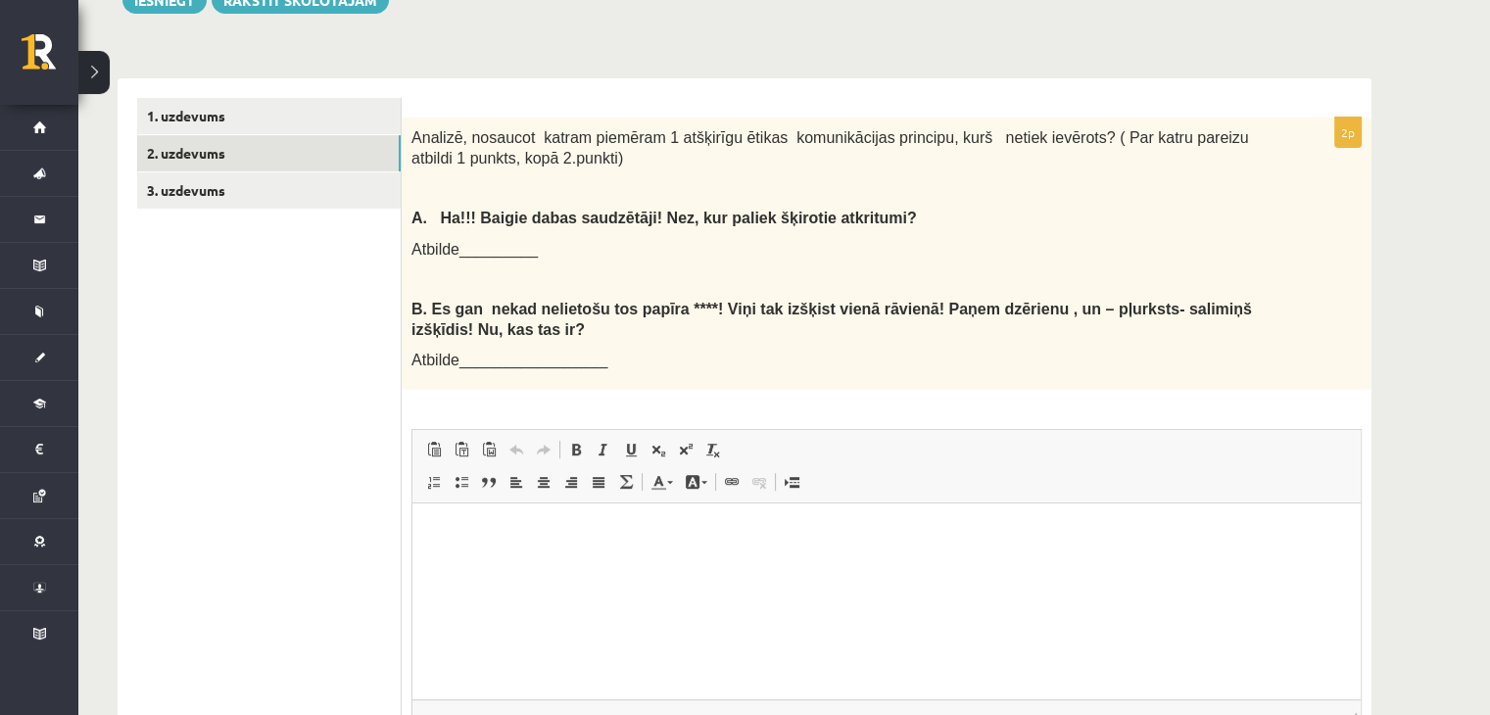
scroll to position [550, 0]
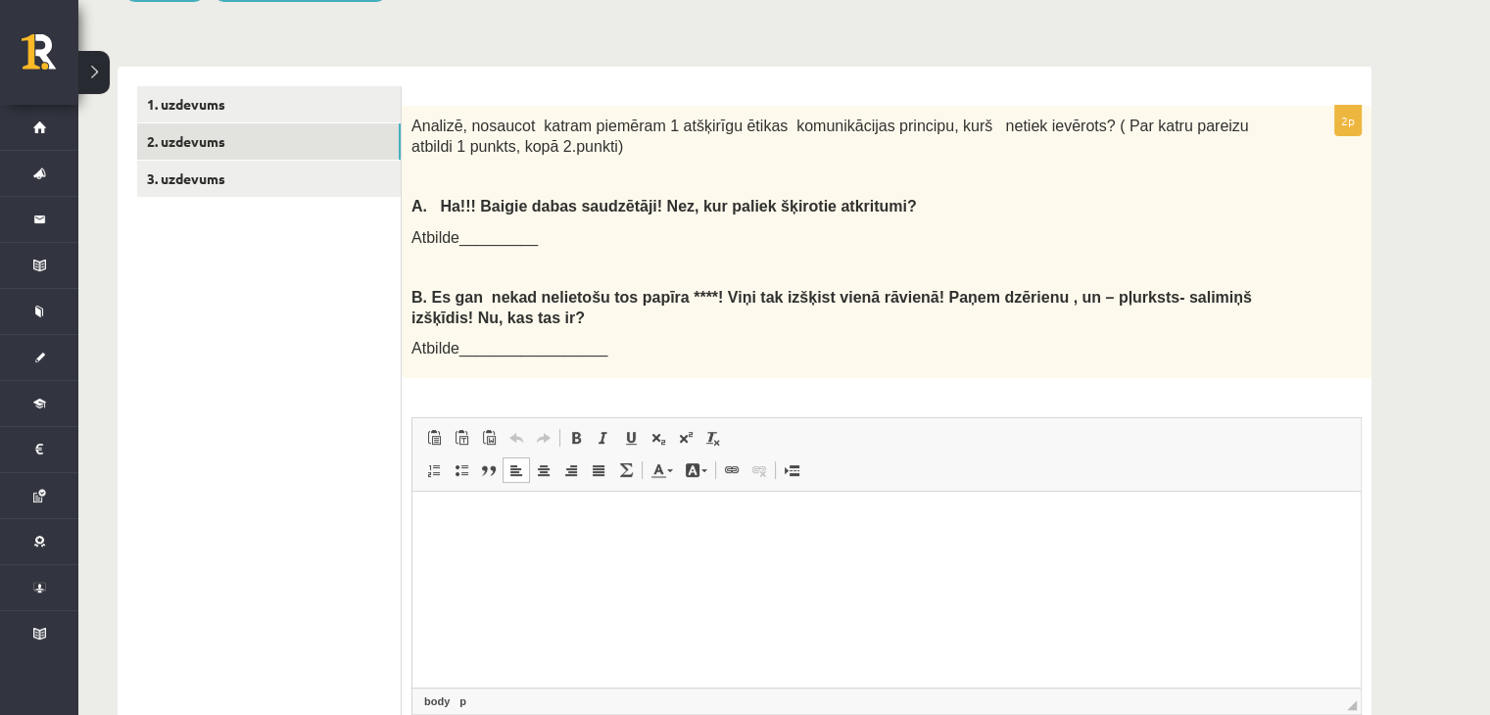
click at [509, 552] on html at bounding box center [886, 522] width 948 height 60
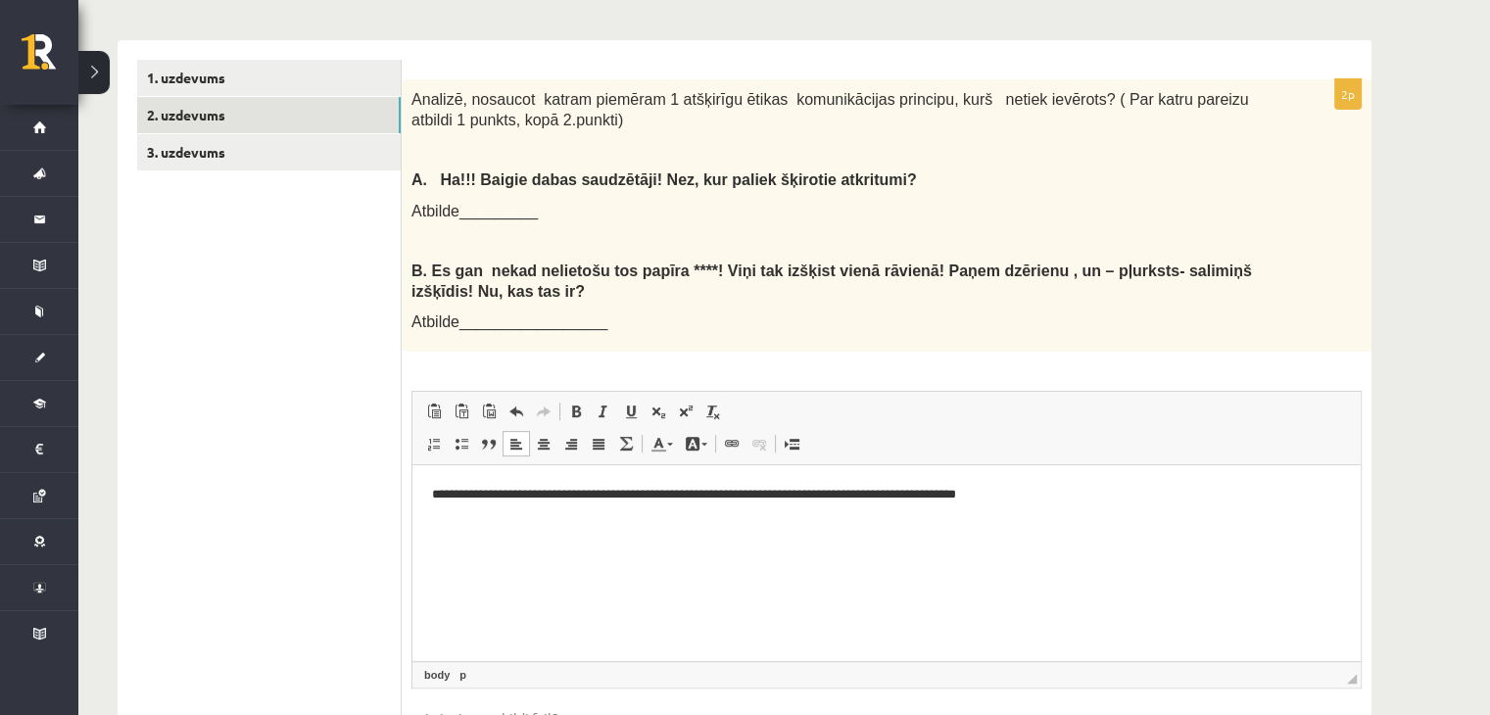
scroll to position [577, 0]
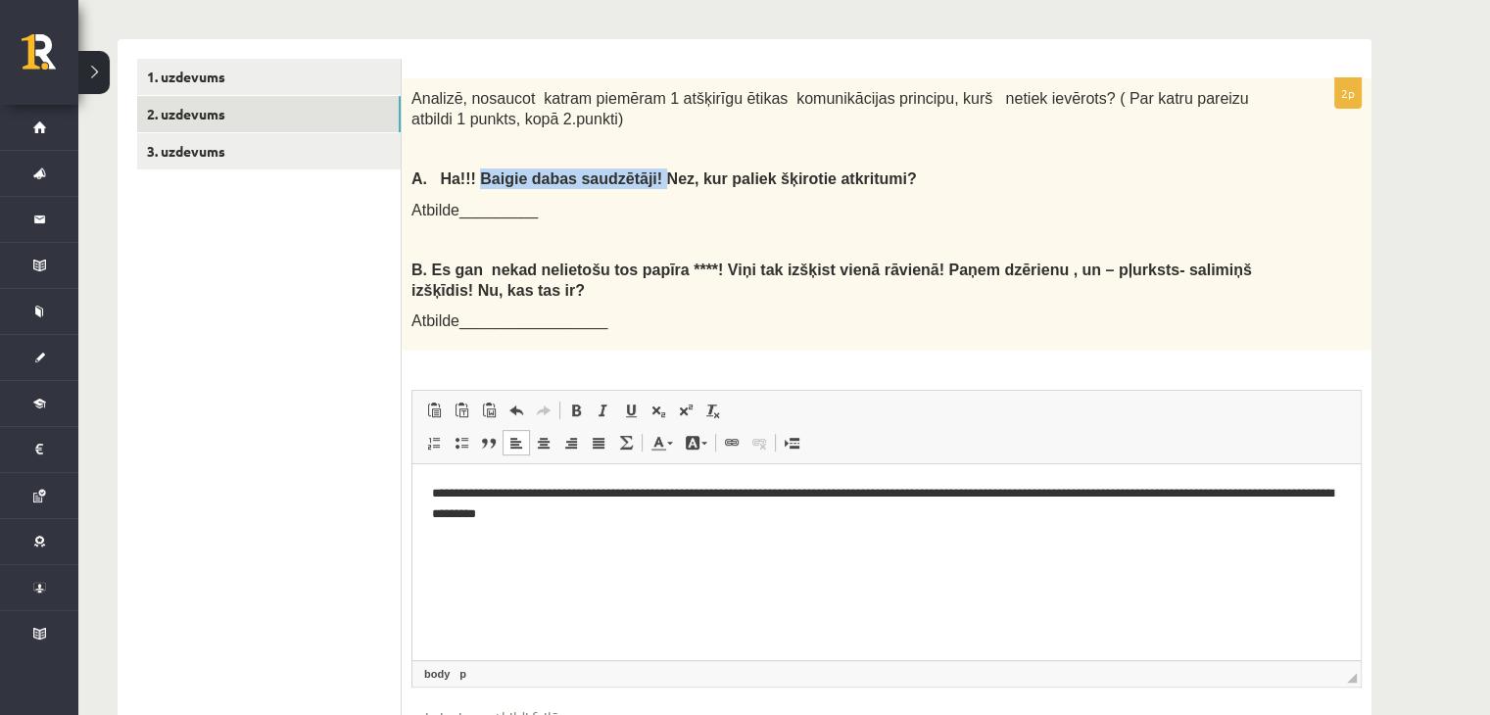
drag, startPoint x: 473, startPoint y: 176, endPoint x: 630, endPoint y: 169, distance: 156.9
click at [630, 170] on span "A. Ha!!! Baigie dabas saudzētāji! Nez, kur paliek šķirotie atkritumi?" at bounding box center [663, 178] width 505 height 17
copy span "Baigie dabas saudzētāji!"
click at [681, 522] on p "**********" at bounding box center [887, 504] width 910 height 41
drag, startPoint x: 655, startPoint y: 512, endPoint x: 820, endPoint y: 515, distance: 164.6
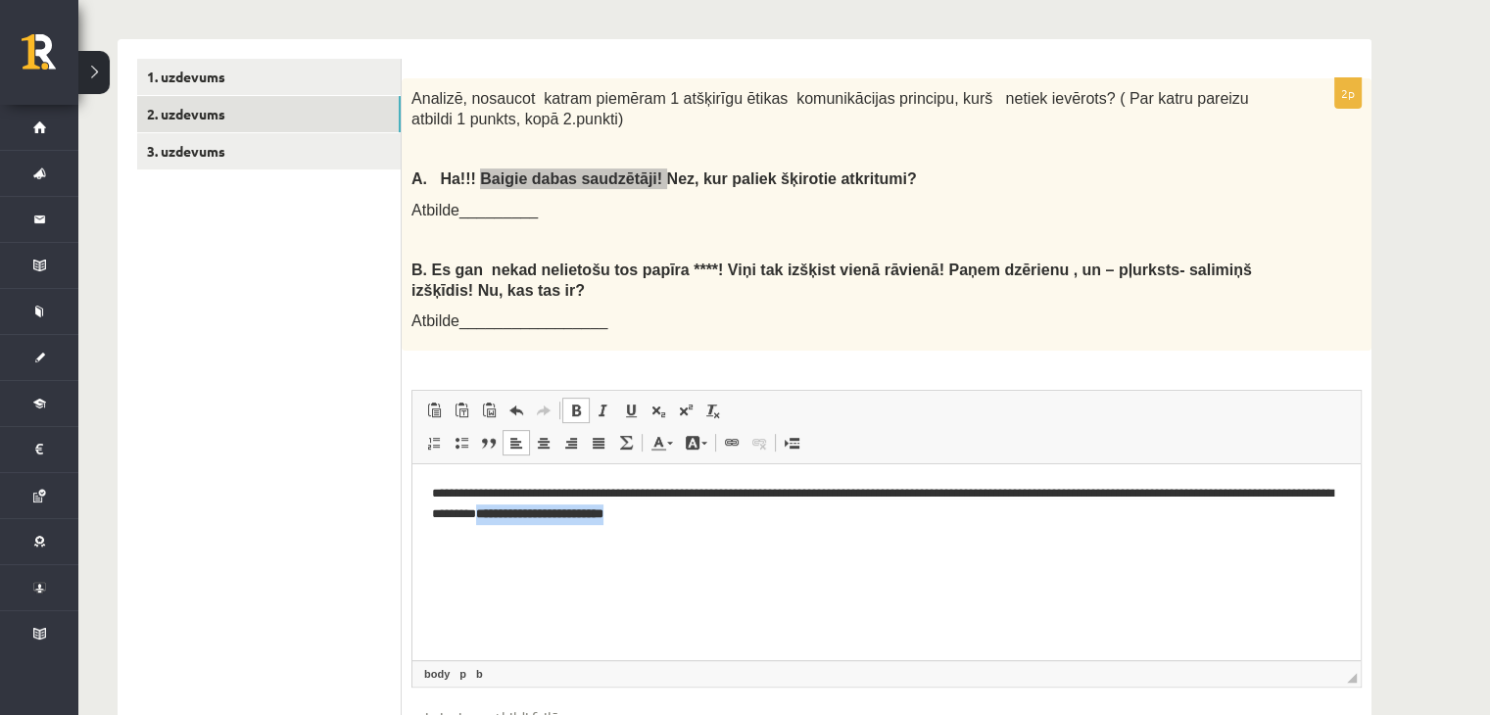
click at [820, 515] on p "**********" at bounding box center [887, 504] width 910 height 41
click at [847, 490] on p "**********" at bounding box center [887, 504] width 910 height 41
click at [853, 493] on p "**********" at bounding box center [887, 504] width 910 height 41
click at [808, 518] on p "**********" at bounding box center [887, 504] width 910 height 41
click at [690, 369] on div "**********" at bounding box center [887, 437] width 970 height 719
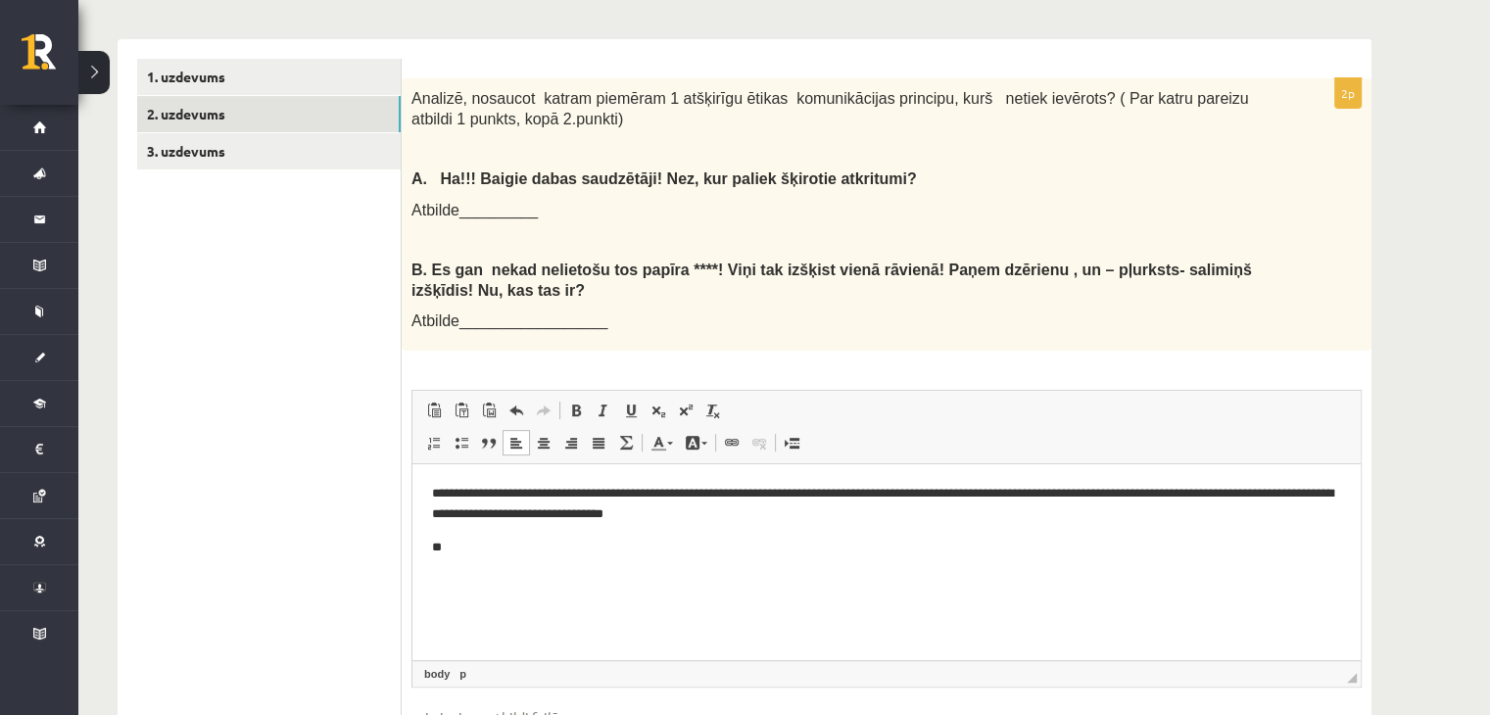
click at [472, 538] on p "**" at bounding box center [887, 548] width 910 height 21
click at [794, 552] on p "**********" at bounding box center [887, 548] width 910 height 21
click at [926, 542] on p "**********" at bounding box center [887, 548] width 910 height 21
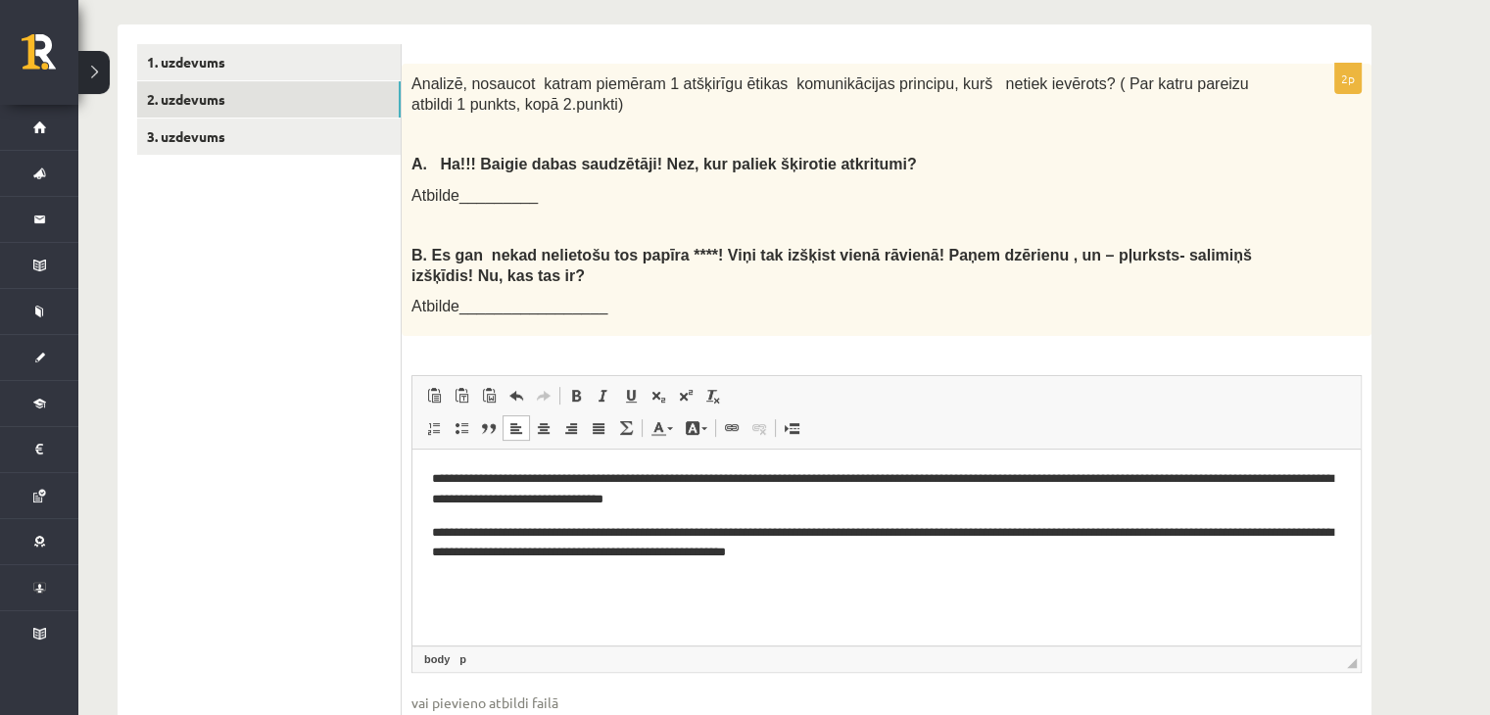
scroll to position [593, 0]
click at [972, 480] on p "**********" at bounding box center [887, 488] width 910 height 41
click at [978, 481] on p "**********" at bounding box center [887, 488] width 910 height 41
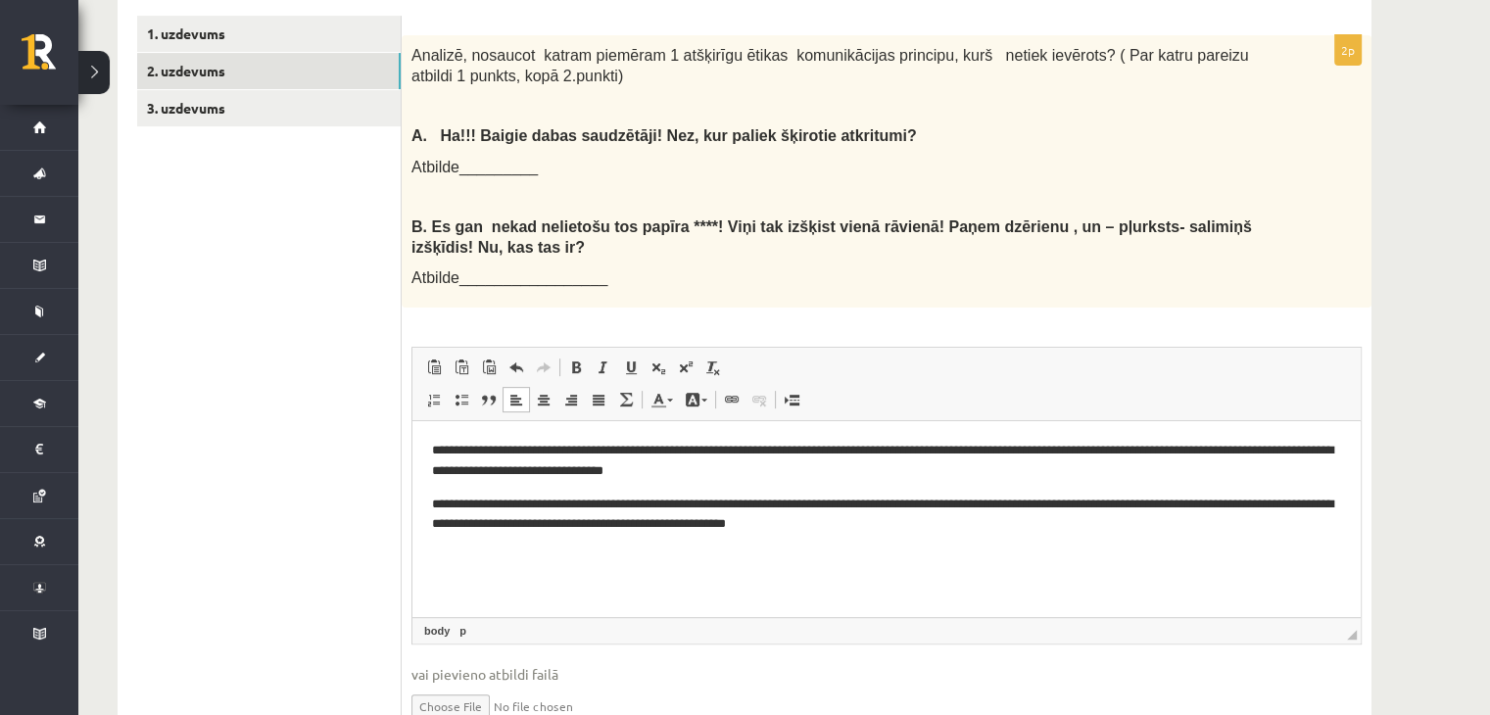
scroll to position [623, 0]
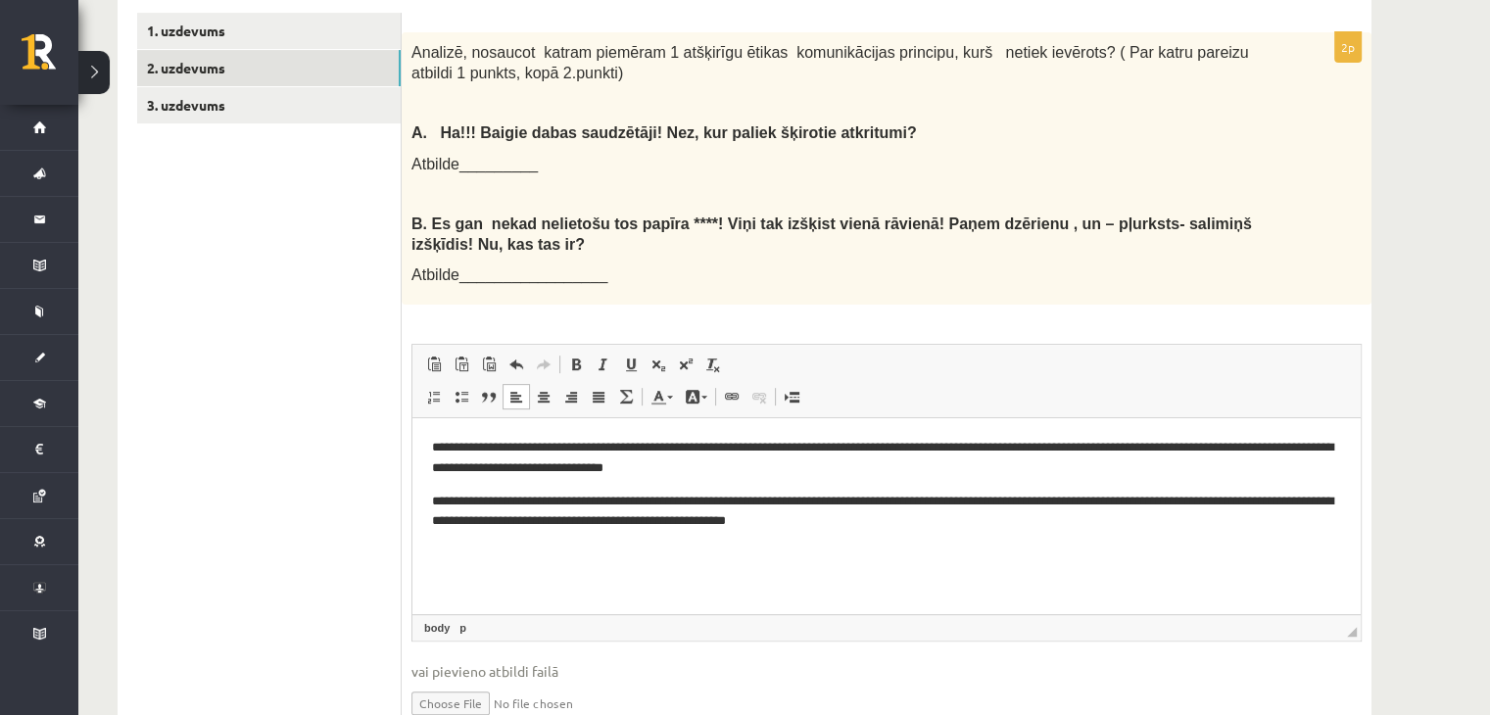
click at [537, 472] on p "**********" at bounding box center [887, 458] width 910 height 41
click at [540, 472] on p "**********" at bounding box center [887, 458] width 910 height 41
click at [644, 476] on p "**********" at bounding box center [887, 458] width 910 height 41
click at [970, 527] on p "**********" at bounding box center [887, 512] width 910 height 41
click at [801, 468] on p "**********" at bounding box center [887, 458] width 910 height 41
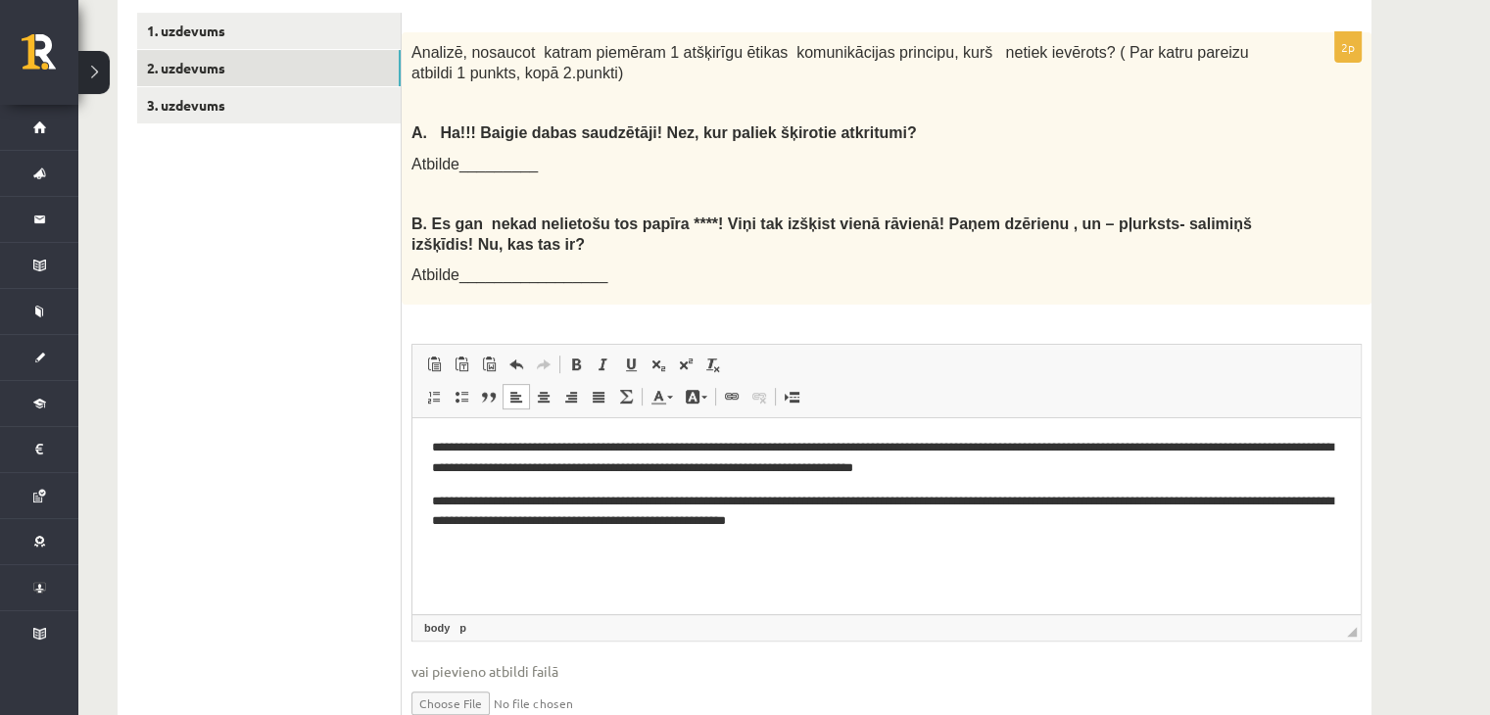
click at [790, 501] on p "**********" at bounding box center [887, 512] width 910 height 41
click at [944, 531] on p "**********" at bounding box center [887, 512] width 910 height 41
click at [1078, 504] on p "**********" at bounding box center [887, 512] width 910 height 41
click at [999, 500] on p "**********" at bounding box center [887, 512] width 910 height 41
click at [1266, 505] on p "**********" at bounding box center [887, 512] width 910 height 41
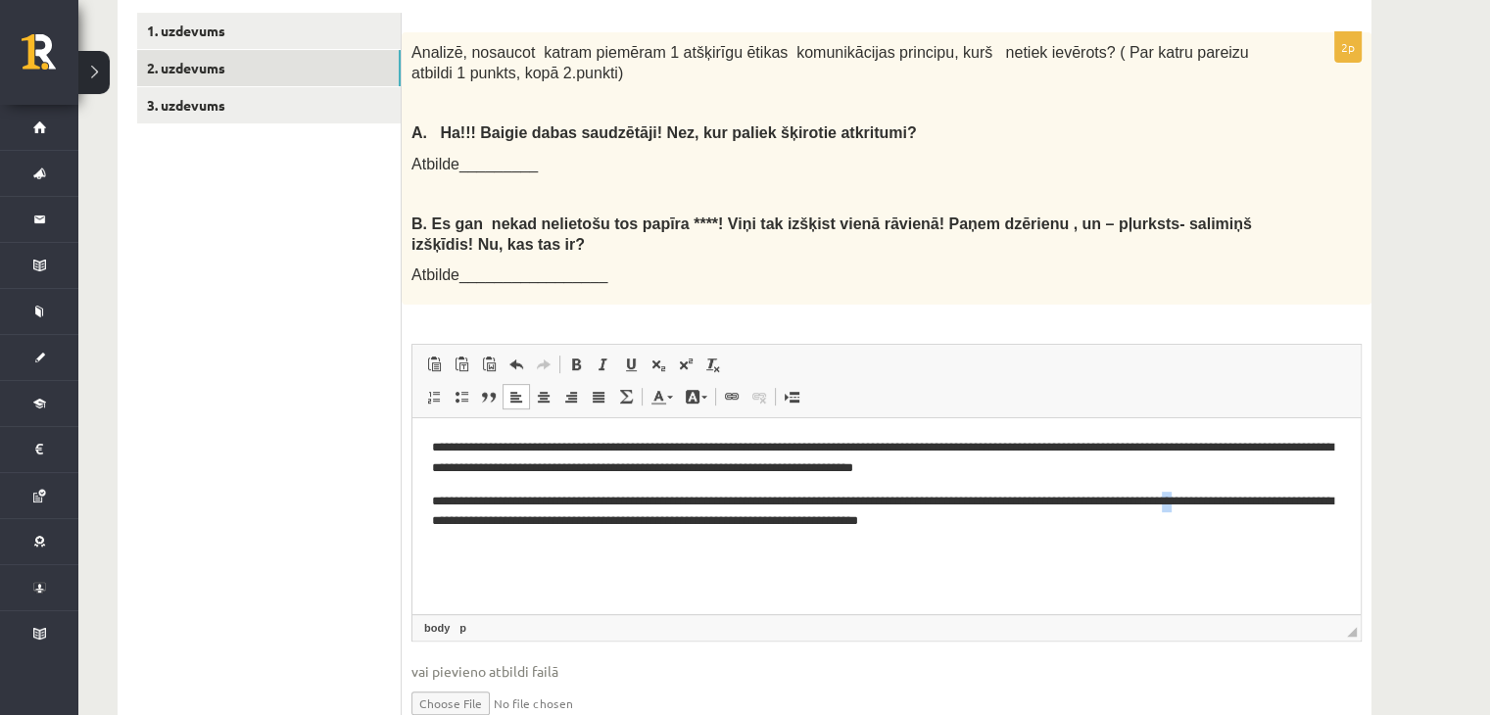
drag, startPoint x: 1271, startPoint y: 504, endPoint x: 1286, endPoint y: 504, distance: 15.7
click at [1286, 504] on p "**********" at bounding box center [887, 512] width 910 height 41
click at [1272, 506] on p "**********" at bounding box center [887, 512] width 910 height 41
click at [1275, 552] on html "**********" at bounding box center [886, 484] width 948 height 133
click at [1269, 504] on p "**********" at bounding box center [887, 512] width 910 height 41
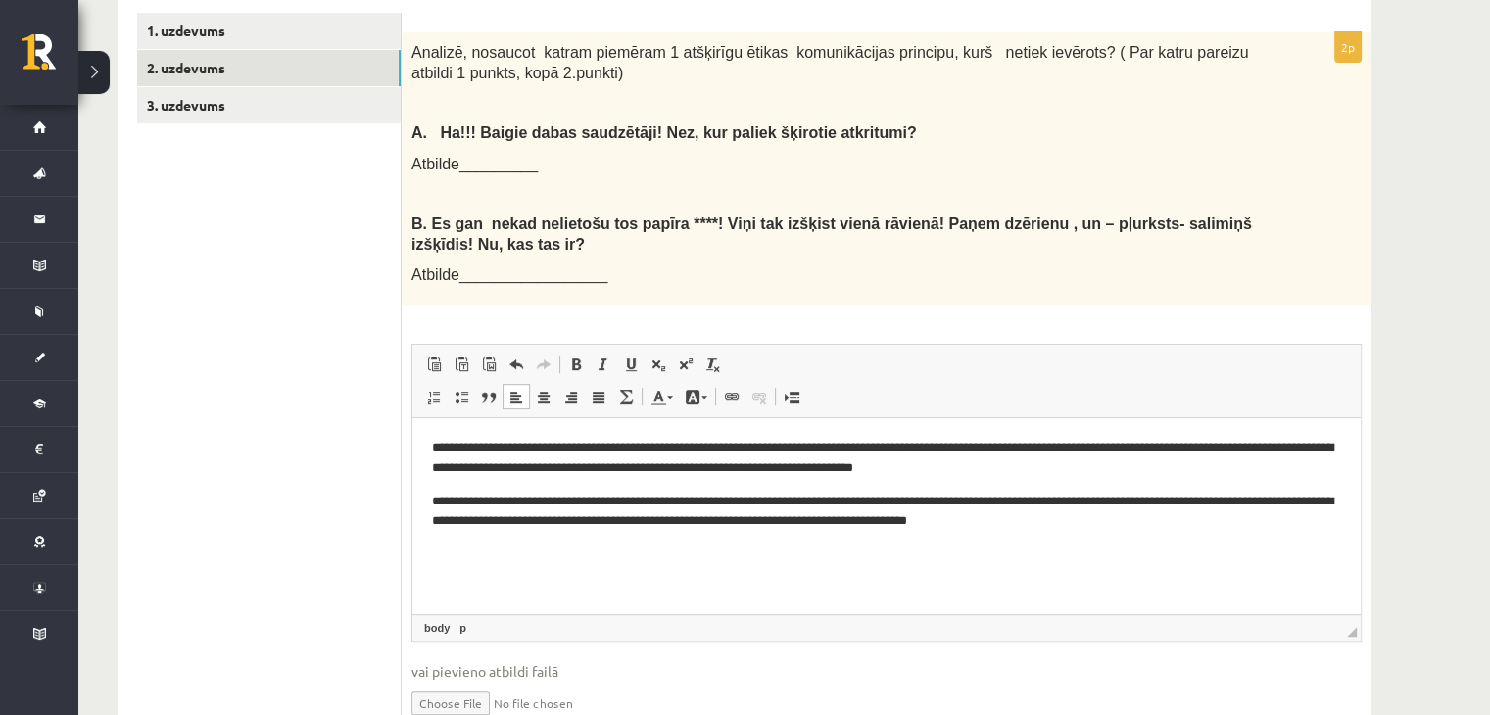
click at [1262, 497] on p "**********" at bounding box center [887, 512] width 910 height 41
click at [591, 523] on p "**********" at bounding box center [887, 512] width 910 height 41
click at [625, 527] on p "**********" at bounding box center [887, 512] width 910 height 41
click at [640, 525] on p "**********" at bounding box center [887, 512] width 910 height 41
click at [700, 525] on p "**********" at bounding box center [887, 512] width 910 height 41
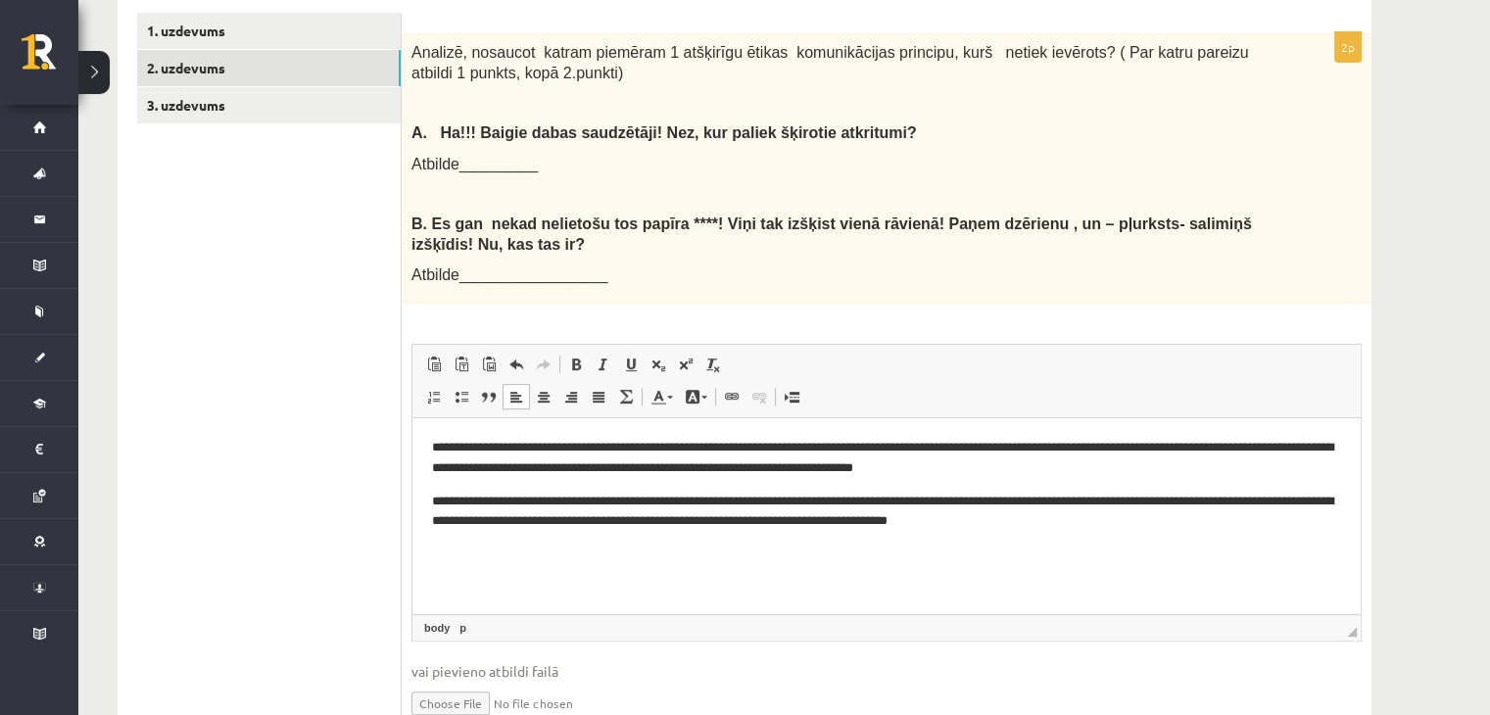
click at [1142, 517] on p "**********" at bounding box center [887, 512] width 910 height 41
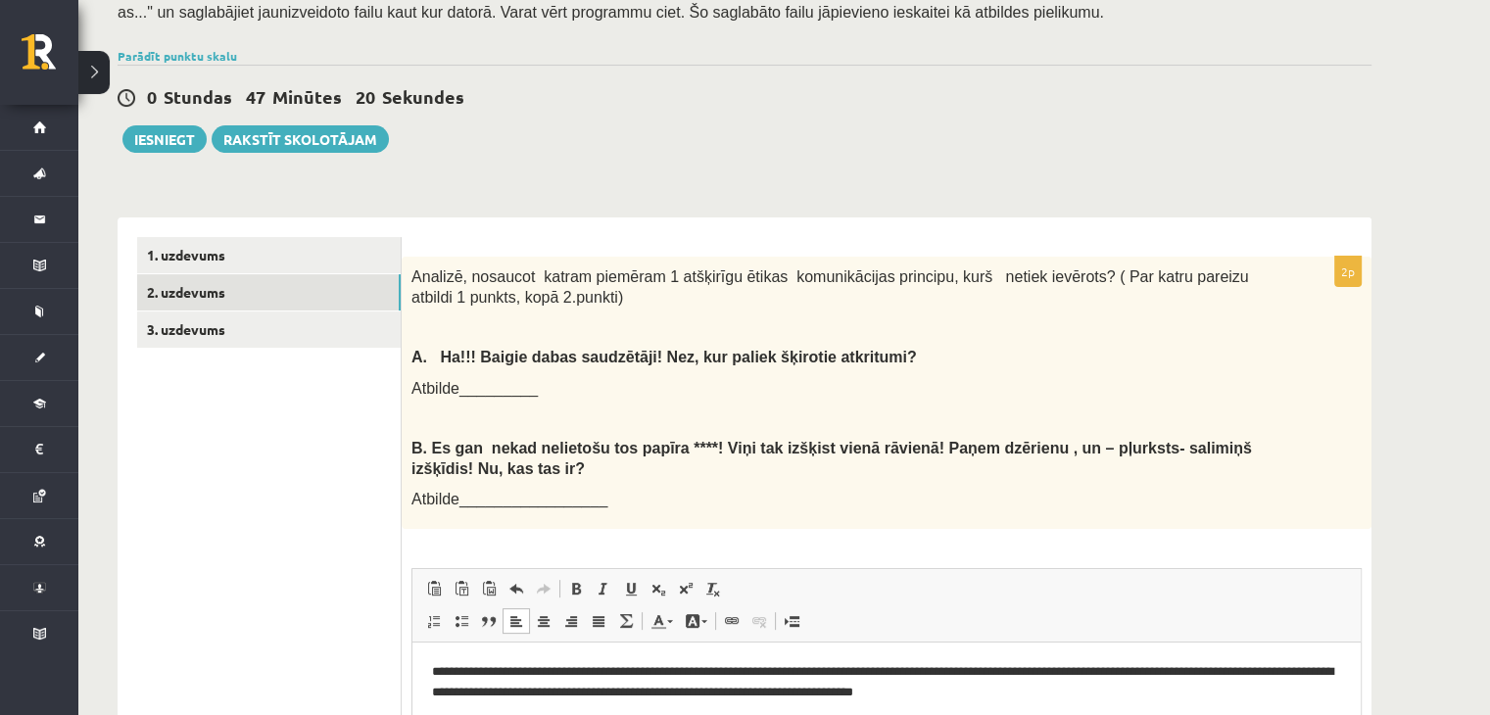
scroll to position [400, 0]
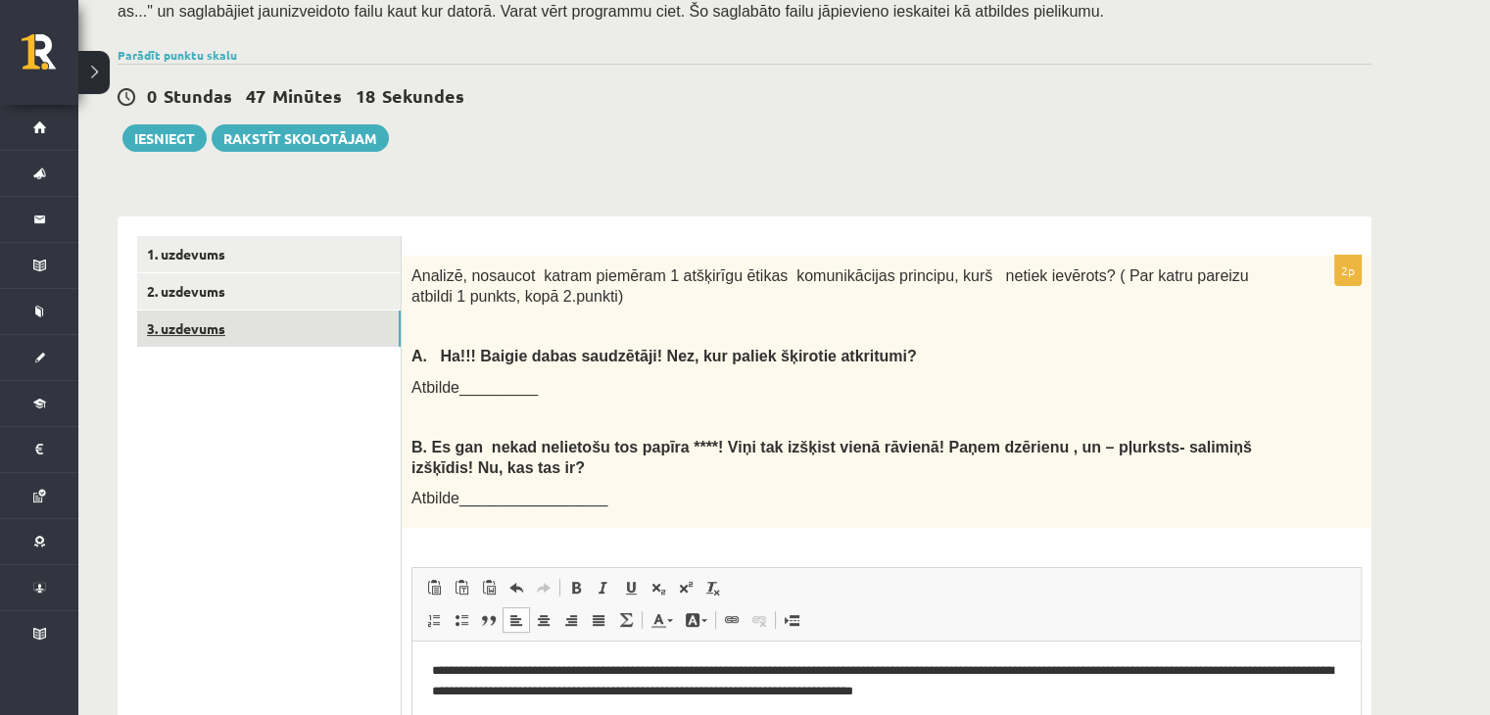
click at [184, 323] on link "3. uzdevums" at bounding box center [269, 329] width 264 height 36
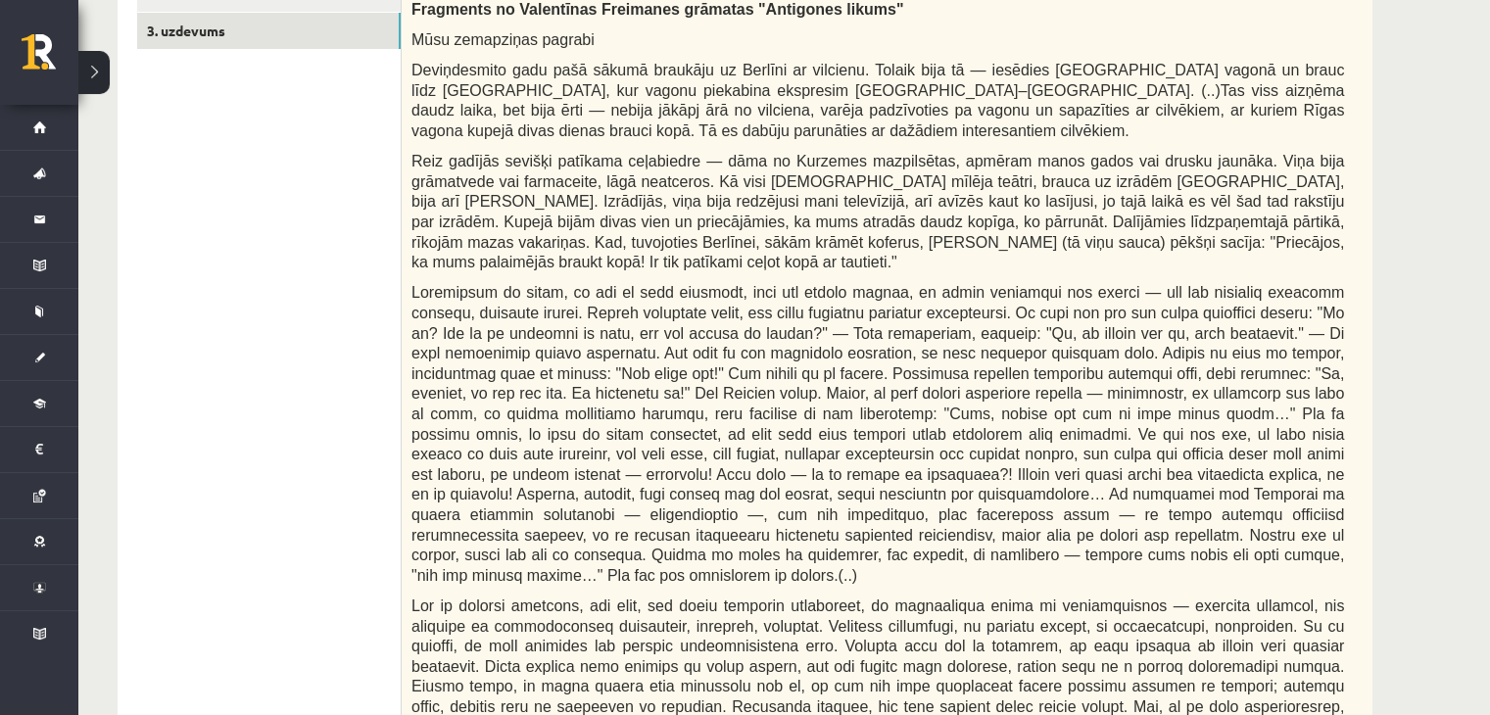
scroll to position [586, 0]
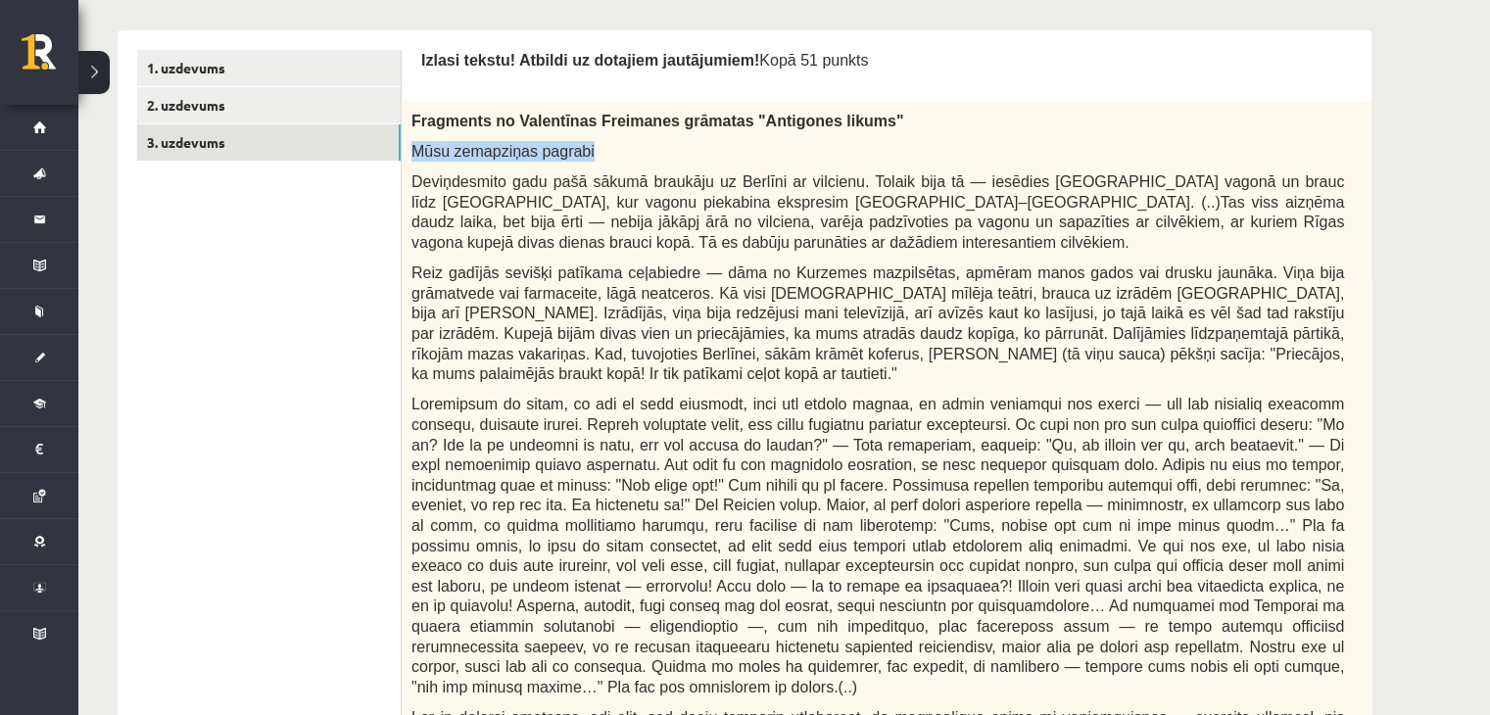
drag, startPoint x: 414, startPoint y: 147, endPoint x: 587, endPoint y: 142, distance: 172.5
click at [587, 142] on p "Mūsu zemapziņas pagrabi" at bounding box center [877, 151] width 933 height 21
copy span "Mūsu zemapziņas pagrabi"
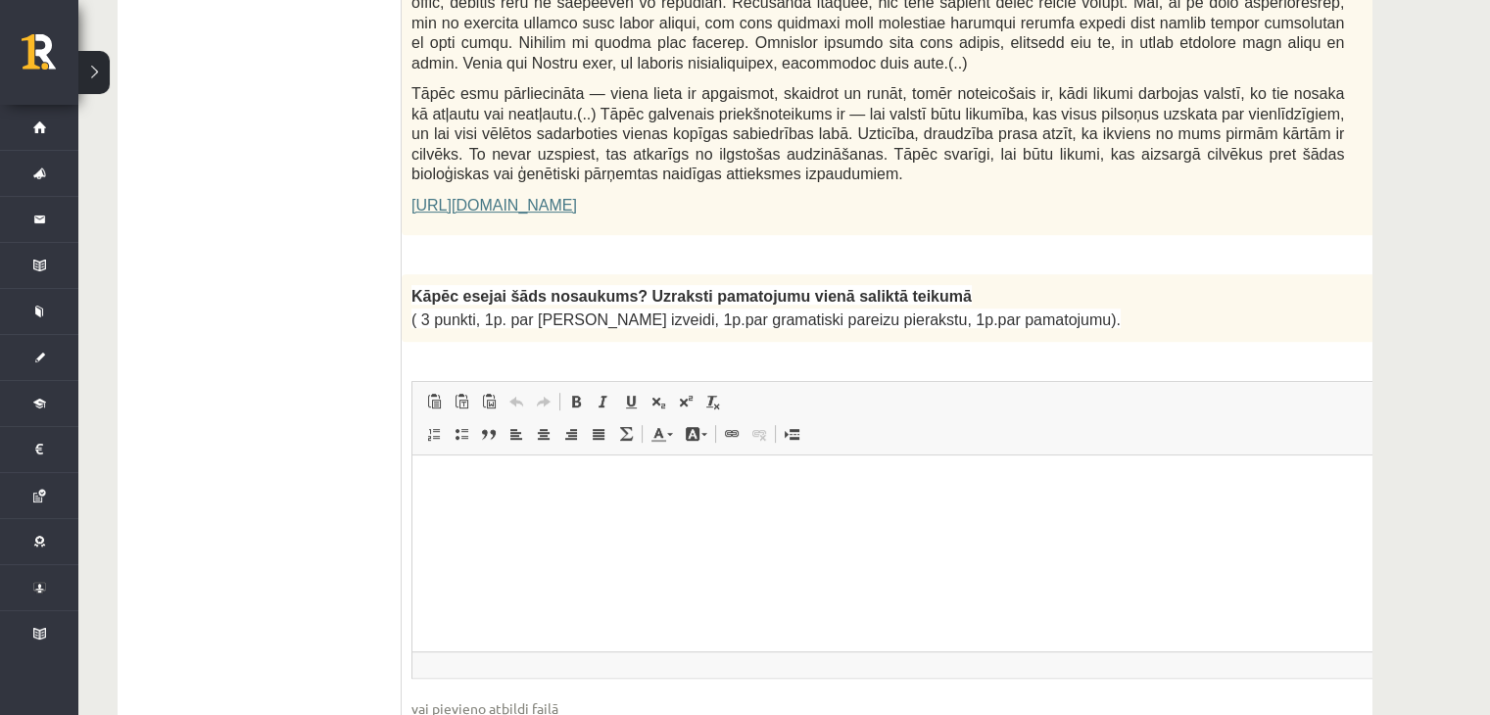
scroll to position [1417, 0]
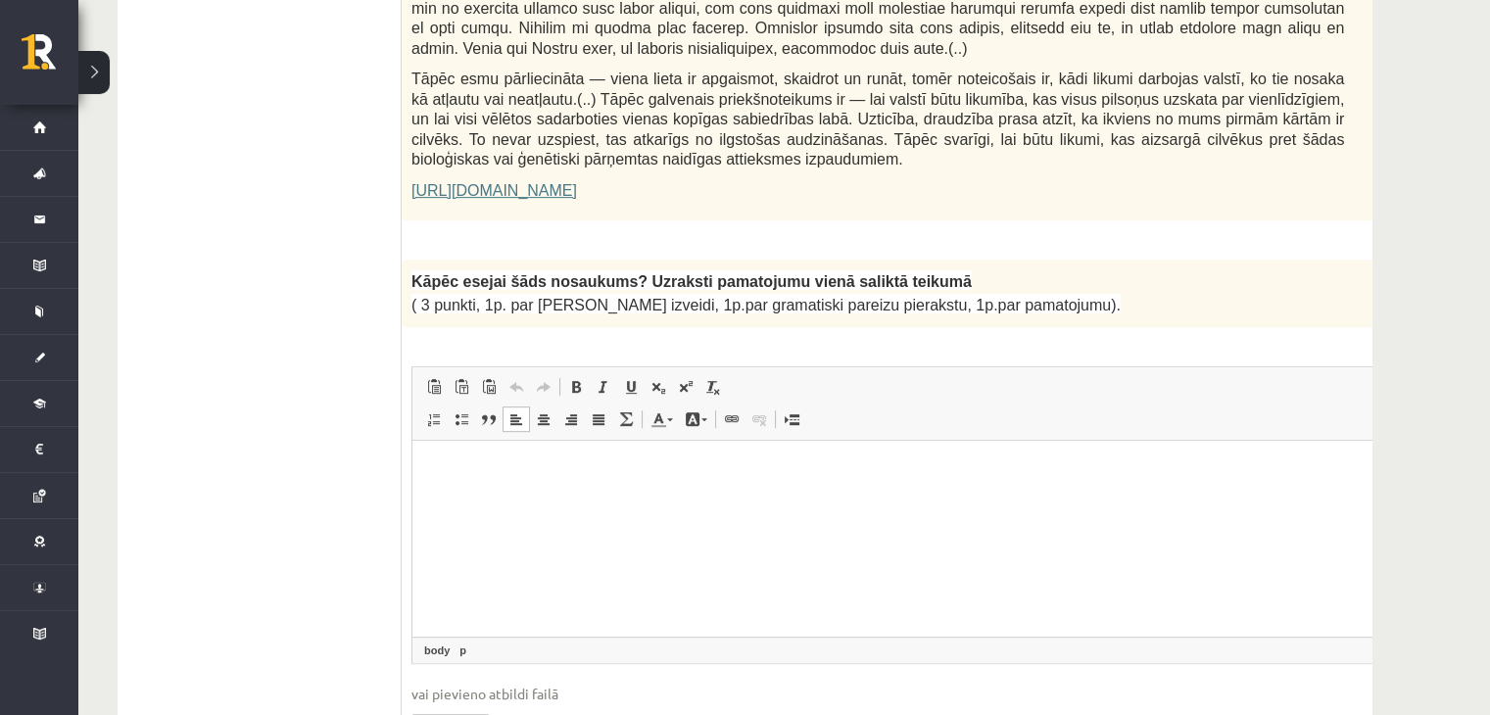
click at [461, 460] on p "Editor, wiswyg-editor-user-answer-47024895831260" at bounding box center [926, 469] width 989 height 21
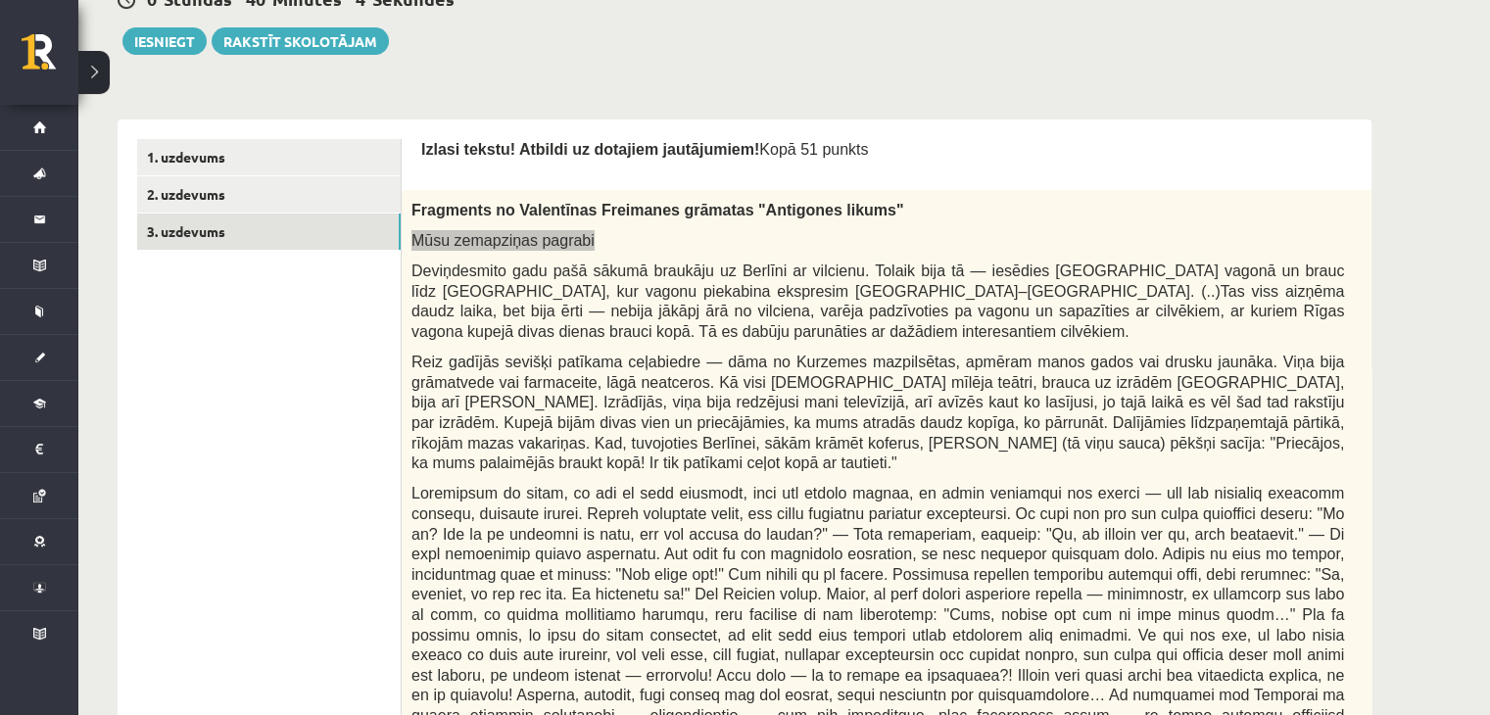
scroll to position [502, 0]
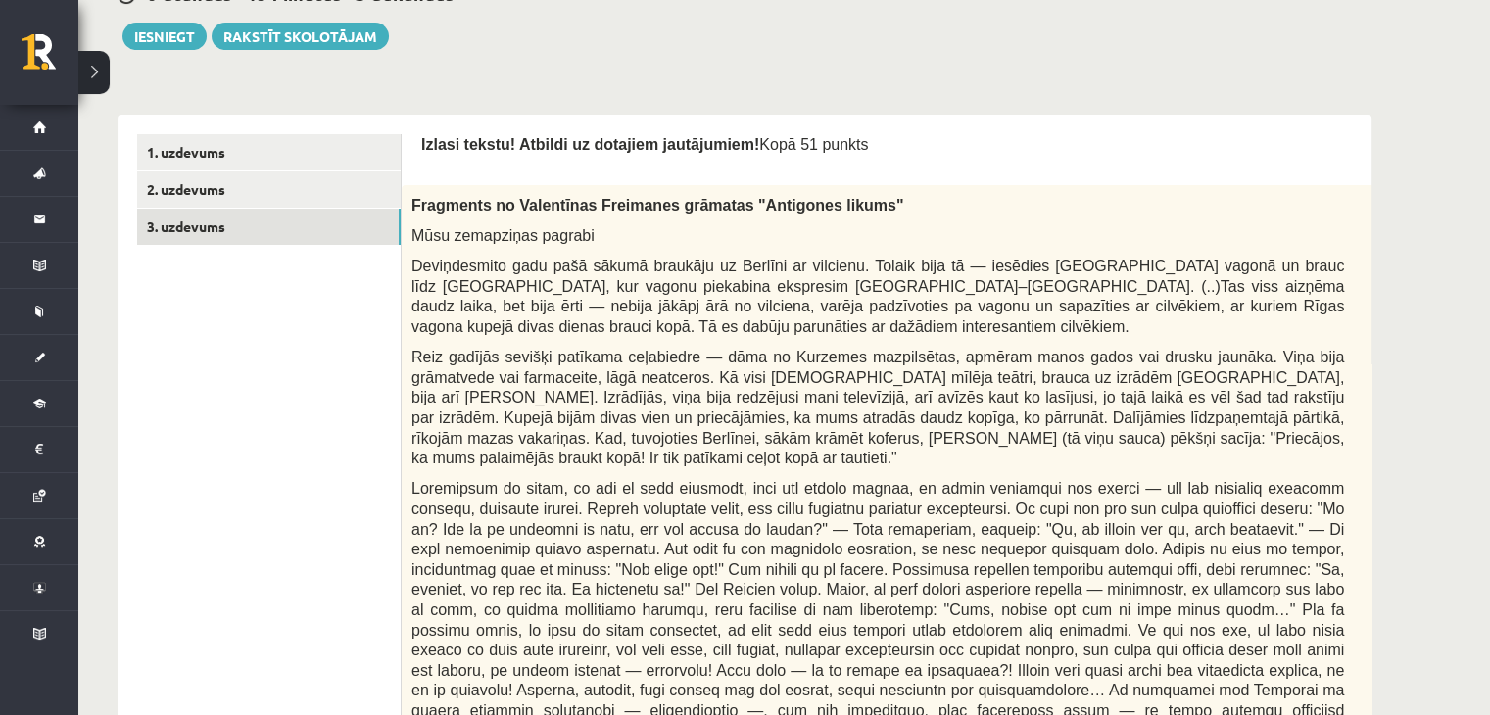
click at [610, 490] on span at bounding box center [877, 629] width 933 height 299
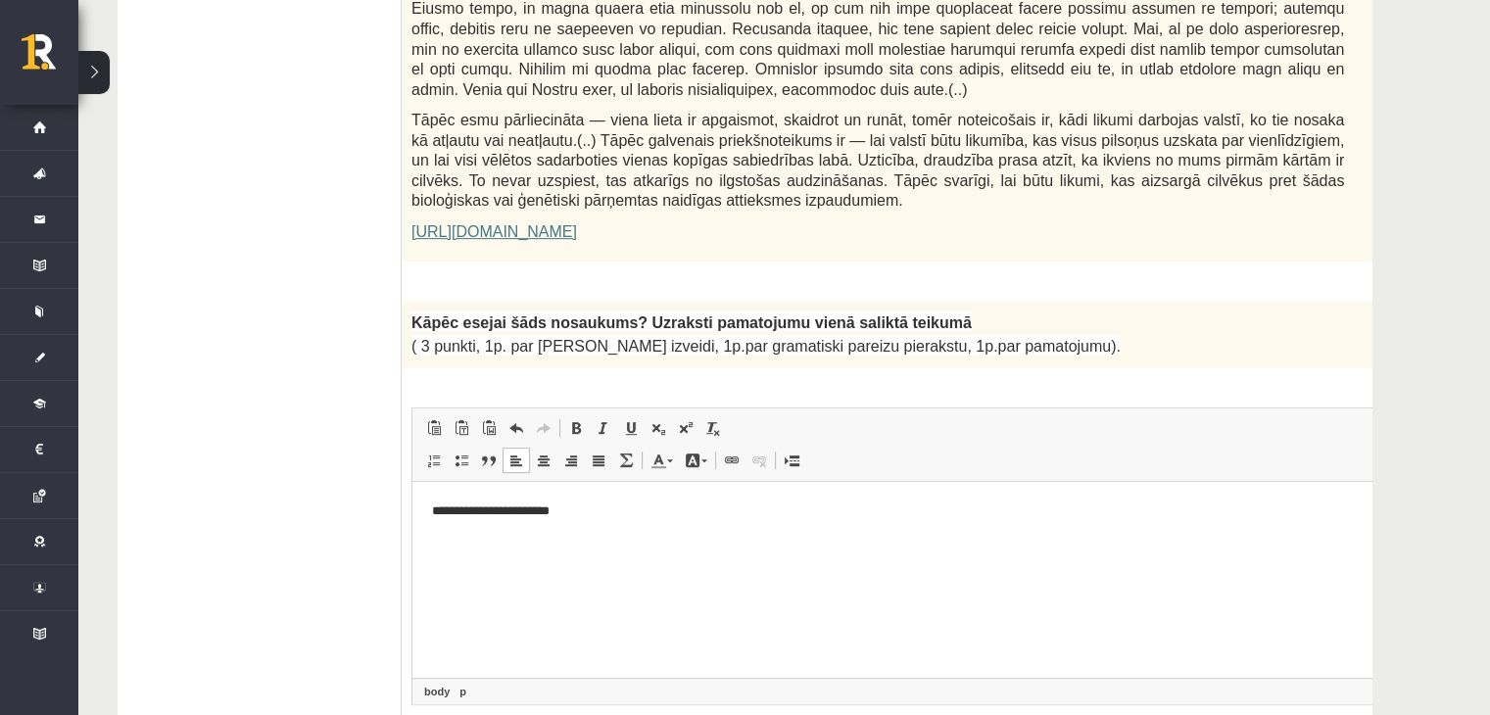
scroll to position [1425, 0]
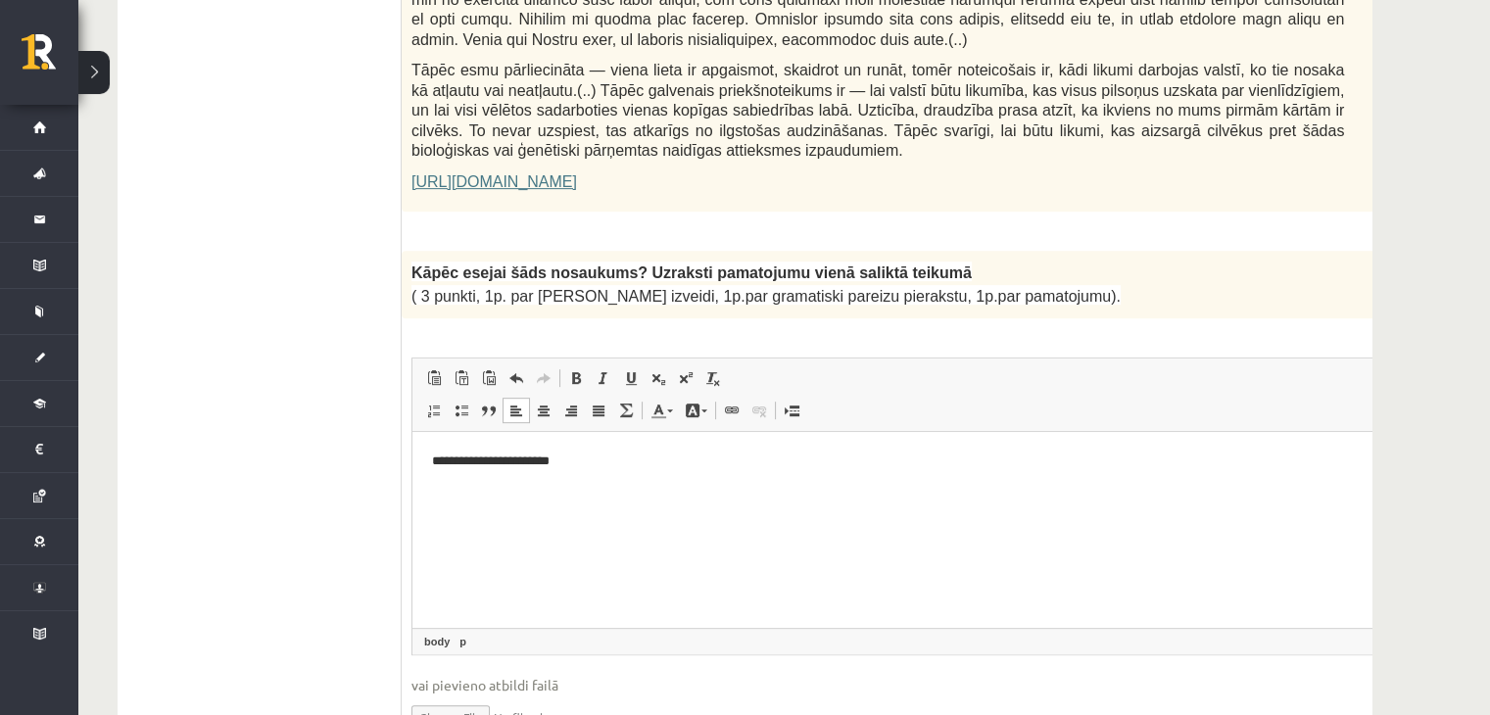
click at [593, 445] on html "**********" at bounding box center [926, 461] width 1029 height 60
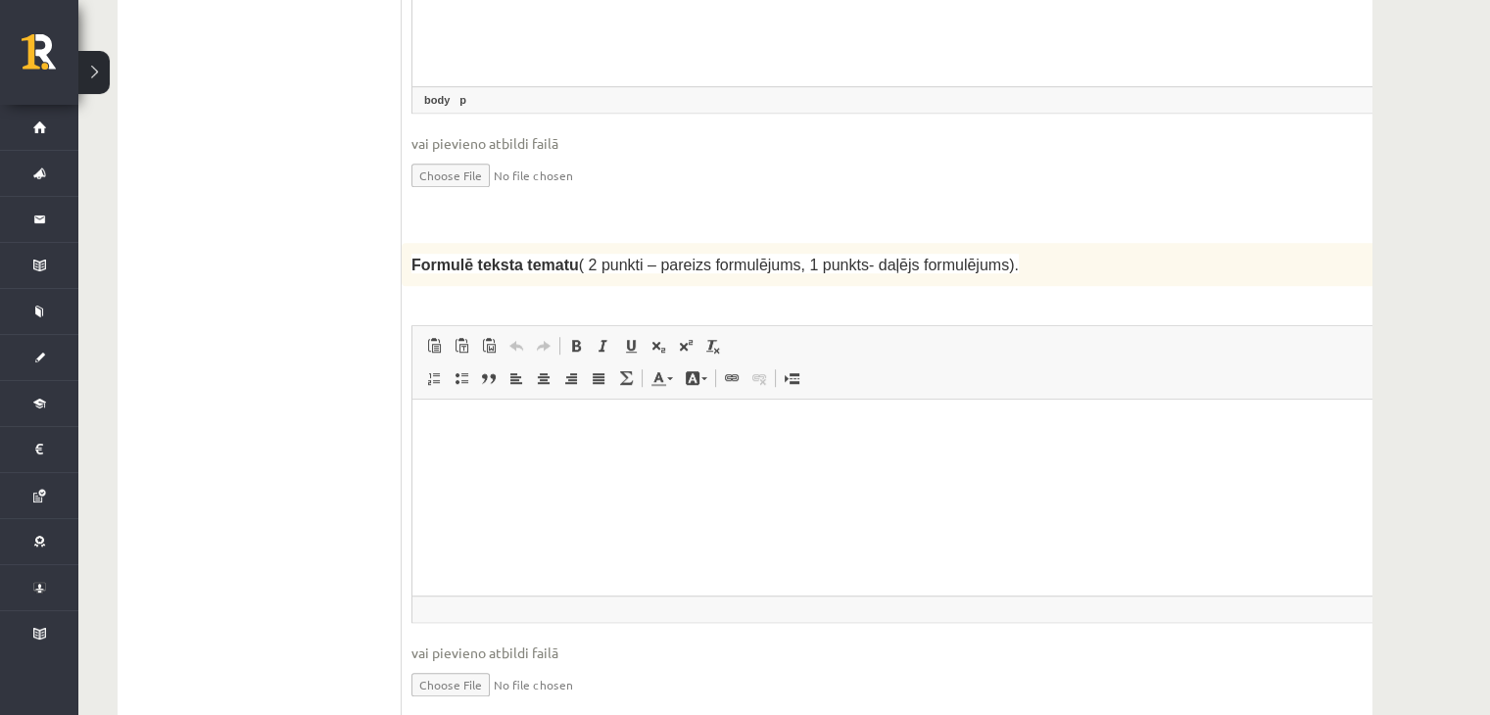
scroll to position [1967, 0]
click at [767, 459] on html at bounding box center [926, 430] width 1029 height 60
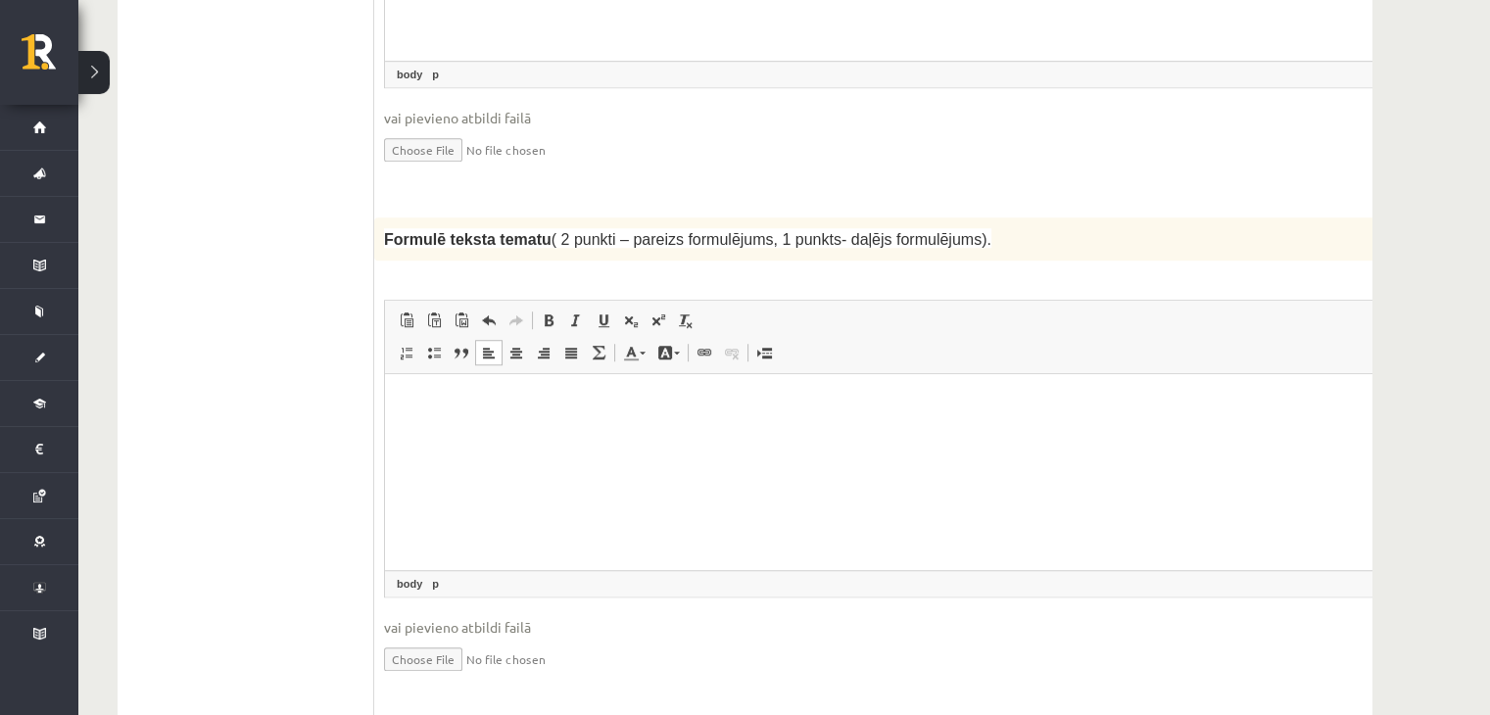
scroll to position [1993, 0]
click at [811, 409] on p "**********" at bounding box center [873, 403] width 937 height 21
click at [825, 408] on p "**********" at bounding box center [873, 403] width 937 height 21
click at [973, 418] on html "**********" at bounding box center [899, 403] width 1029 height 60
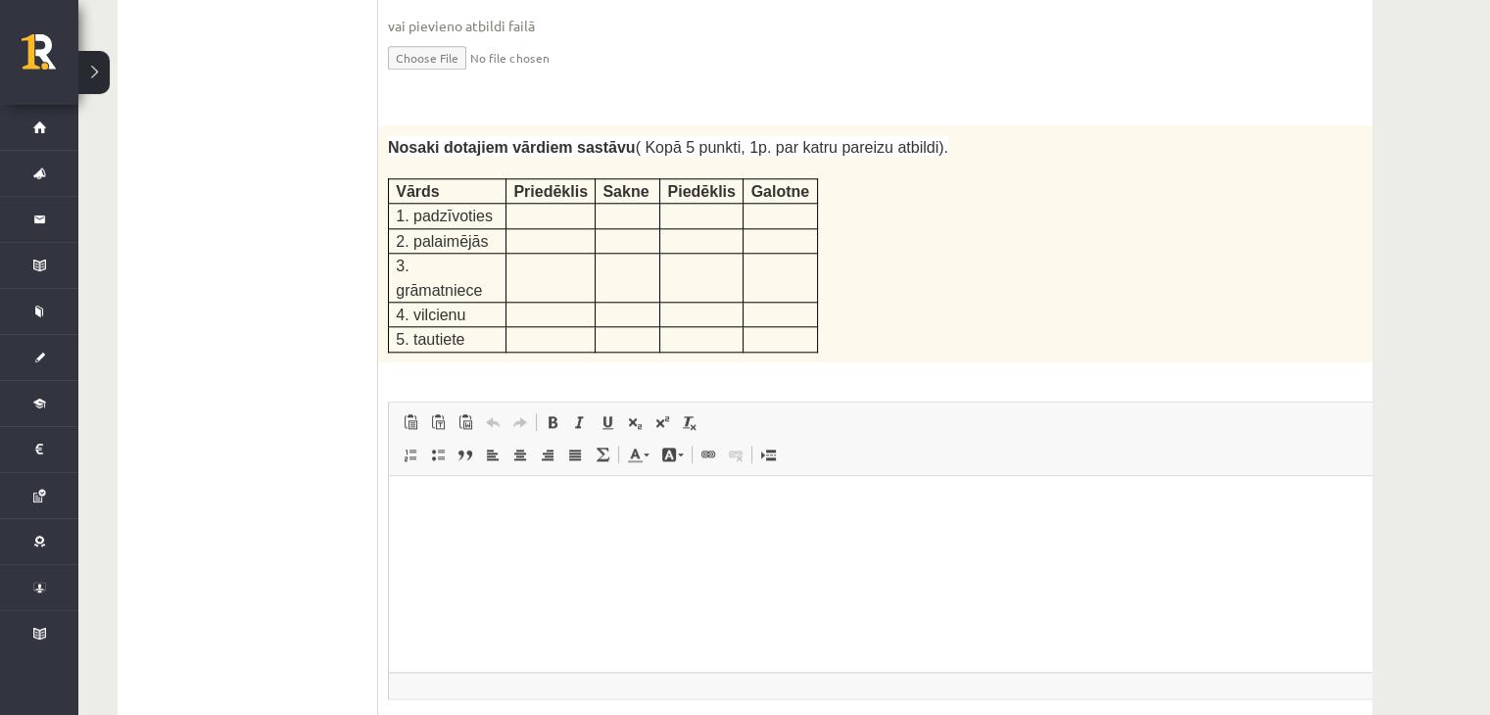
scroll to position [2598, 0]
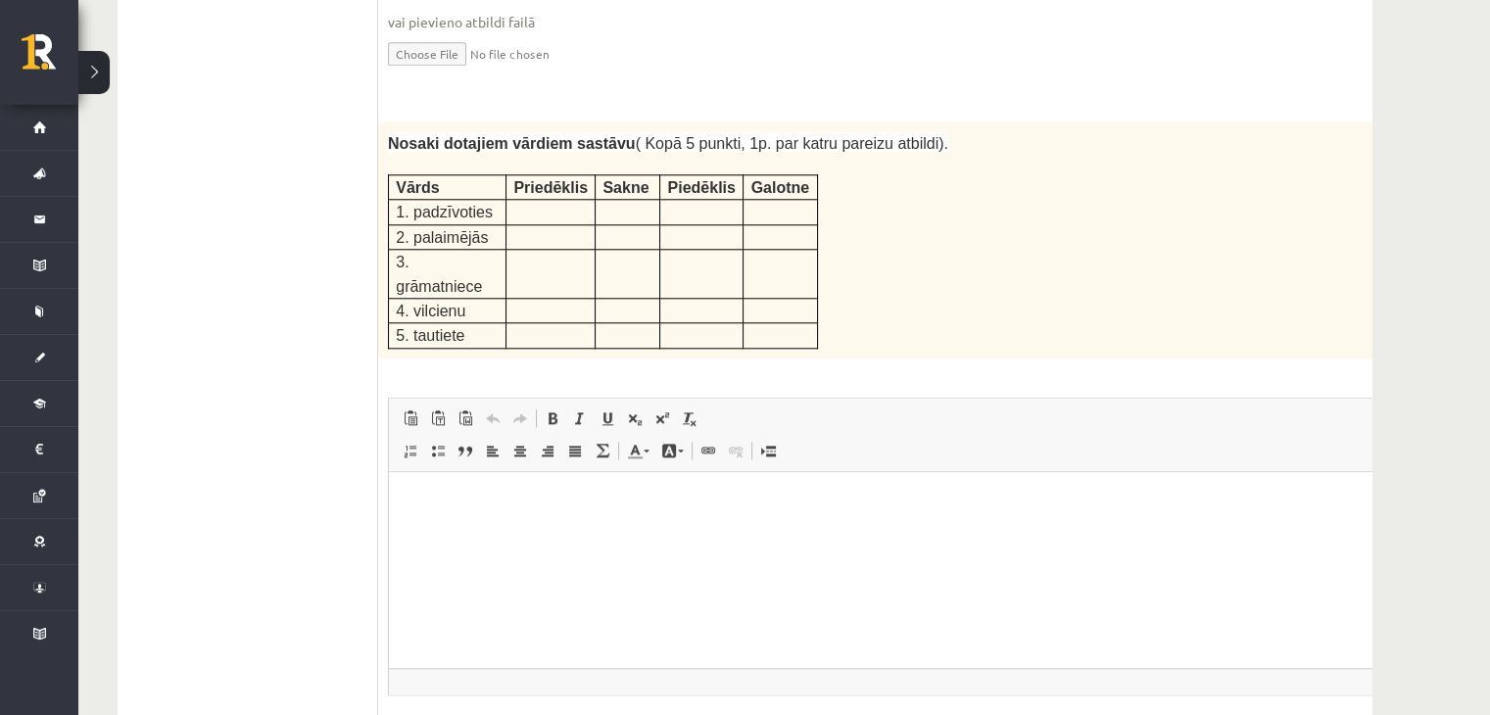
click at [549, 179] on span "Priedēklis" at bounding box center [550, 187] width 74 height 17
click at [546, 200] on p at bounding box center [550, 210] width 74 height 20
click at [551, 200] on p at bounding box center [550, 210] width 74 height 20
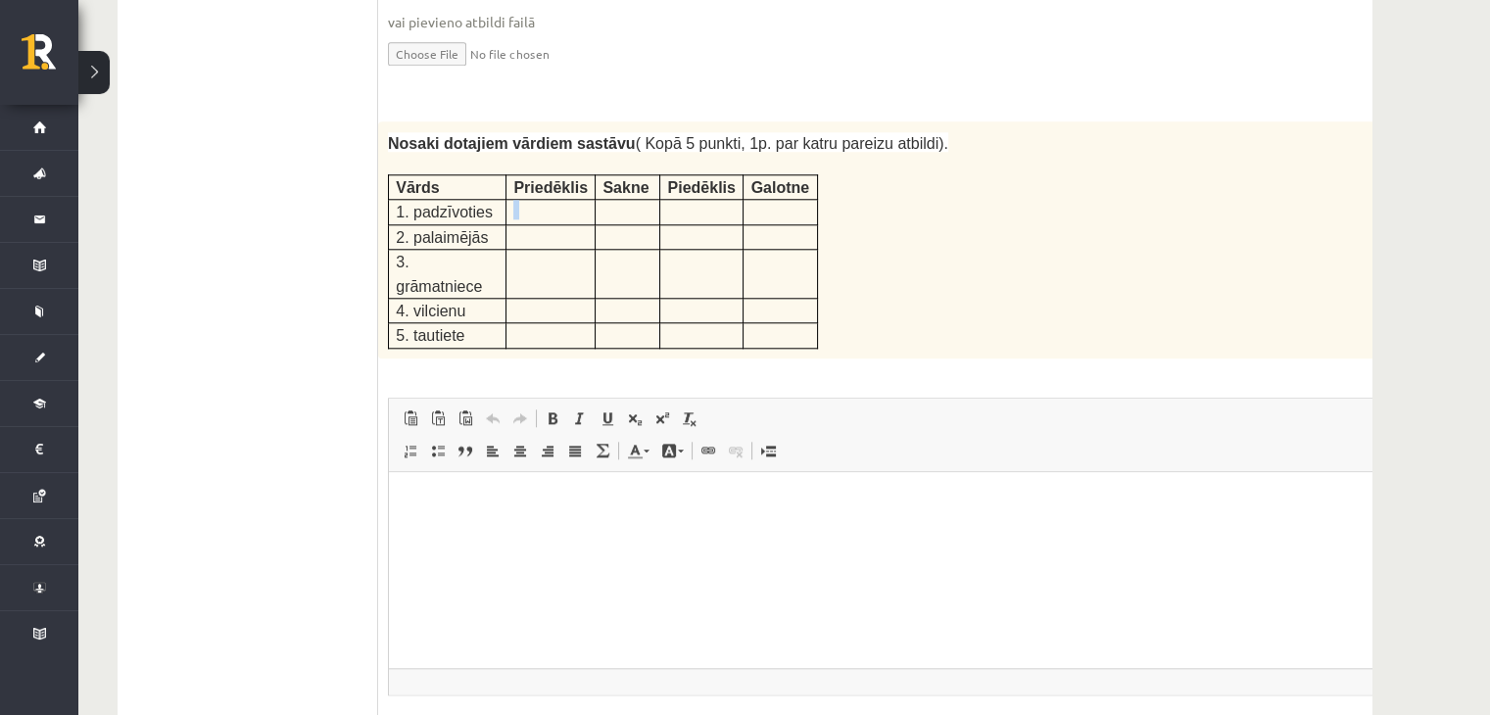
click at [551, 200] on p at bounding box center [550, 210] width 74 height 20
click at [515, 200] on p at bounding box center [550, 210] width 74 height 20
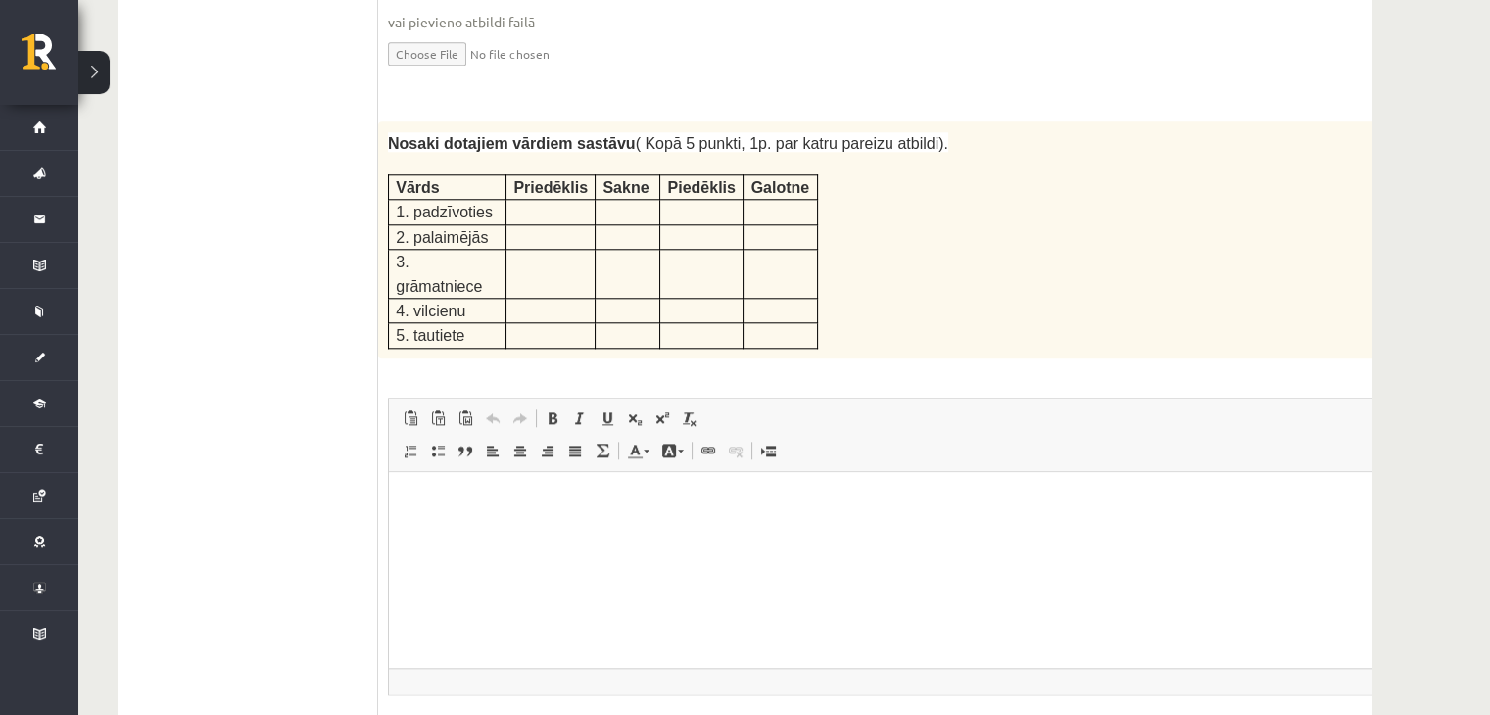
click at [515, 200] on p at bounding box center [550, 210] width 74 height 20
click at [536, 200] on p at bounding box center [550, 210] width 74 height 20
click at [558, 200] on p at bounding box center [550, 210] width 74 height 20
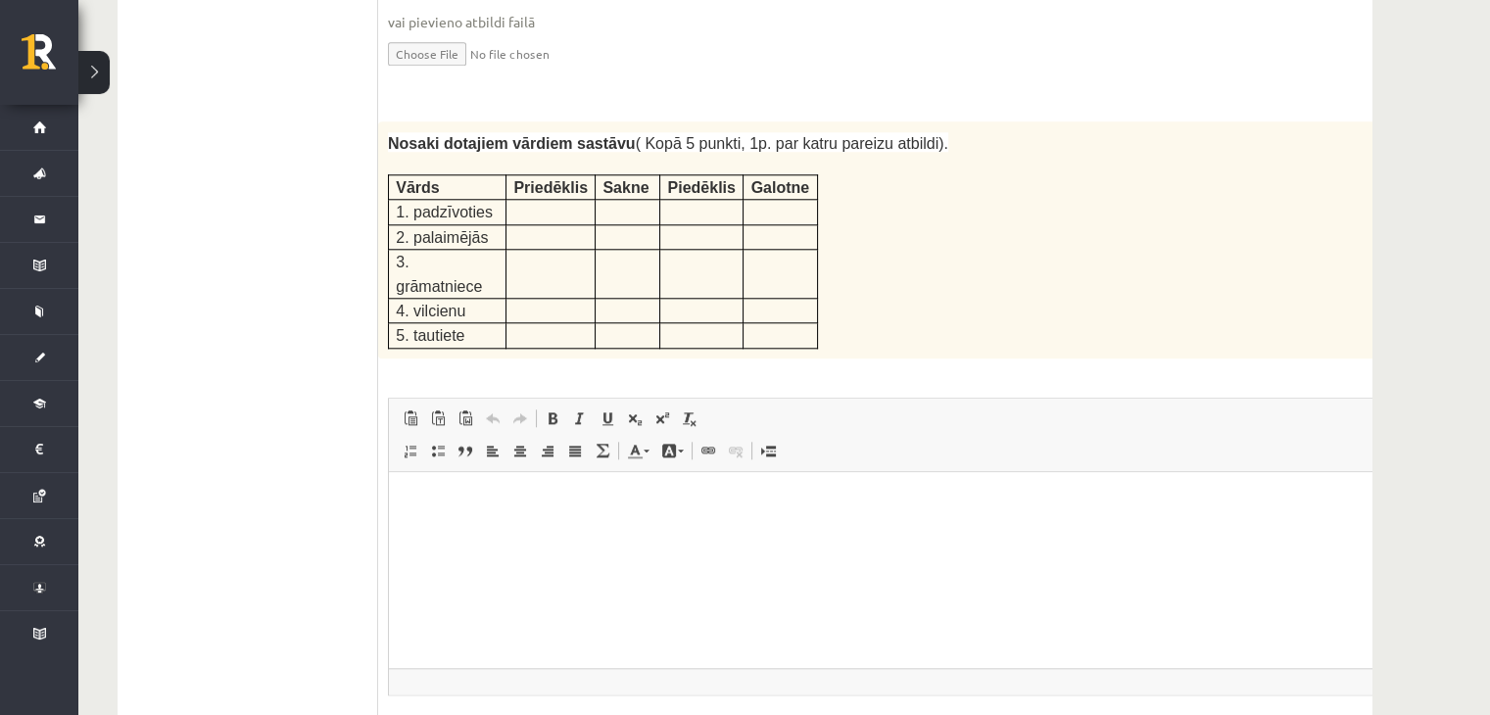
click at [558, 200] on p at bounding box center [550, 210] width 74 height 20
click at [513, 200] on p at bounding box center [550, 210] width 74 height 20
click at [476, 531] on html at bounding box center [903, 501] width 1029 height 60
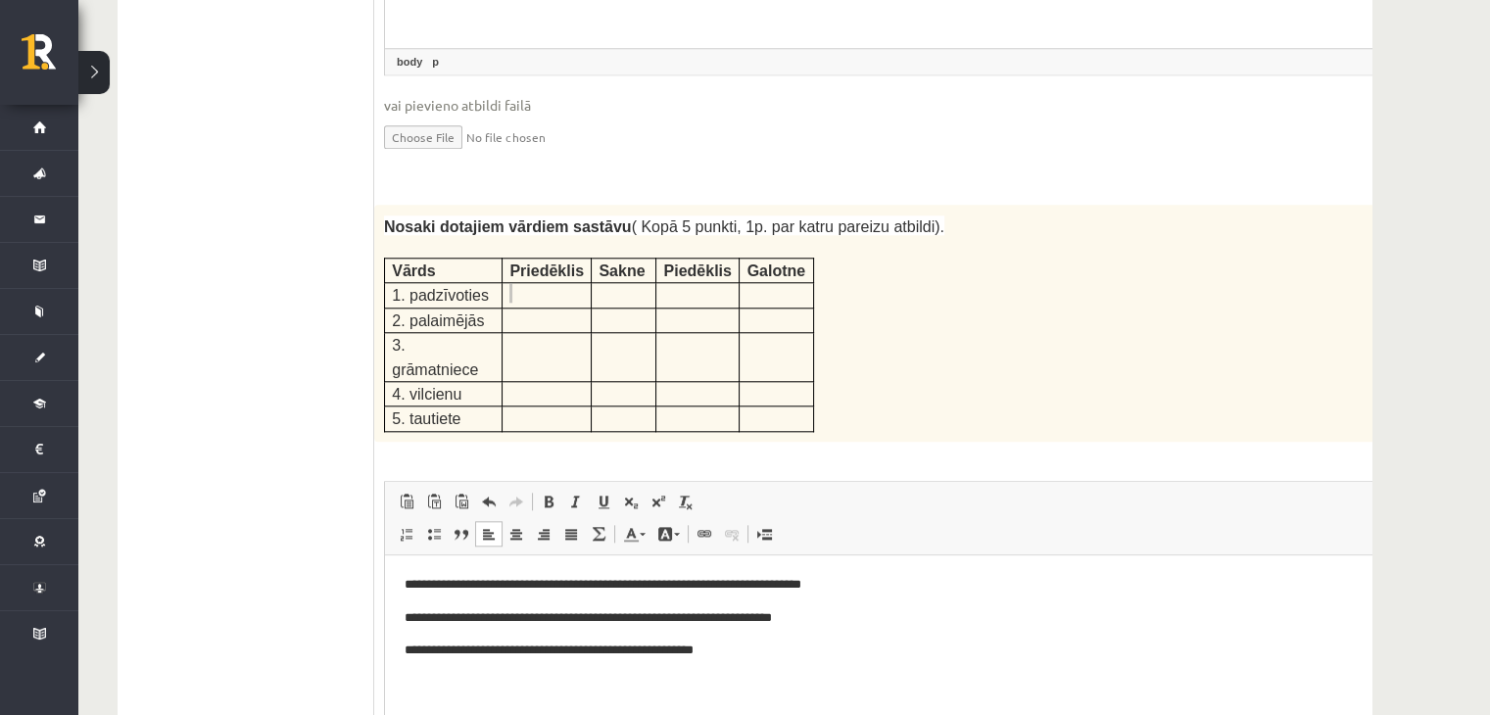
scroll to position [2514, 0]
click at [660, 590] on p "**********" at bounding box center [873, 585] width 937 height 21
click at [730, 588] on p "**********" at bounding box center [873, 585] width 937 height 21
click at [732, 588] on p "**********" at bounding box center [873, 585] width 937 height 21
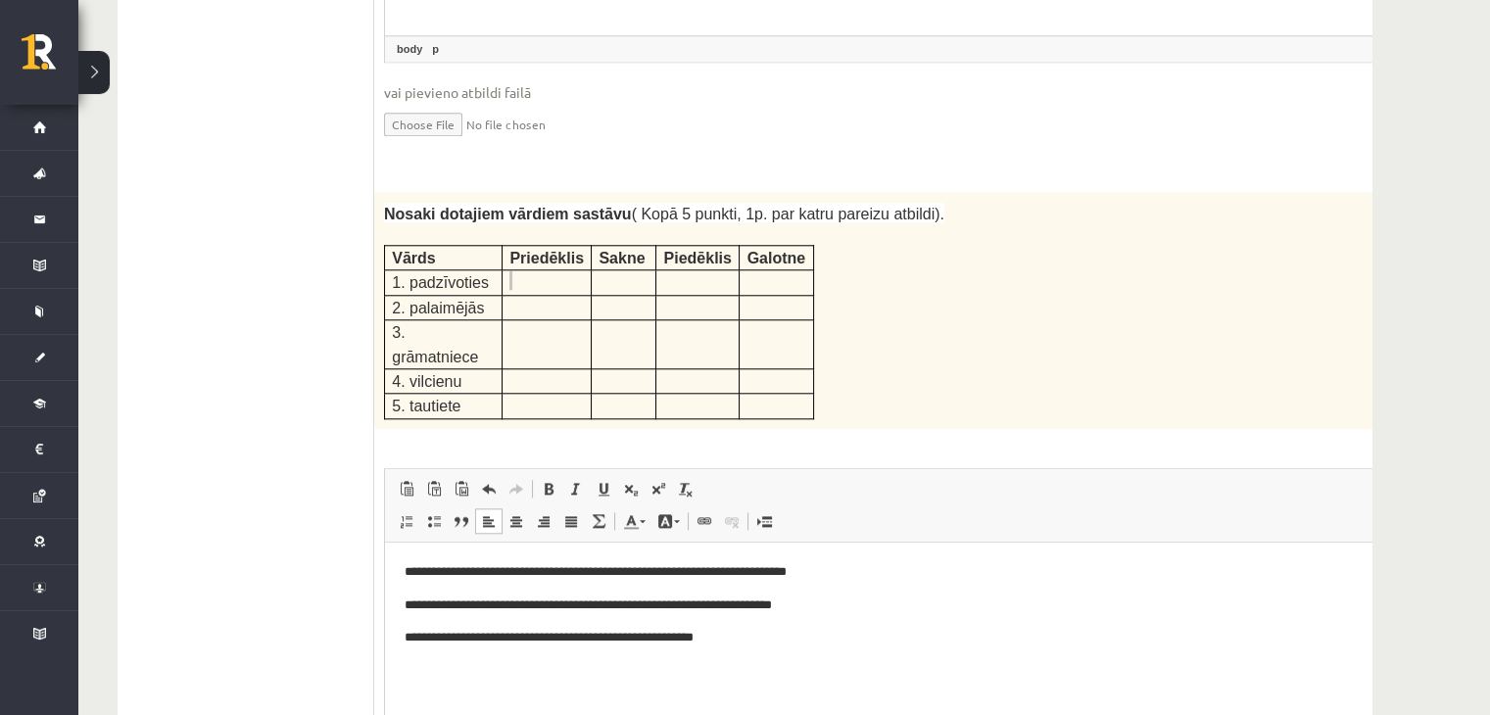
scroll to position [2529, 0]
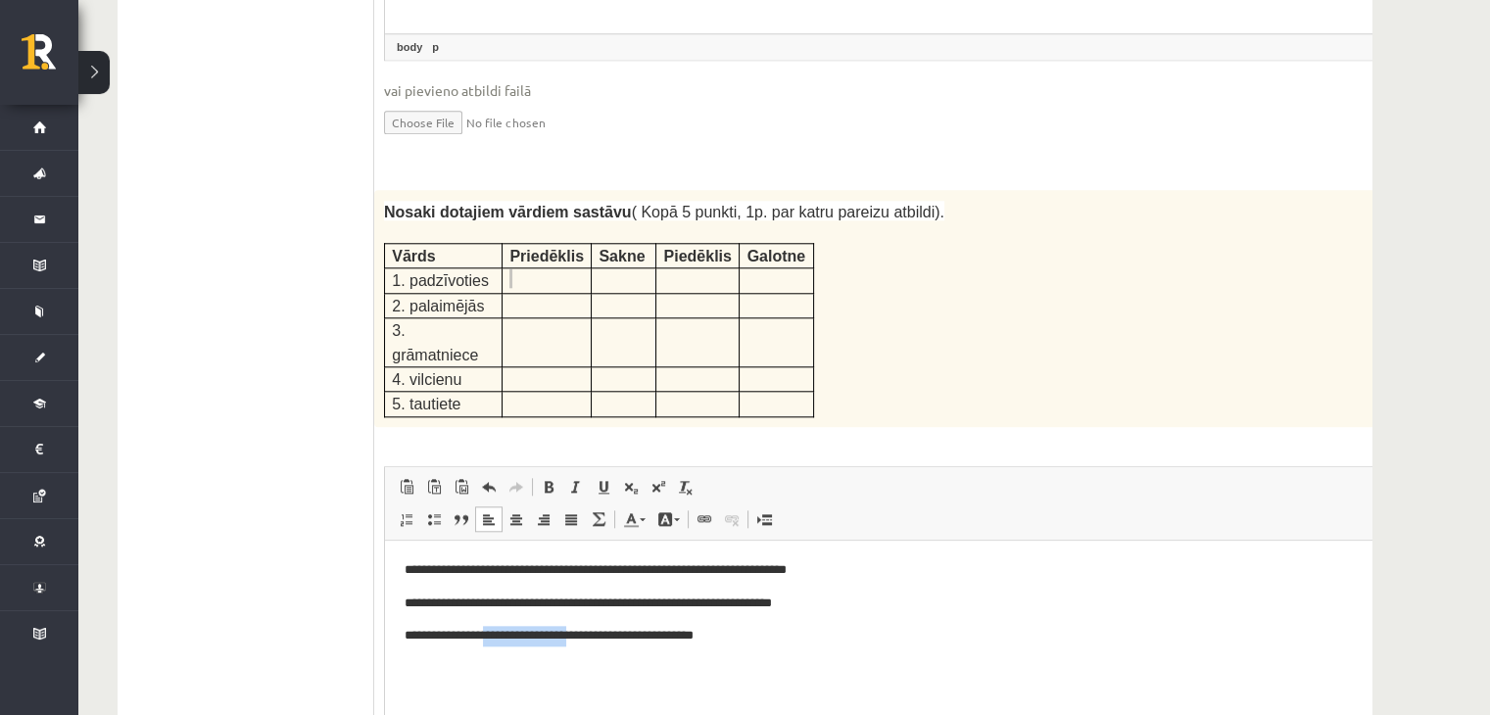
drag, startPoint x: 591, startPoint y: 642, endPoint x: 501, endPoint y: 627, distance: 91.3
click at [501, 627] on p "**********" at bounding box center [873, 635] width 937 height 21
click at [683, 648] on html "**********" at bounding box center [899, 602] width 1029 height 125
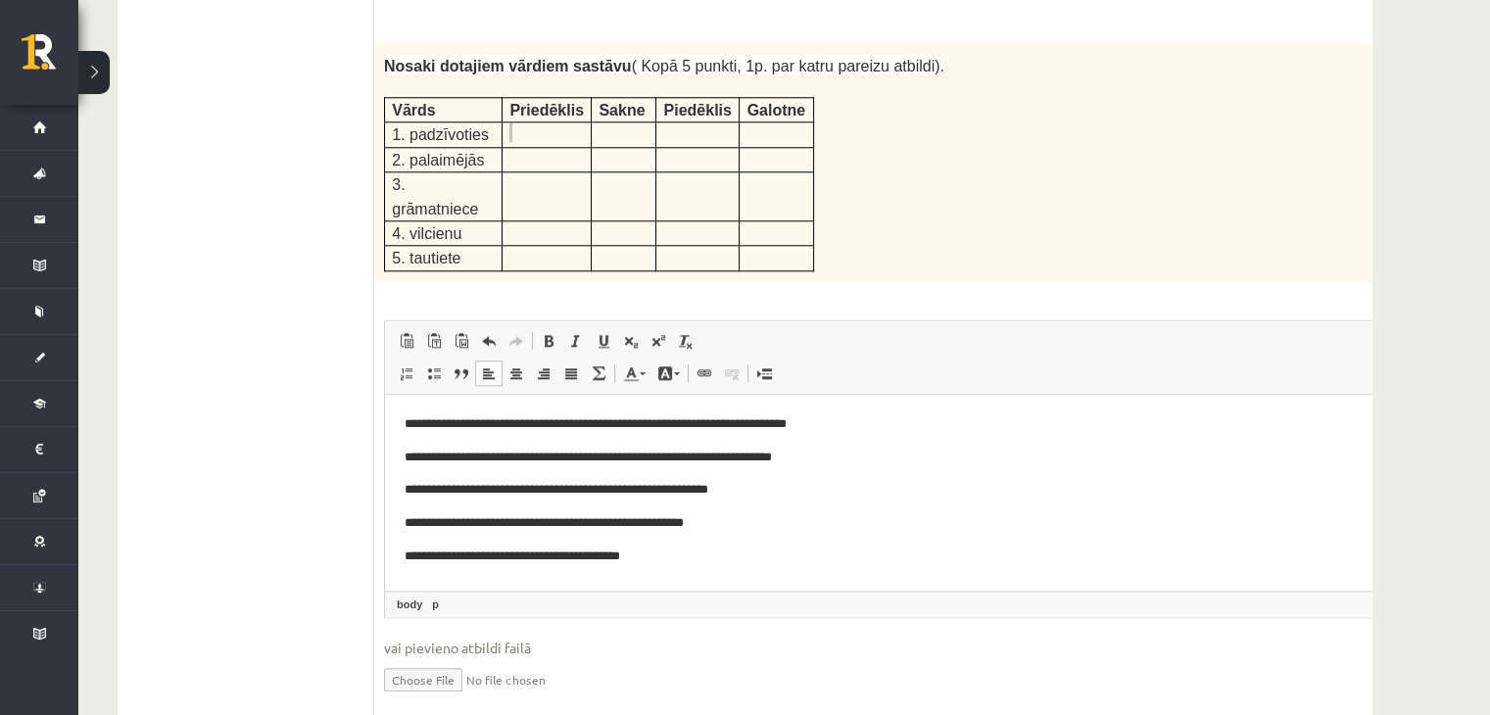
scroll to position [2668, 0]
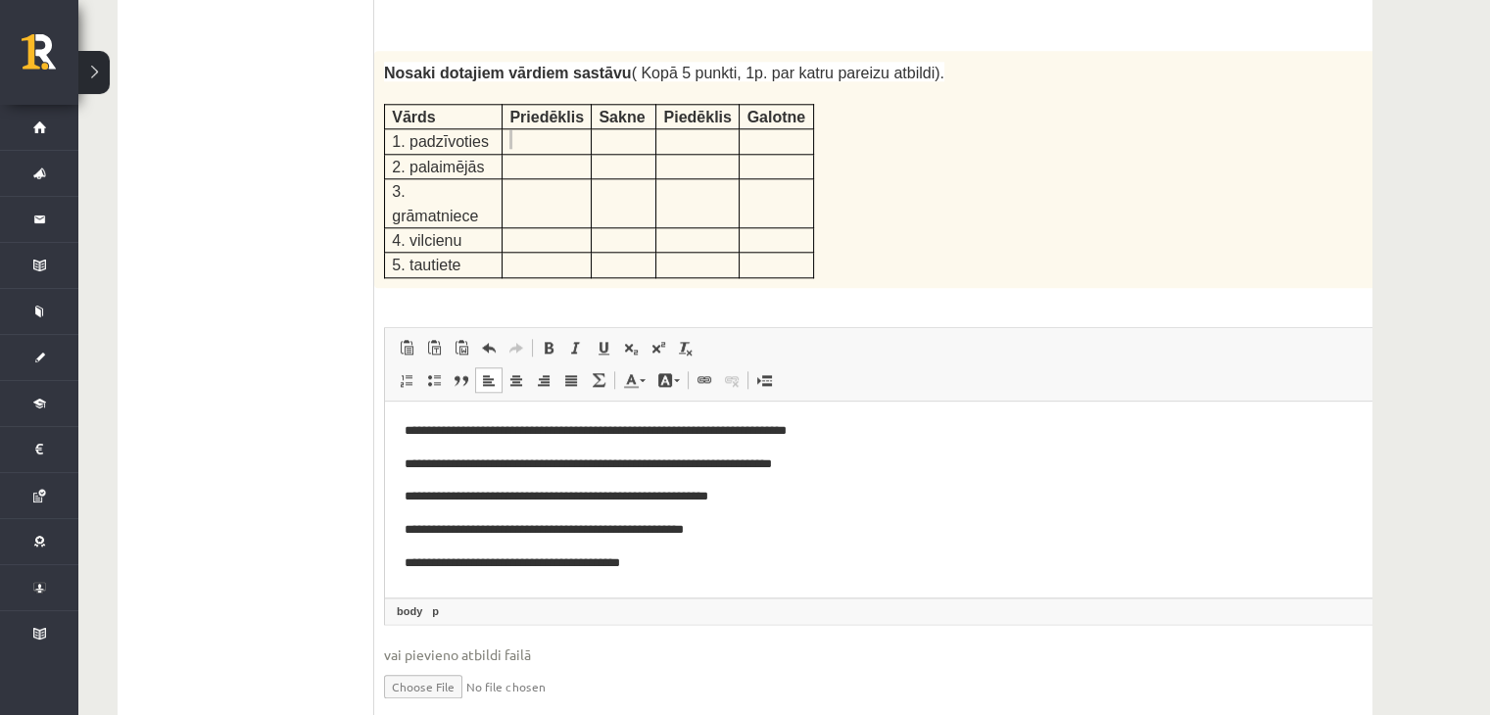
click at [565, 563] on p "**********" at bounding box center [873, 562] width 937 height 21
click at [636, 562] on p "**********" at bounding box center [873, 562] width 937 height 21
click at [565, 529] on p "**********" at bounding box center [873, 529] width 937 height 21
click at [727, 542] on body "**********" at bounding box center [899, 496] width 989 height 152
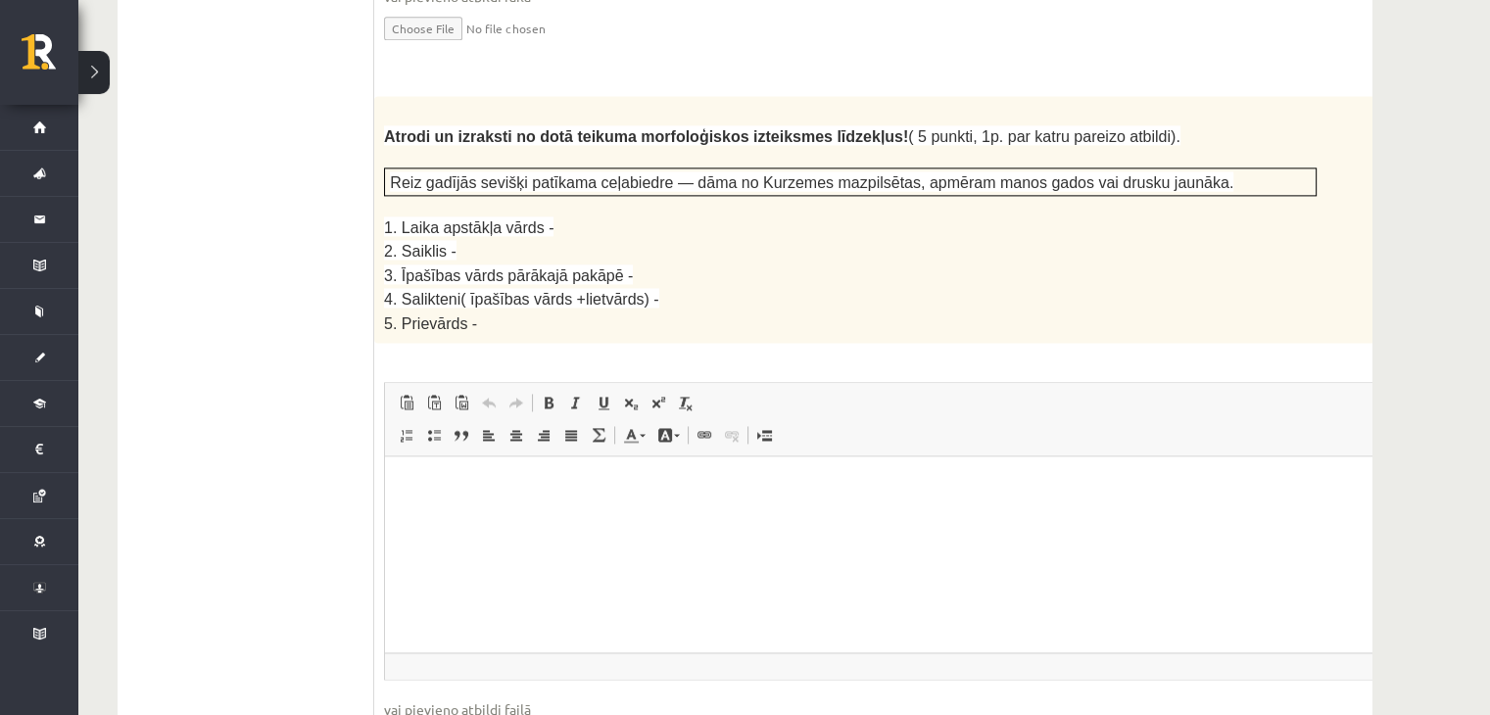
scroll to position [3180, 0]
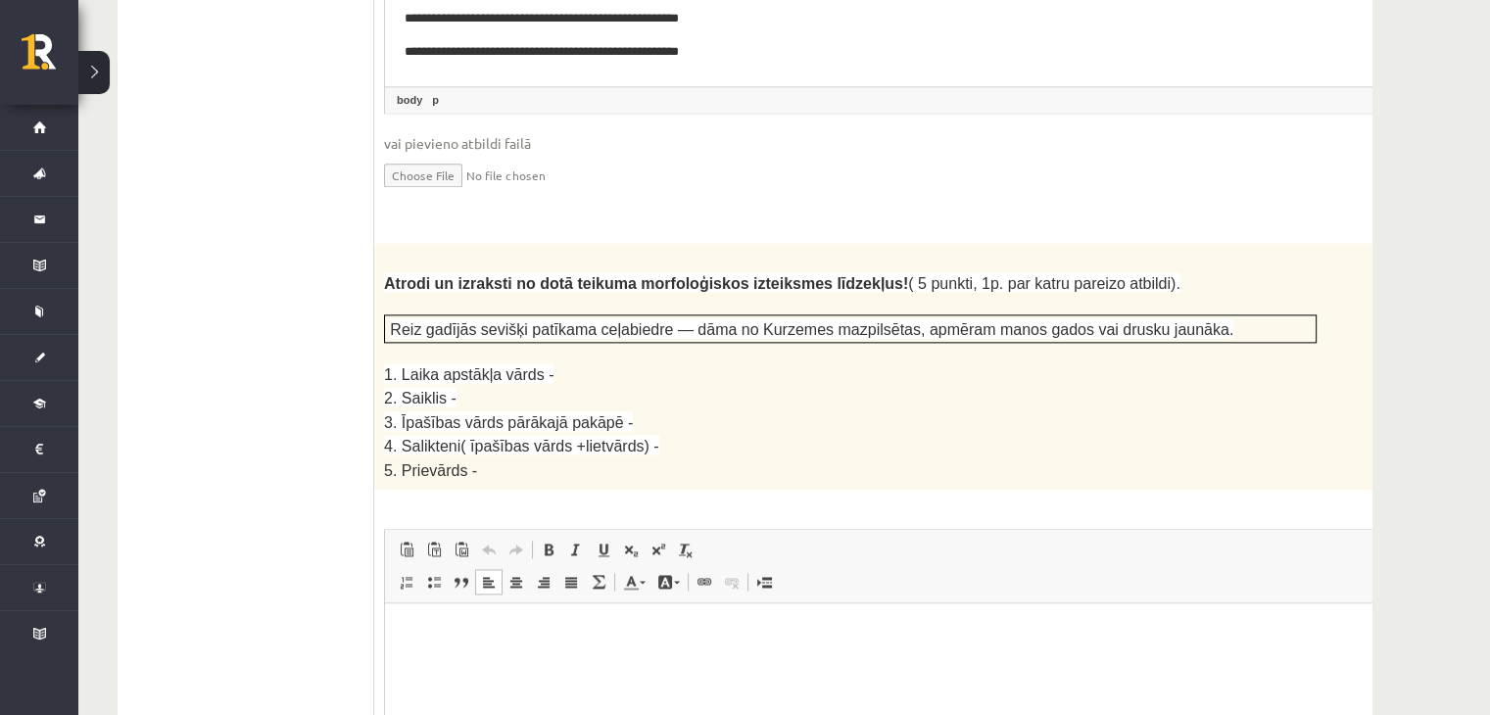
click at [861, 663] on html at bounding box center [899, 633] width 1029 height 60
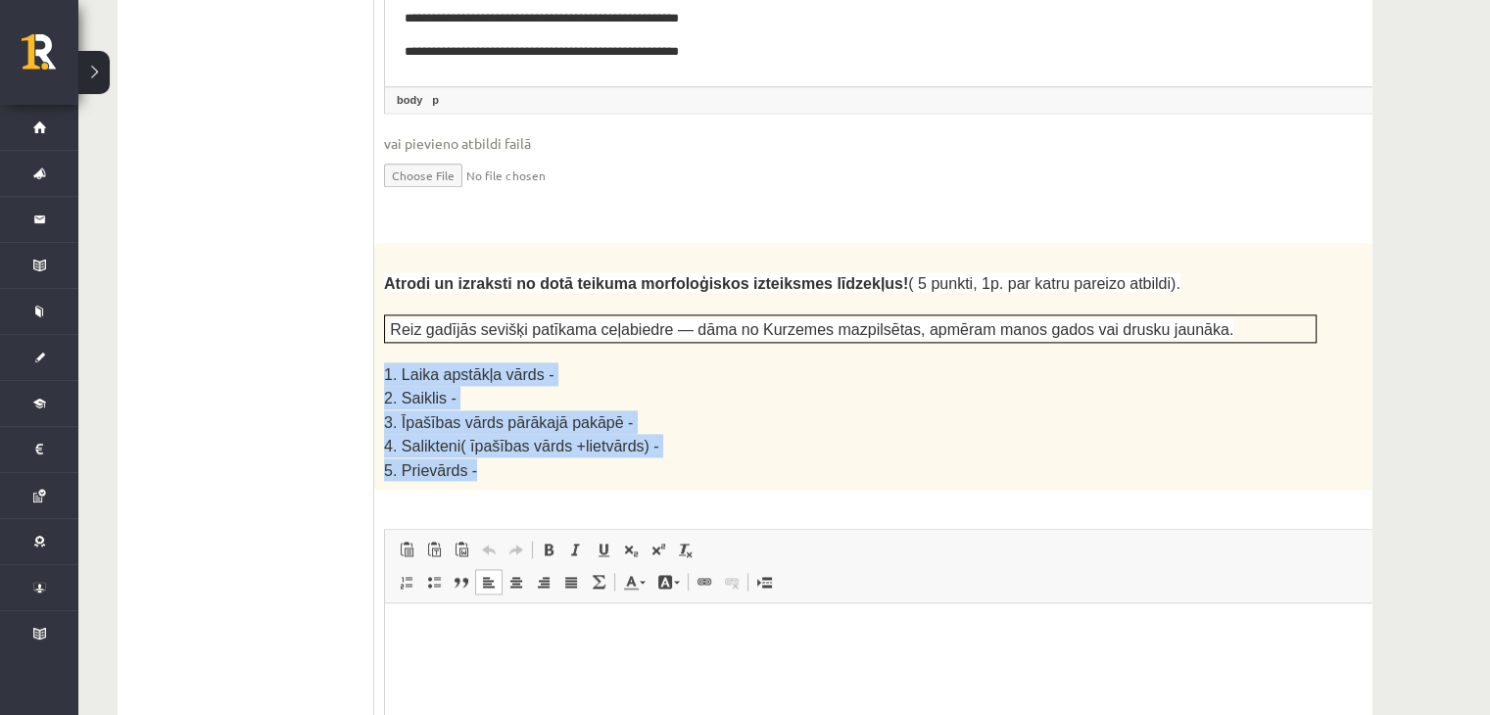
drag, startPoint x: 384, startPoint y: 276, endPoint x: 541, endPoint y: 383, distance: 189.7
click at [541, 383] on div "Atrodi un izraksti no dotā teikuma morfoloģiskos izteiksmes līdzekļus! ( 5 punk…" at bounding box center [899, 366] width 1050 height 247
copy div "1. Laika apstākļa vārds - 2. Saiklis - 3. Īpašības vārds pārākajā pakāpē - 4. S…"
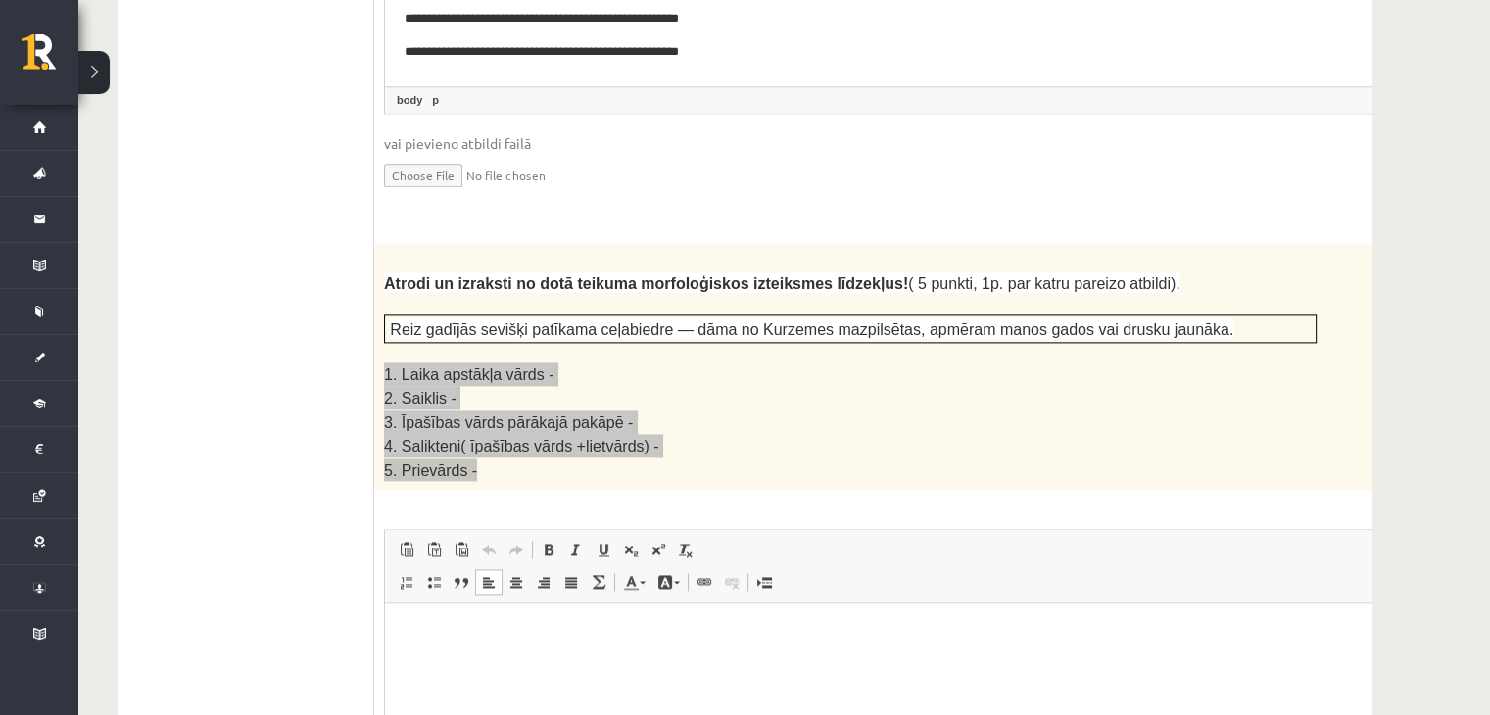
click at [490, 611] on html at bounding box center [899, 633] width 1029 height 60
click at [632, 645] on body "**********" at bounding box center [899, 699] width 989 height 152
click at [591, 621] on html "**********" at bounding box center [899, 698] width 1029 height 191
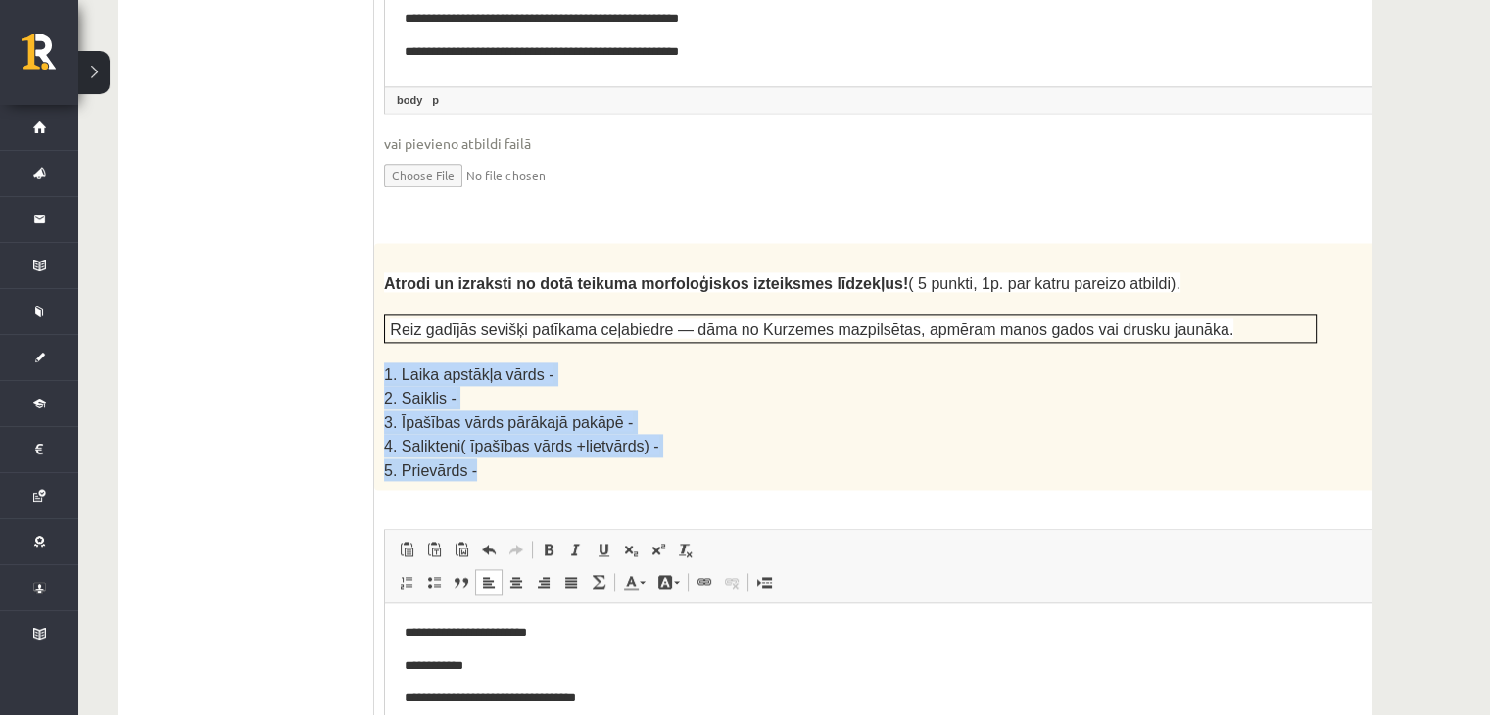
click at [850, 386] on p "2. Saiklis -" at bounding box center [850, 398] width 933 height 24
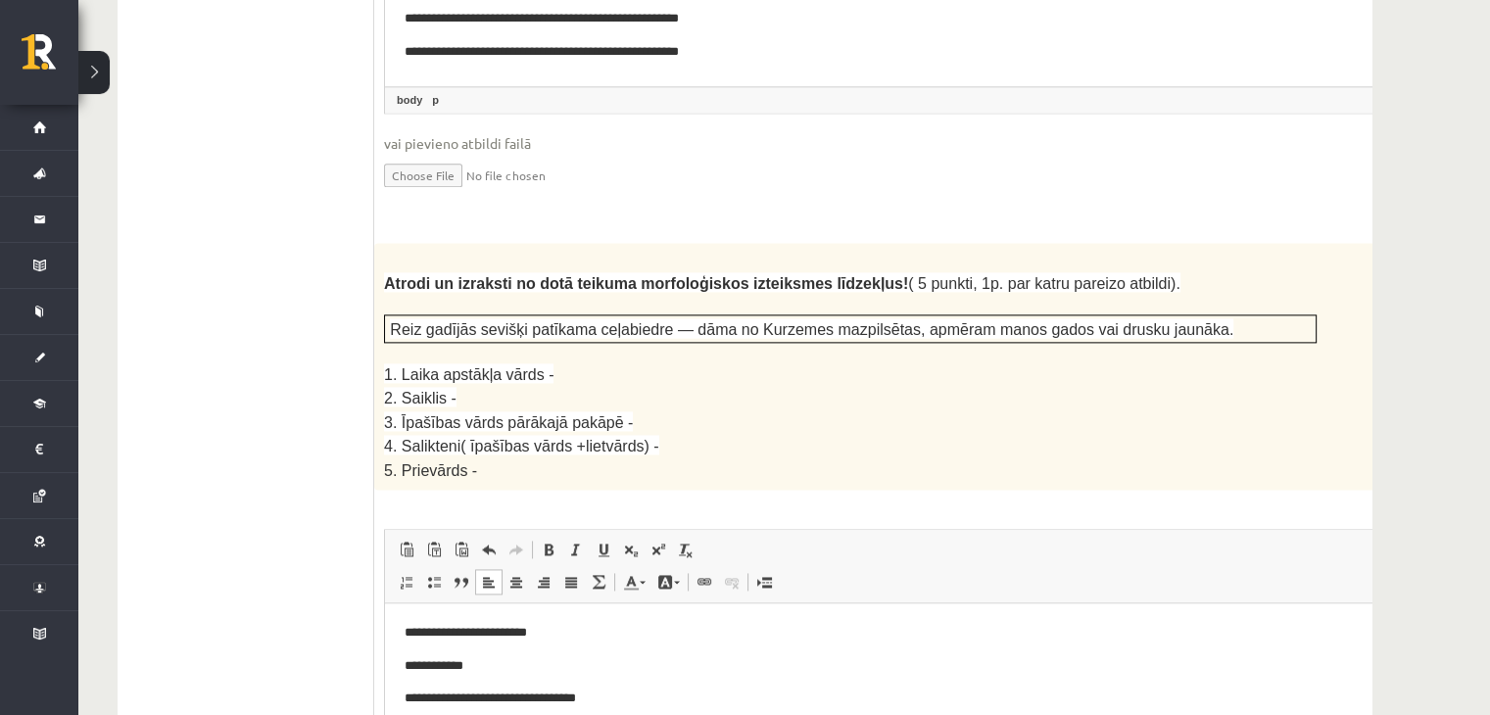
click at [850, 386] on p "2. Saiklis -" at bounding box center [850, 398] width 933 height 24
click at [567, 623] on p "**********" at bounding box center [873, 633] width 937 height 21
click at [503, 669] on p "**********" at bounding box center [873, 666] width 937 height 21
click at [676, 707] on p "**********" at bounding box center [873, 699] width 937 height 21
click at [678, 714] on body "**********" at bounding box center [899, 699] width 989 height 152
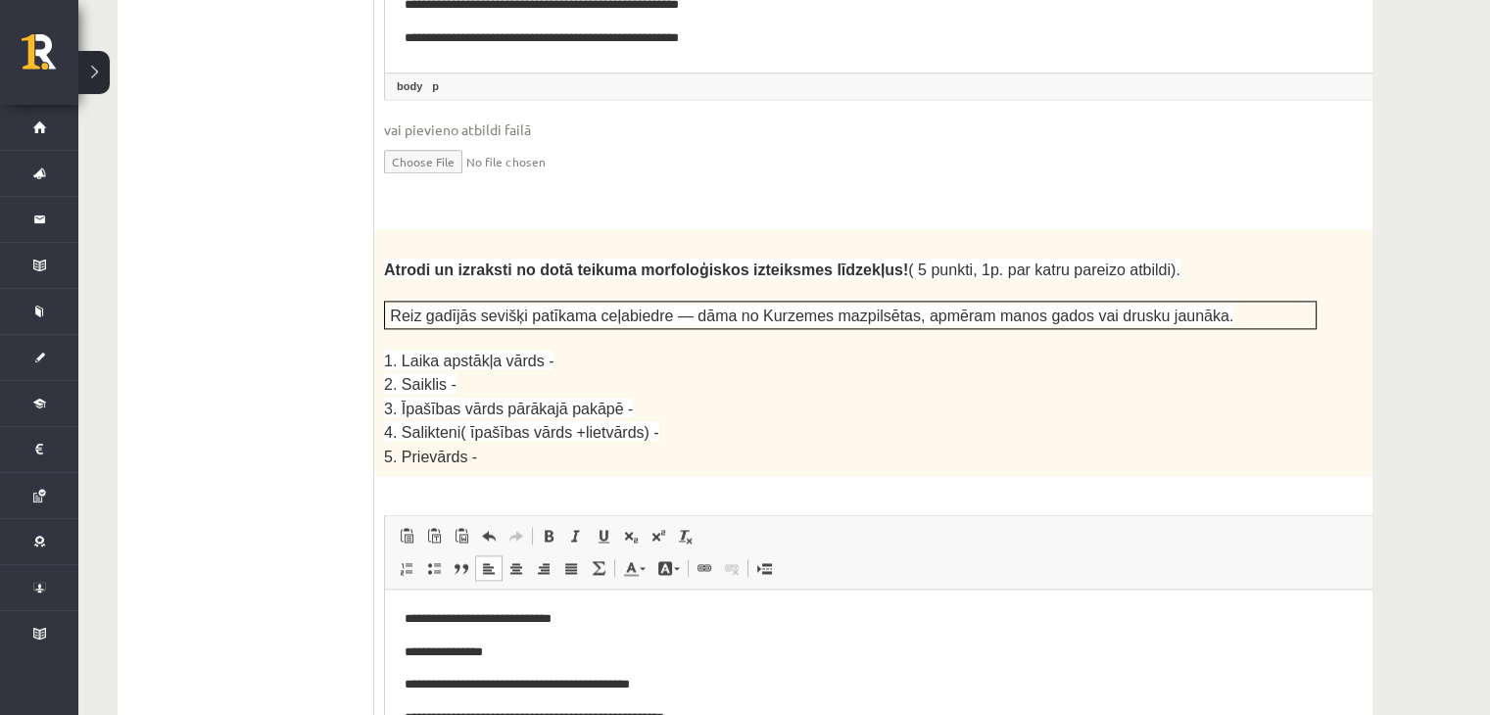
scroll to position [3195, 0]
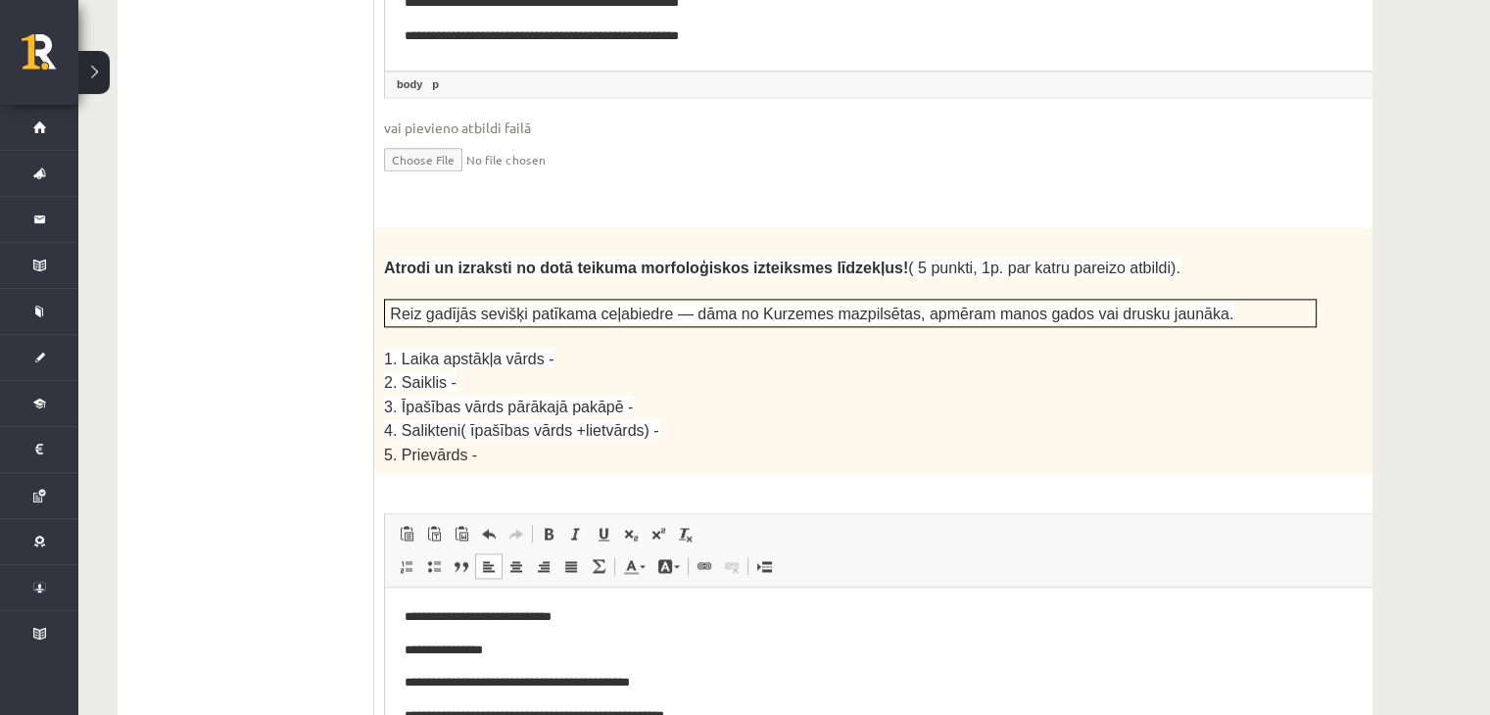
click at [569, 714] on body "**********" at bounding box center [899, 683] width 989 height 152
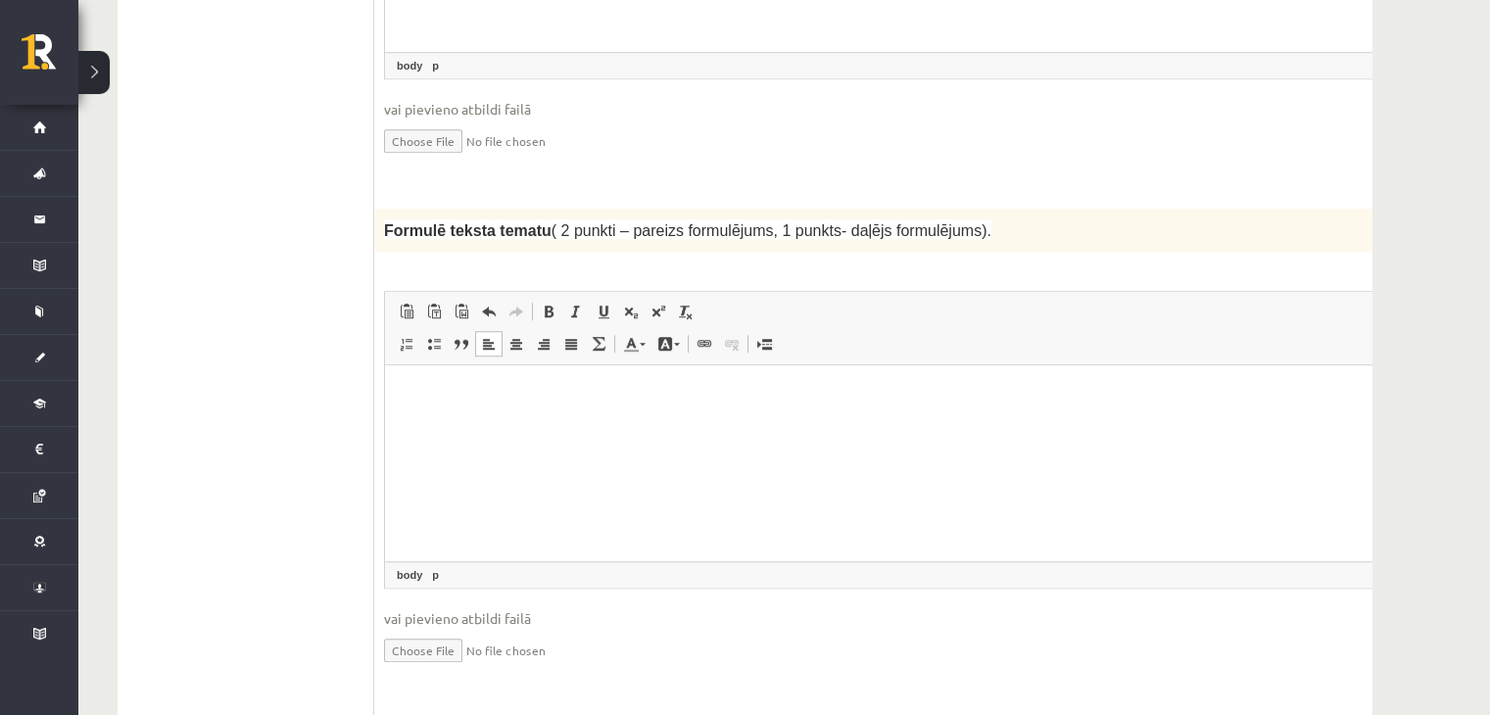
scroll to position [2002, 0]
click at [940, 424] on html at bounding box center [899, 394] width 1029 height 60
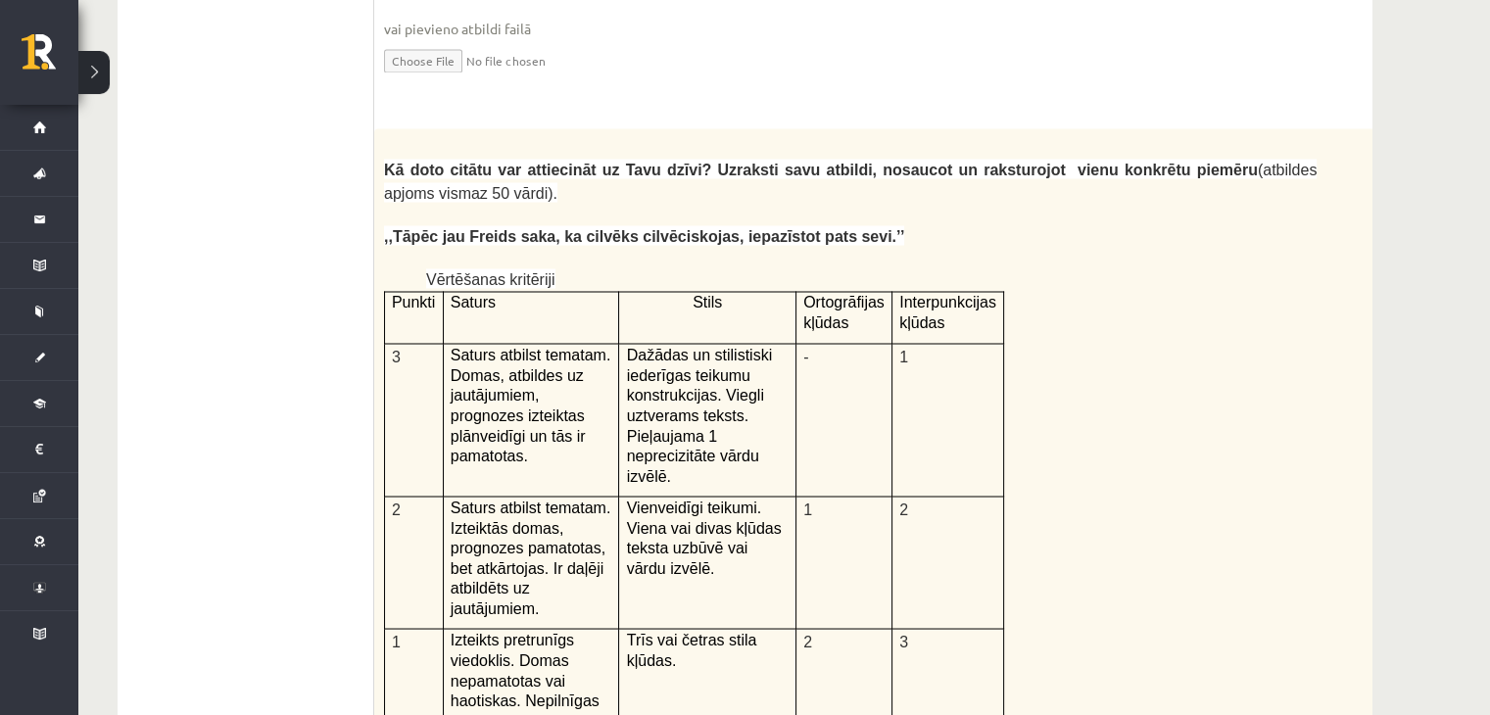
scroll to position [4020, 0]
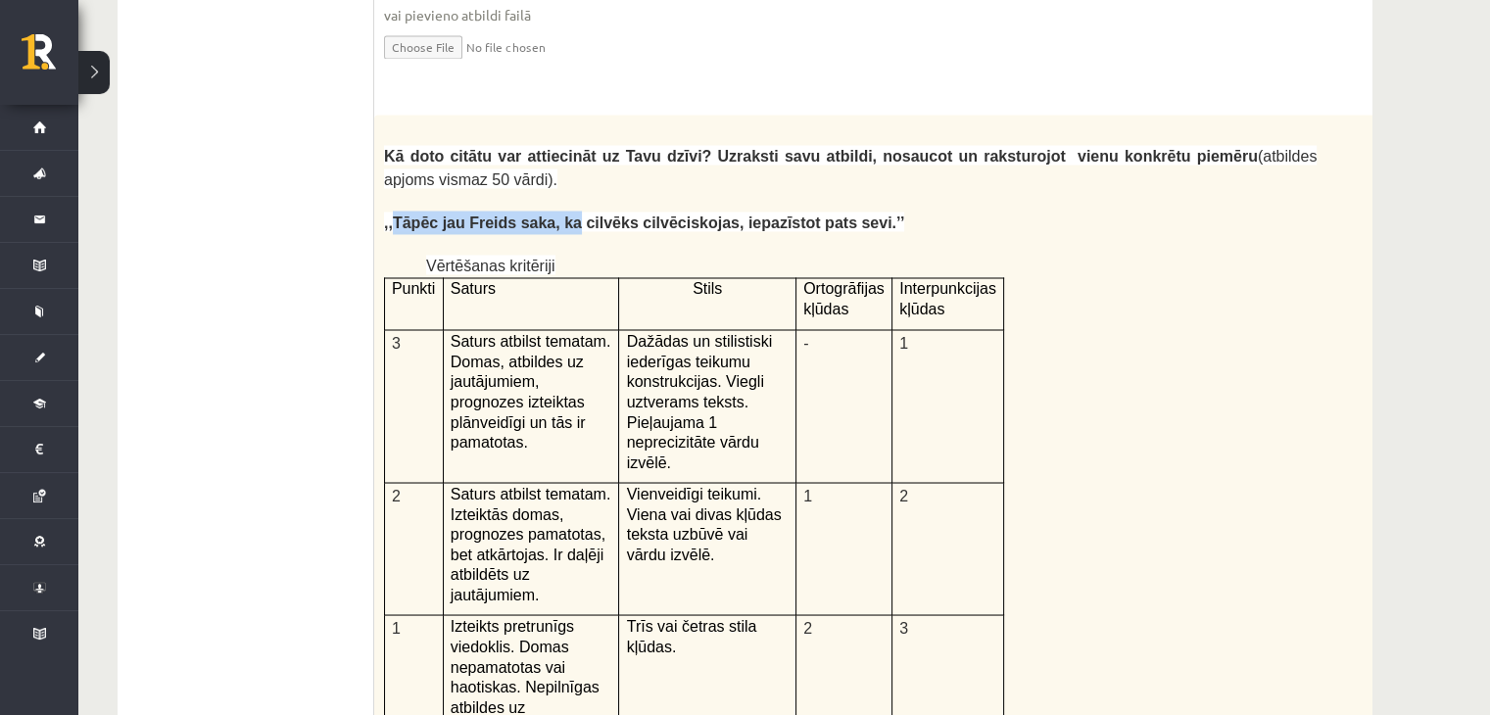
drag, startPoint x: 392, startPoint y: 115, endPoint x: 478, endPoint y: 117, distance: 86.2
click at [514, 216] on span ",,Tāpēc jau Freids saka, ka cilvēks cilvēciskojas, iepazīstot pats sevi.’’" at bounding box center [644, 224] width 520 height 17
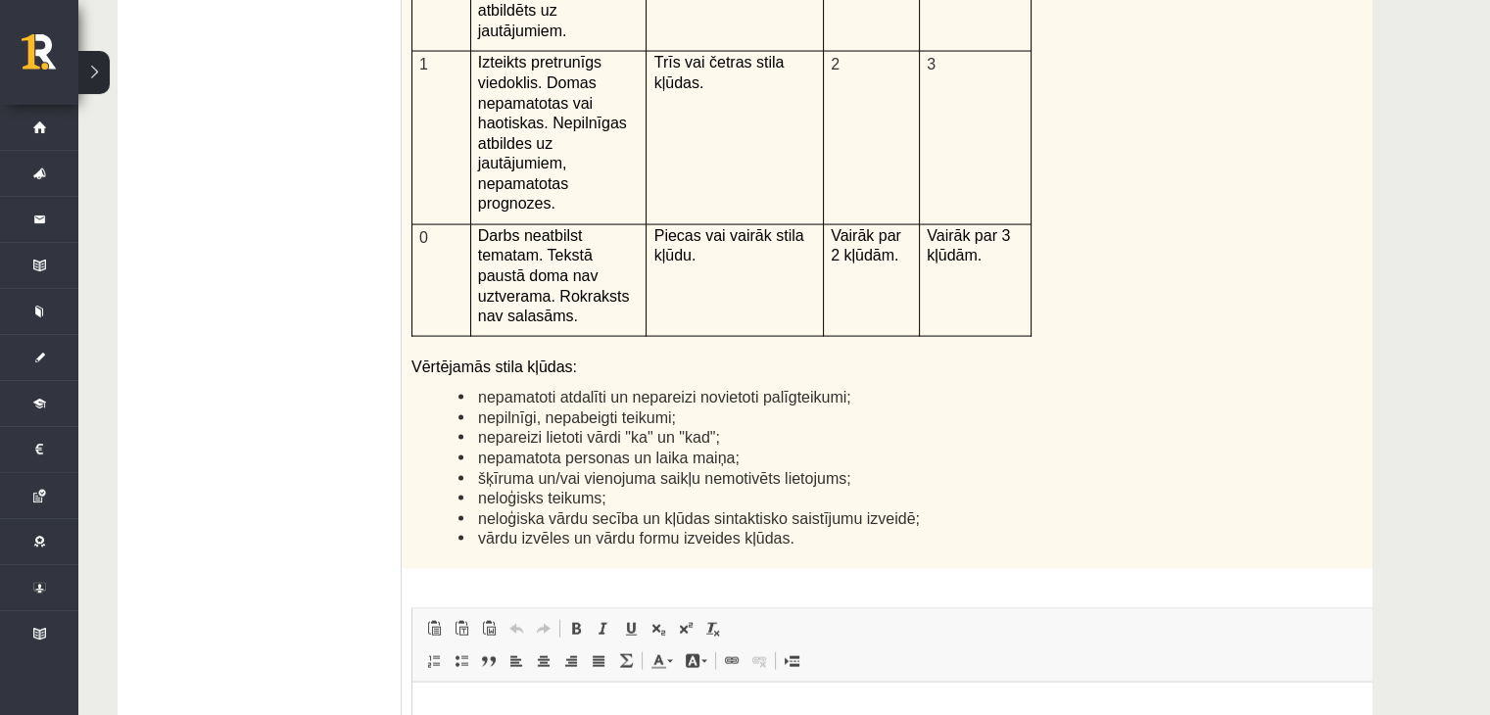
scroll to position [4739, 0]
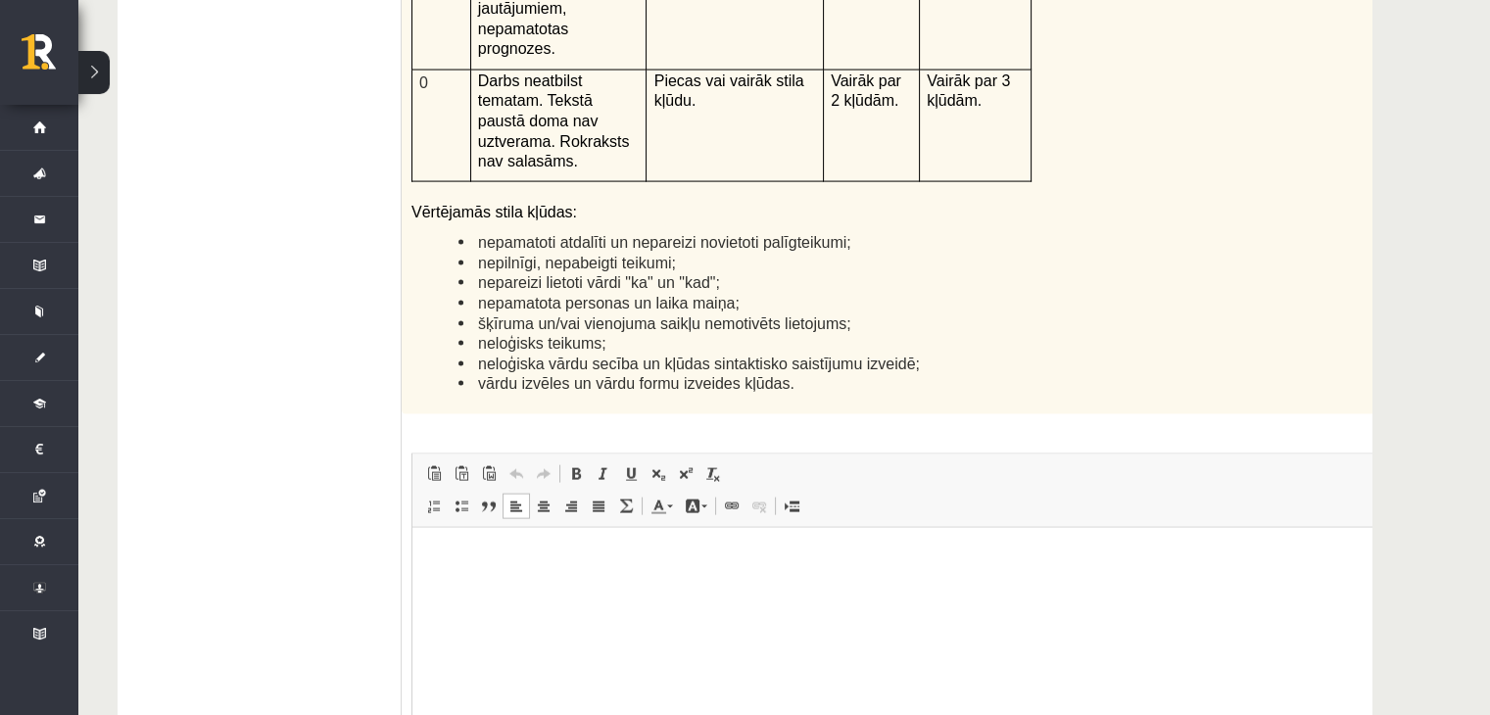
click at [790, 587] on html at bounding box center [926, 557] width 1029 height 60
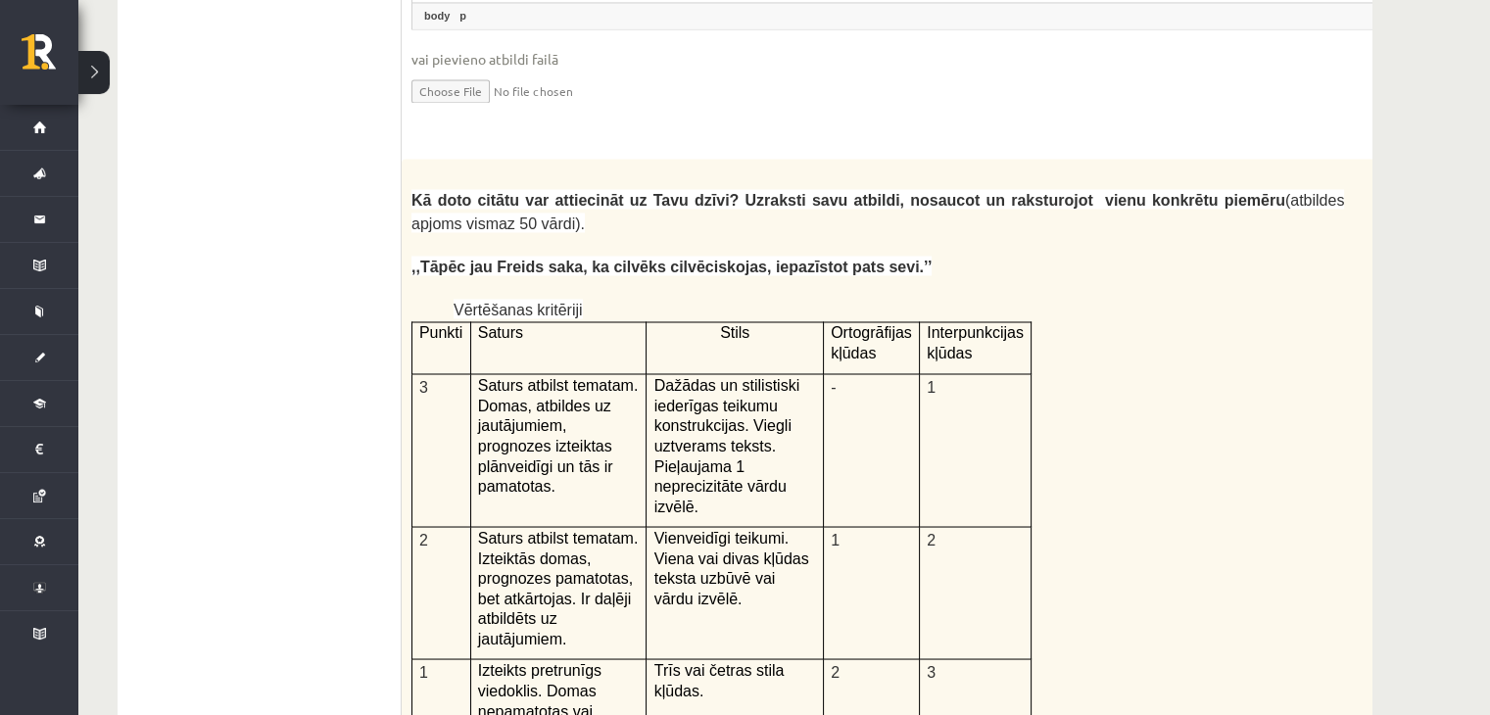
scroll to position [3977, 0]
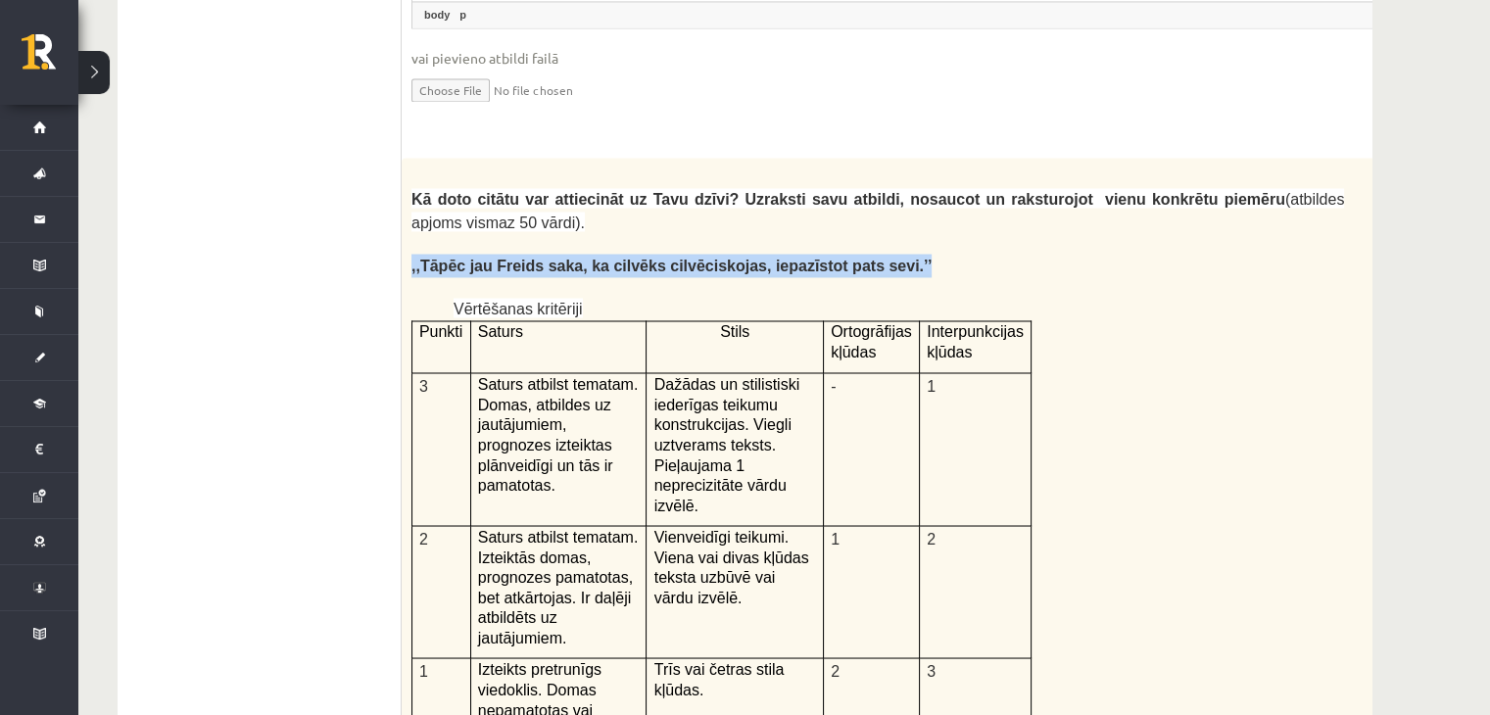
drag, startPoint x: 411, startPoint y: 157, endPoint x: 850, endPoint y: 161, distance: 438.9
click at [850, 255] on p ",,Tāpēc jau Freids saka, ka cilvēks cilvēciskojas, iepazīstot pats sevi.’’" at bounding box center [877, 267] width 933 height 24
copy span ",,Tāpēc jau Freids saka, ka cilvēks cilvēciskojas, iepazīstot pats sevi.’’"
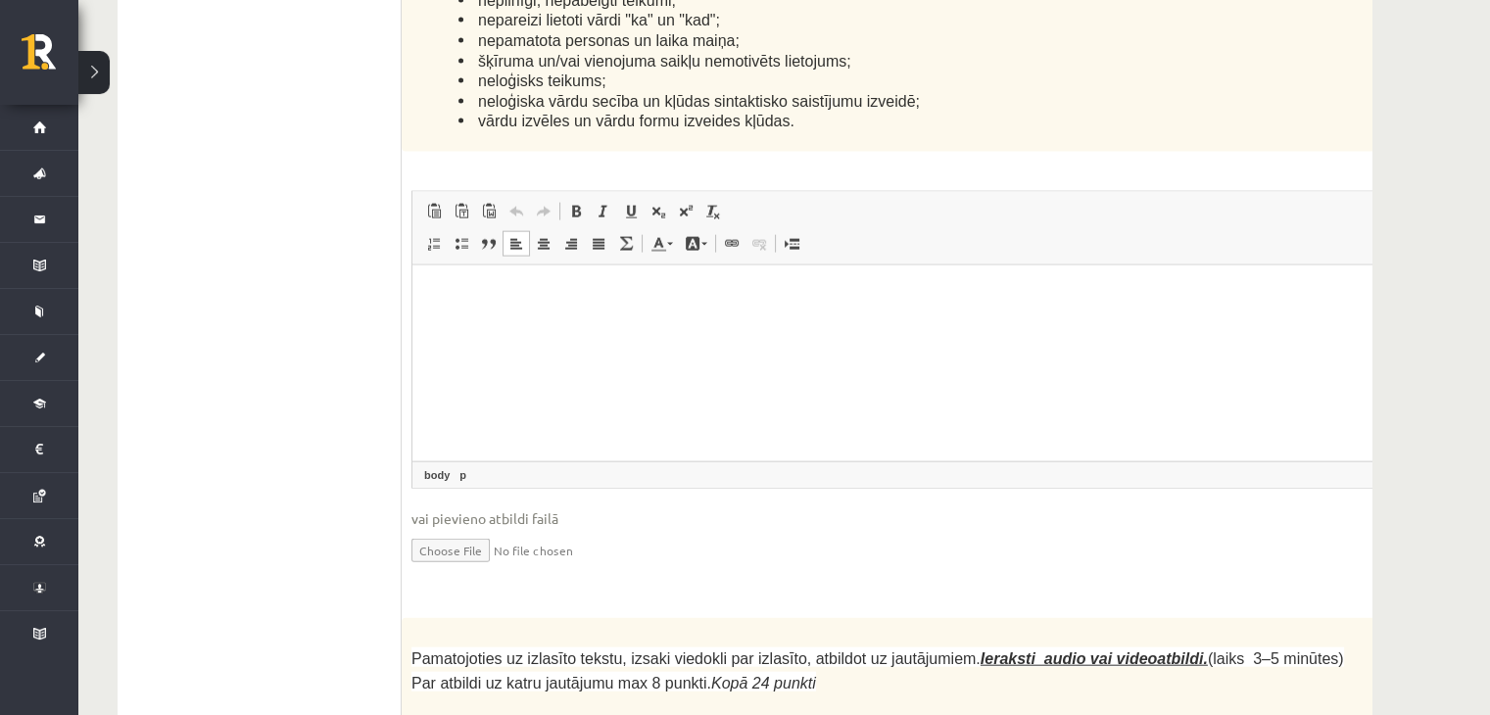
click at [624, 324] on html at bounding box center [926, 294] width 1029 height 60
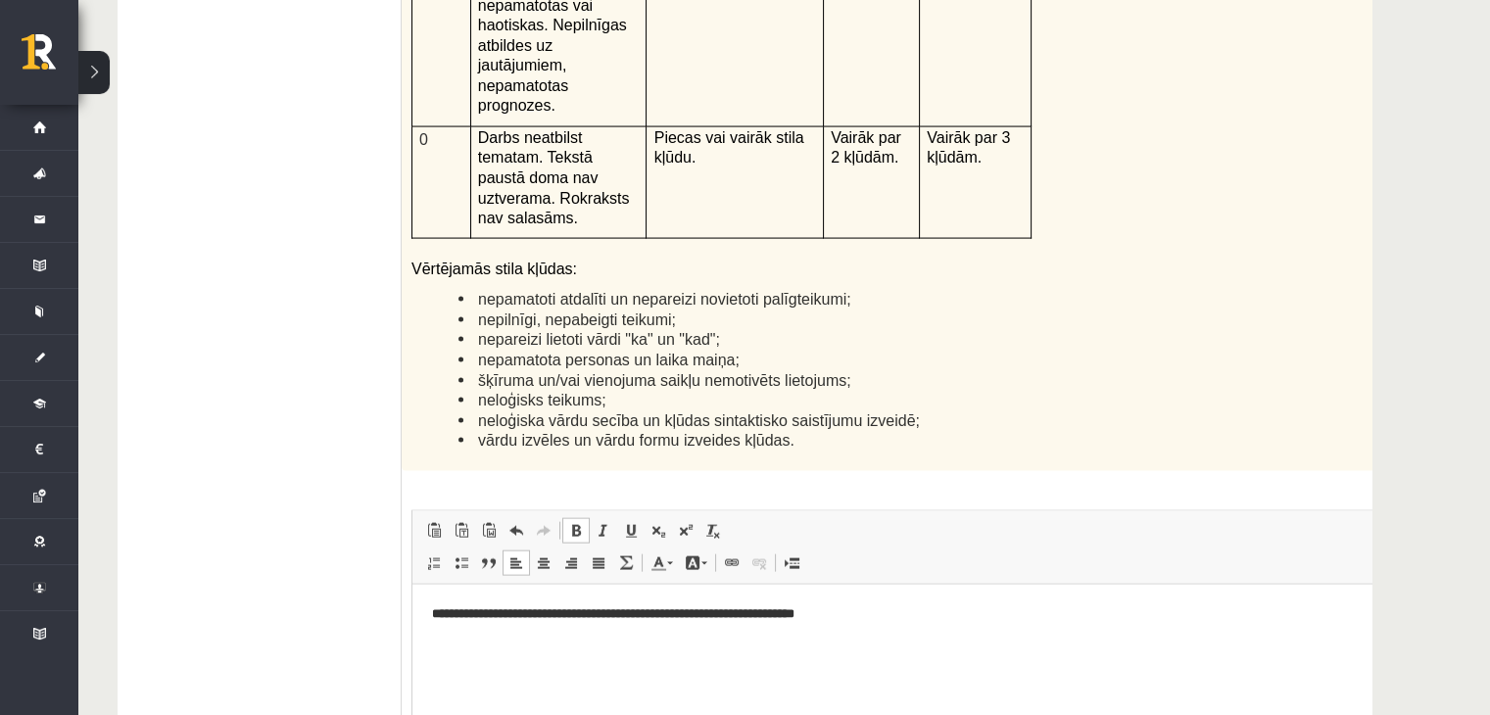
scroll to position [4684, 0]
click at [585, 516] on link "Bold Keyboard shortcut Ctrl+B" at bounding box center [575, 528] width 27 height 25
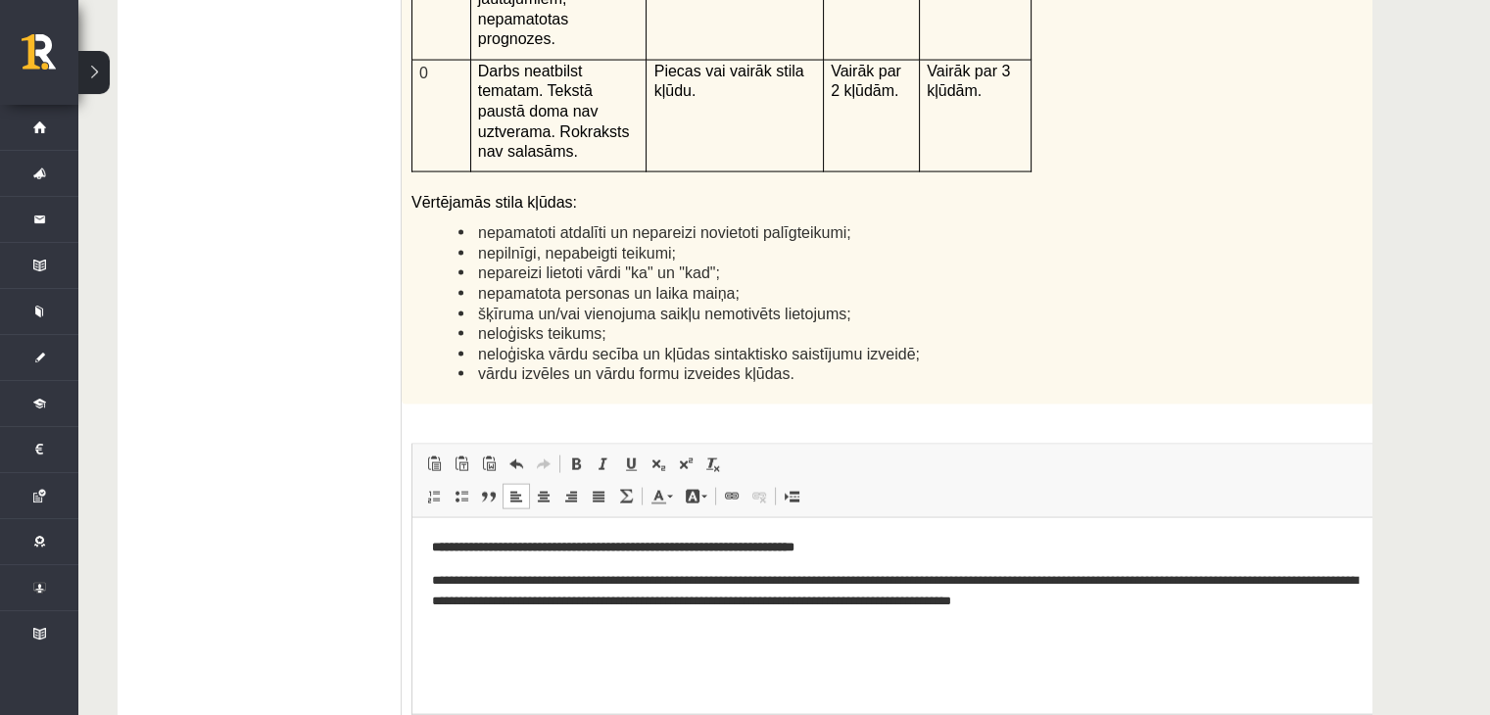
scroll to position [4726, 0]
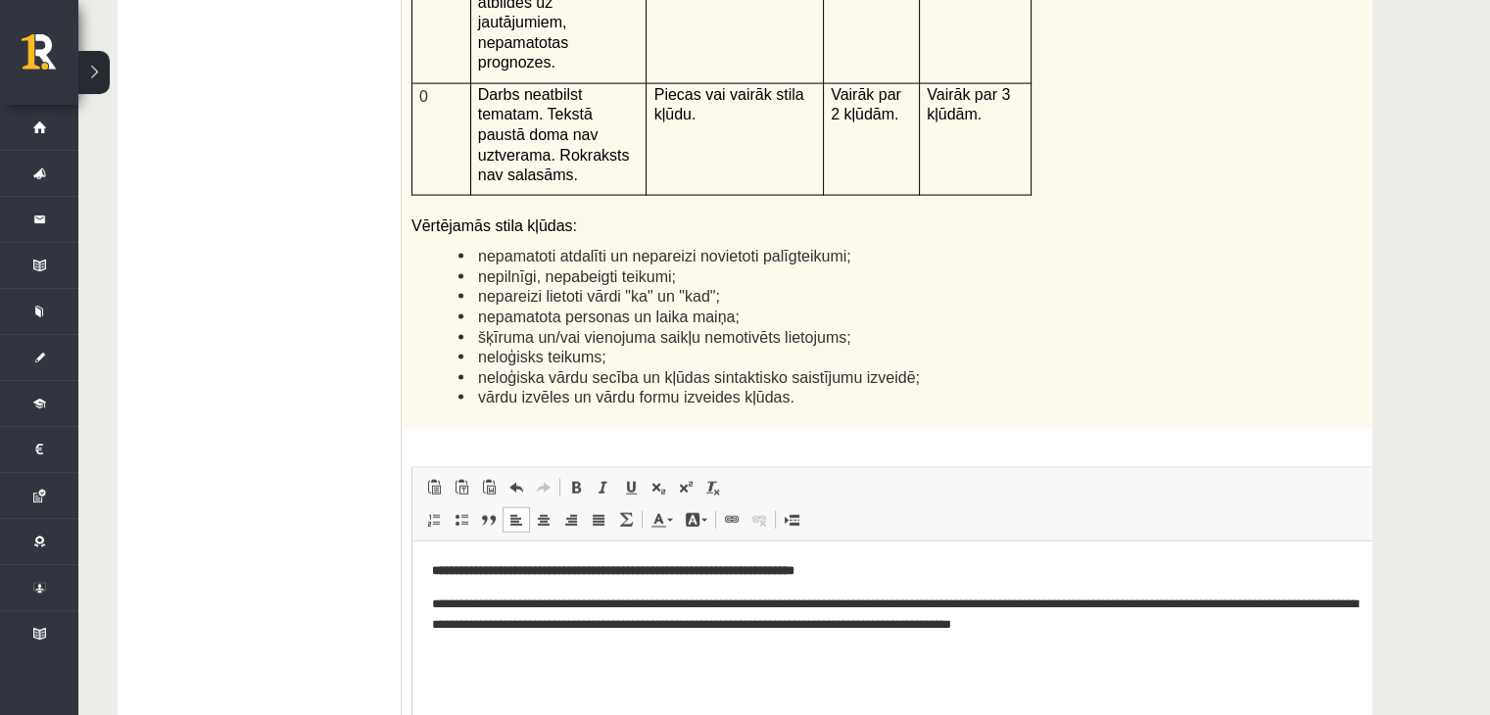
click at [1101, 629] on p "**********" at bounding box center [900, 614] width 937 height 41
click at [1097, 624] on p "**********" at bounding box center [900, 614] width 937 height 41
click at [1244, 624] on p "**********" at bounding box center [900, 614] width 937 height 41
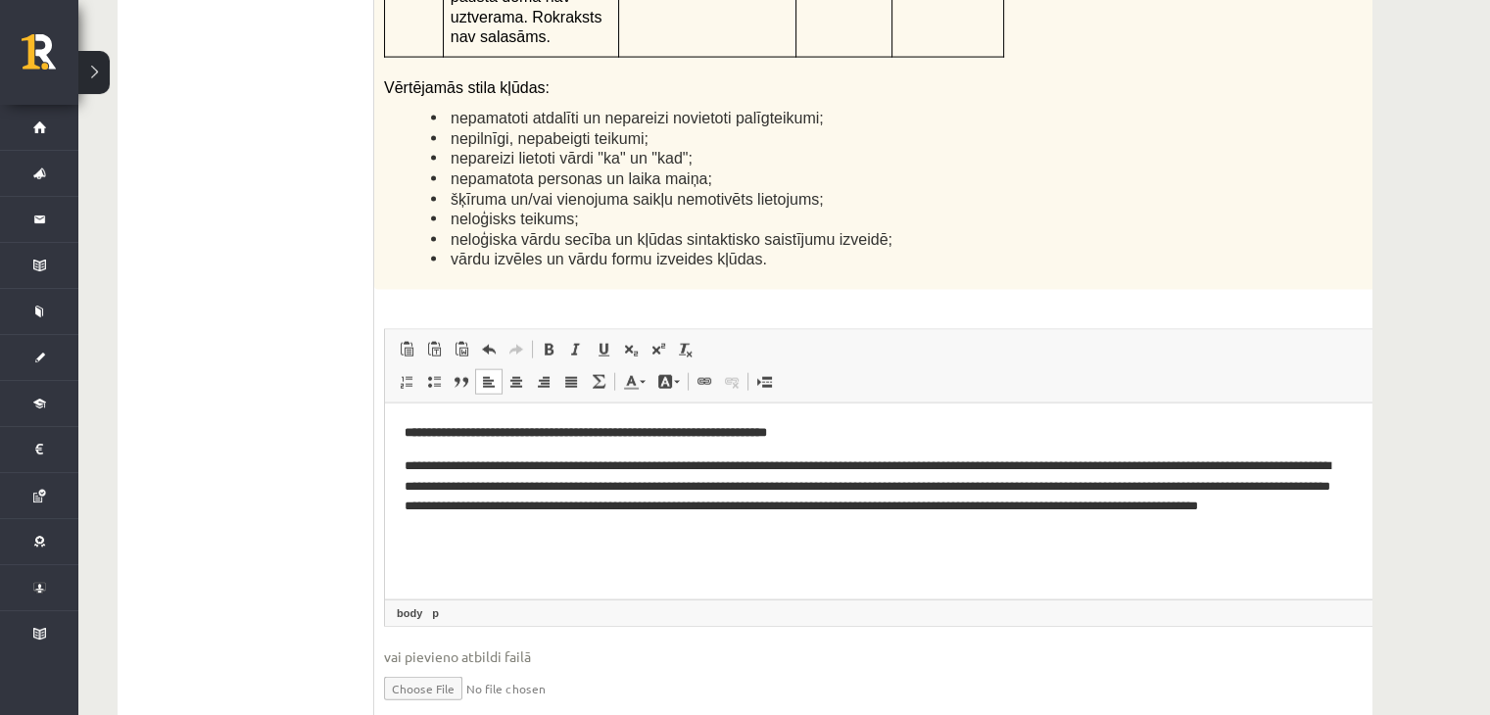
scroll to position [0, 23]
click at [1150, 470] on p "**********" at bounding box center [877, 496] width 937 height 81
click at [1216, 470] on p "**********" at bounding box center [877, 496] width 937 height 81
click at [1155, 503] on p "**********" at bounding box center [877, 496] width 937 height 81
drag, startPoint x: 1248, startPoint y: 508, endPoint x: 1291, endPoint y: 509, distance: 43.1
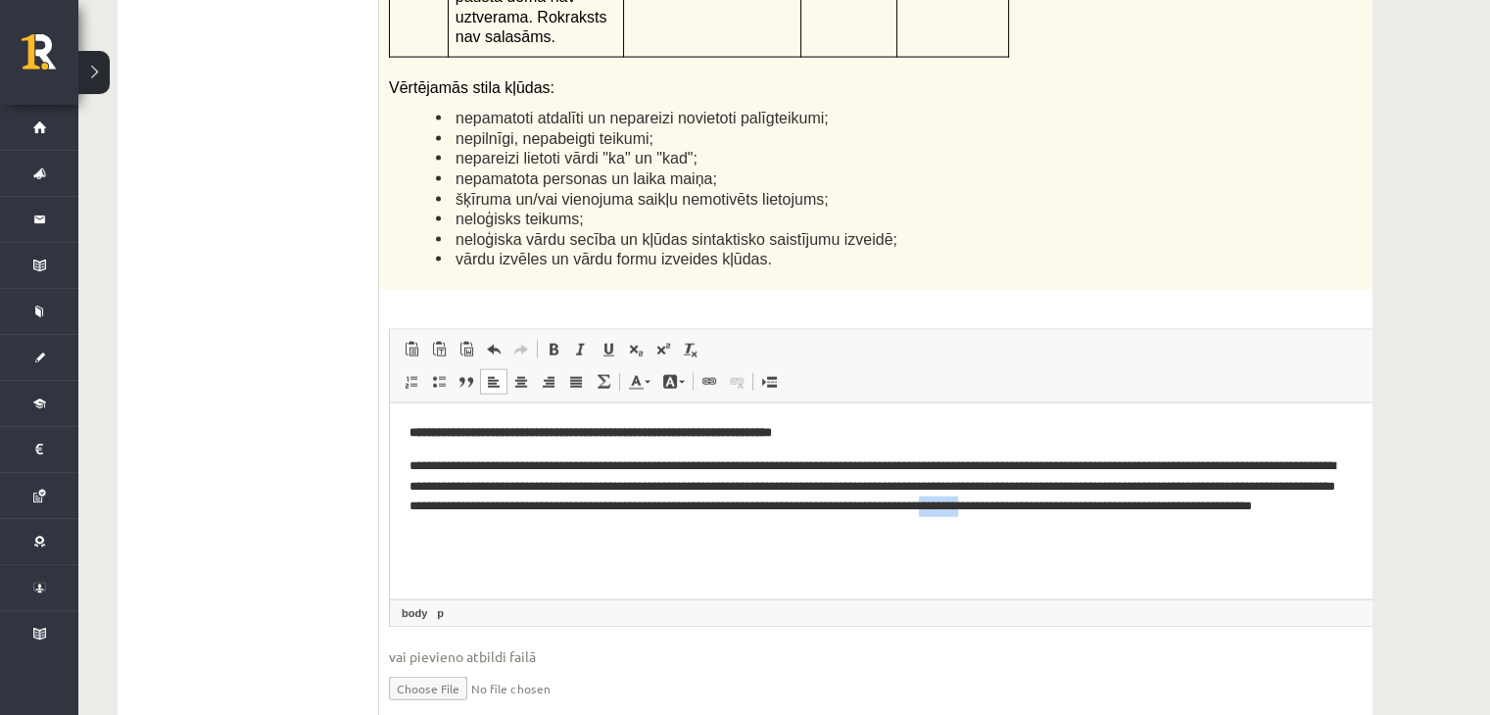
click at [1291, 509] on p "**********" at bounding box center [877, 496] width 937 height 81
click at [1275, 507] on p "**********" at bounding box center [877, 496] width 937 height 81
click at [698, 531] on p "**********" at bounding box center [877, 496] width 937 height 81
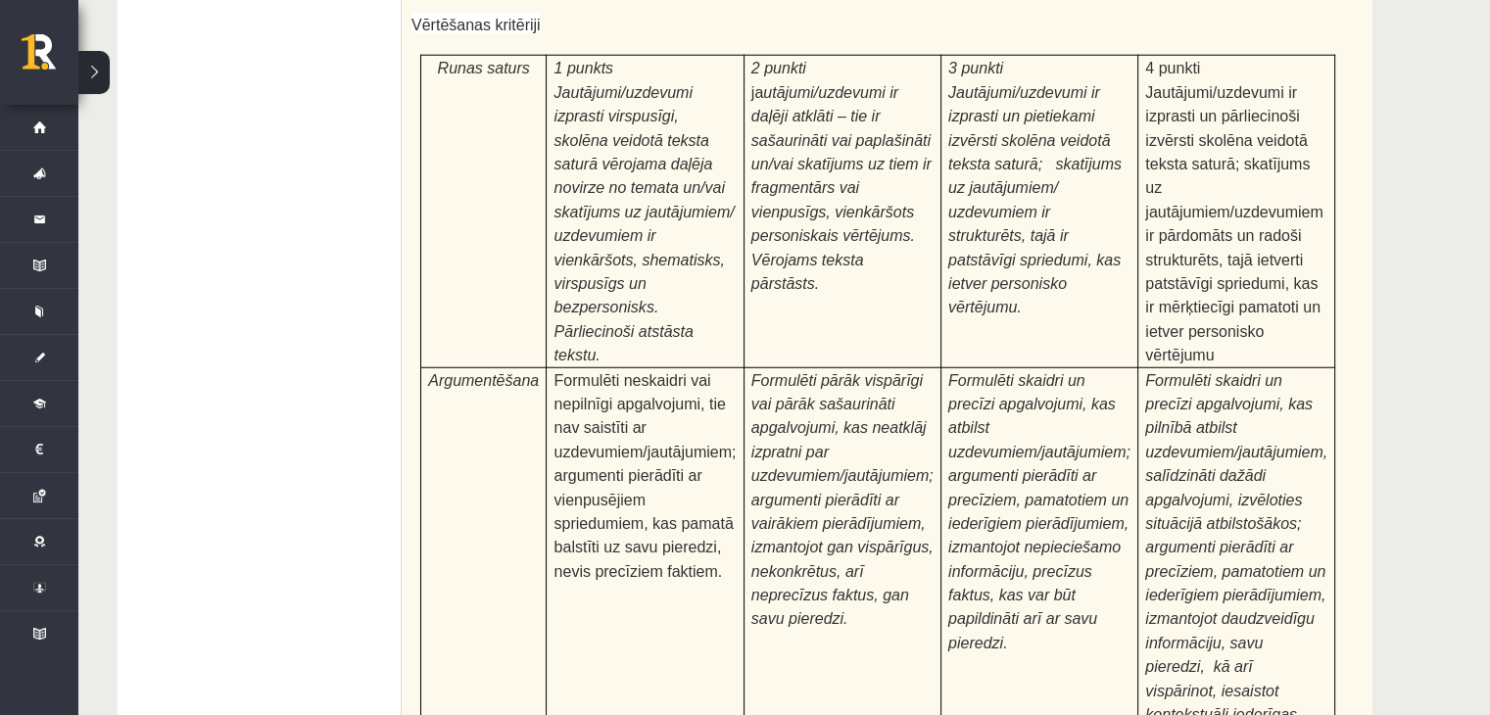
scroll to position [6151, 0]
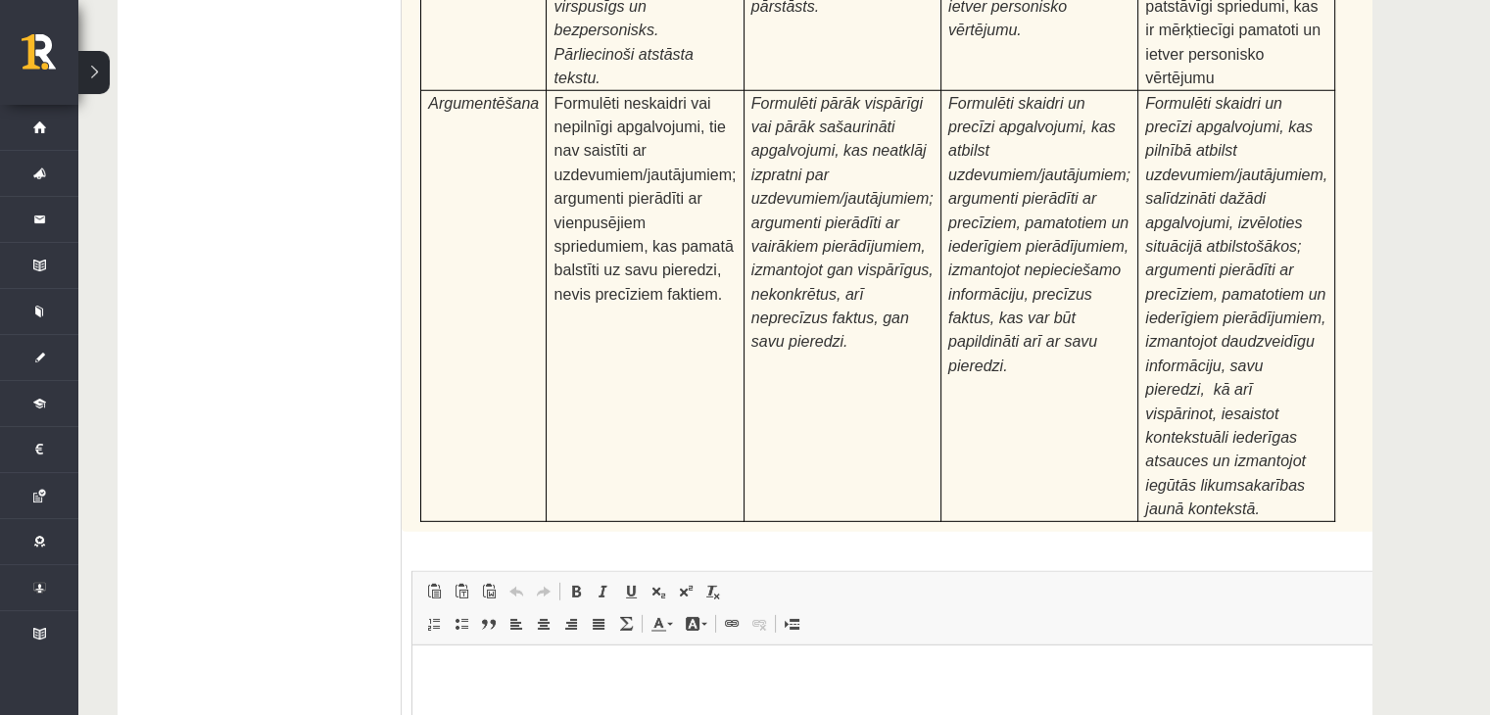
type input "**********"
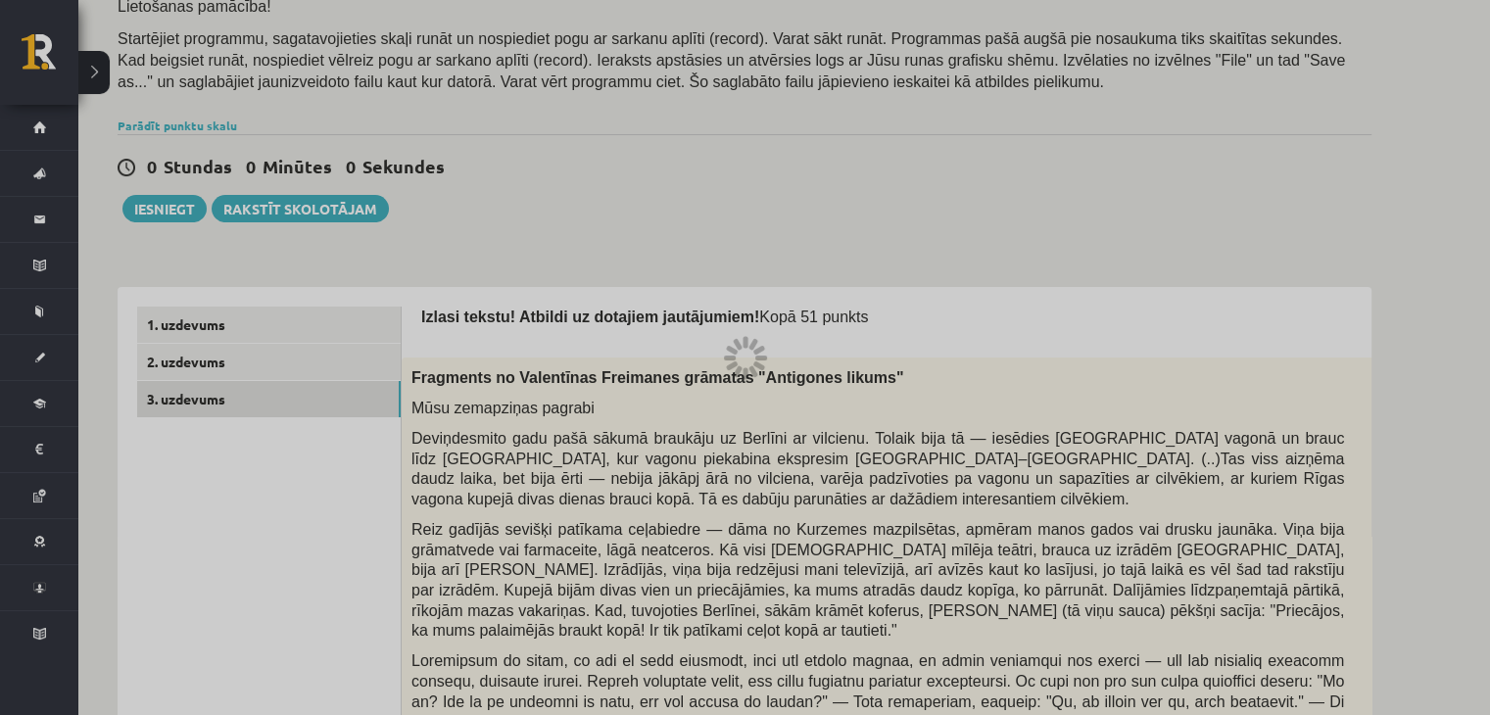
scroll to position [0, 0]
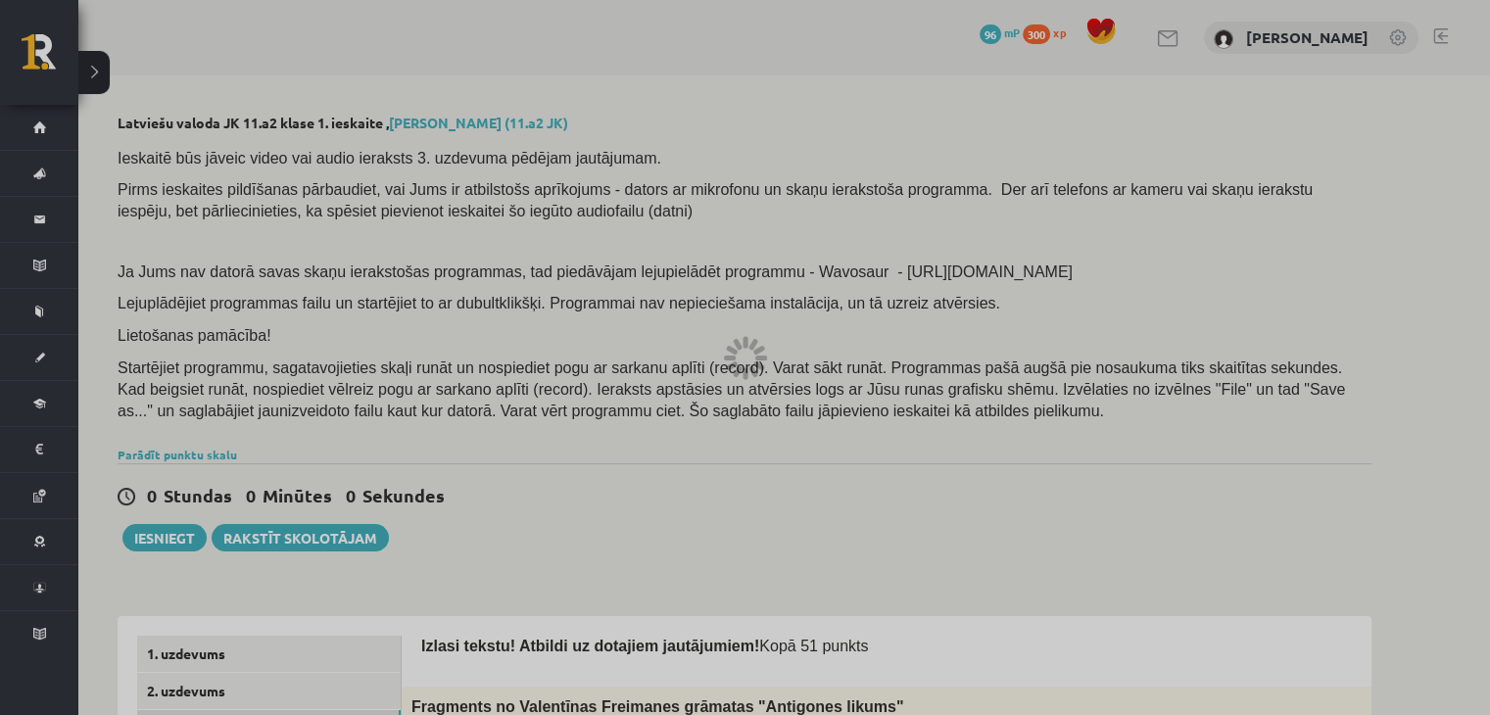
click at [913, 366] on div at bounding box center [745, 357] width 1490 height 715
click at [575, 267] on div at bounding box center [745, 357] width 1490 height 715
click at [764, 348] on div at bounding box center [758, 350] width 13 height 10
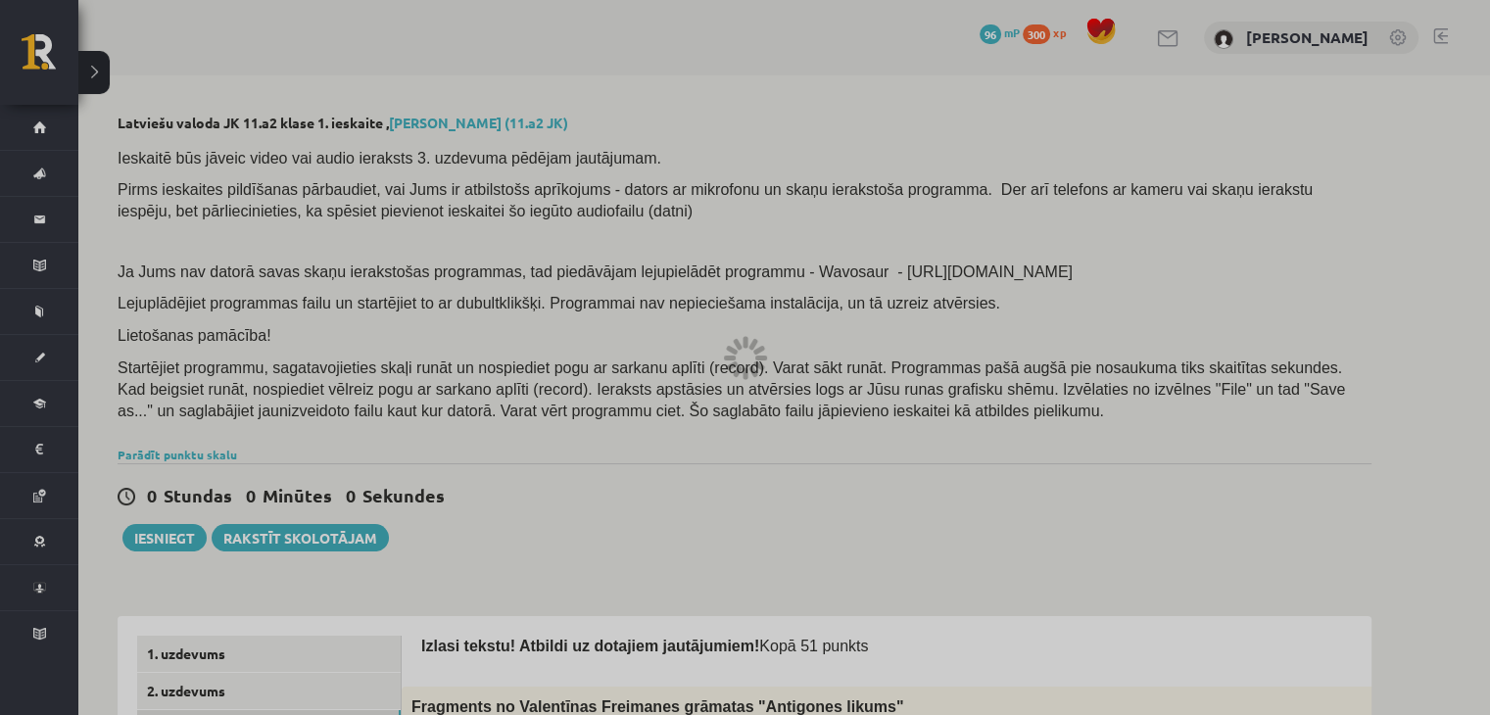
click at [764, 348] on div at bounding box center [758, 350] width 13 height 10
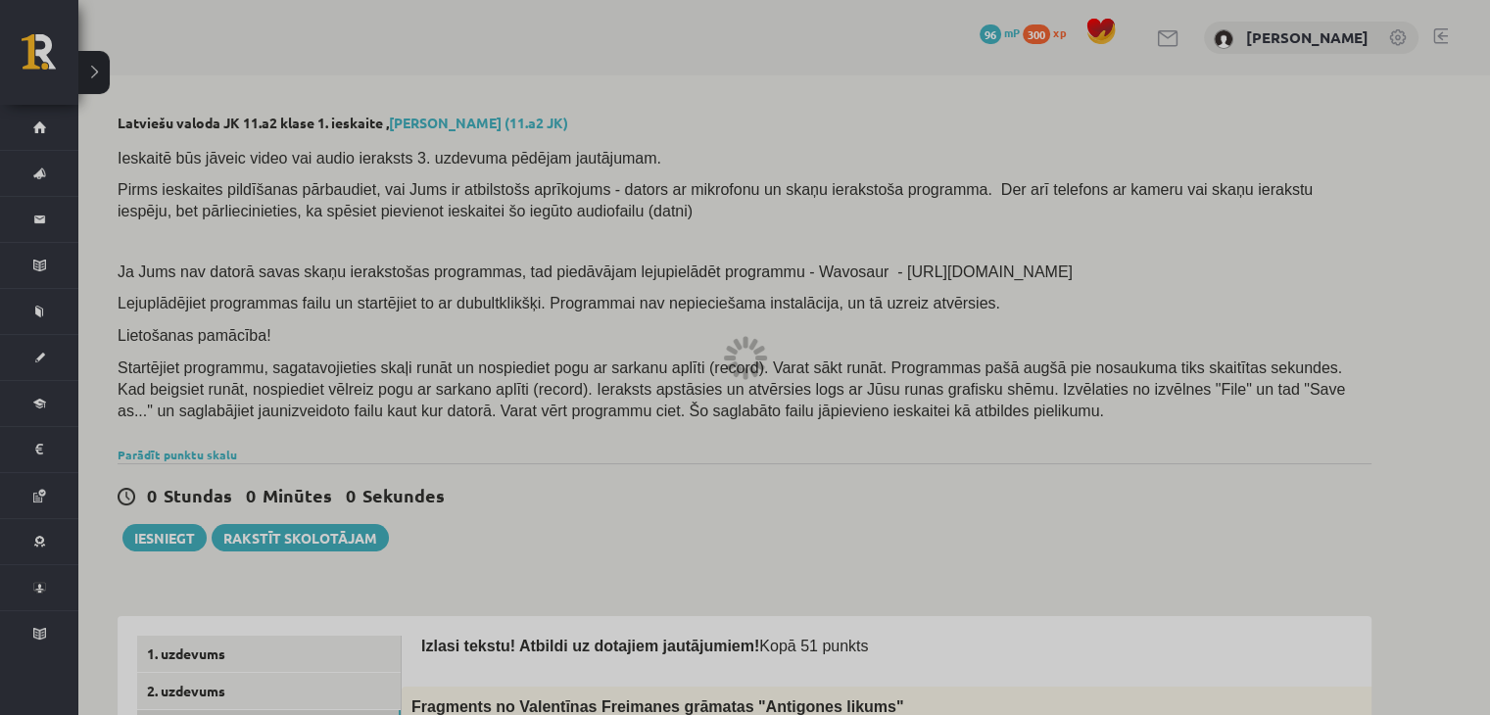
click at [764, 348] on div at bounding box center [758, 350] width 13 height 10
click at [615, 556] on div at bounding box center [745, 357] width 1490 height 715
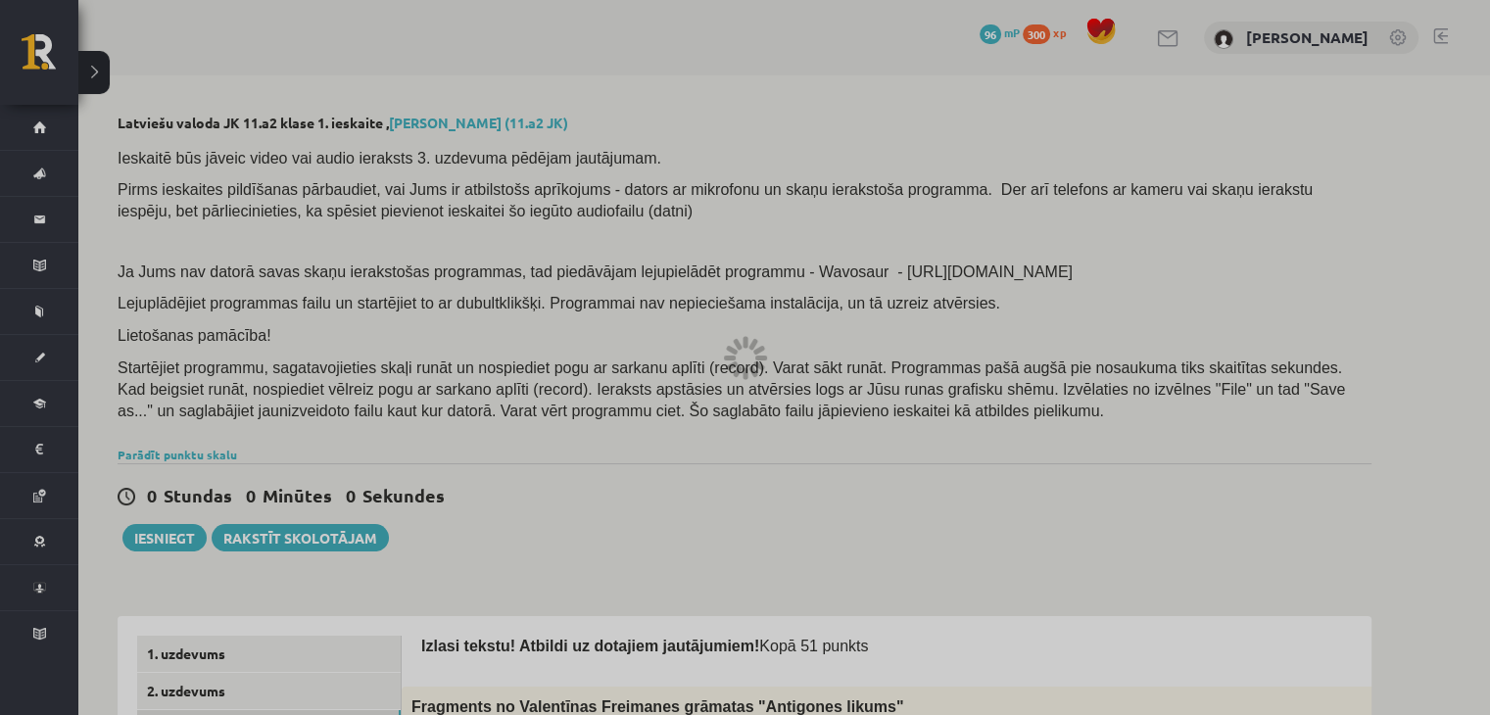
click at [615, 556] on div at bounding box center [745, 357] width 1490 height 715
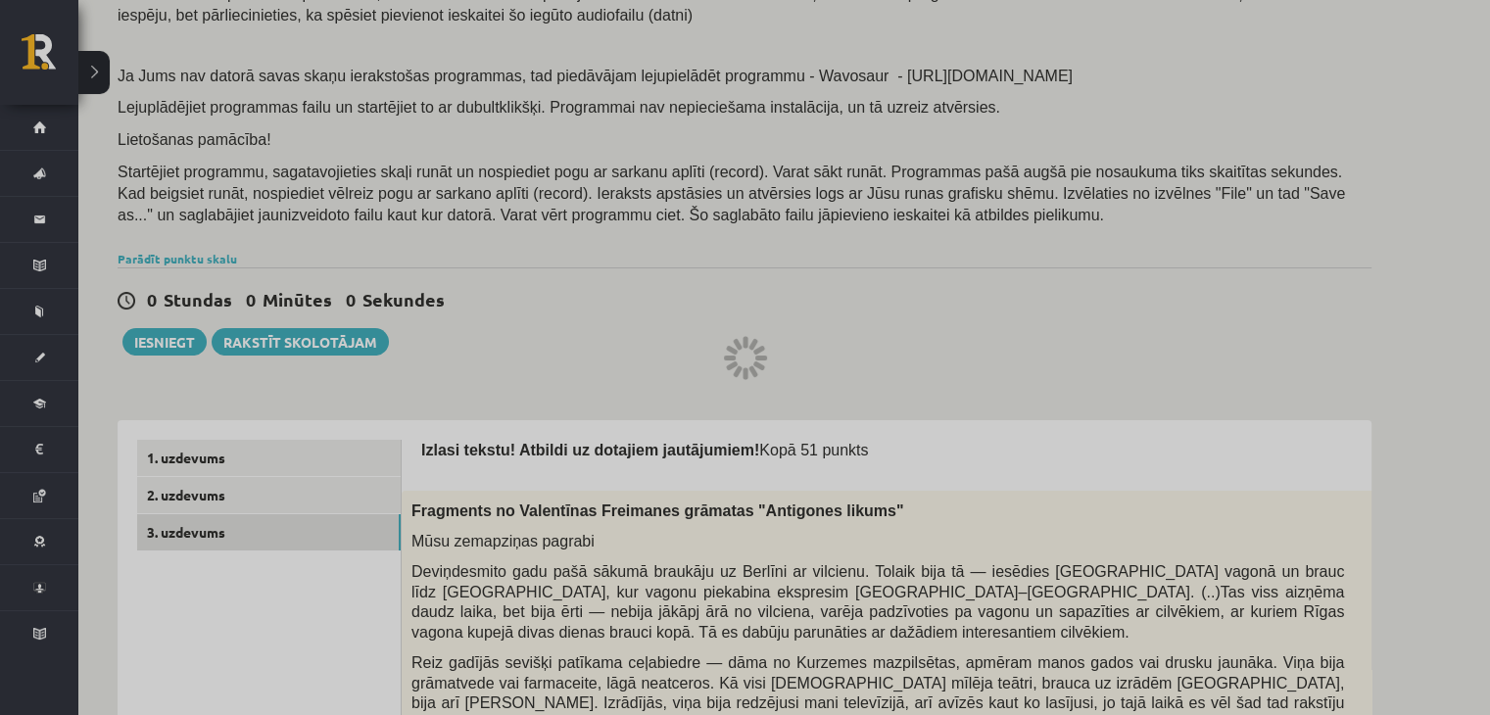
click at [834, 316] on div at bounding box center [745, 357] width 1490 height 715
click at [764, 326] on div at bounding box center [745, 357] width 1490 height 715
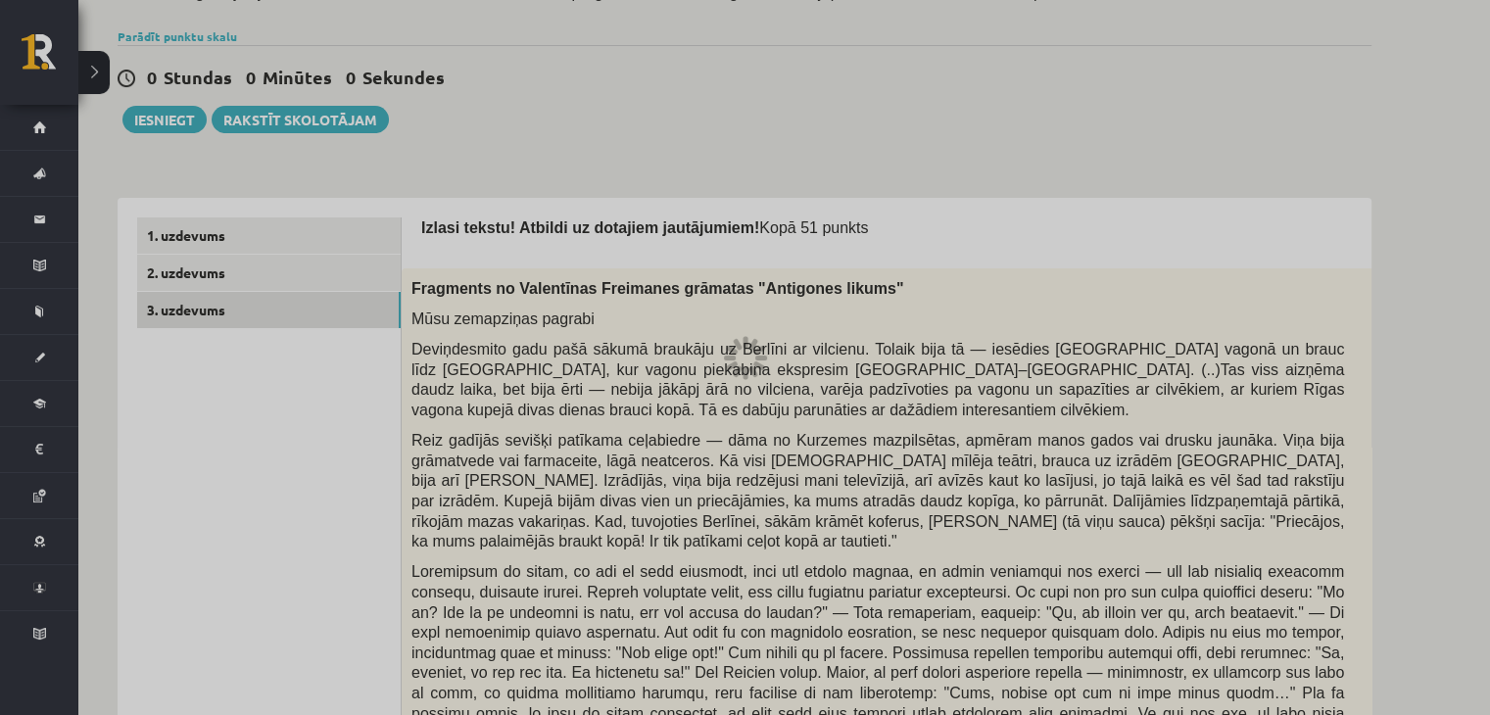
scroll to position [0, 0]
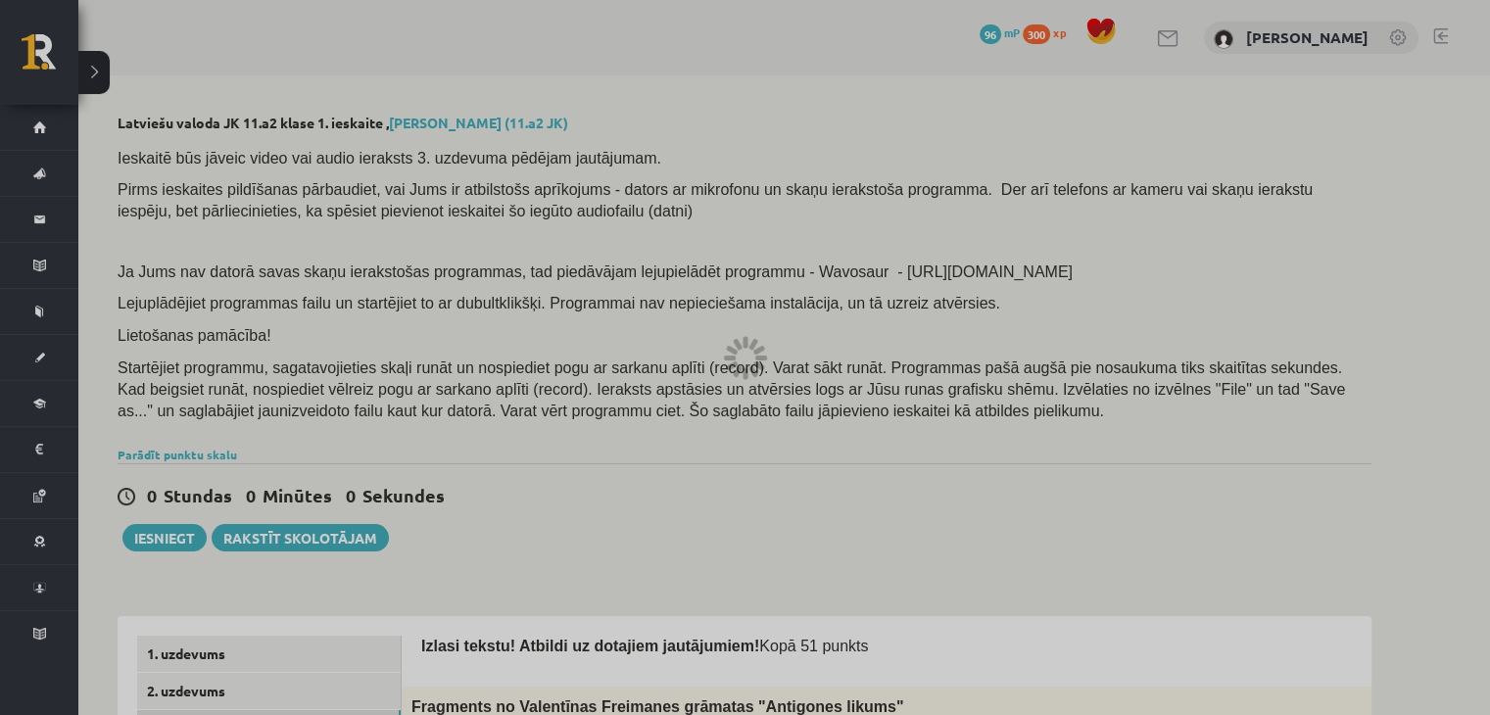
click at [506, 534] on div at bounding box center [745, 357] width 1490 height 715
click at [247, 103] on div at bounding box center [745, 357] width 1490 height 715
click at [342, 530] on div at bounding box center [745, 357] width 1490 height 715
drag, startPoint x: 512, startPoint y: 527, endPoint x: 770, endPoint y: 351, distance: 312.2
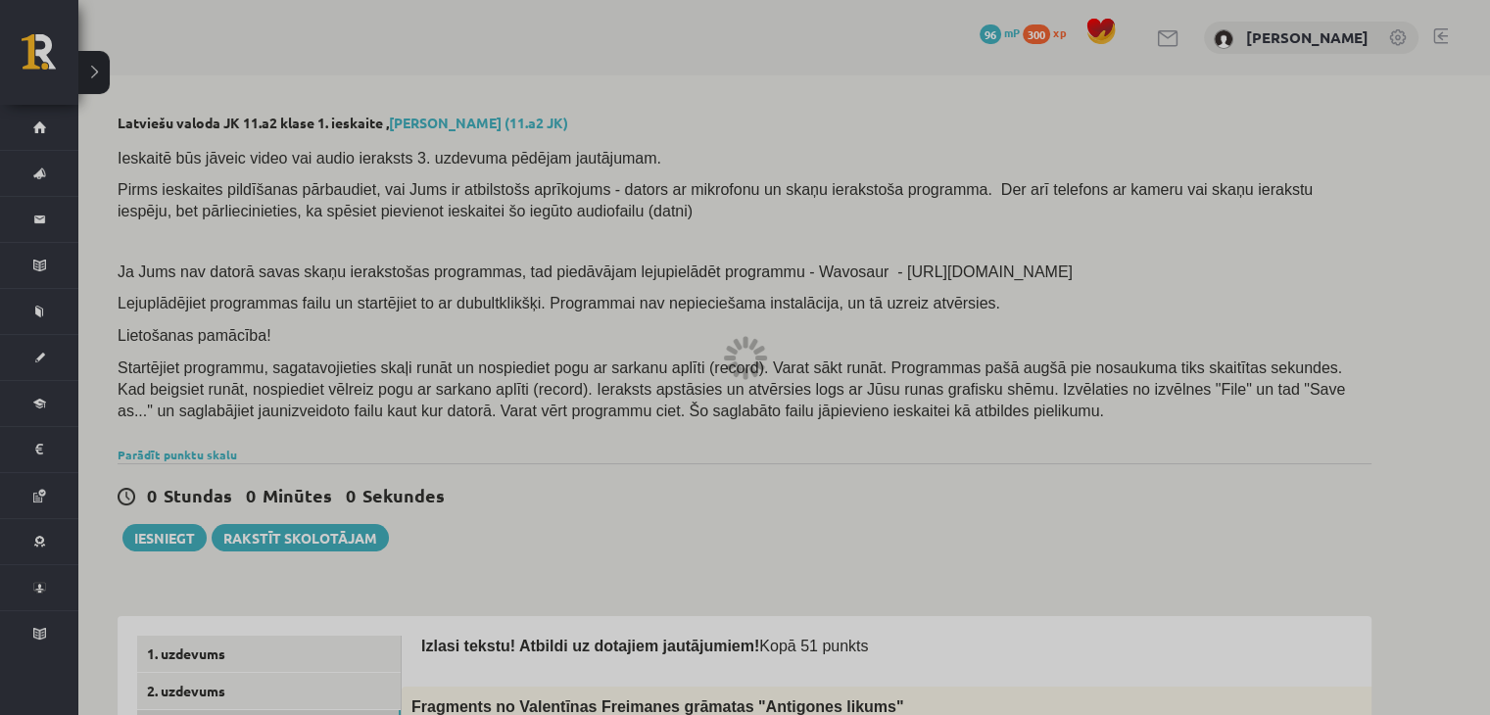
click at [770, 351] on div at bounding box center [745, 357] width 1490 height 715
click at [732, 346] on div at bounding box center [745, 357] width 1490 height 715
click at [110, 76] on div at bounding box center [745, 357] width 1490 height 715
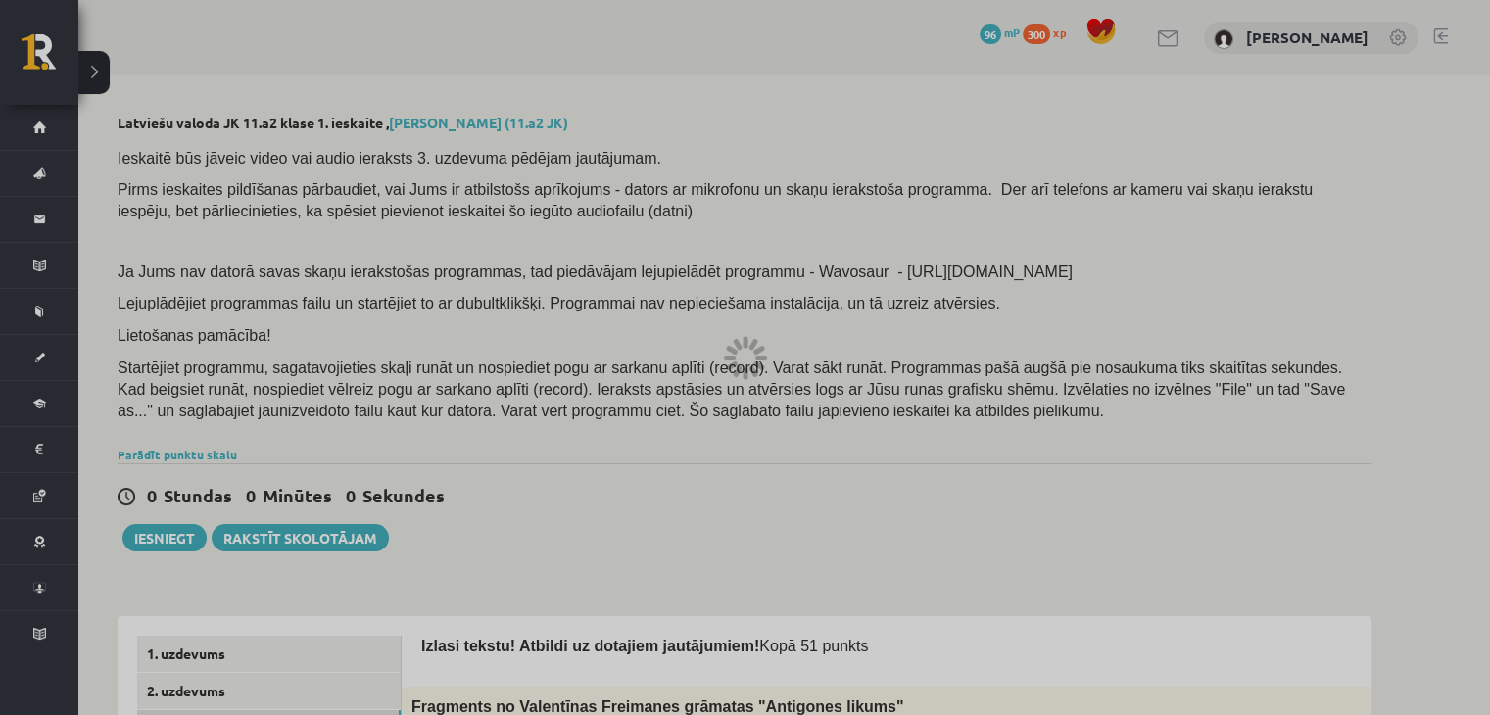
click at [97, 73] on div at bounding box center [745, 357] width 1490 height 715
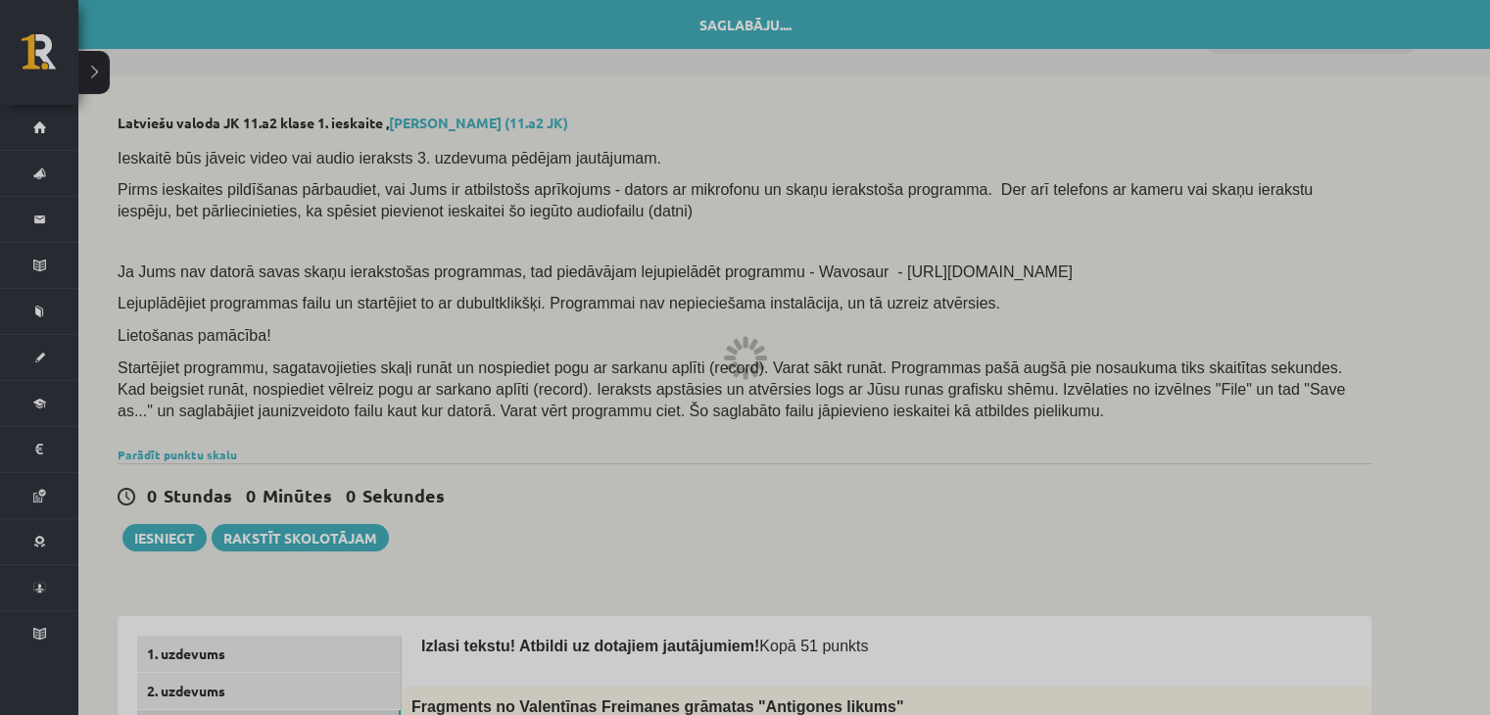
click at [72, 55] on div at bounding box center [745, 357] width 1490 height 715
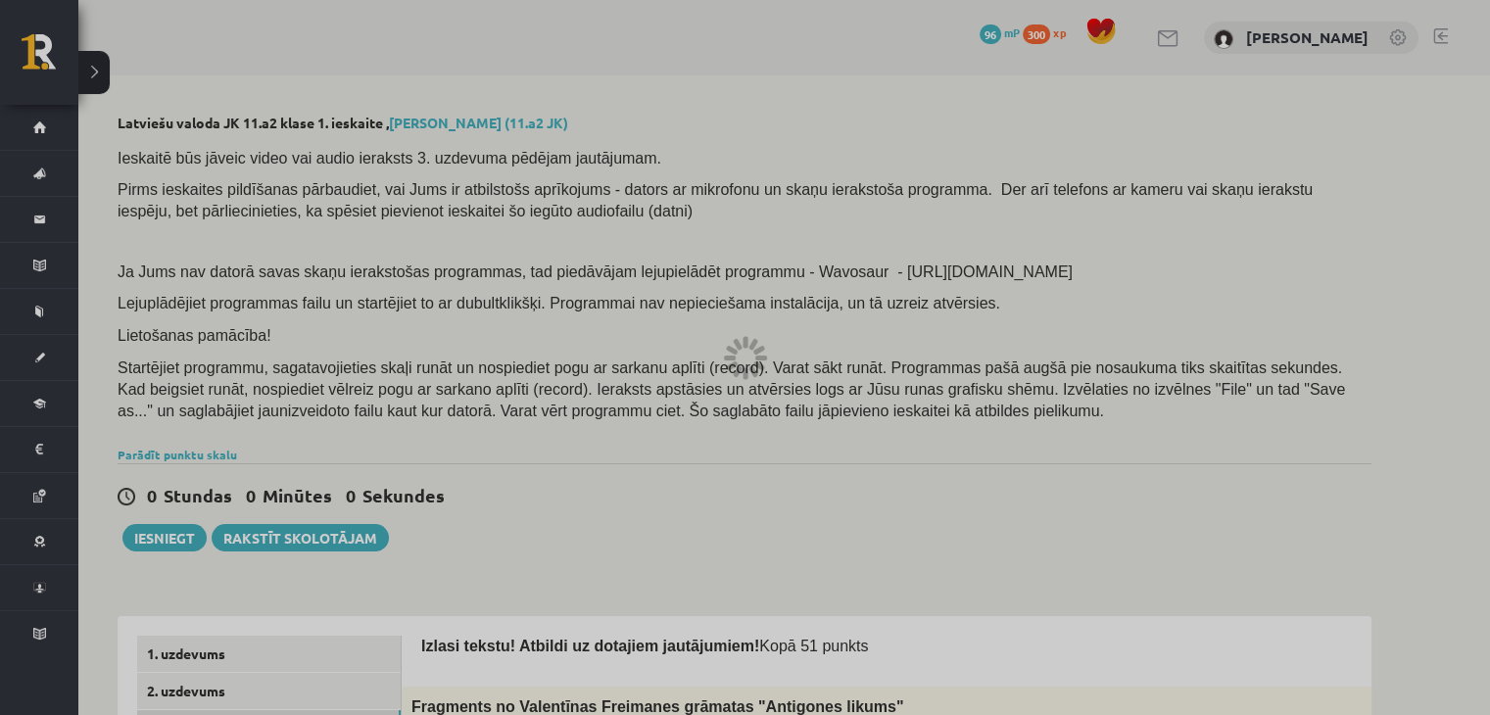
click at [834, 75] on div at bounding box center [745, 357] width 1490 height 715
click at [111, 64] on div at bounding box center [745, 357] width 1490 height 715
click at [78, 52] on div at bounding box center [745, 357] width 1490 height 715
click at [94, 83] on div at bounding box center [745, 357] width 1490 height 715
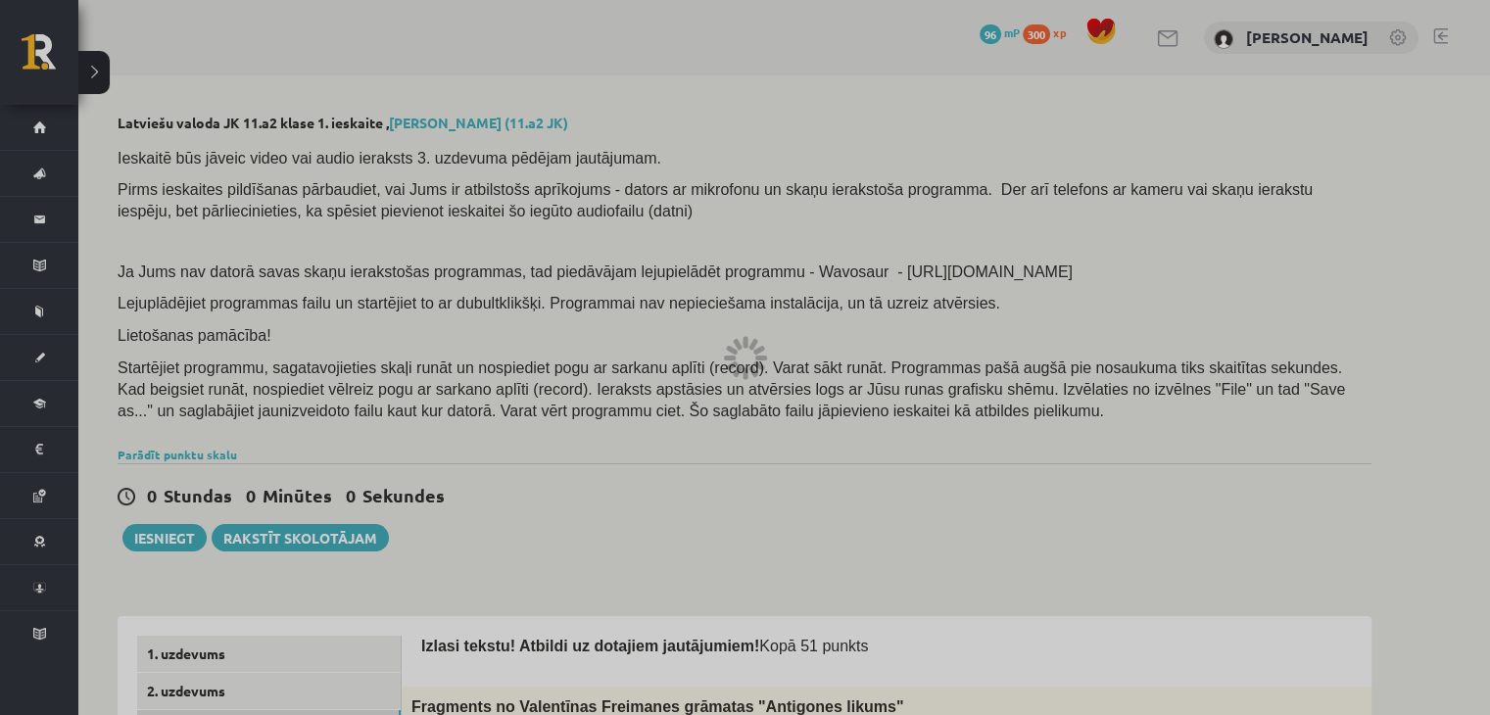
click at [94, 83] on div at bounding box center [745, 357] width 1490 height 715
click at [39, 338] on div at bounding box center [745, 357] width 1490 height 715
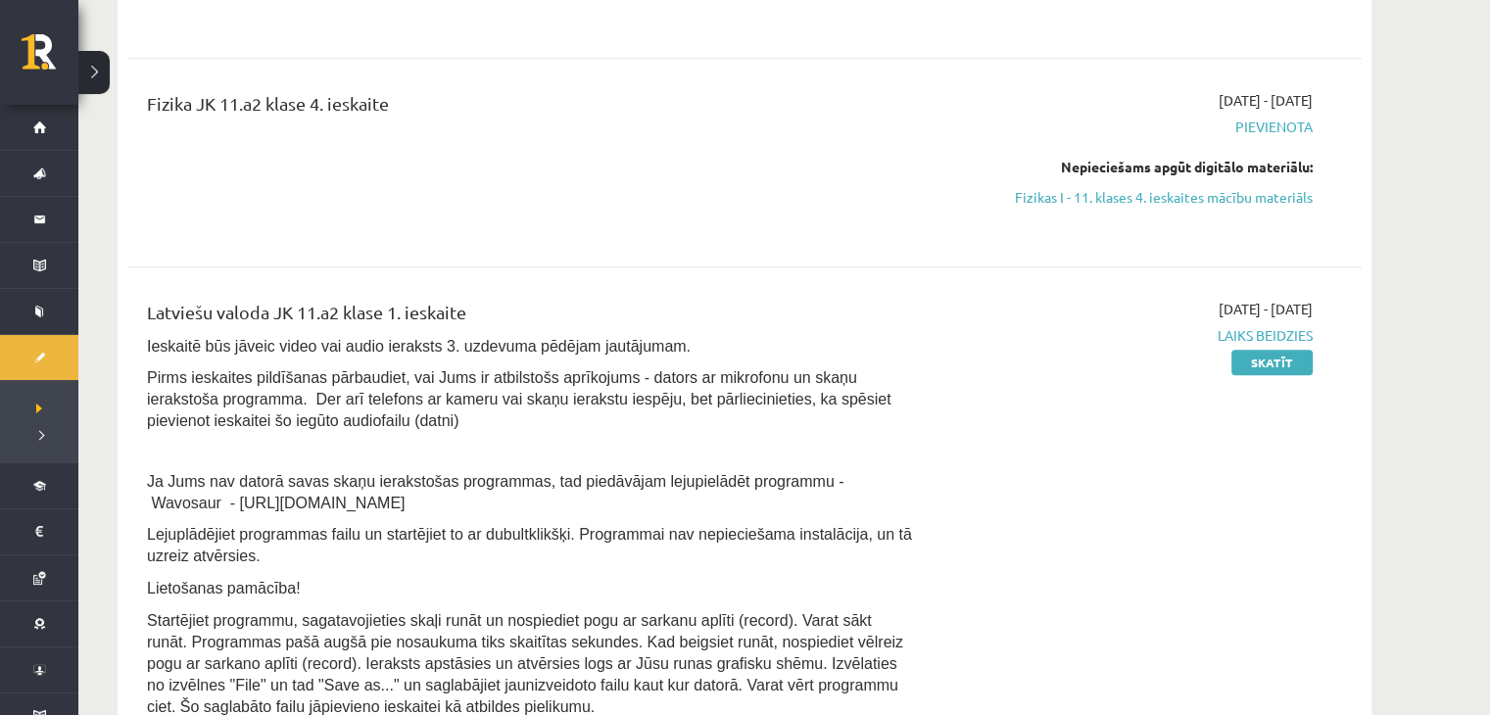
scroll to position [1719, 0]
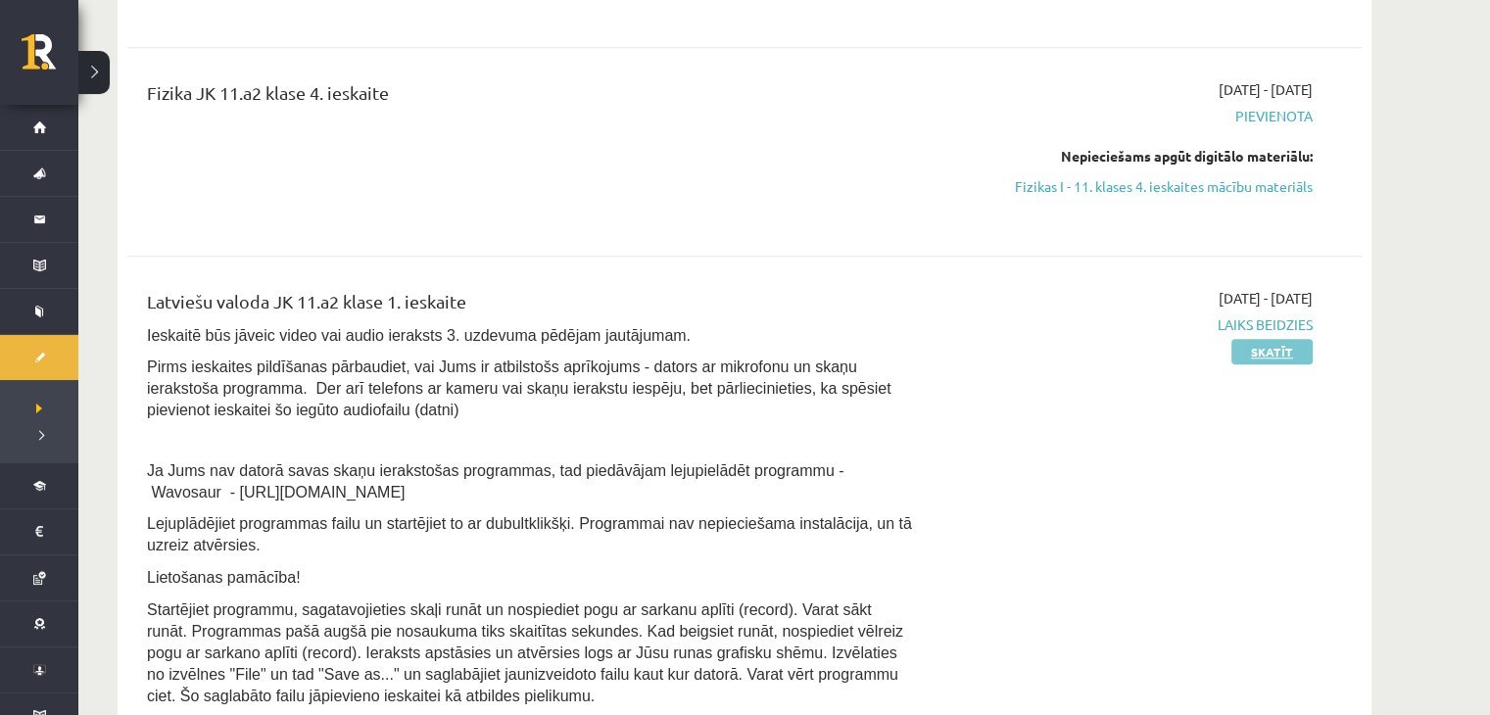
click at [1279, 364] on link "Skatīt" at bounding box center [1271, 351] width 81 height 25
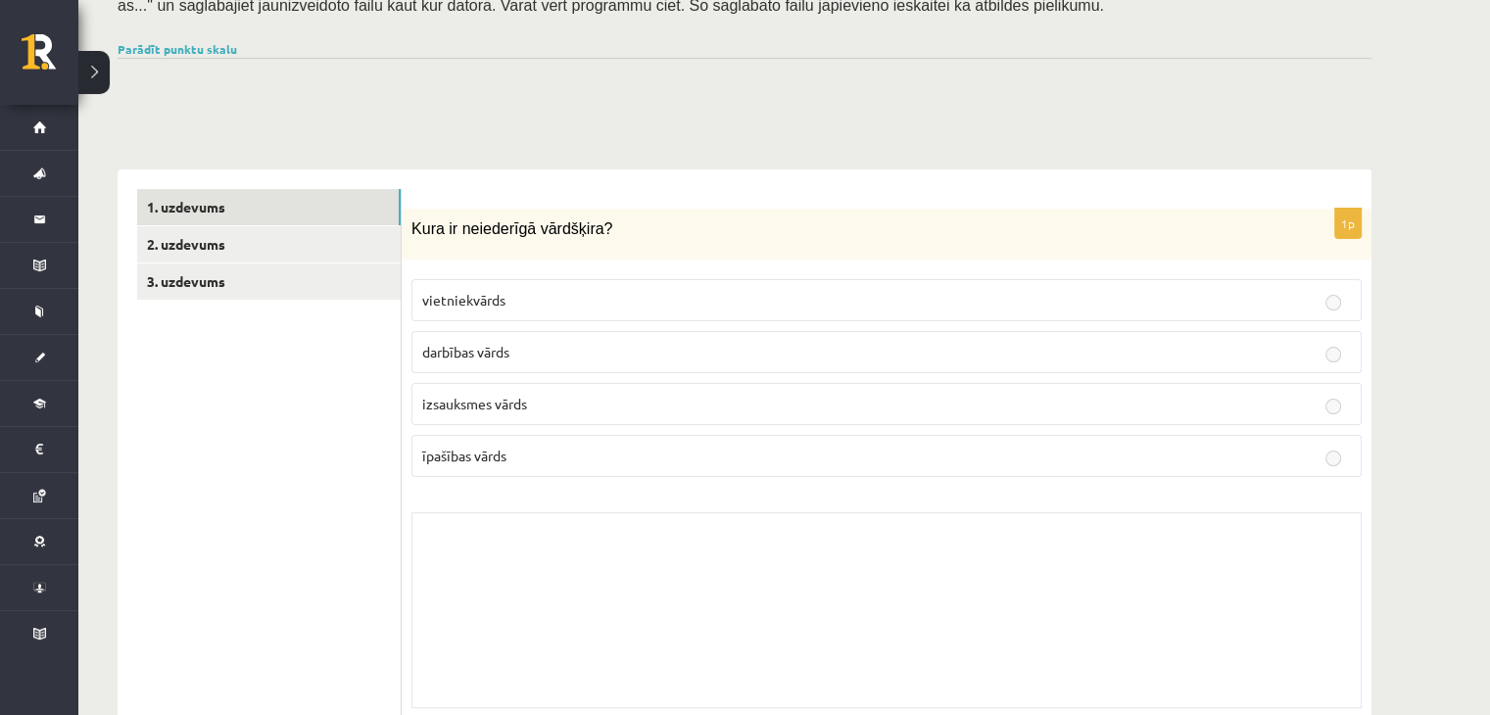
scroll to position [282, 0]
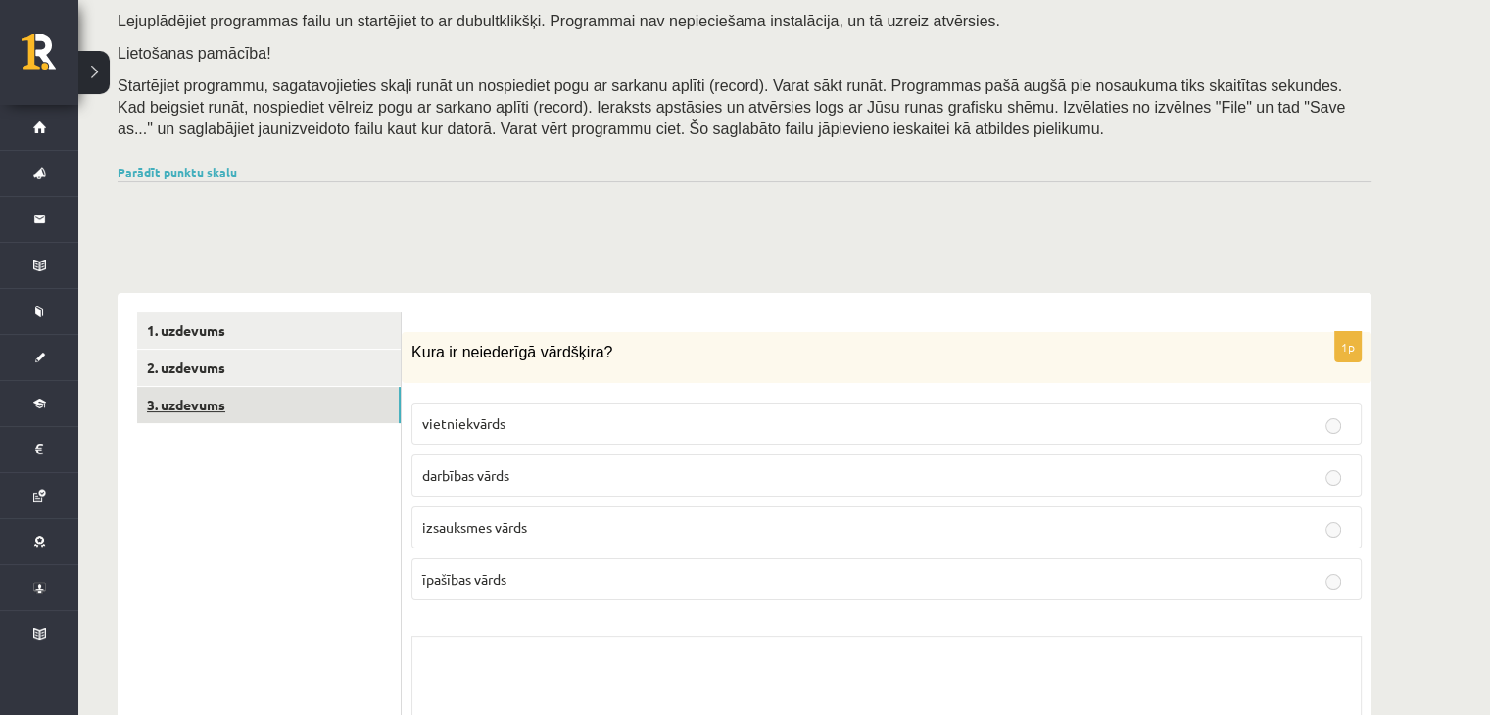
click at [263, 399] on link "3. uzdevums" at bounding box center [269, 405] width 264 height 36
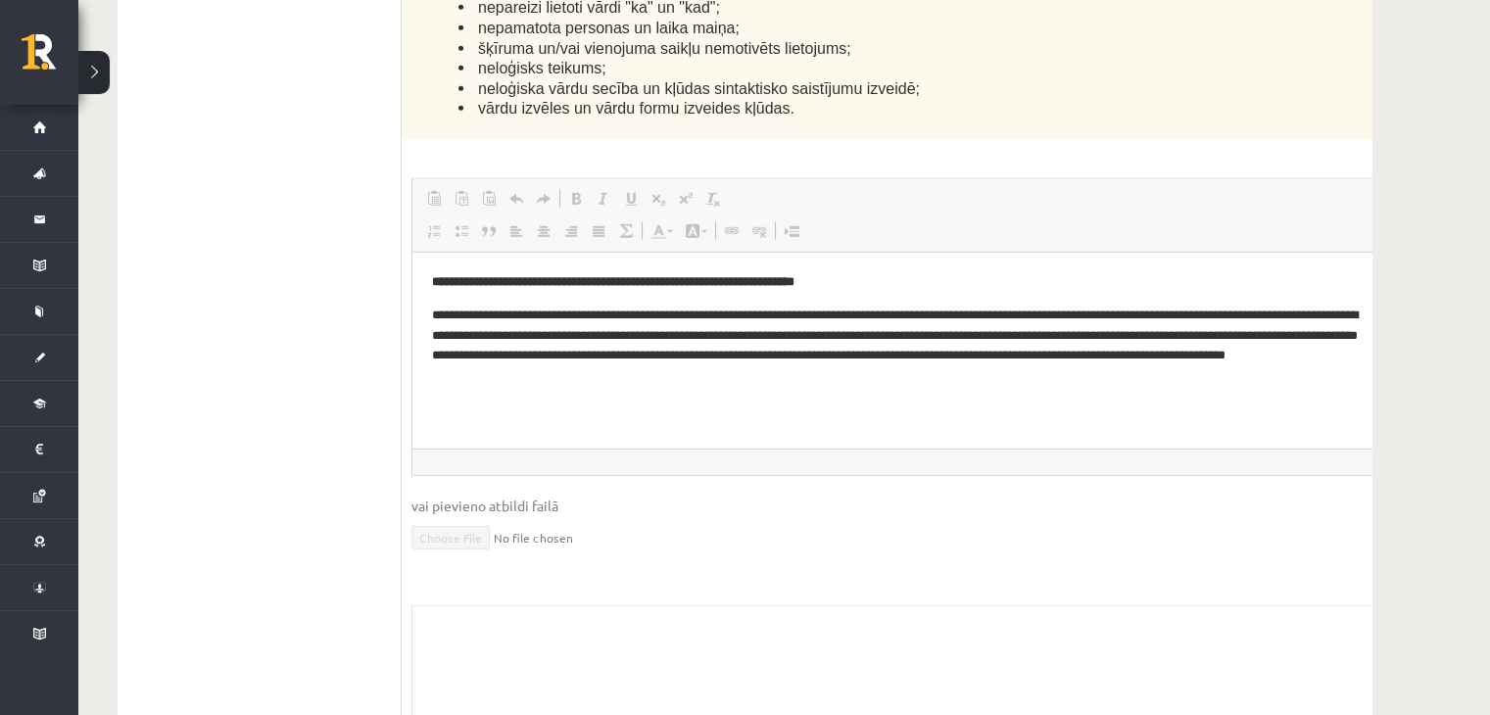
scroll to position [6101, 0]
click at [1069, 604] on div "Skolotāja pielikums" at bounding box center [926, 702] width 1031 height 196
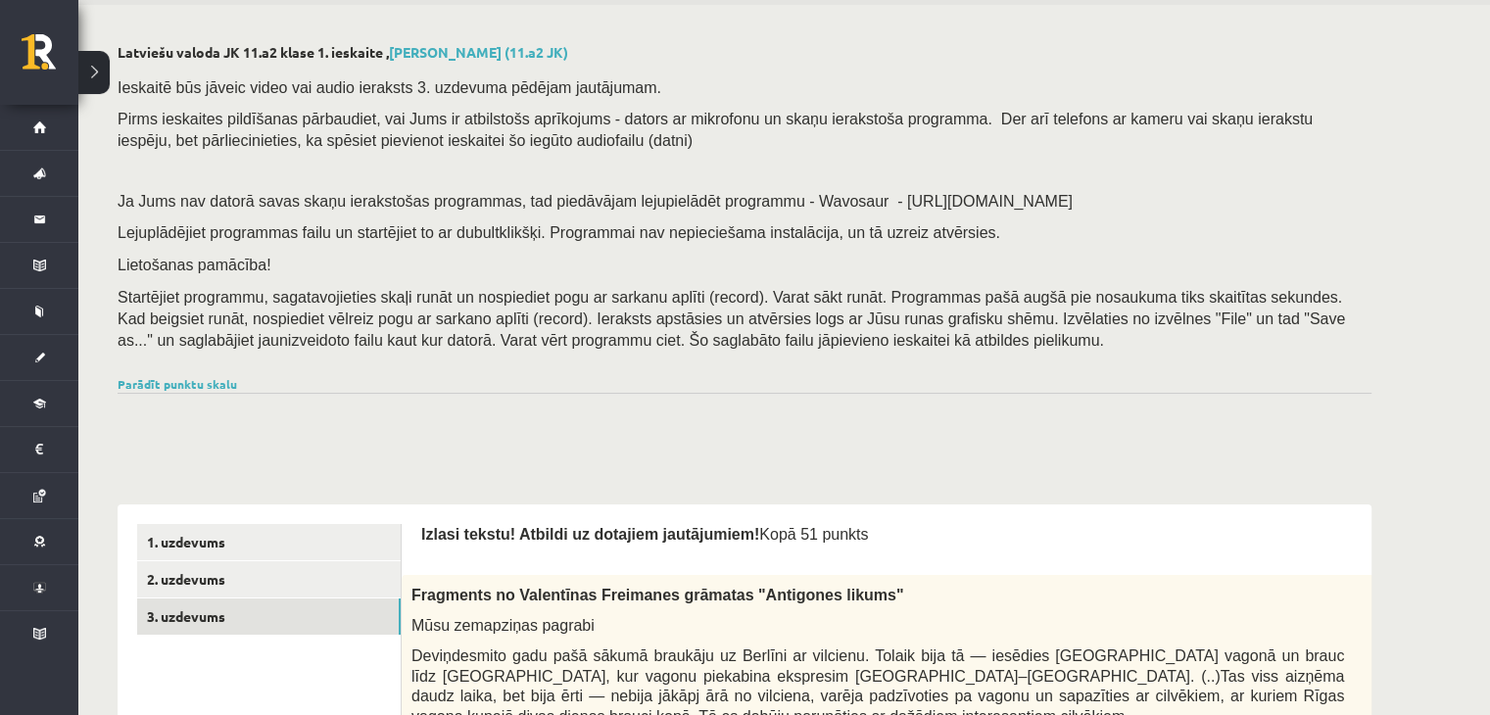
scroll to position [0, 0]
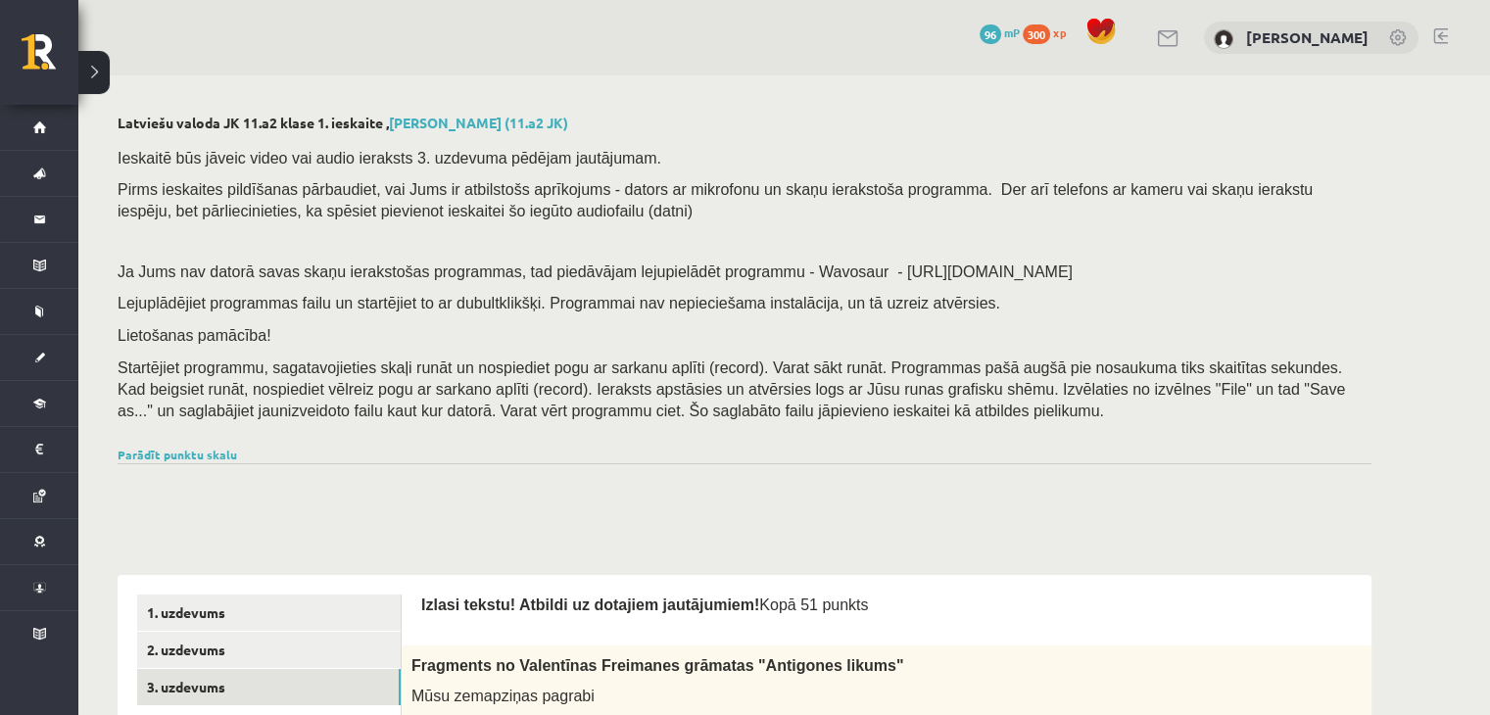
click at [1157, 37] on link at bounding box center [1169, 38] width 24 height 17
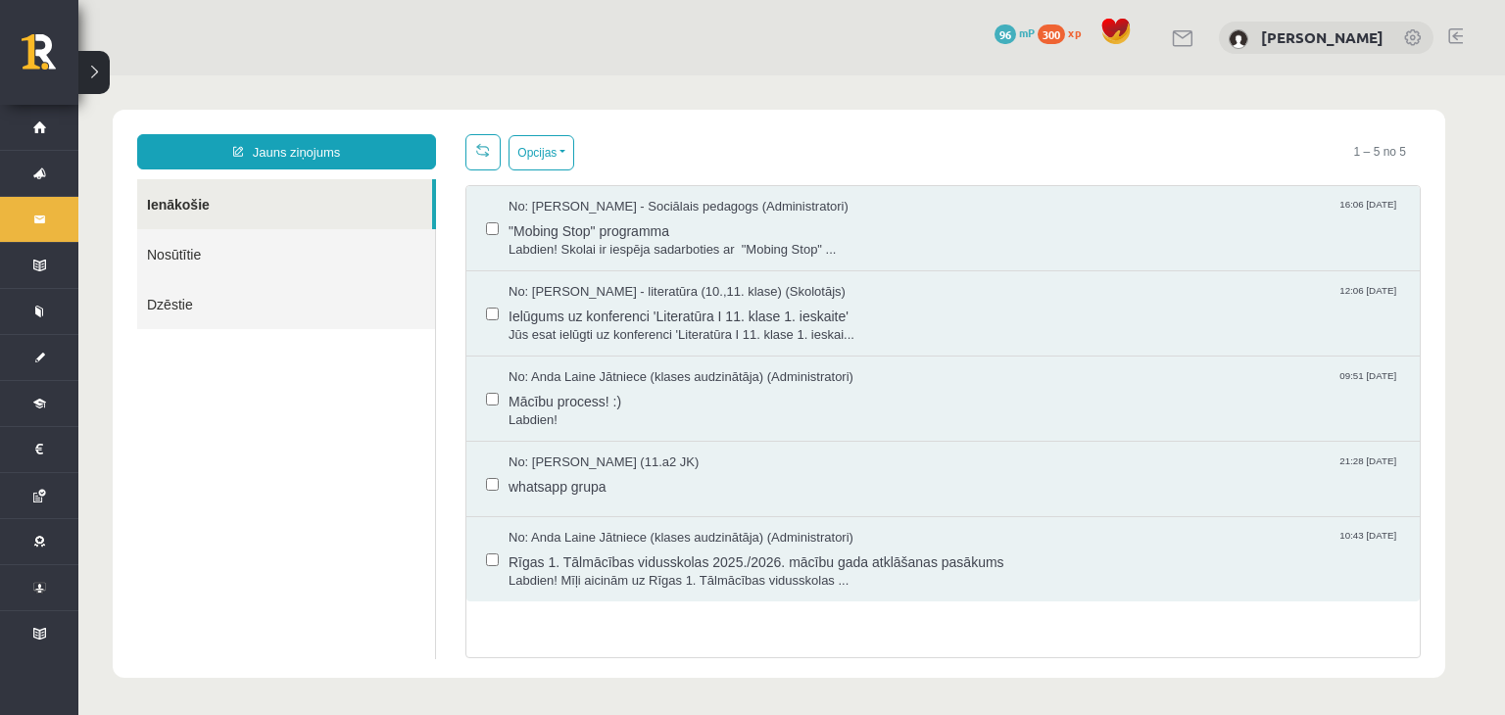
click at [185, 254] on link "Nosūtītie" at bounding box center [286, 254] width 298 height 50
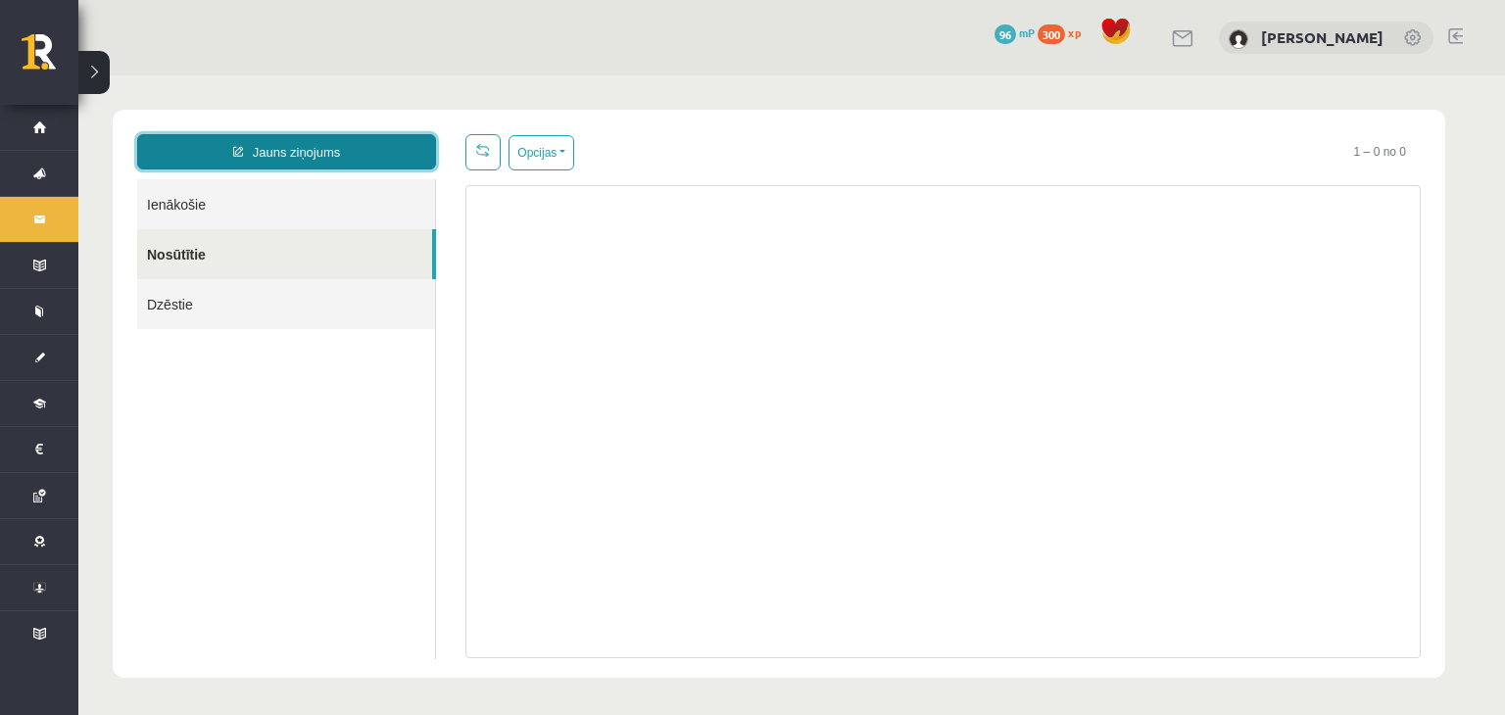
click at [334, 154] on link "Jauns ziņojums" at bounding box center [286, 151] width 299 height 35
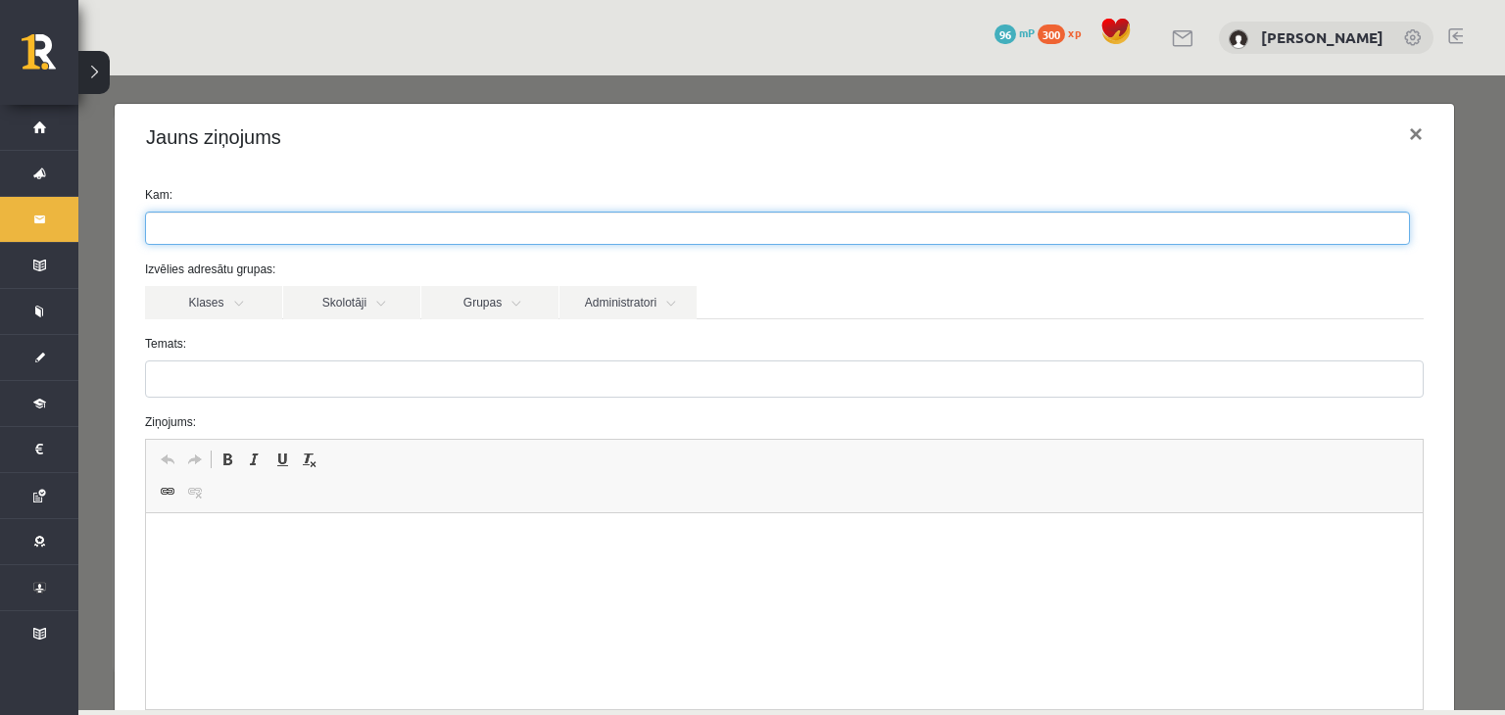
click at [356, 239] on ul at bounding box center [777, 228] width 1263 height 31
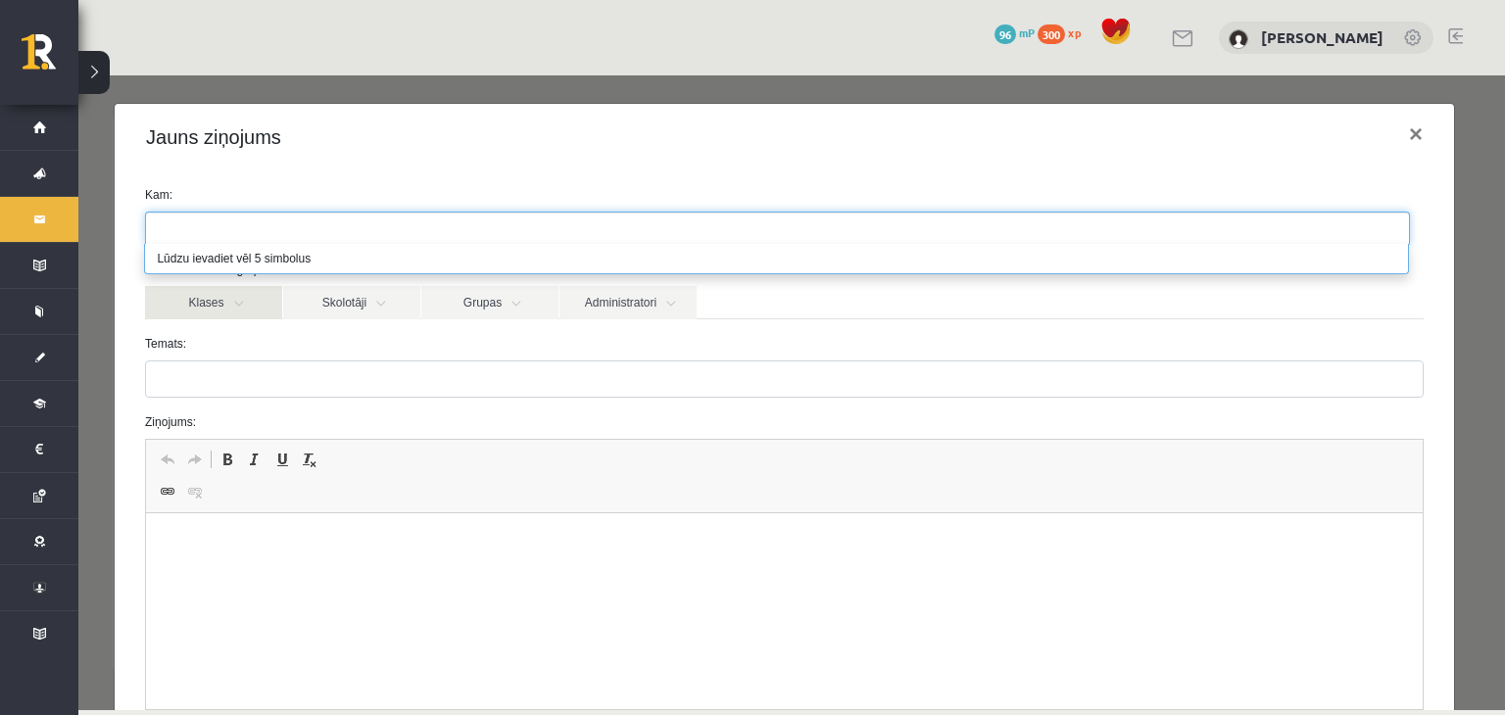
click at [227, 314] on link "Klases" at bounding box center [213, 302] width 137 height 33
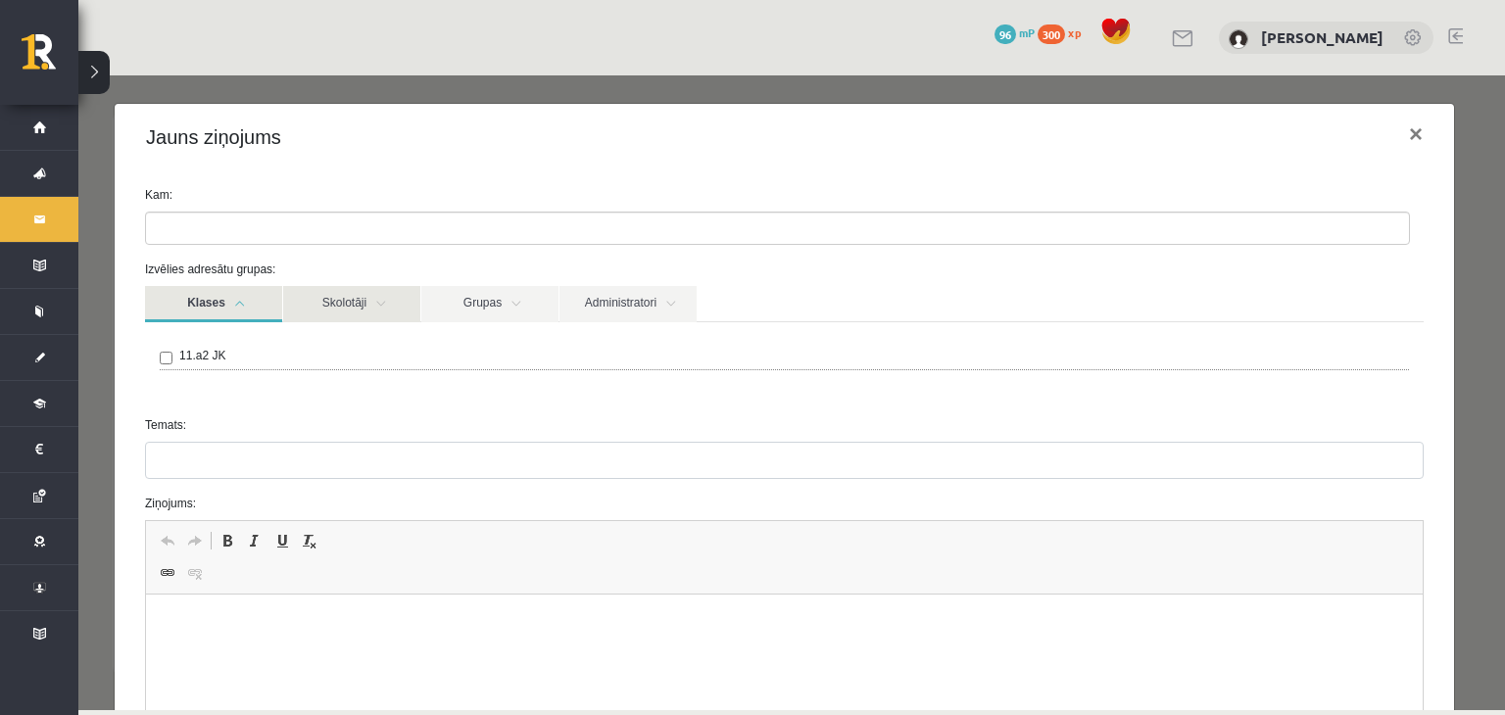
click at [356, 318] on link "Skolotāji" at bounding box center [351, 304] width 137 height 36
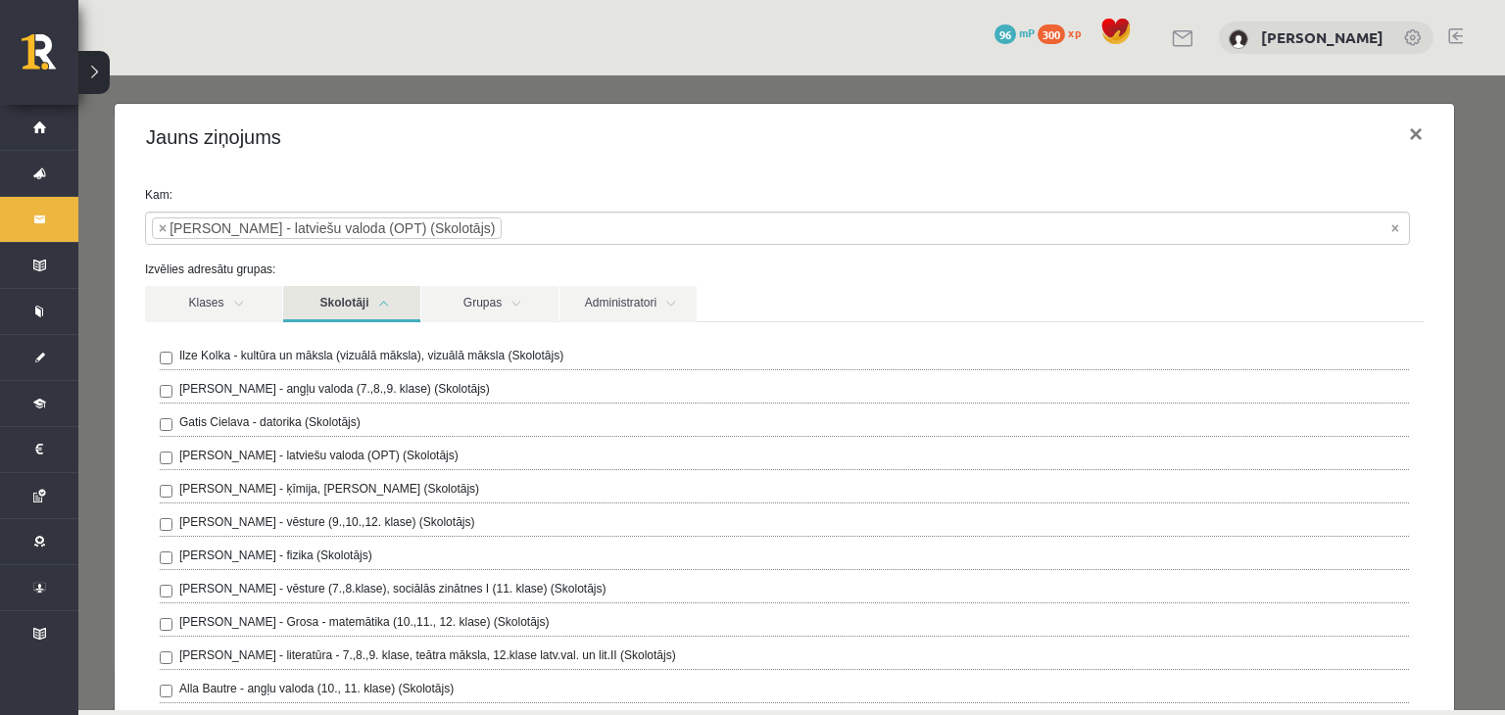
click at [585, 279] on div "Izvēlies adresātu grupas: Klases Skolotāji Grupas Administratori 11.a2 JK Ilze …" at bounding box center [784, 597] width 1308 height 673
click at [220, 304] on link "Klases" at bounding box center [213, 304] width 137 height 36
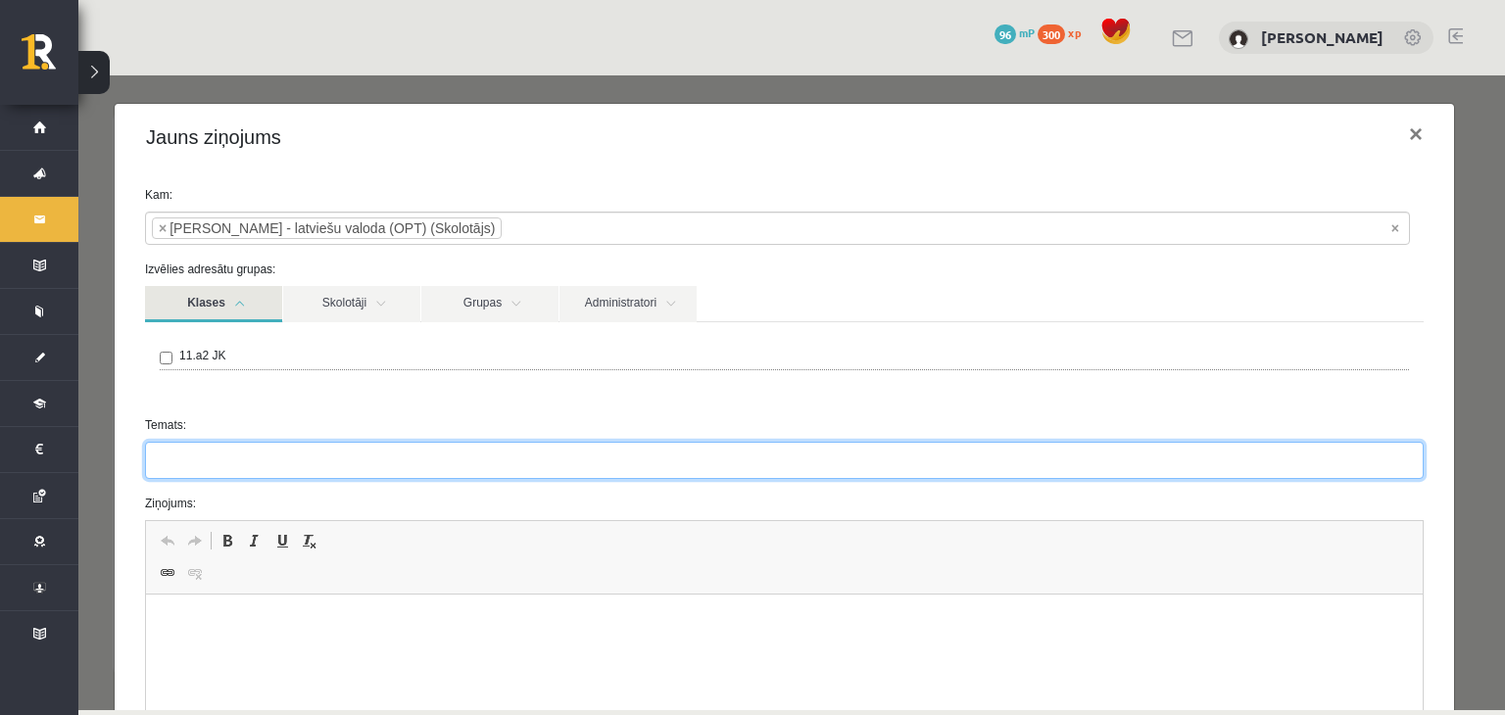
click at [181, 452] on input "Temats:" at bounding box center [784, 460] width 1278 height 37
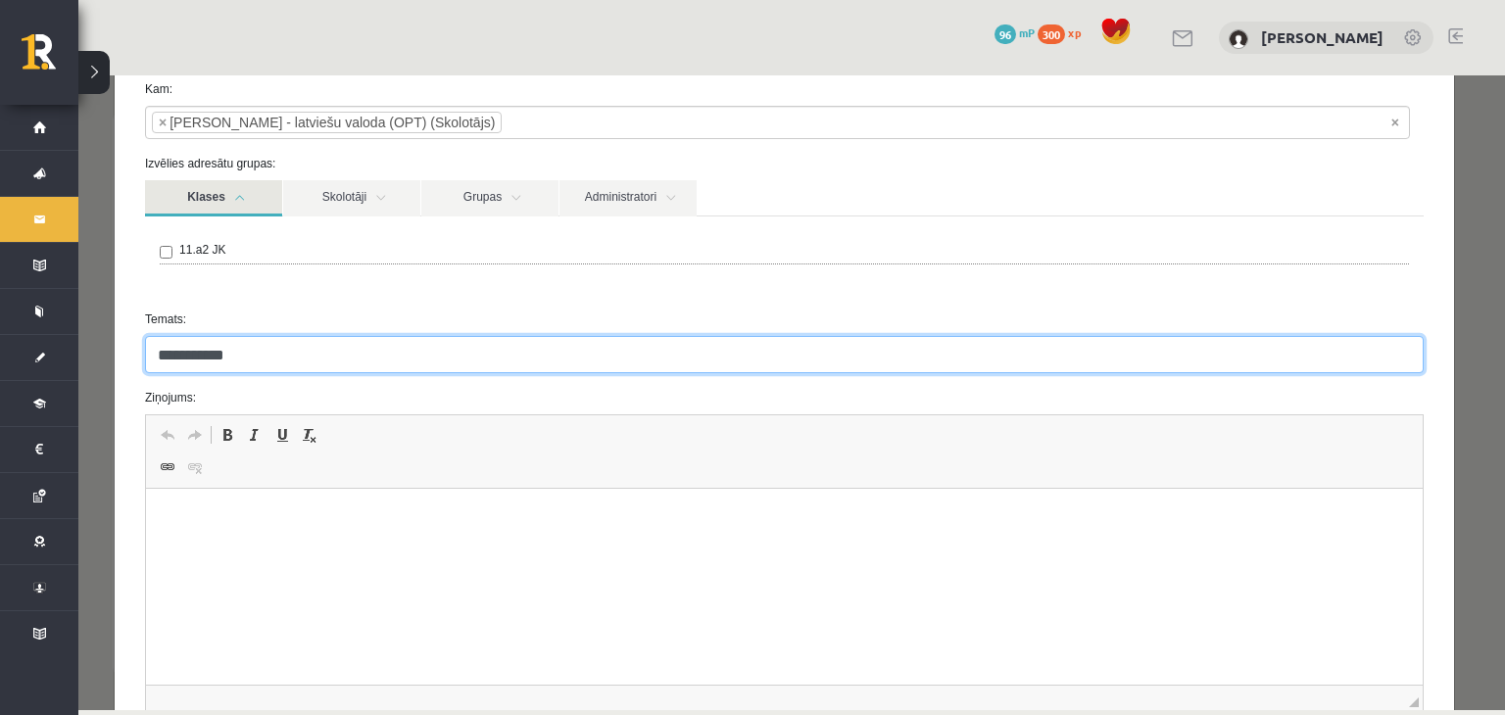
type input "**********"
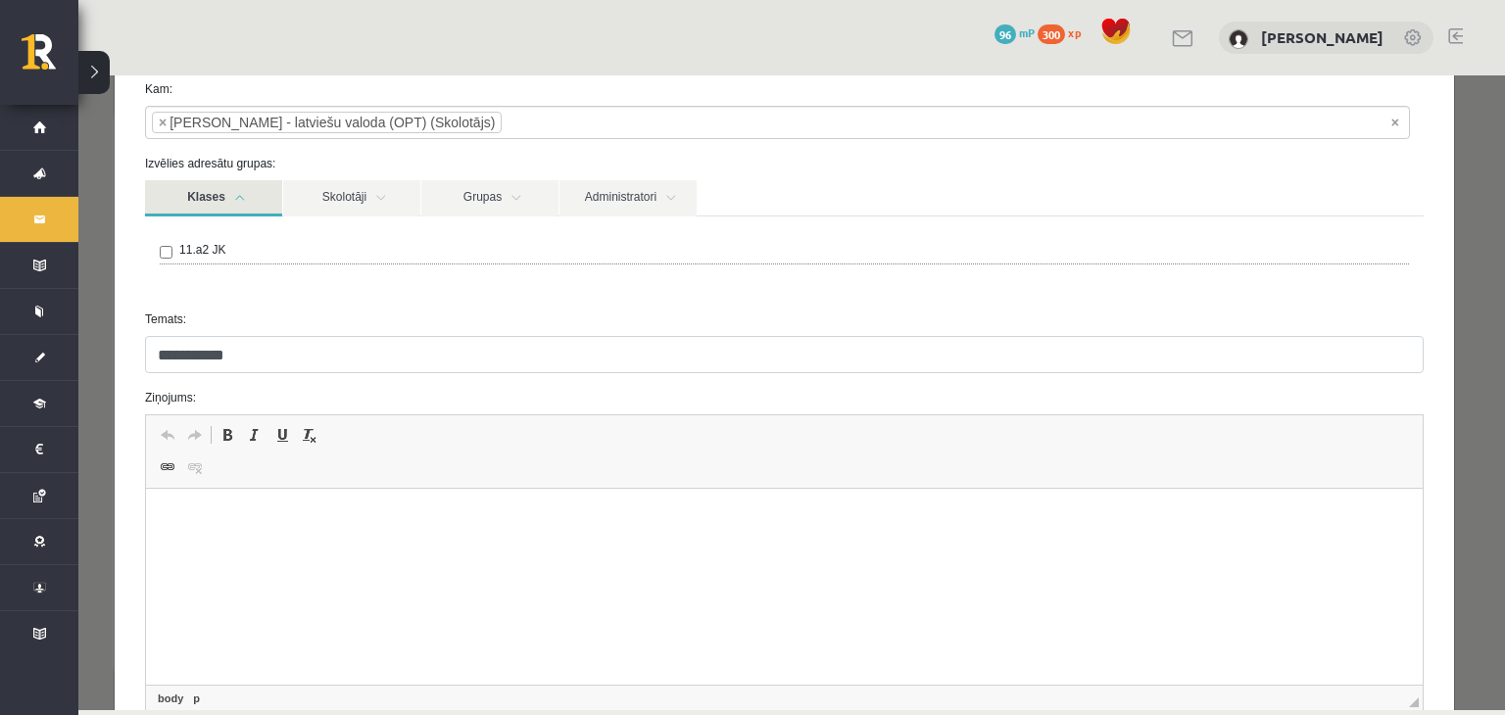
click at [241, 522] on p "Editor, wiswyg-editor-47024999212420-1757496366-711" at bounding box center [784, 518] width 1237 height 21
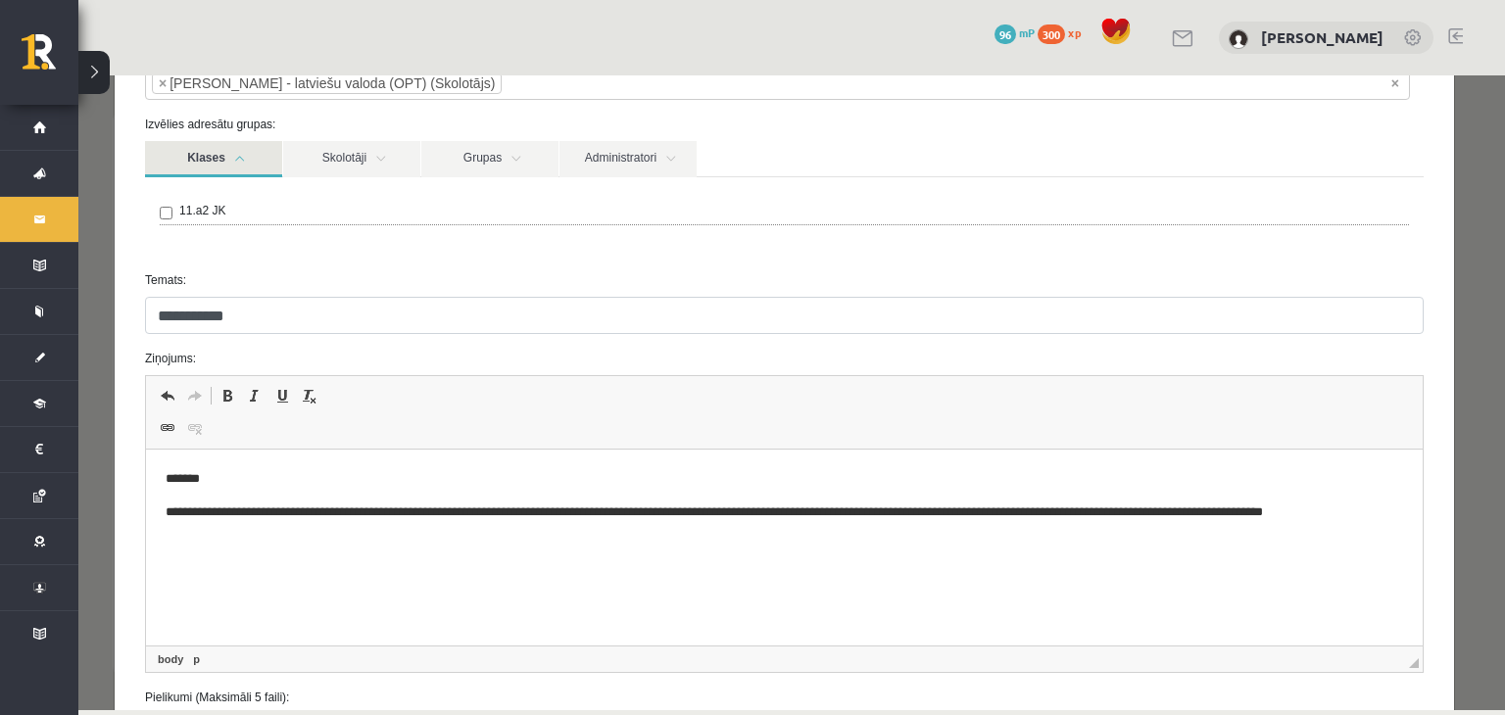
scroll to position [145, 0]
click at [343, 540] on p "**********" at bounding box center [778, 523] width 1225 height 41
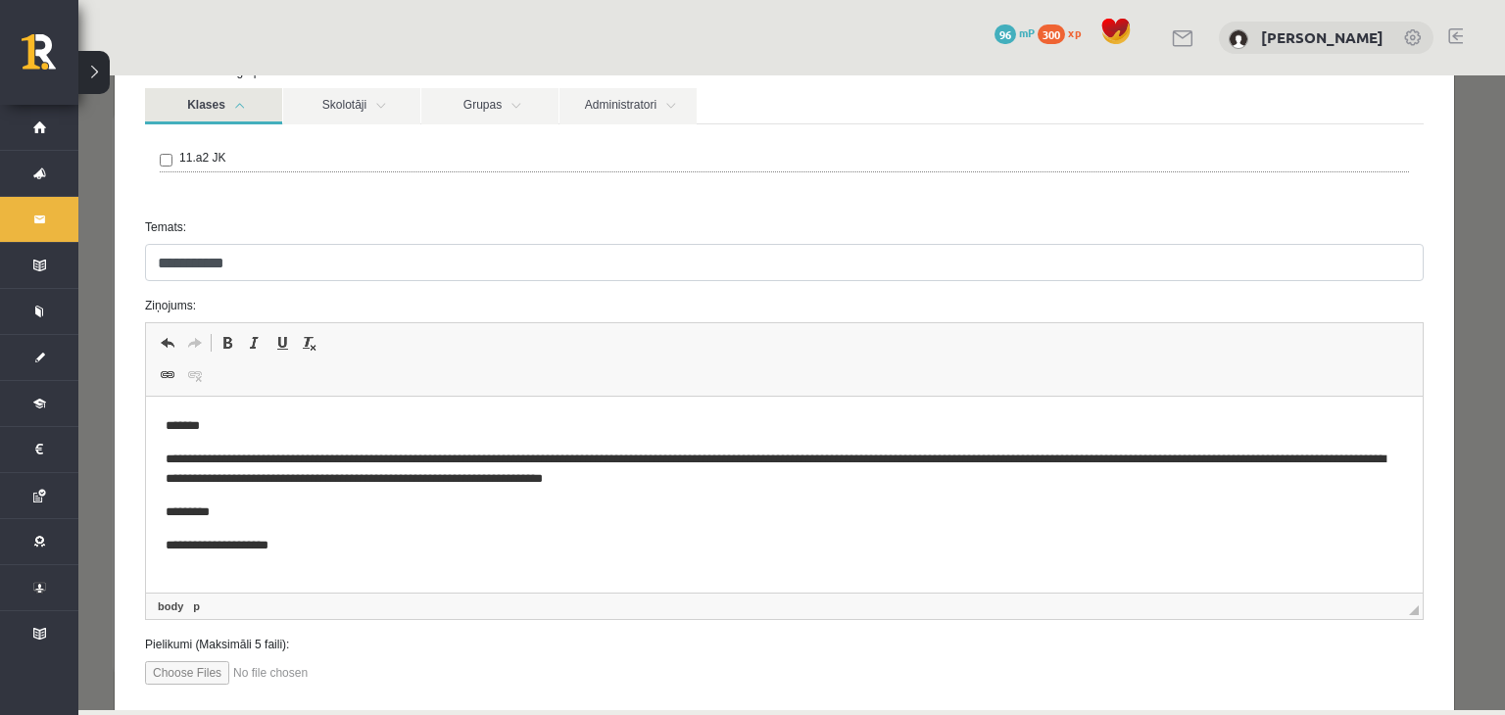
scroll to position [208, 0]
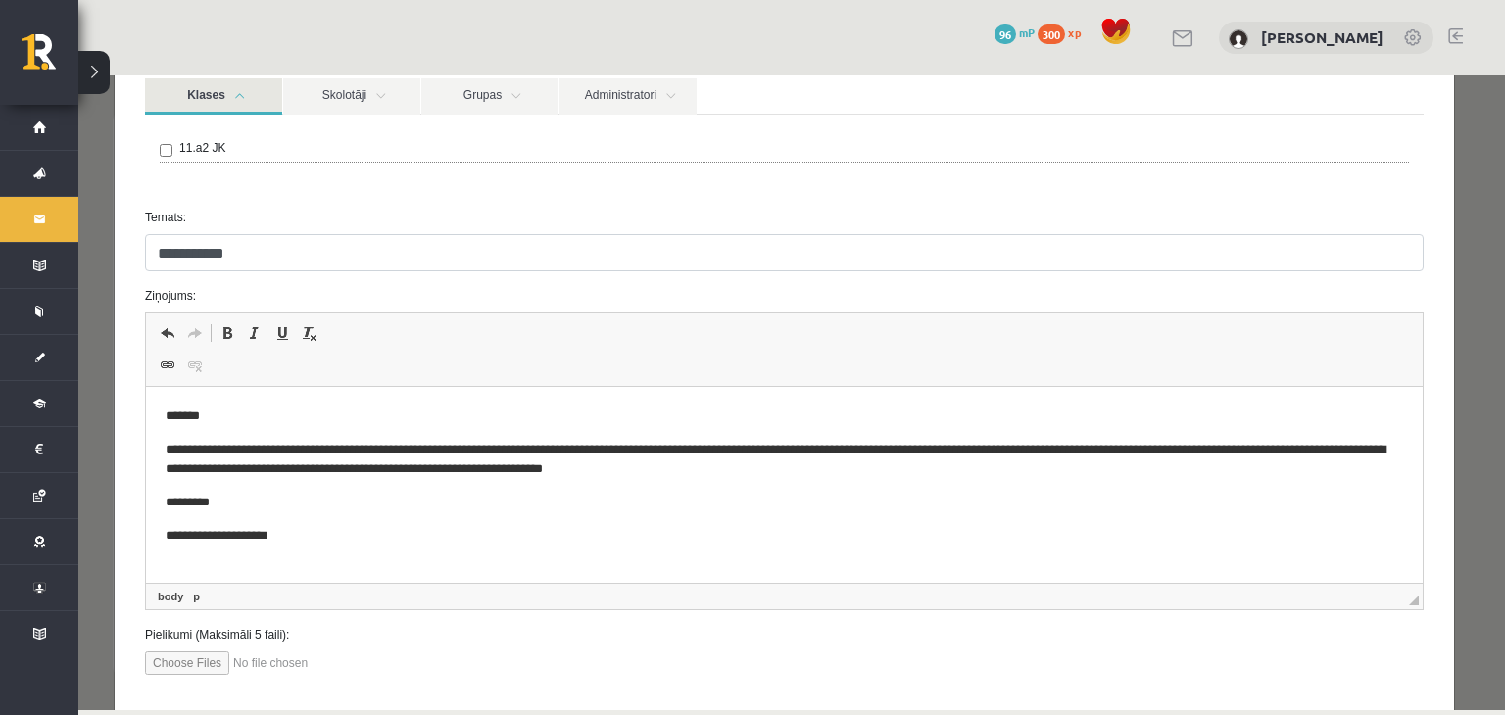
click at [409, 540] on p "**********" at bounding box center [778, 536] width 1225 height 21
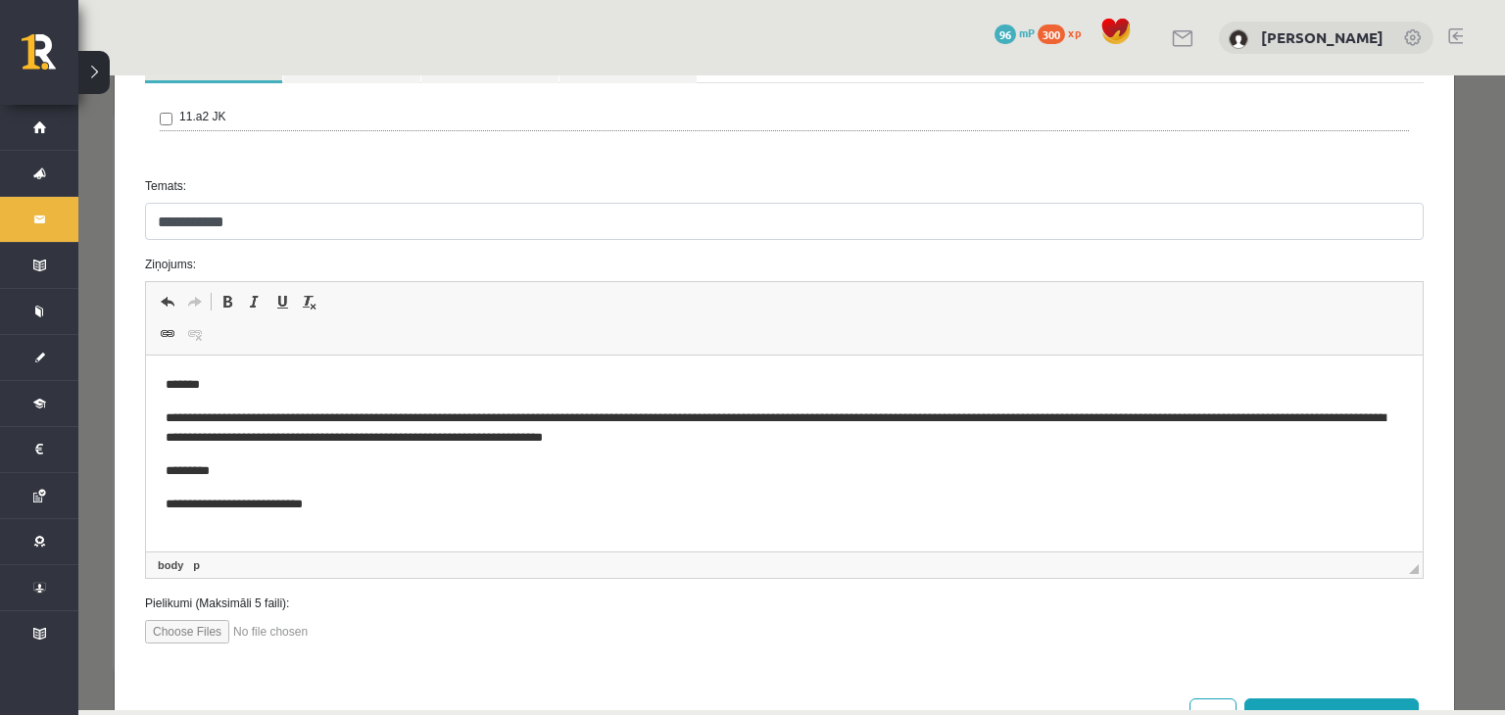
scroll to position [239, 0]
click at [156, 632] on input "file" at bounding box center [256, 632] width 222 height 24
type input "**********"
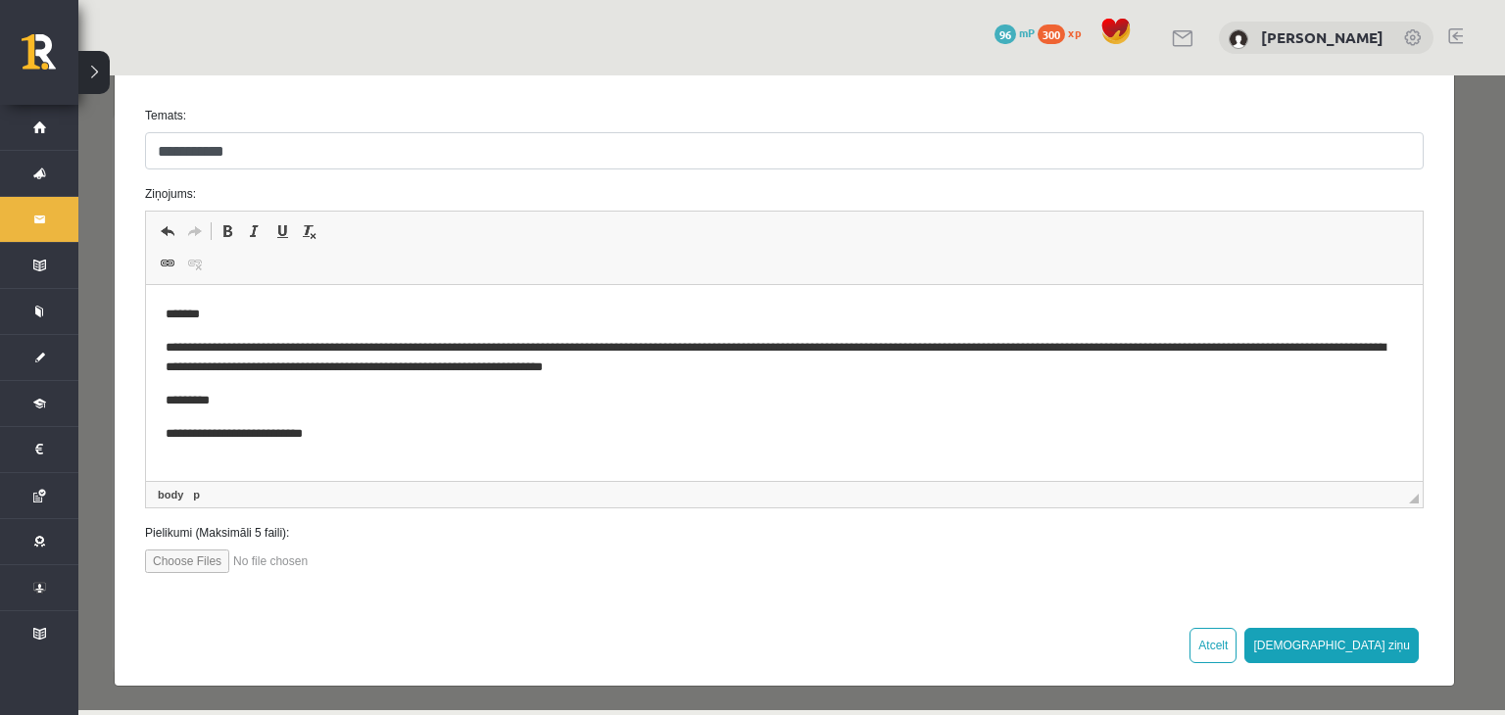
click at [299, 561] on input "file" at bounding box center [256, 562] width 222 height 24
click at [180, 561] on input "file" at bounding box center [256, 562] width 222 height 24
type input "**********"
click at [1394, 639] on button "Sūtīt ziņu" at bounding box center [1331, 645] width 174 height 35
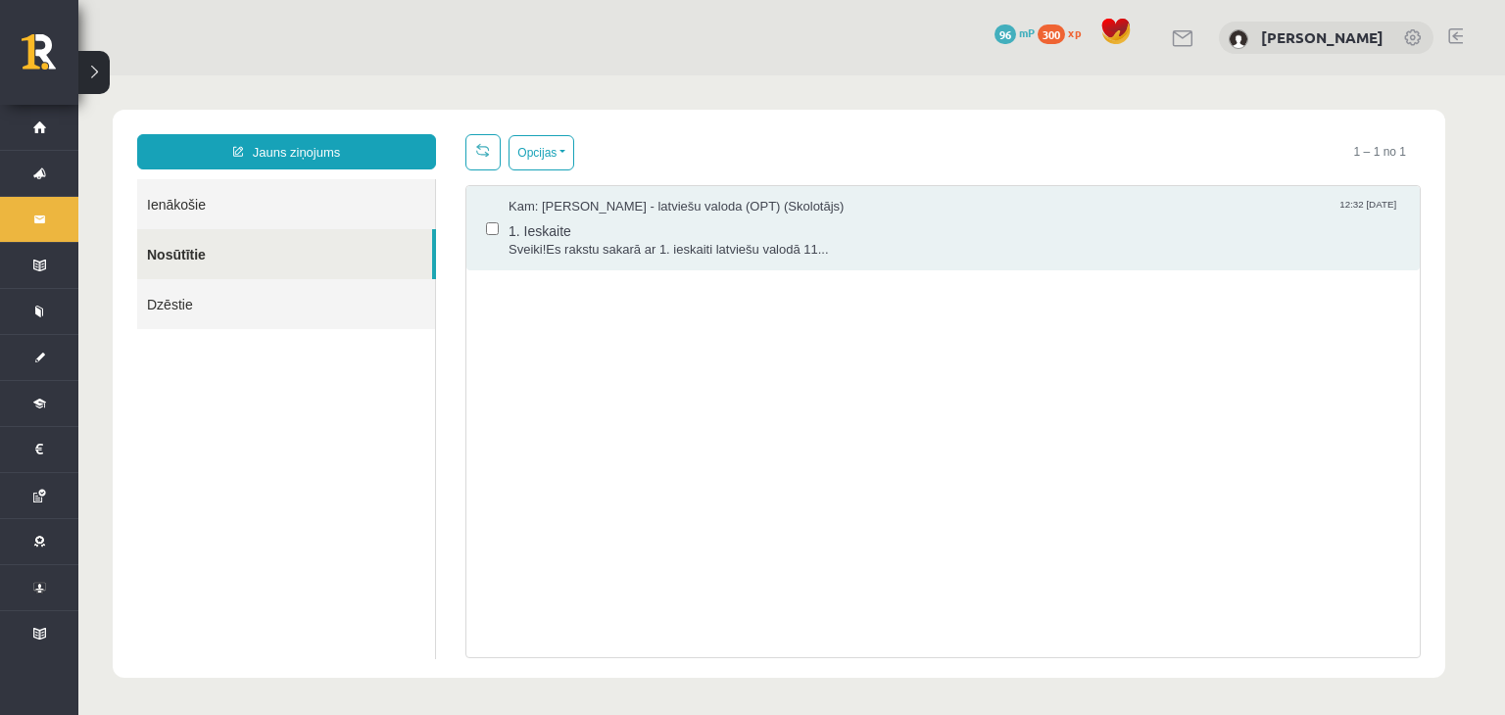
scroll to position [0, 0]
click at [616, 254] on span "Sveiki!Es rakstu sakarā ar 1. ieskaiti latviešu valodā 11..." at bounding box center [953, 250] width 891 height 19
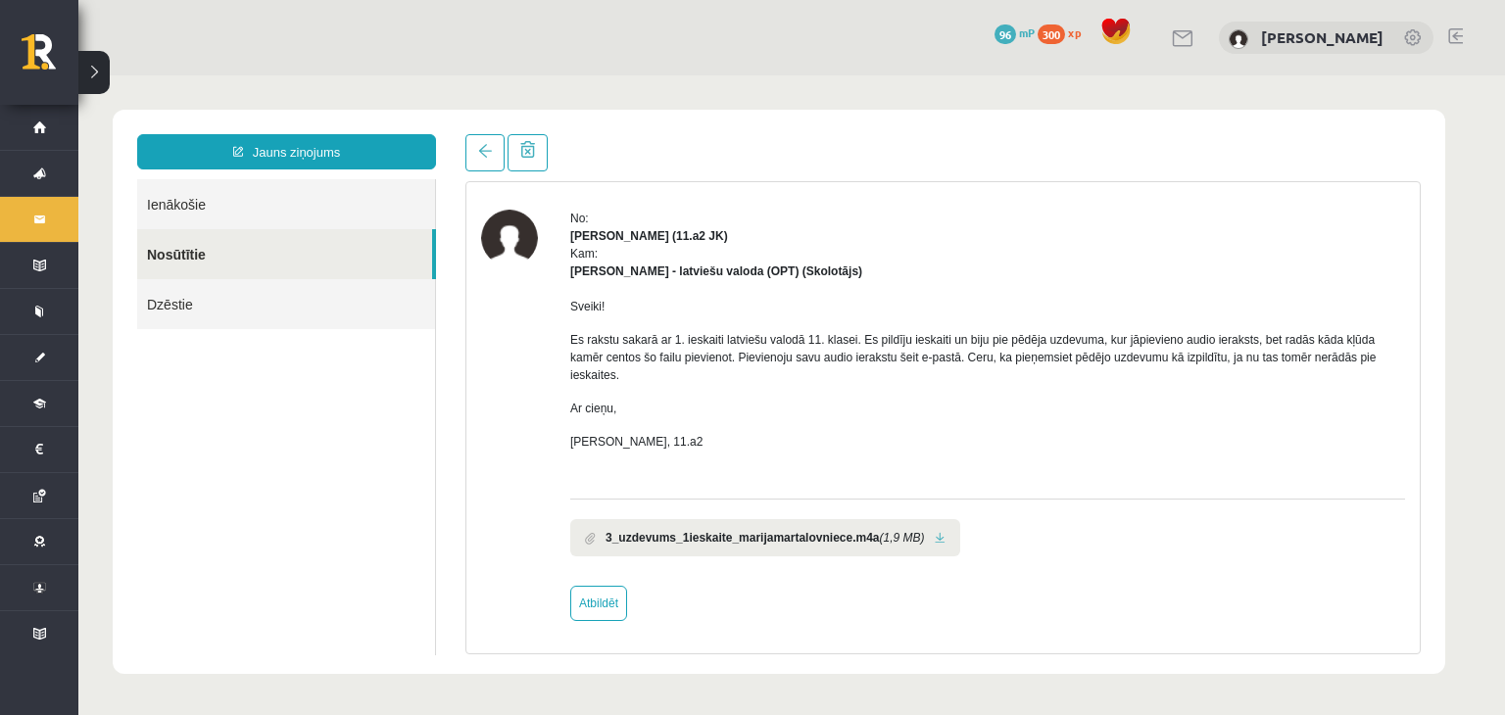
click at [763, 543] on b "3_uzdevums_1ieskaite_marijamartalovniece.m4a" at bounding box center [742, 538] width 274 height 18
click at [585, 540] on span at bounding box center [590, 538] width 11 height 13
click at [935, 542] on link at bounding box center [940, 538] width 11 height 13
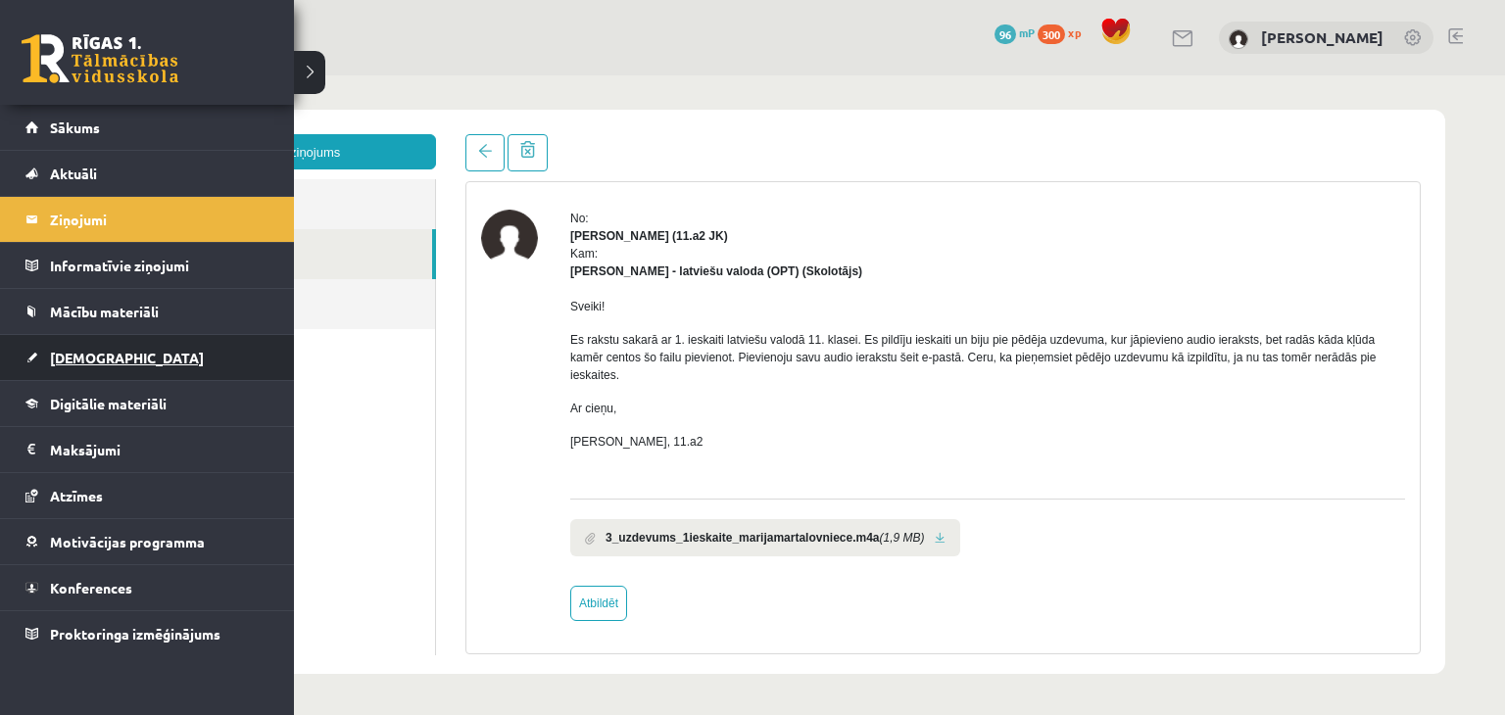
click at [74, 344] on link "[DEMOGRAPHIC_DATA]" at bounding box center [147, 357] width 244 height 45
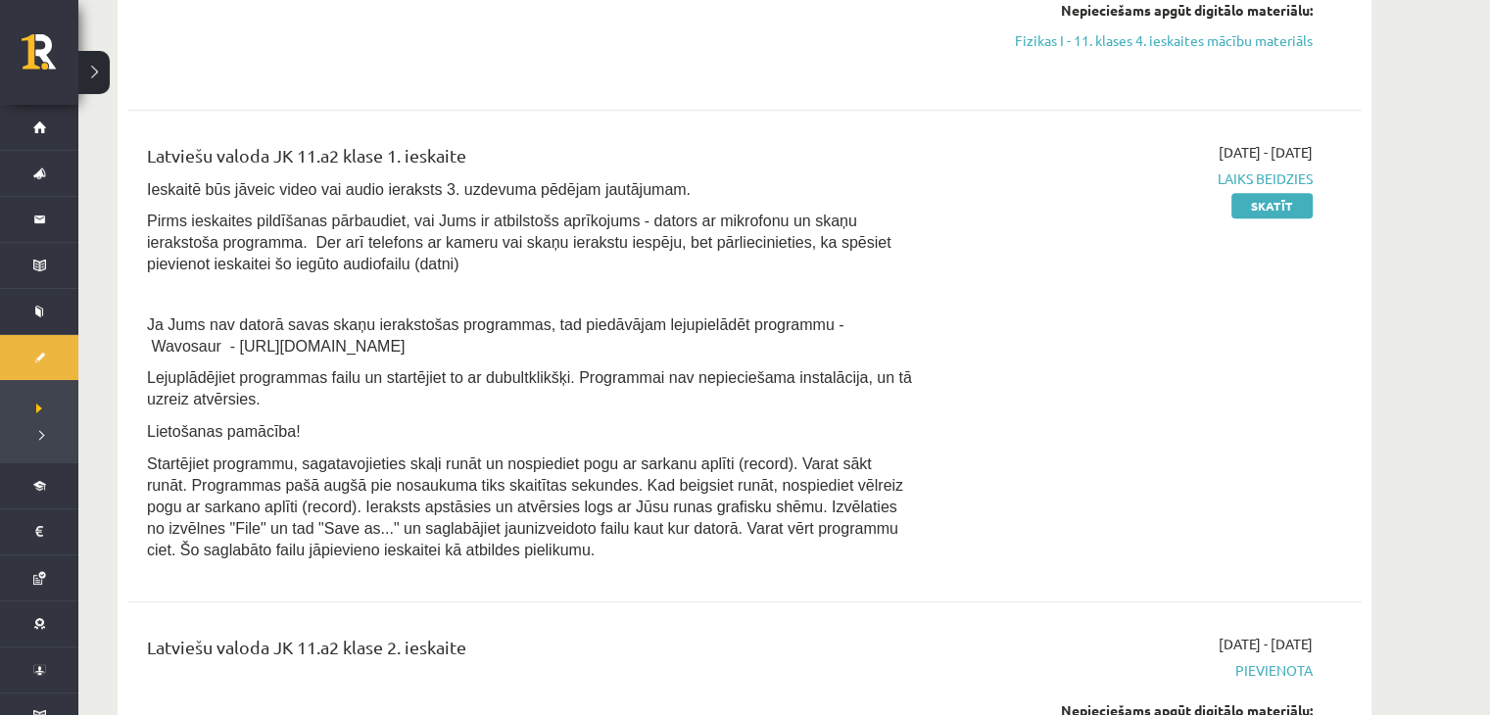
scroll to position [1867, 0]
click at [1273, 216] on link "Skatīt" at bounding box center [1271, 203] width 81 height 25
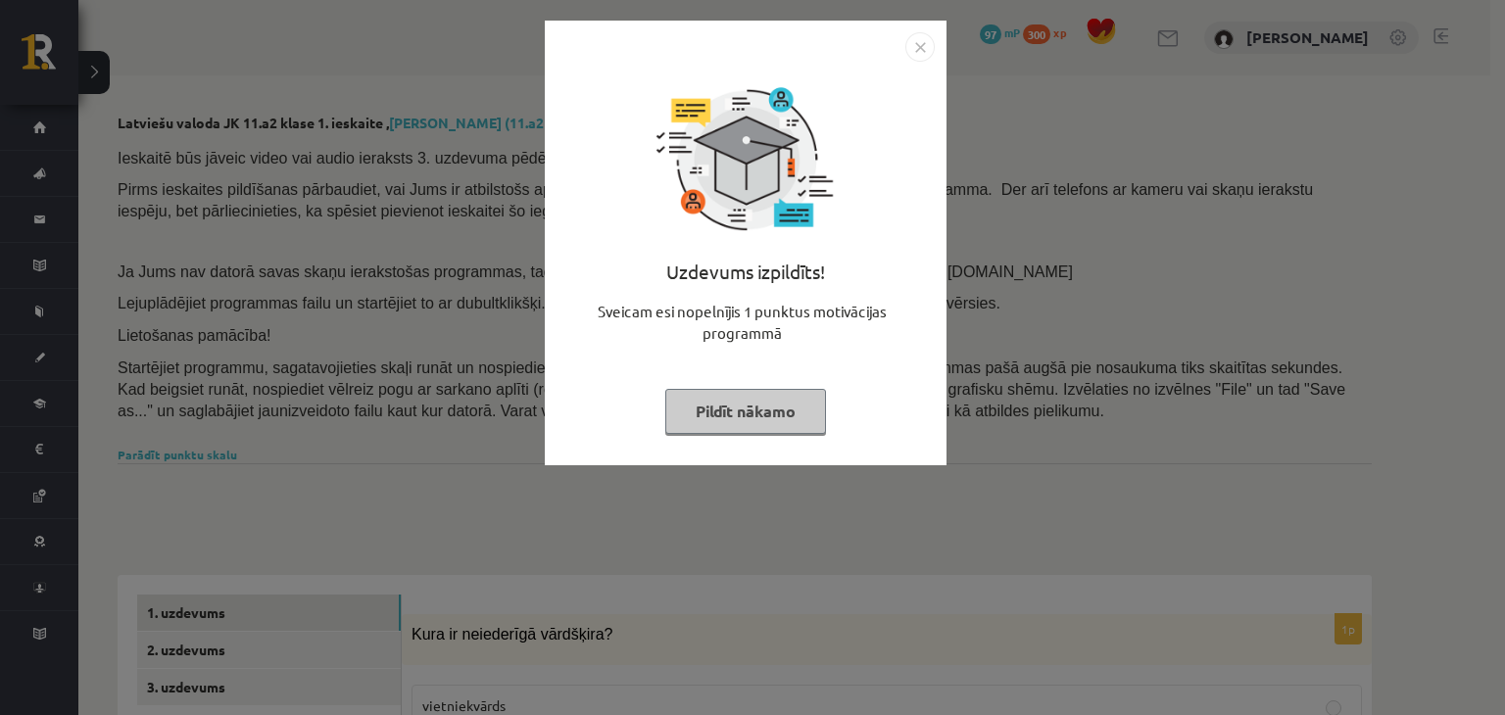
click at [923, 52] on img "Close" at bounding box center [919, 46] width 29 height 29
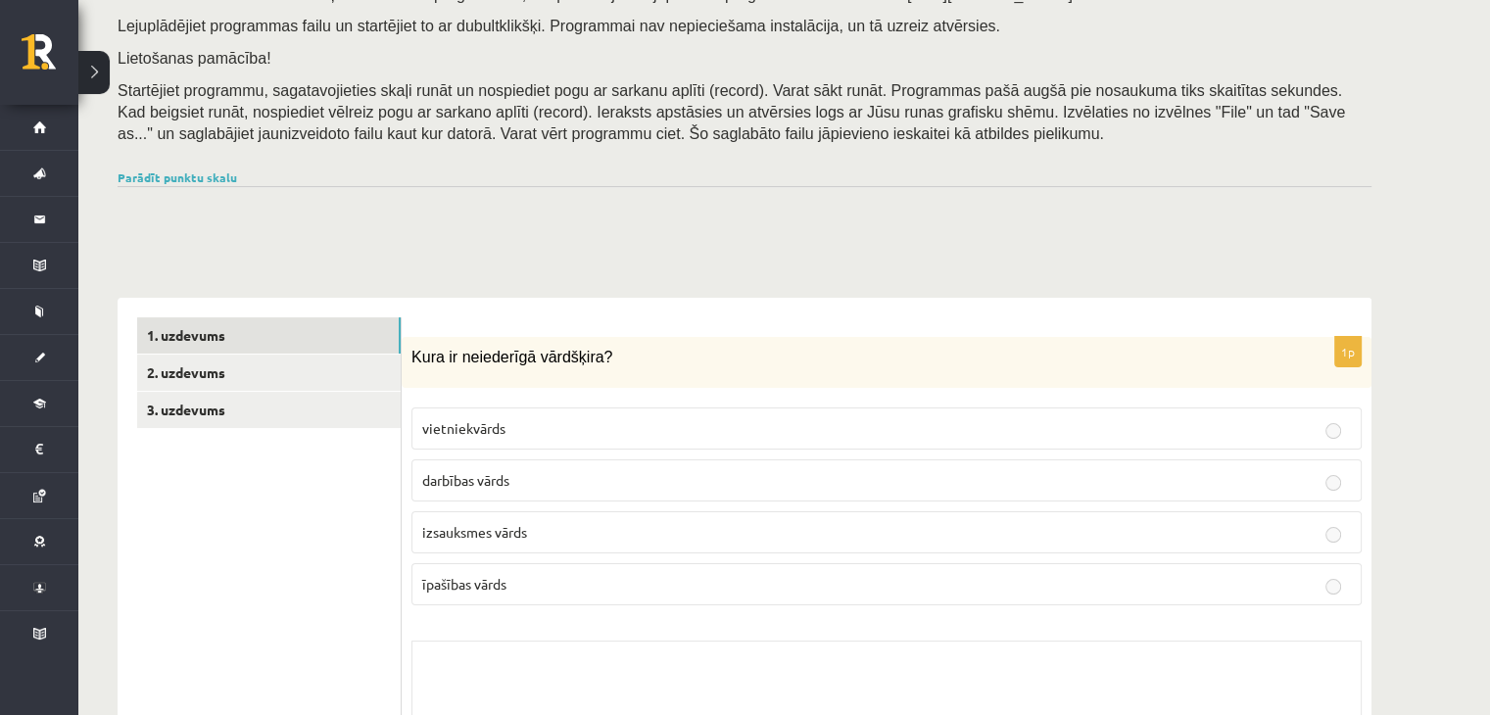
scroll to position [278, 0]
click at [180, 376] on link "2. uzdevums" at bounding box center [269, 372] width 264 height 36
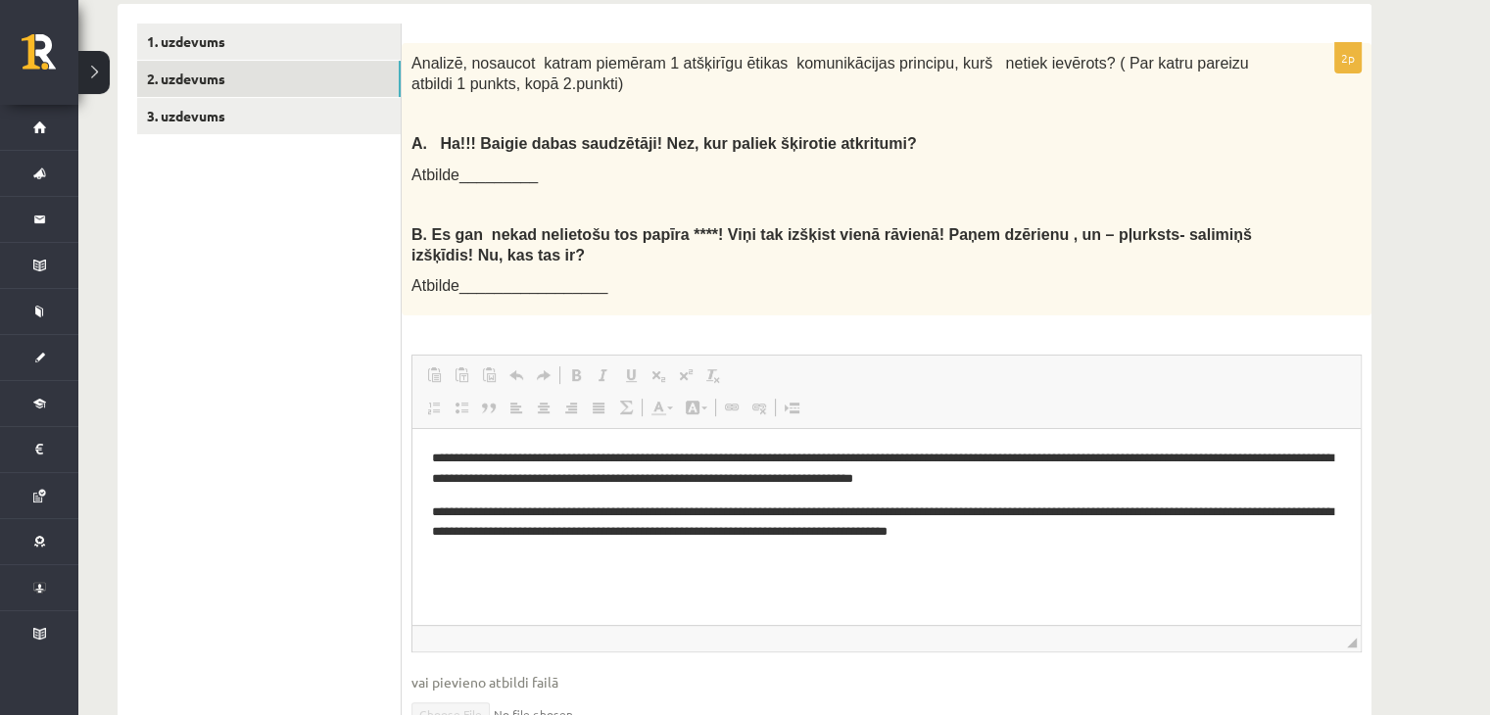
scroll to position [524, 0]
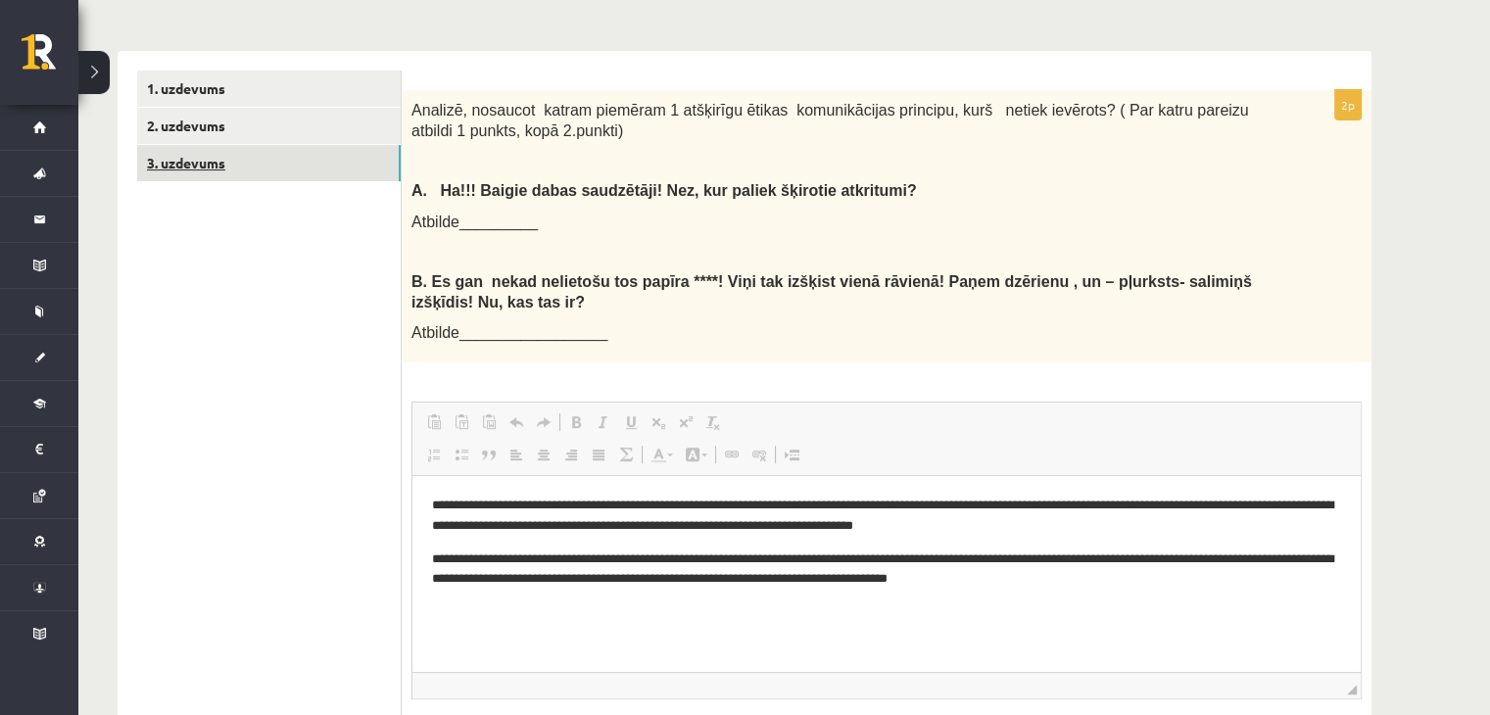
click at [184, 154] on link "3. uzdevums" at bounding box center [269, 163] width 264 height 36
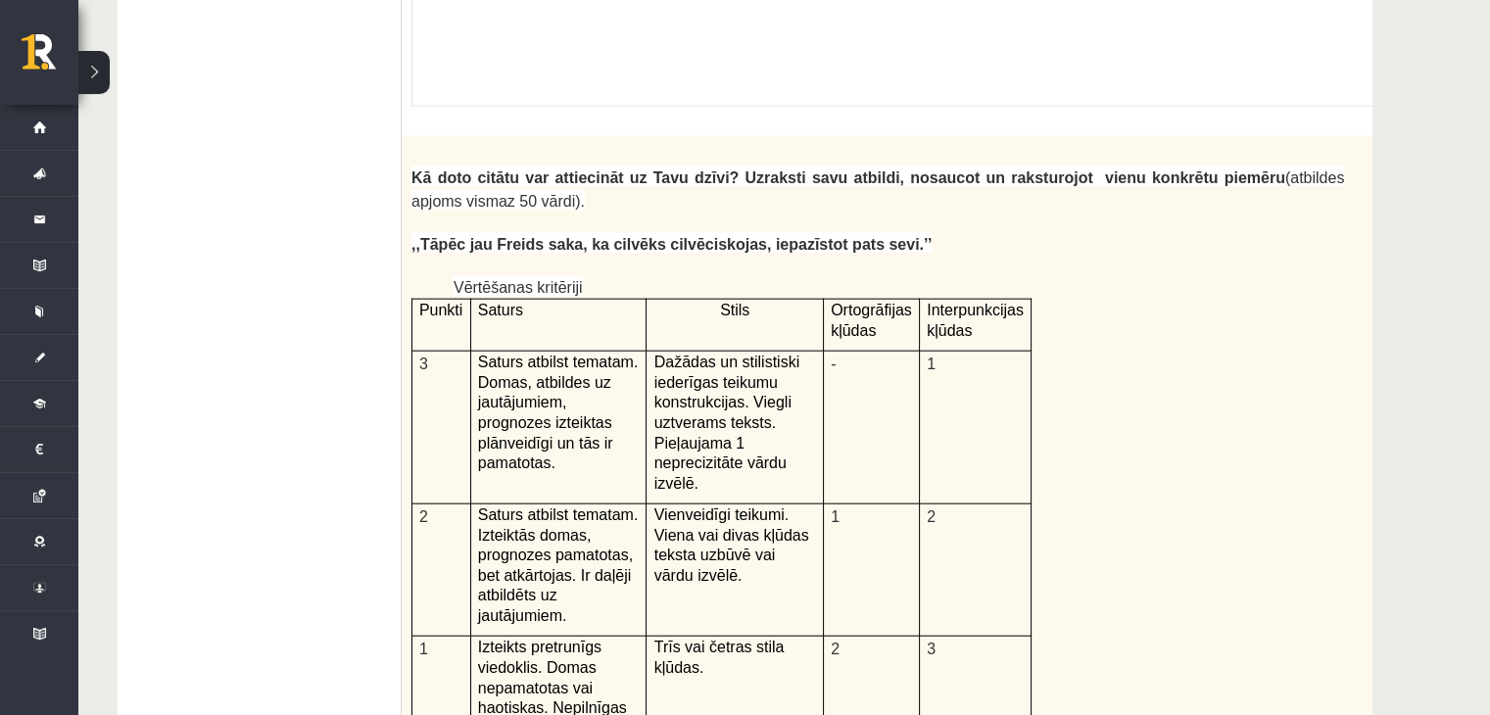
scroll to position [5099, 0]
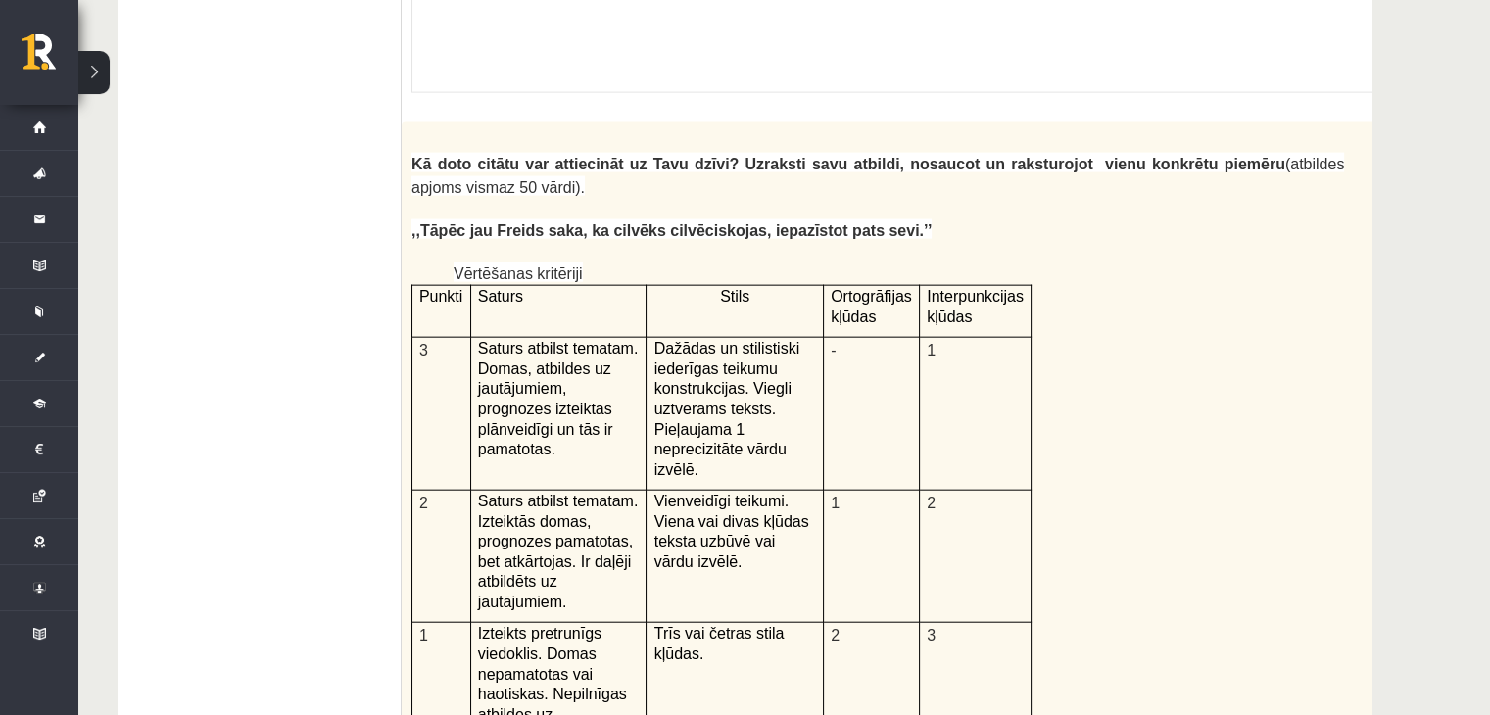
drag, startPoint x: 301, startPoint y: 516, endPoint x: 203, endPoint y: 539, distance: 100.5
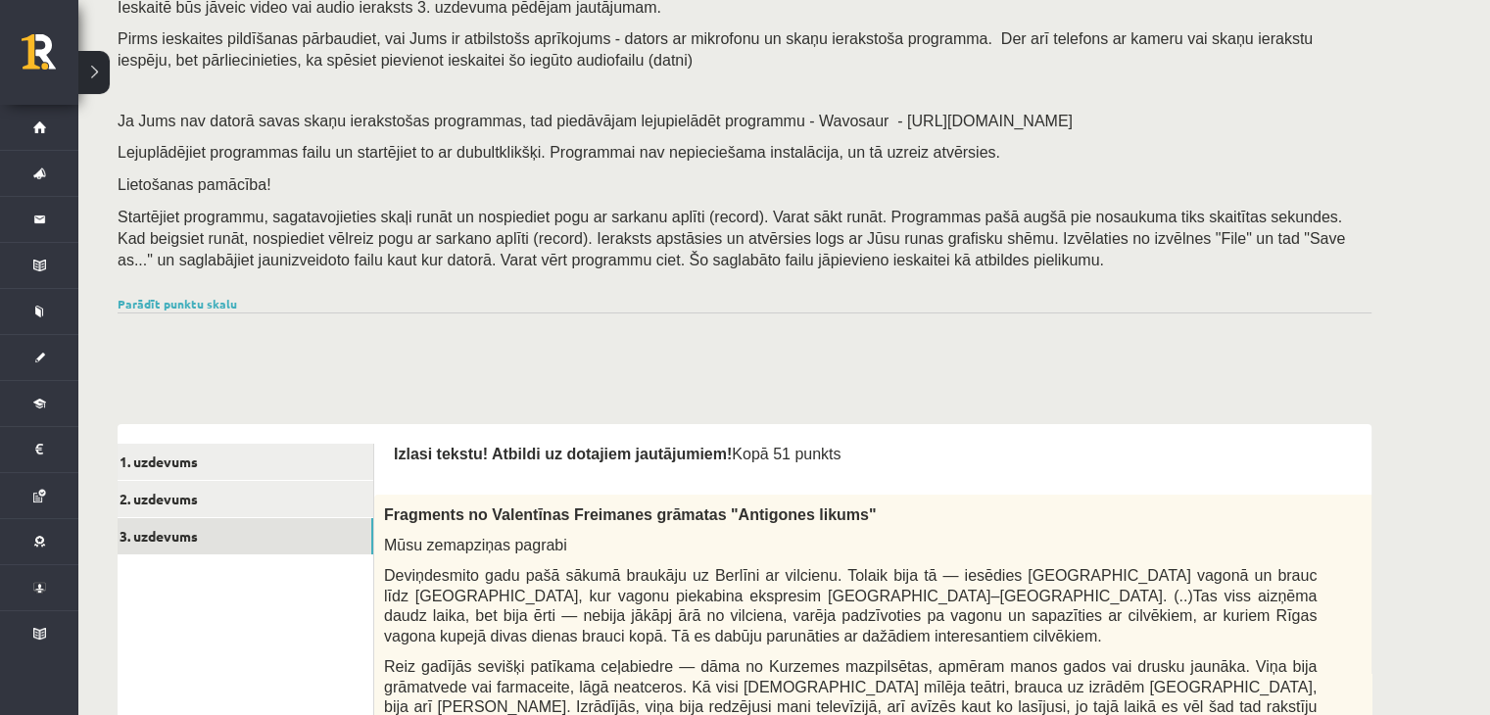
scroll to position [0, 0]
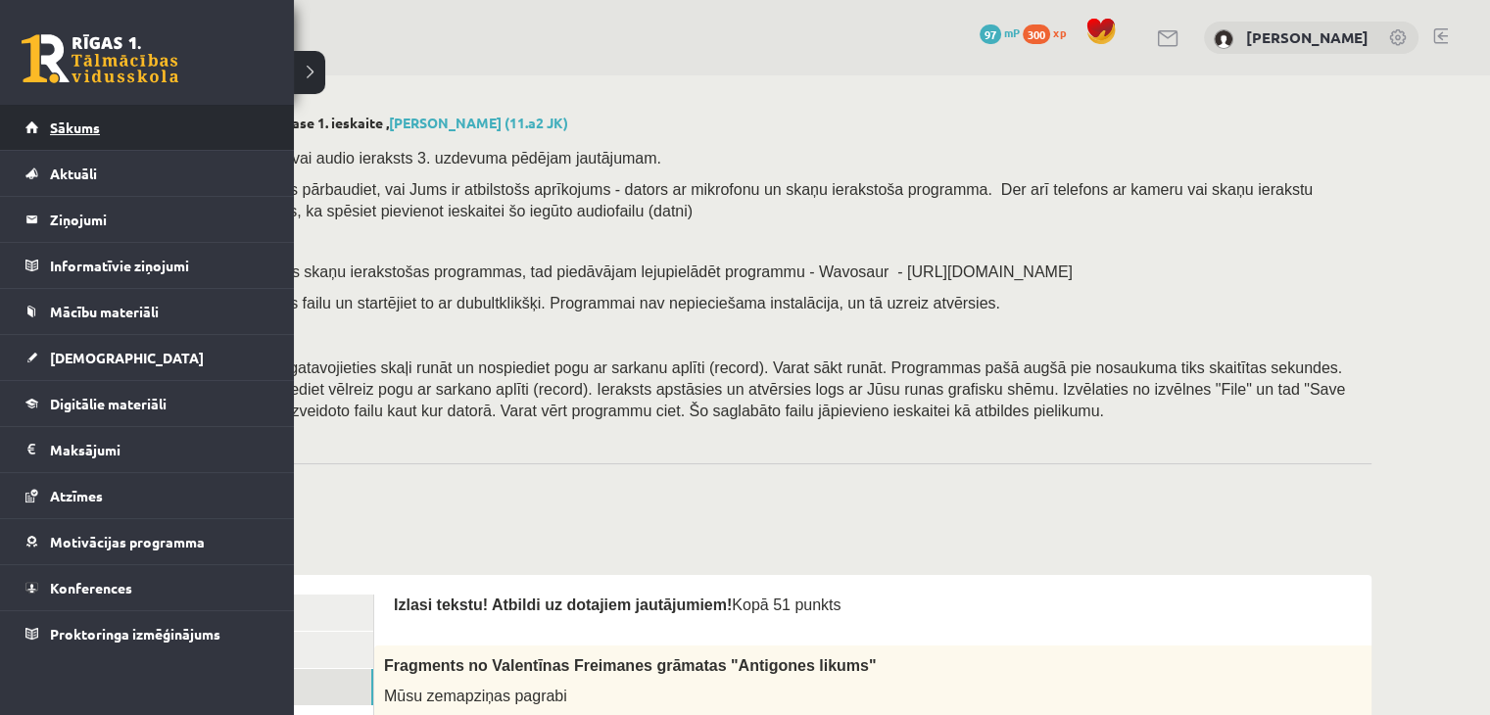
click at [48, 136] on link "Sākums" at bounding box center [147, 127] width 244 height 45
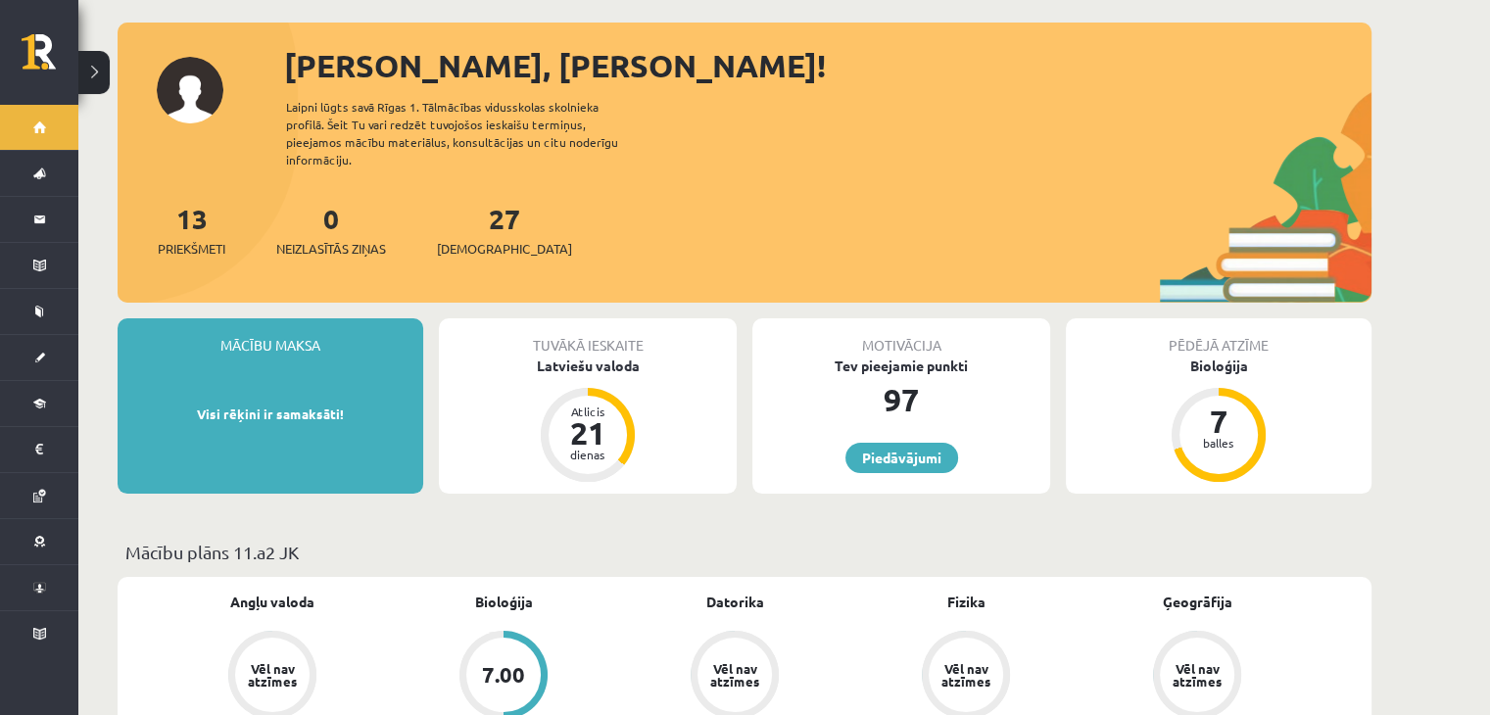
scroll to position [93, 0]
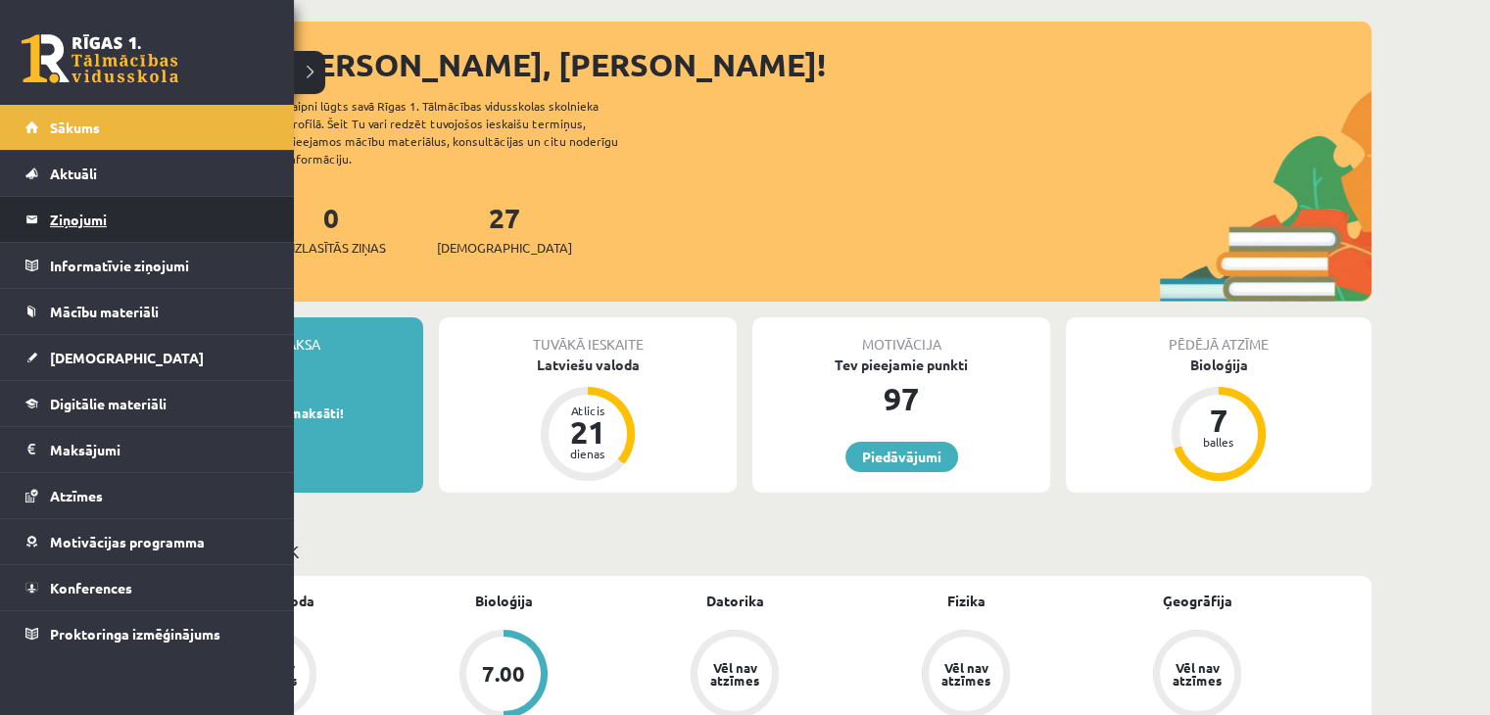
click at [90, 216] on legend "Ziņojumi 0" at bounding box center [159, 219] width 219 height 45
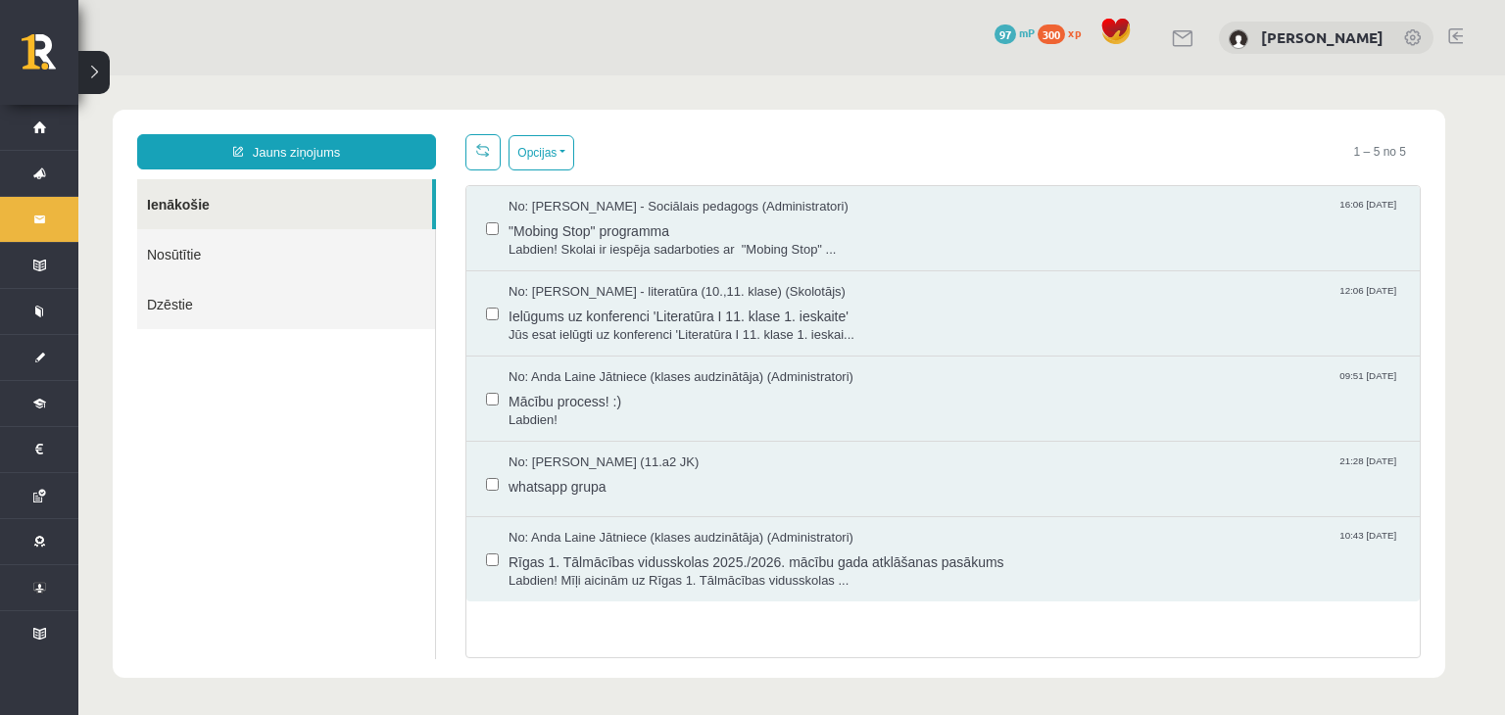
click at [240, 253] on link "Nosūtītie" at bounding box center [286, 254] width 298 height 50
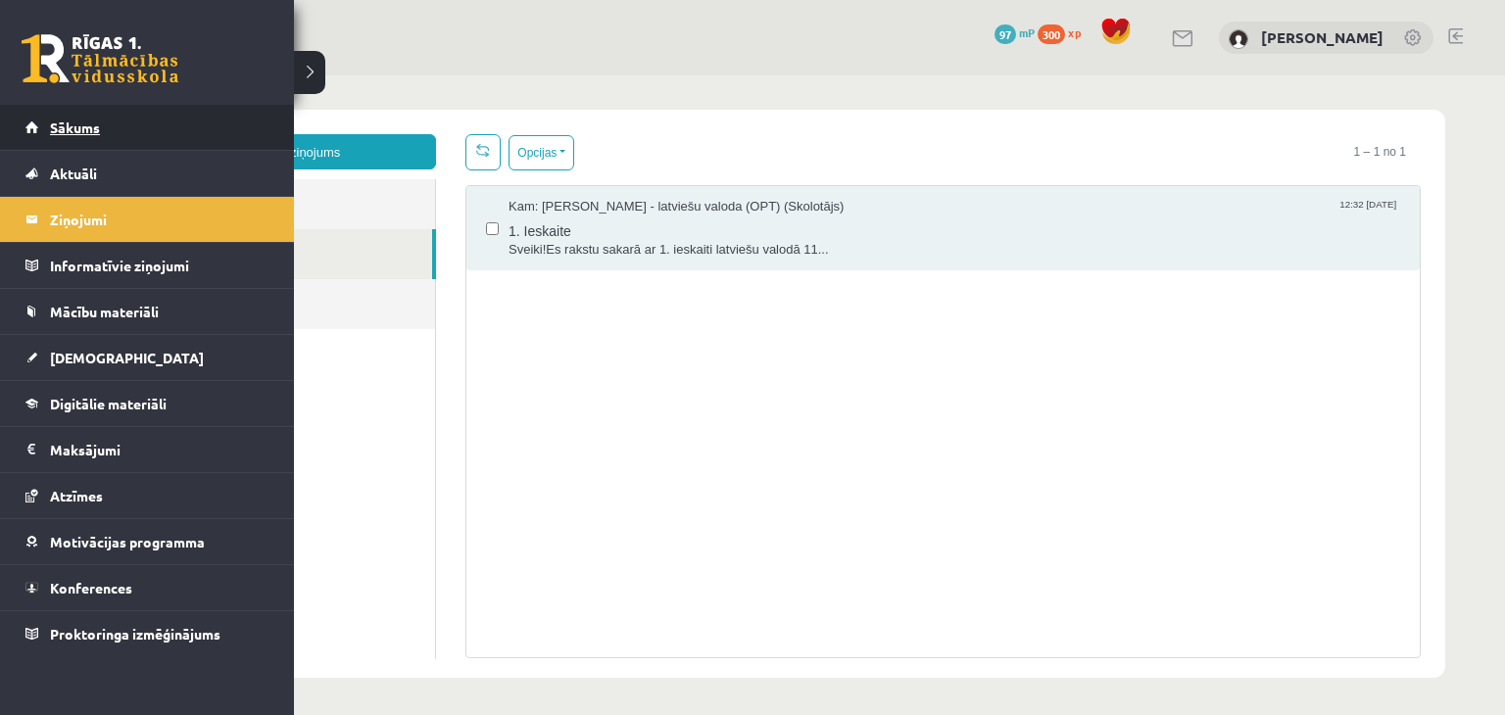
click at [71, 131] on span "Sākums" at bounding box center [75, 128] width 50 height 18
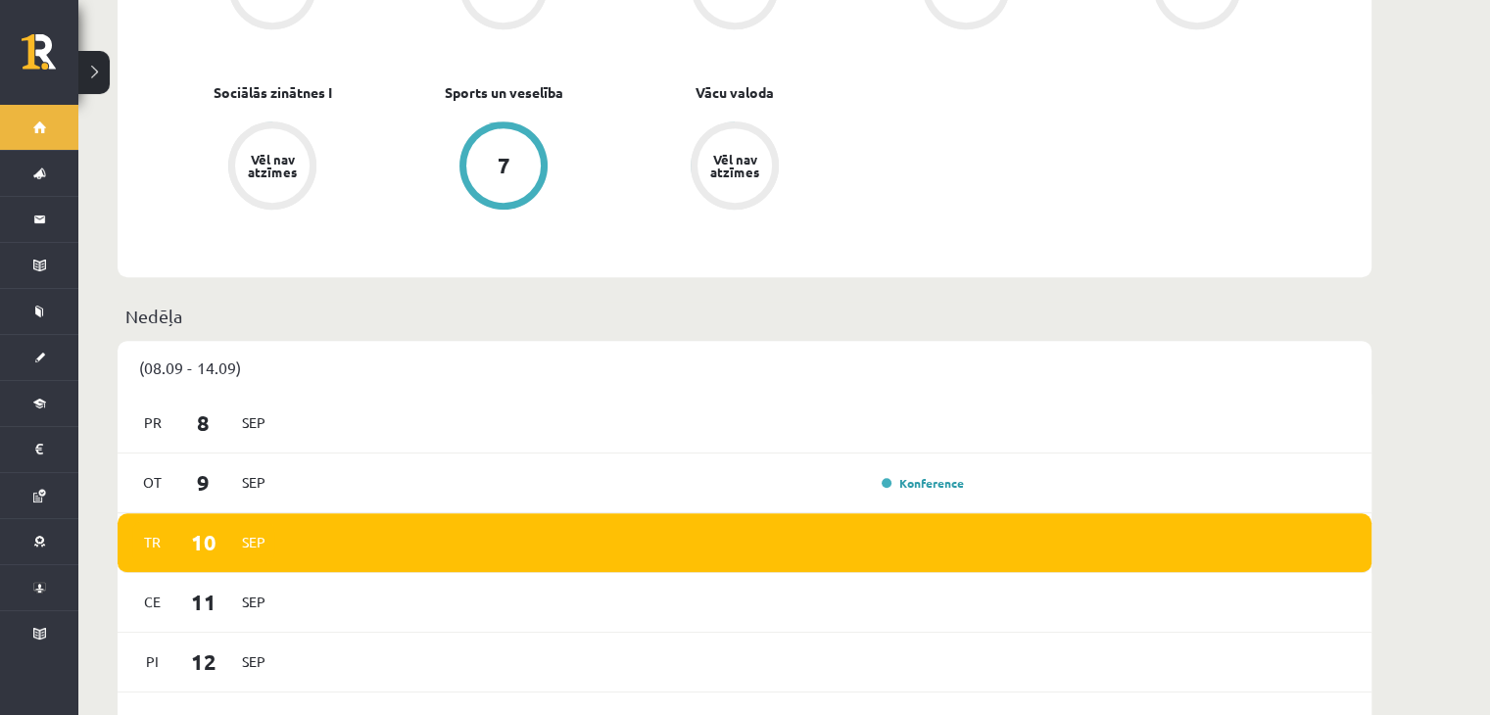
scroll to position [955, 0]
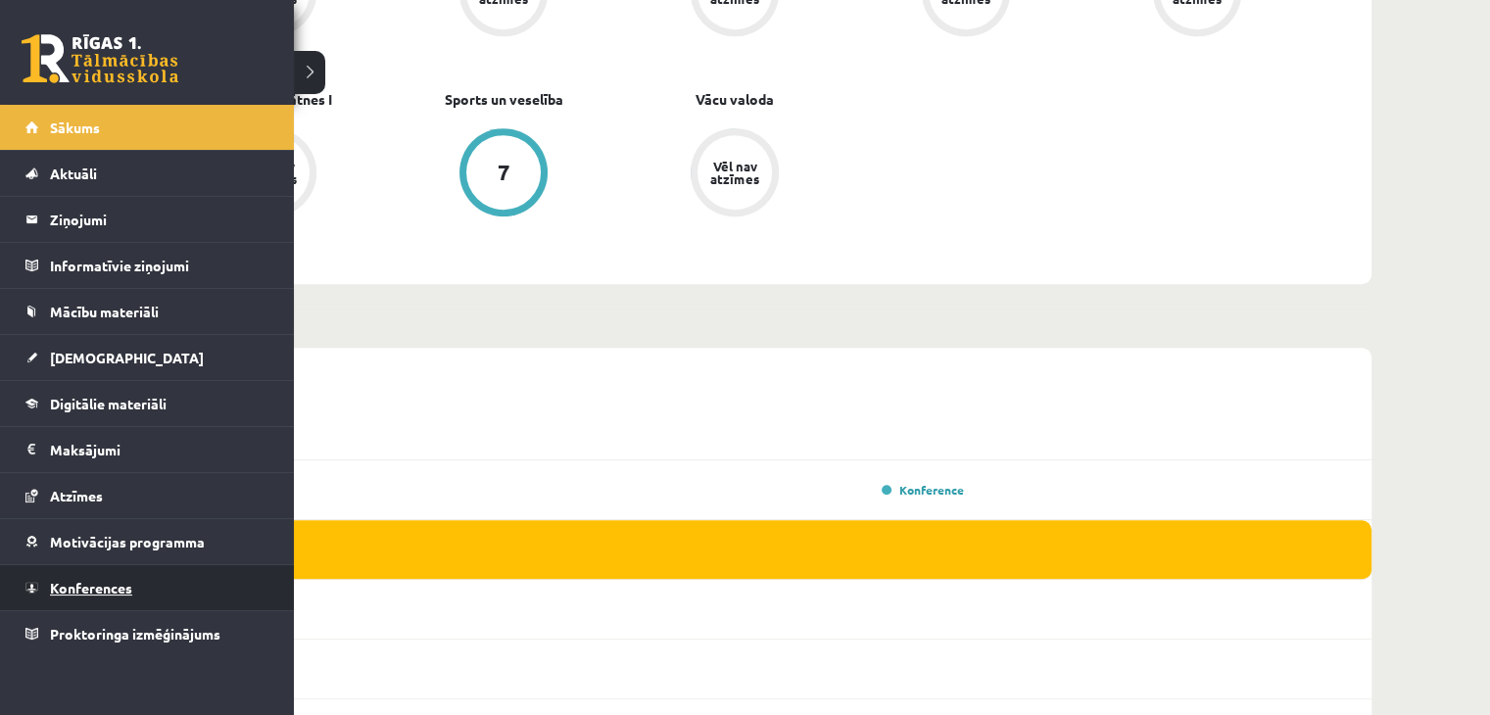
click at [73, 579] on span "Konferences" at bounding box center [91, 588] width 82 height 18
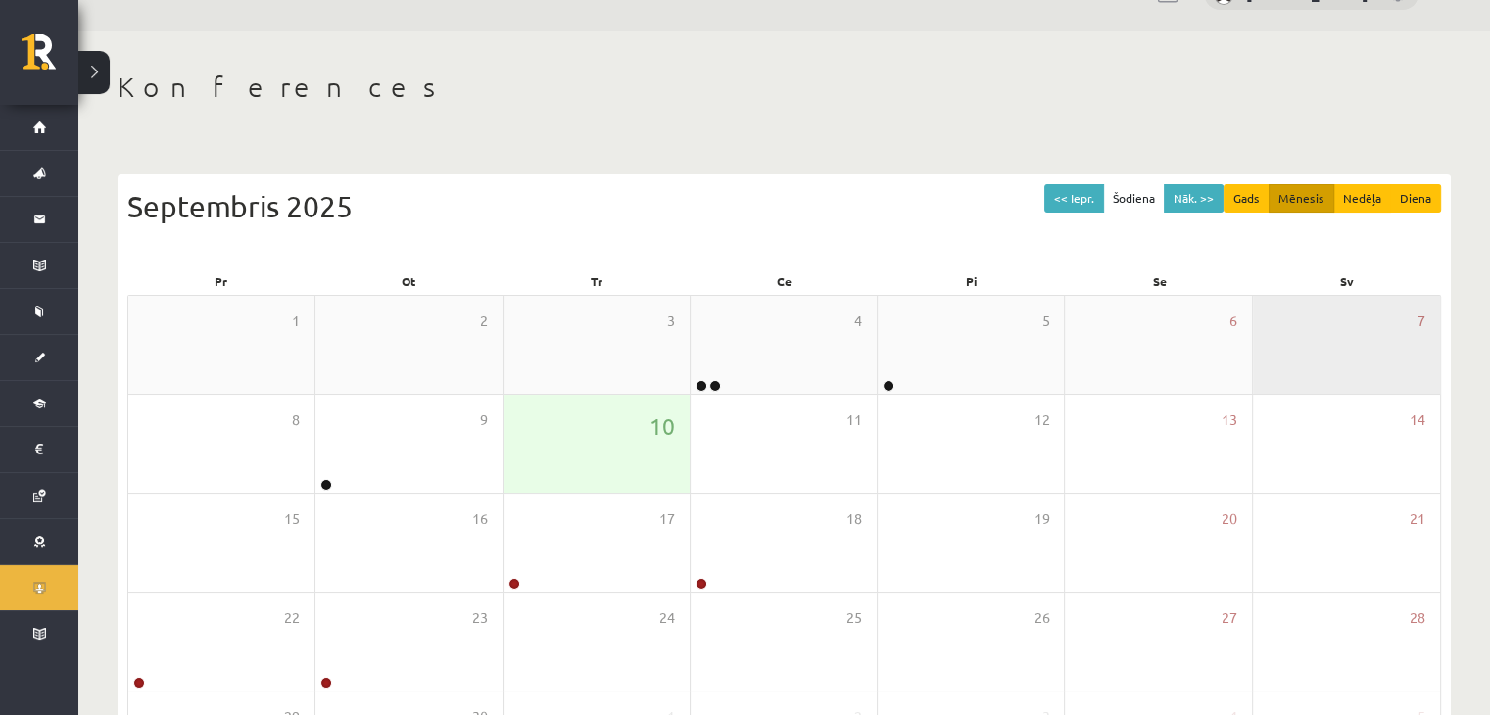
scroll to position [46, 0]
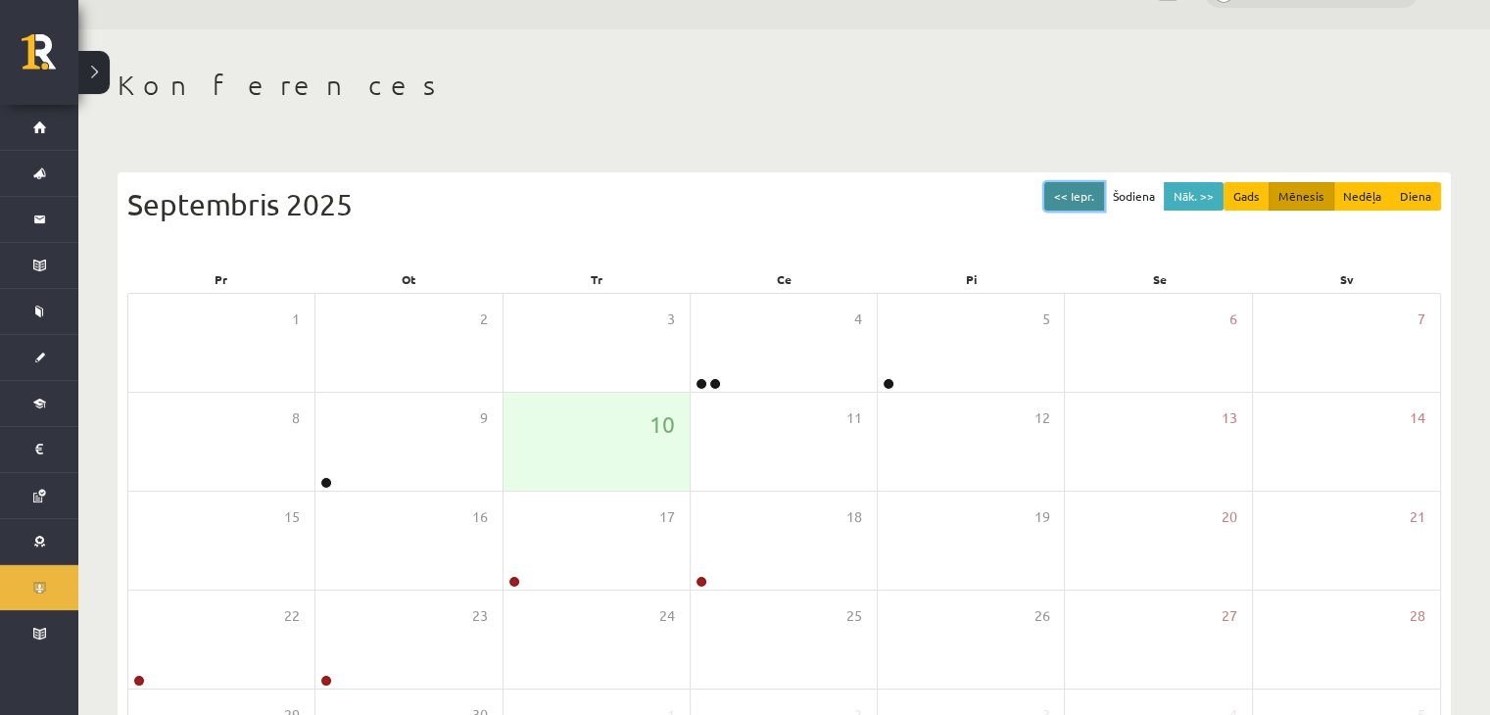
click at [1073, 202] on button "<< Iepr." at bounding box center [1074, 196] width 60 height 28
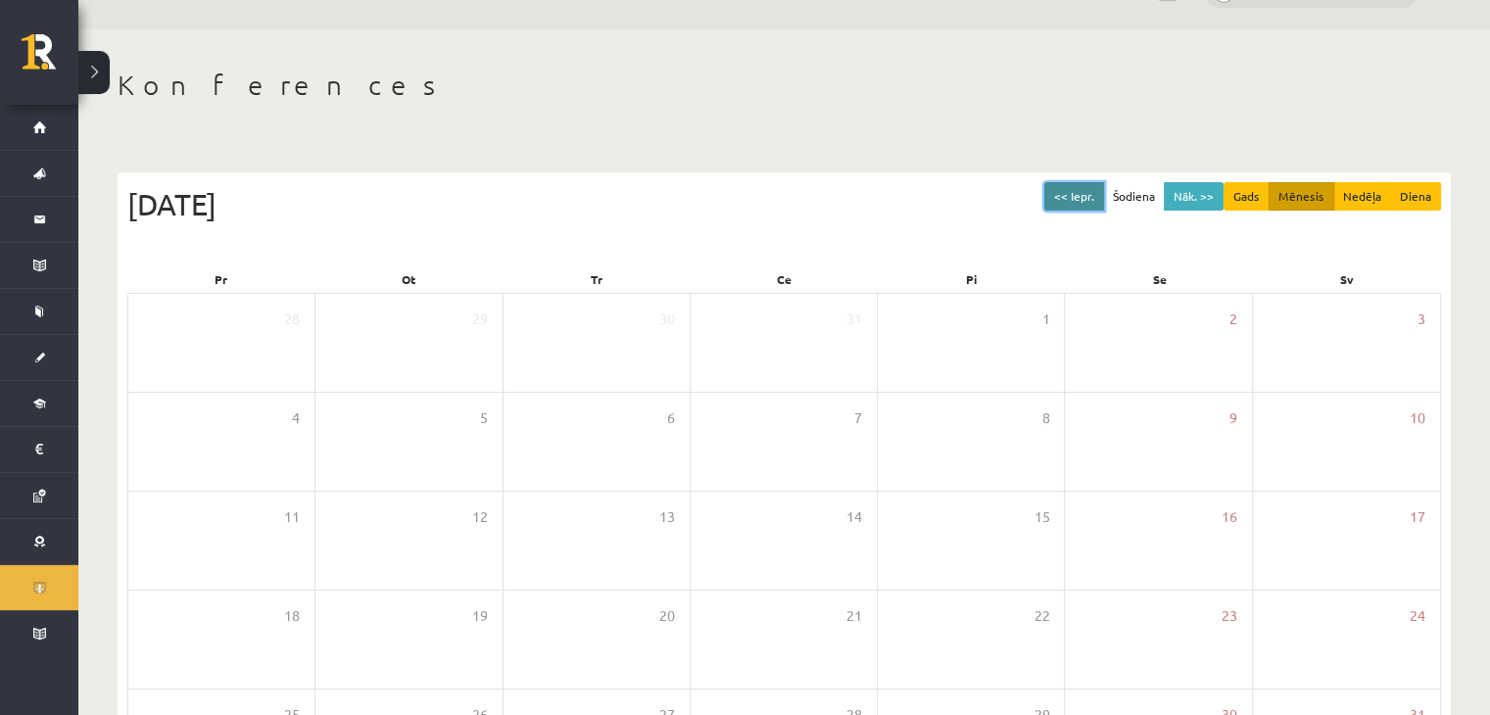
click at [1073, 202] on button "<< Iepr." at bounding box center [1074, 196] width 60 height 28
click at [1235, 197] on button "Gads" at bounding box center [1247, 196] width 46 height 28
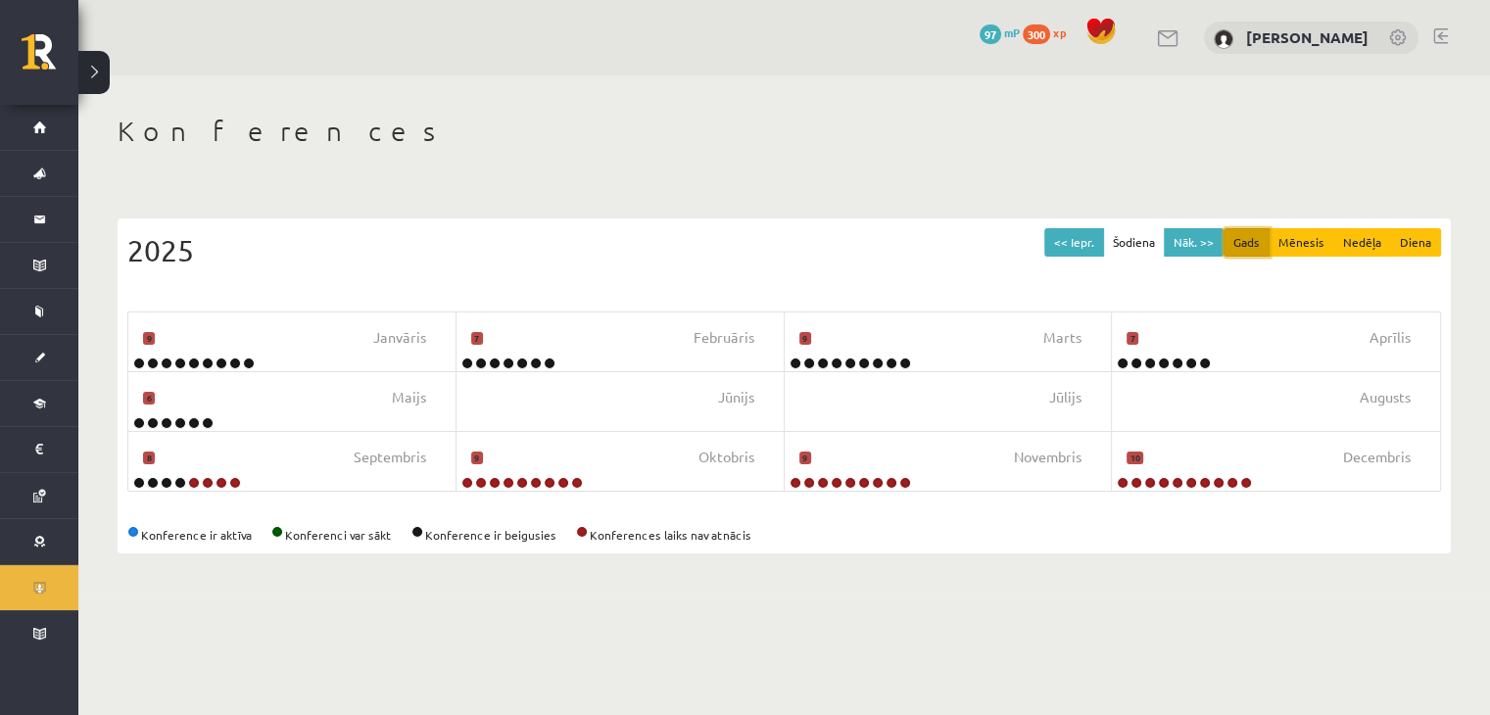
scroll to position [0, 0]
click at [1097, 230] on button "<< Iepr." at bounding box center [1089, 242] width 60 height 28
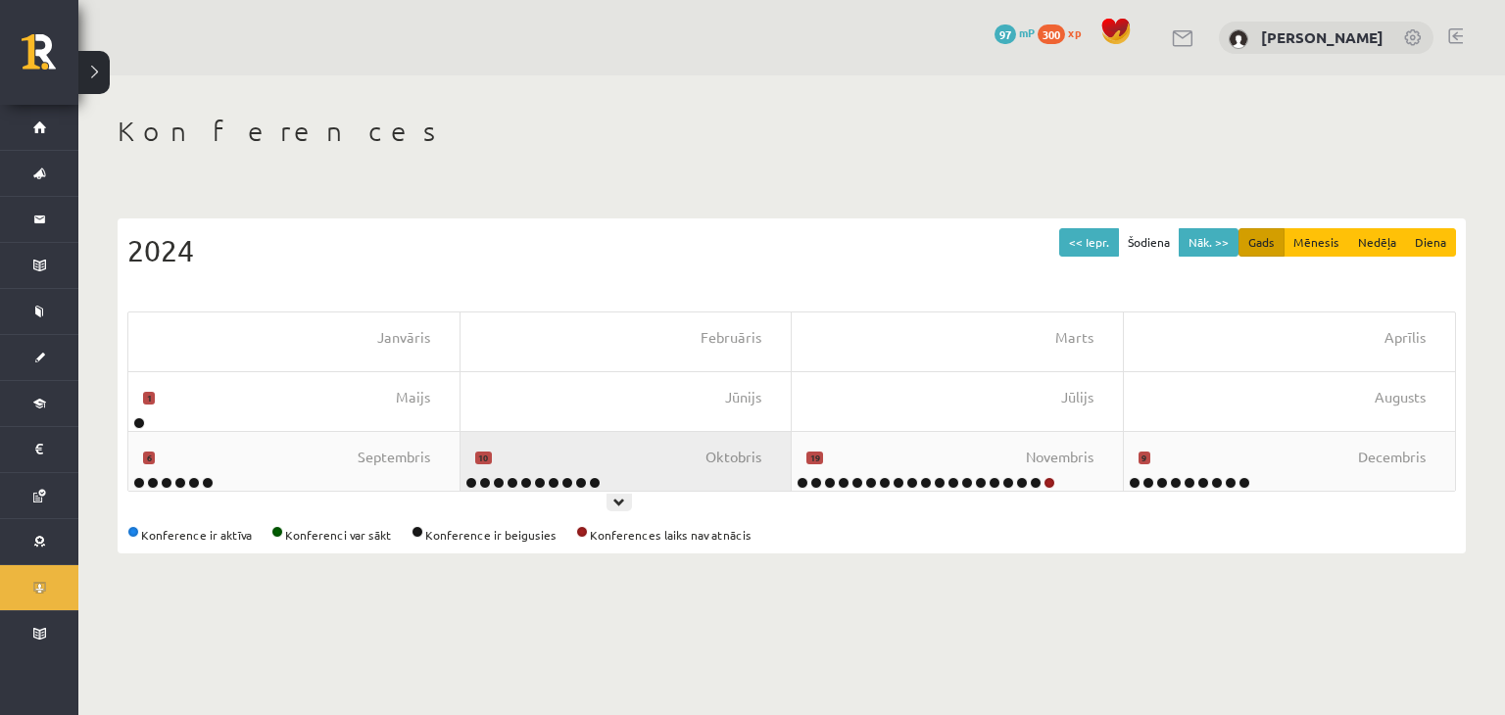
click at [605, 461] on div "Oktobris 10" at bounding box center [626, 461] width 332 height 59
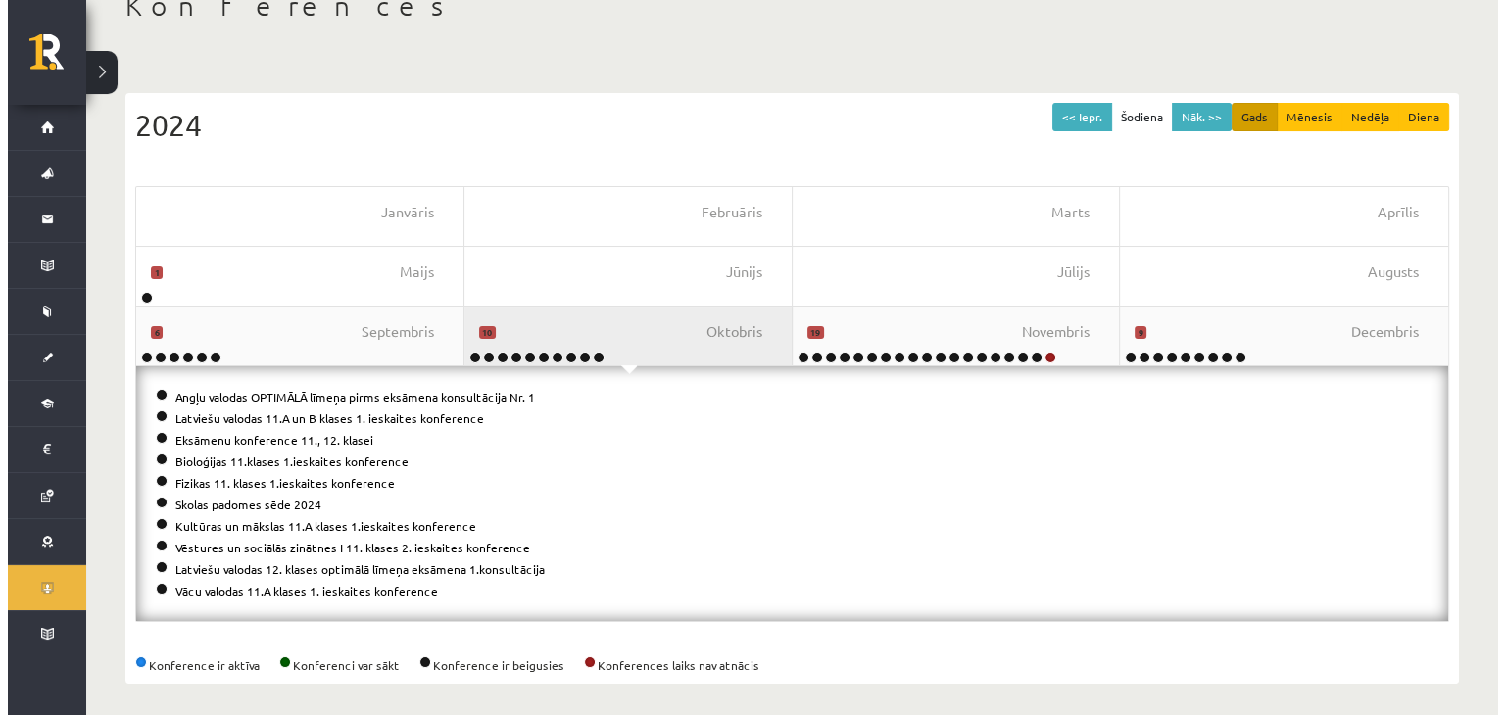
scroll to position [133, 0]
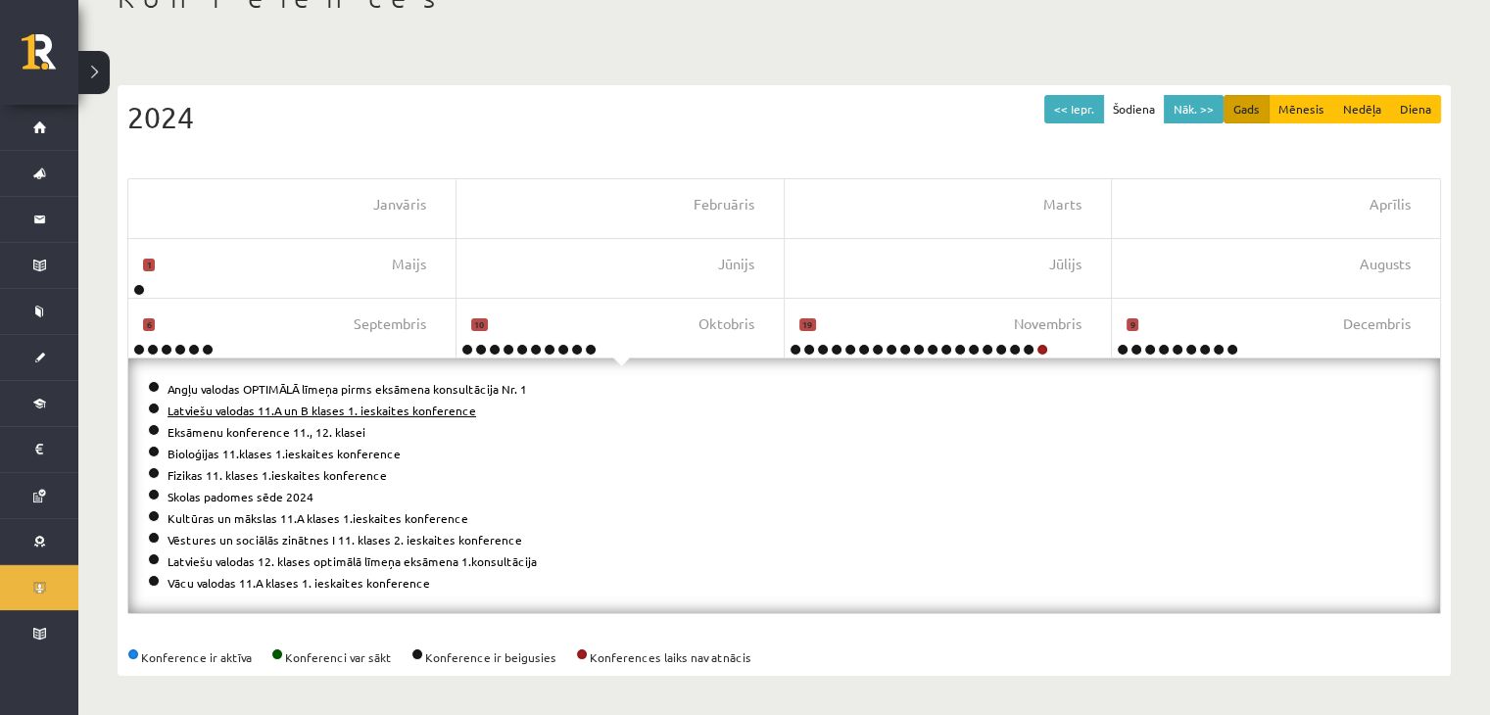
click at [312, 412] on link "Latviešu valodas 11.A un B klases 1. ieskaites konference" at bounding box center [322, 411] width 309 height 16
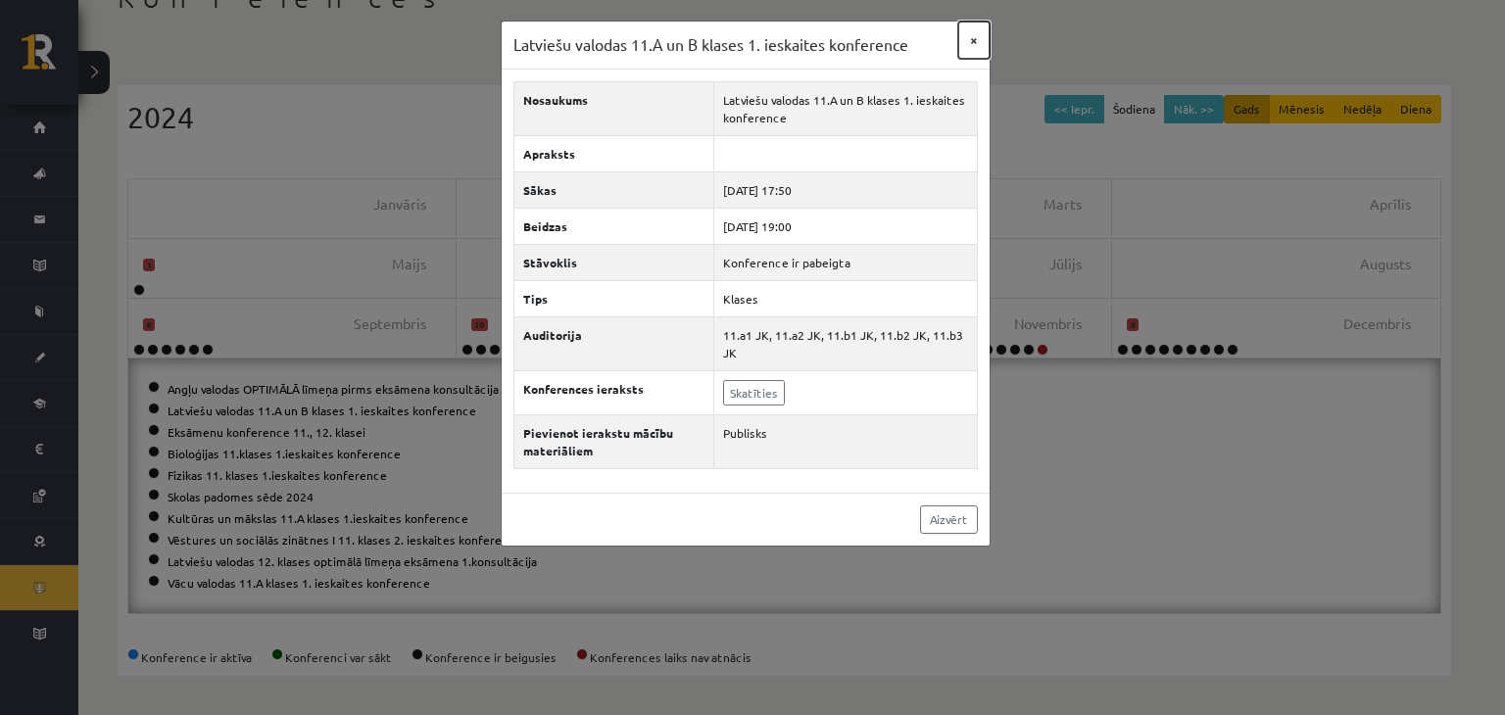
click at [961, 42] on button "×" at bounding box center [973, 40] width 31 height 37
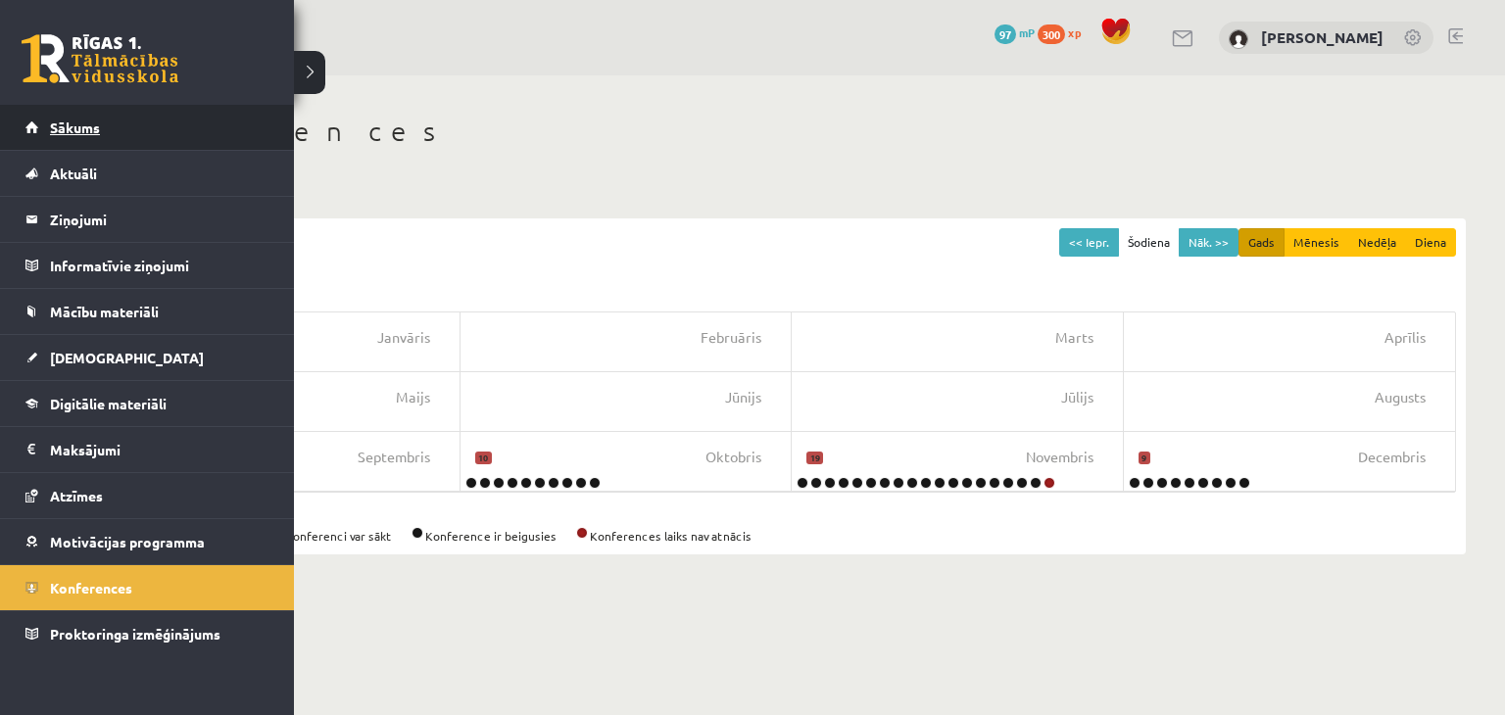
click at [83, 119] on link "Sākums" at bounding box center [147, 127] width 244 height 45
